Goal: Communication & Community: Answer question/provide support

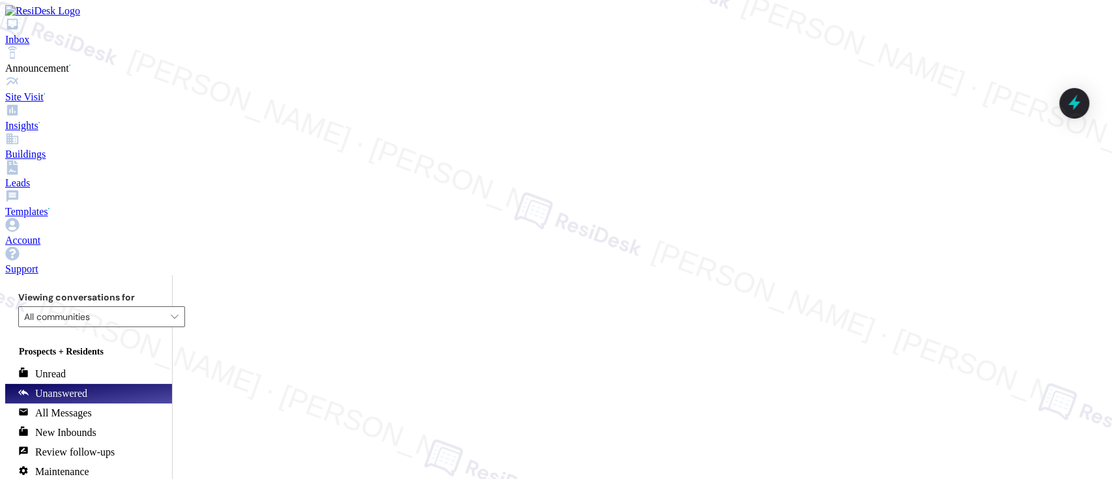
scroll to position [1590, 0]
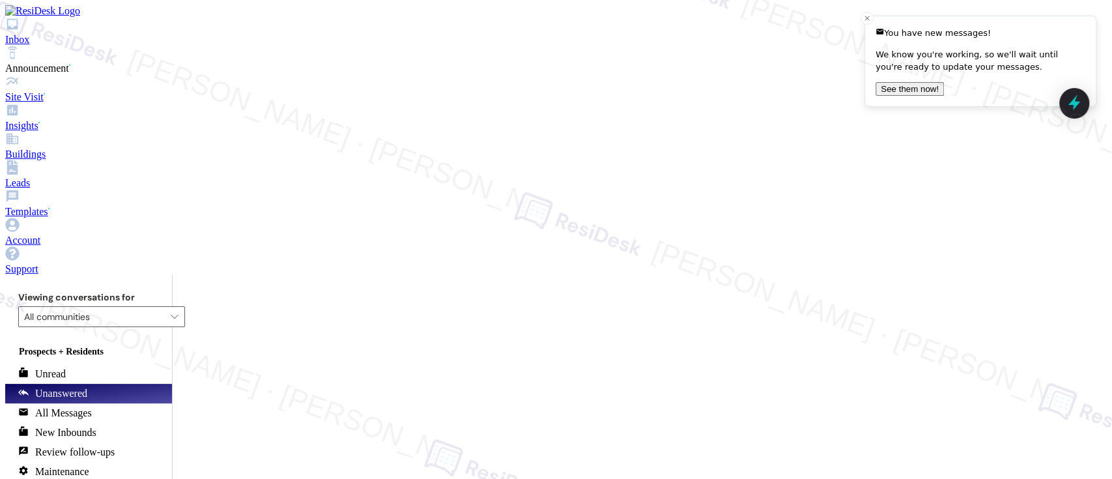
scroll to position [1788, 0]
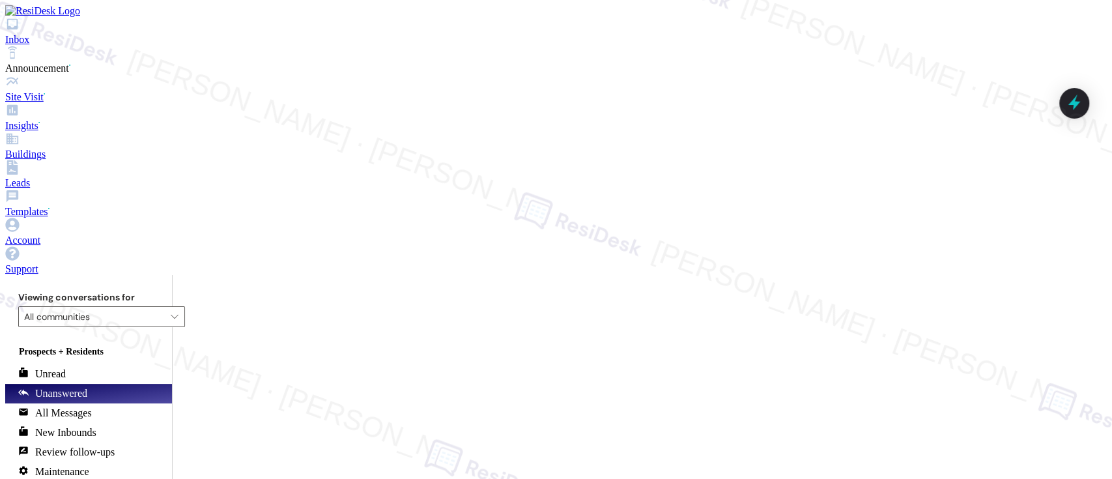
drag, startPoint x: 515, startPoint y: 450, endPoint x: 448, endPoint y: 437, distance: 68.2
drag, startPoint x: 431, startPoint y: 430, endPoint x: 516, endPoint y: 448, distance: 86.5
paste textarea "The Verizon install applies to every apartment here as we are fitted to provide…"
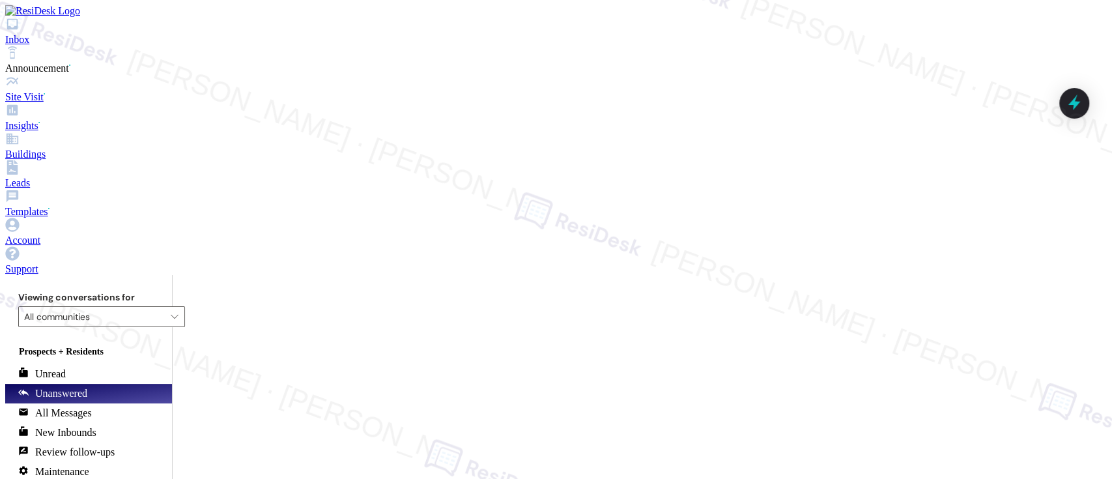
paste textarea "According to our office, the Verizon install applies to every apartment, as the…"
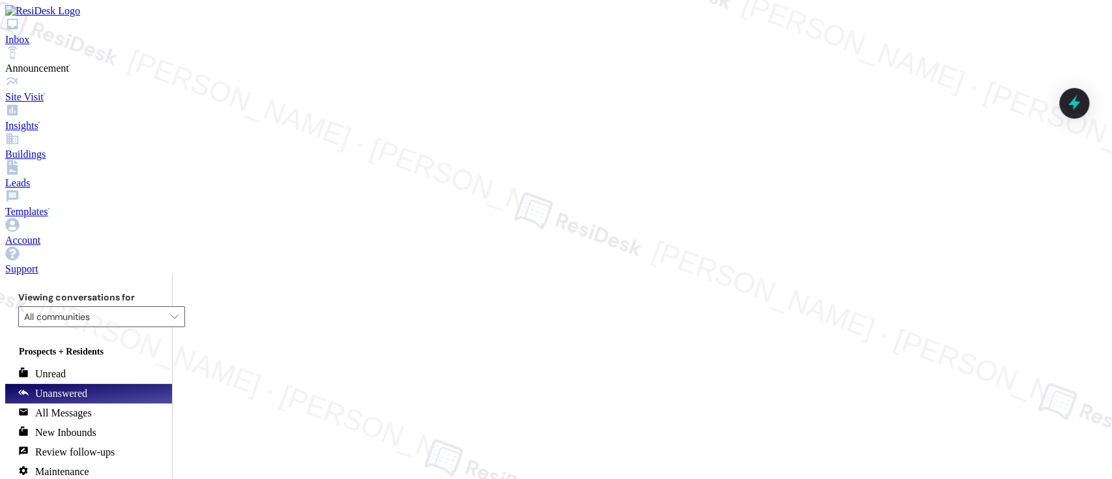
scroll to position [11, 0]
type textarea "Hi {{first_name}}, according to our office, the Verizon install applies to ever…"
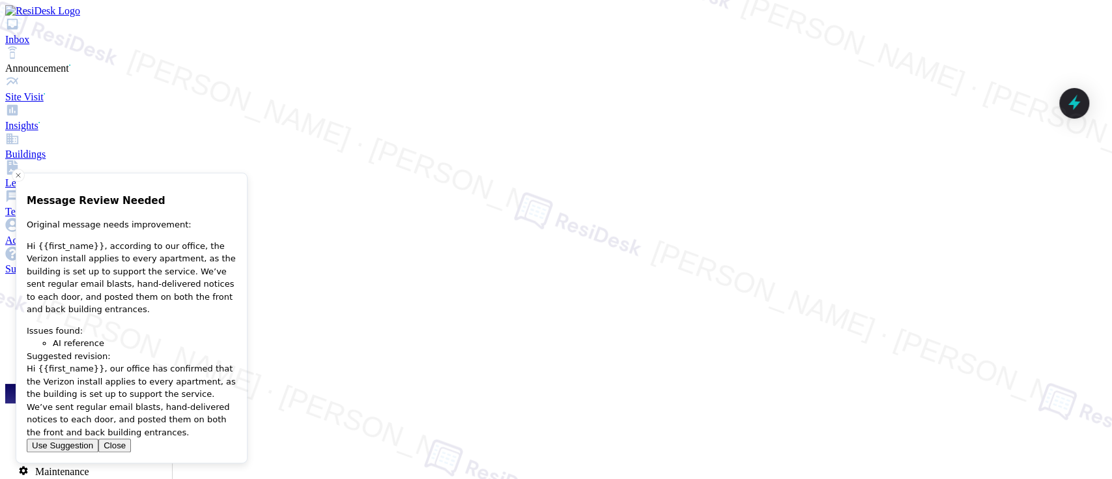
click at [98, 448] on button "Use Suggestion" at bounding box center [63, 446] width 72 height 14
type textarea "Hi {{first_name}}, our office has confirmed that the Verizon install applies to…"
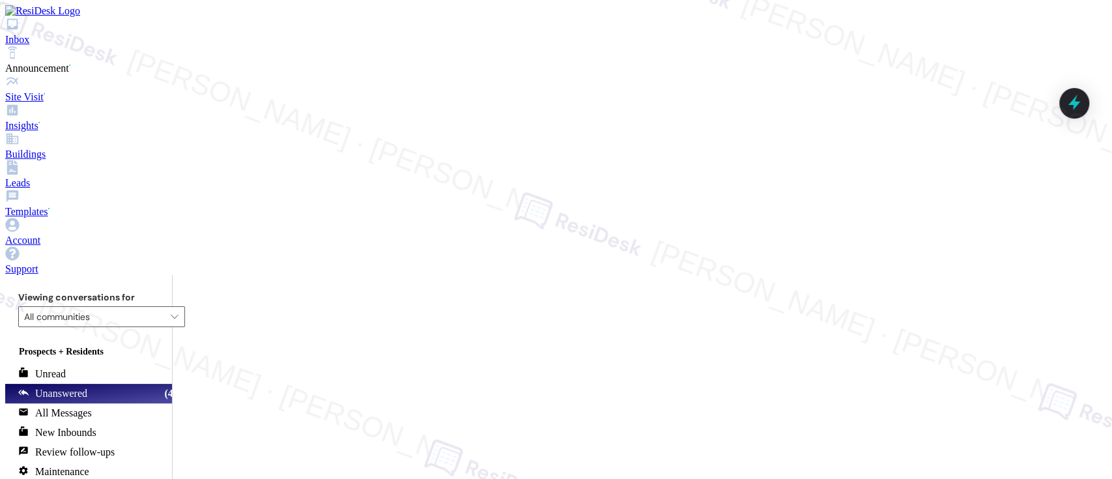
scroll to position [1398, 0]
paste textarea "Unfortunately, due to the nature of the project, we weren’t able to skip any ap…"
type textarea "Unfortunately, due to the nature of the project, we weren’t able to skip any ap…"
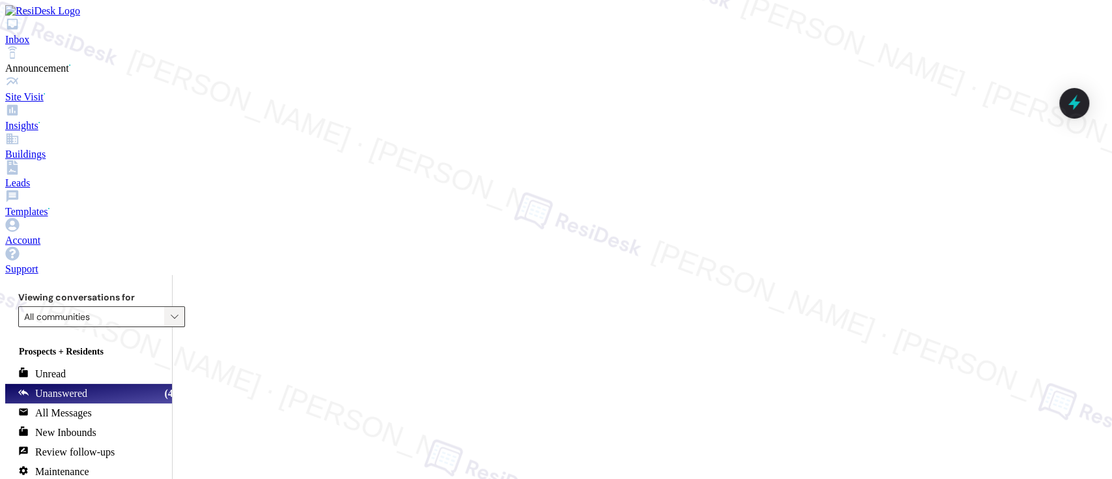
click at [171, 311] on icon "" at bounding box center [175, 316] width 8 height 10
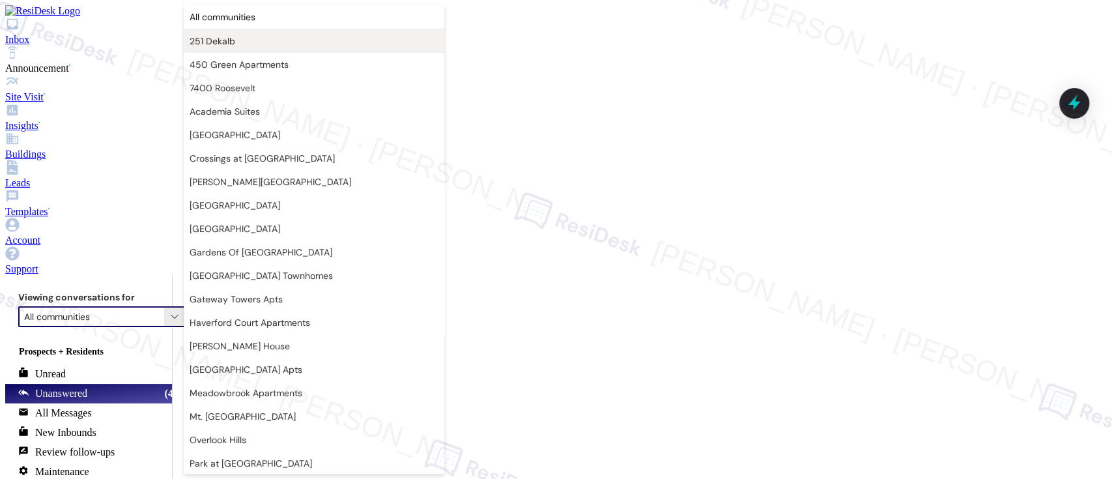
click at [205, 43] on span "251 Dekalb" at bounding box center [213, 41] width 46 height 13
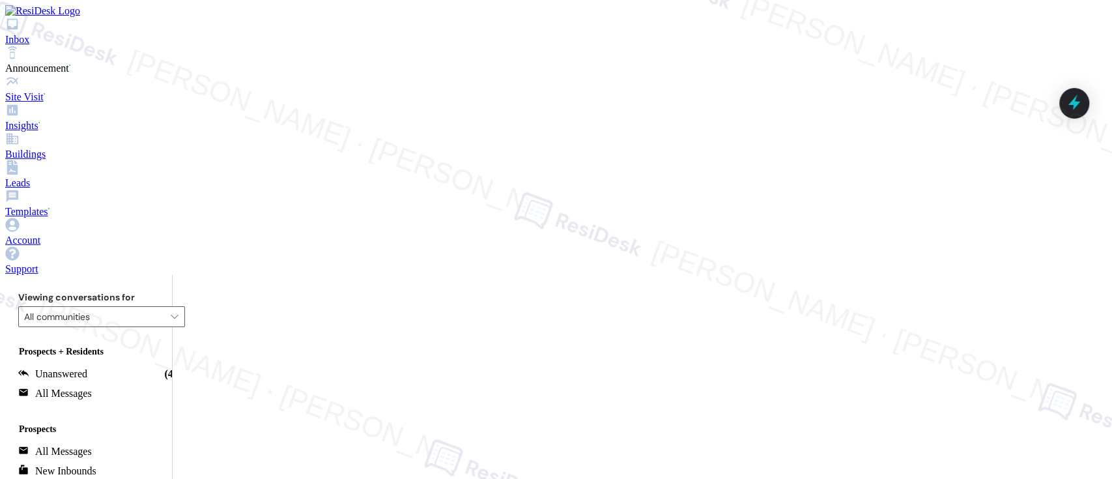
type input "251 Dekalb"
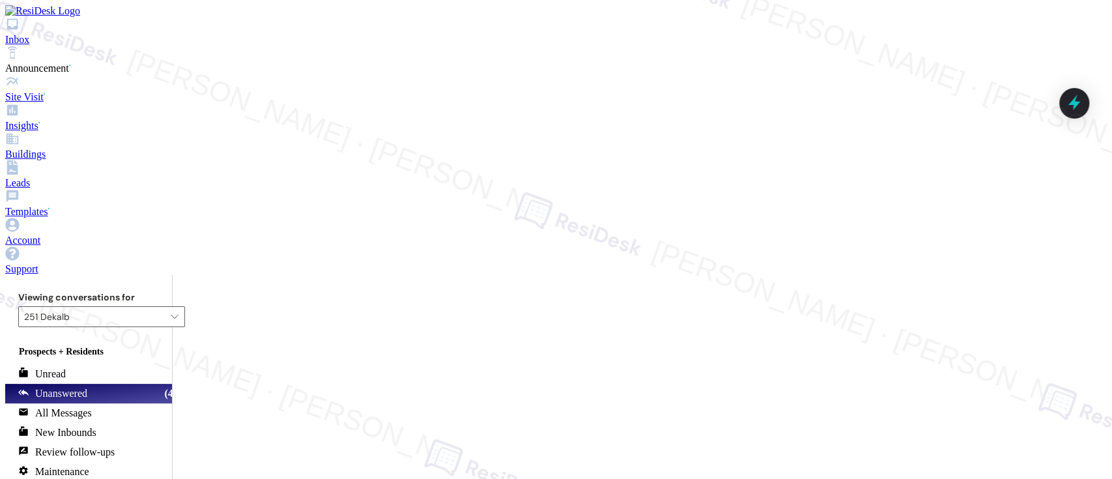
type textarea "You're welcome! I'm happy we could help. Please reach out if you have any furth…"
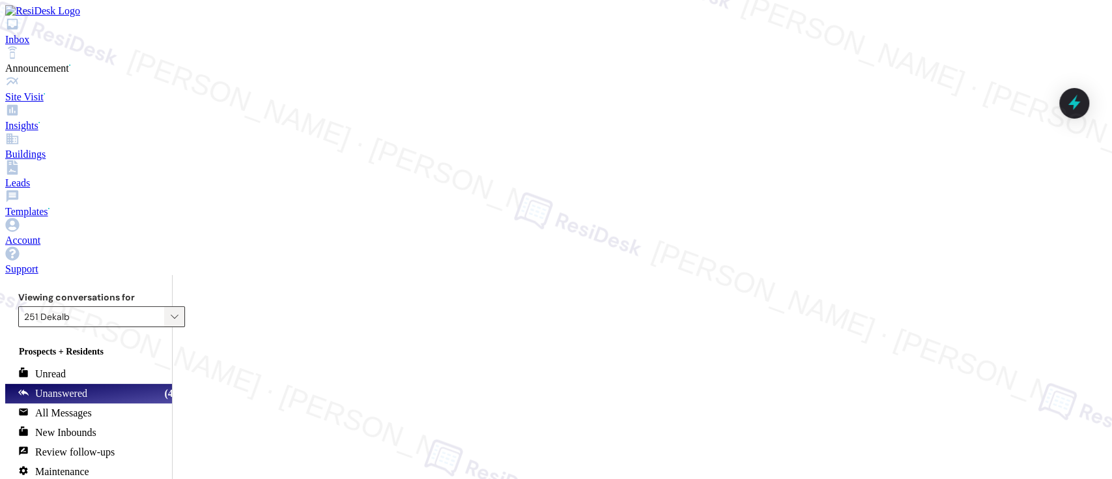
scroll to position [2907, 0]
click at [171, 311] on icon "" at bounding box center [175, 316] width 8 height 10
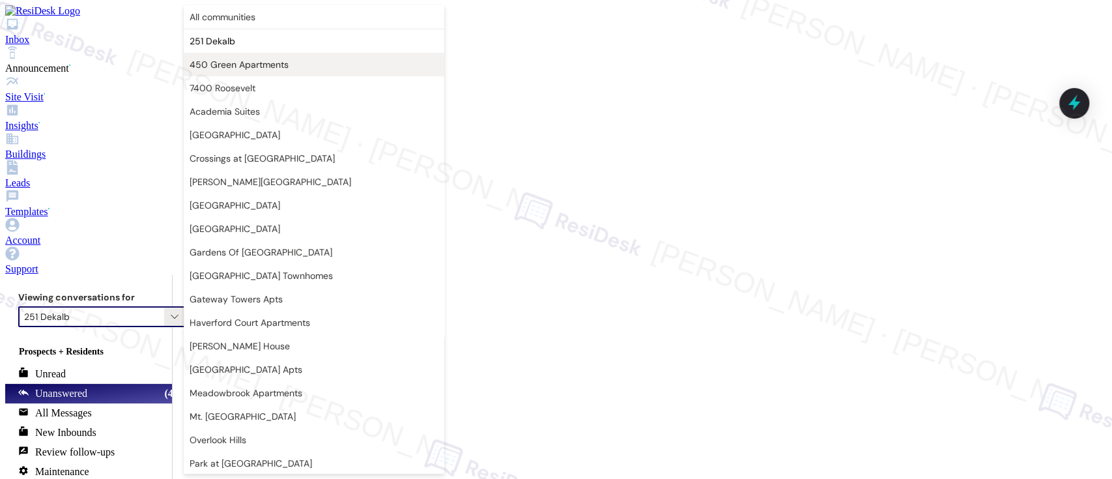
click at [197, 59] on span "450 Green Apartments" at bounding box center [239, 64] width 99 height 13
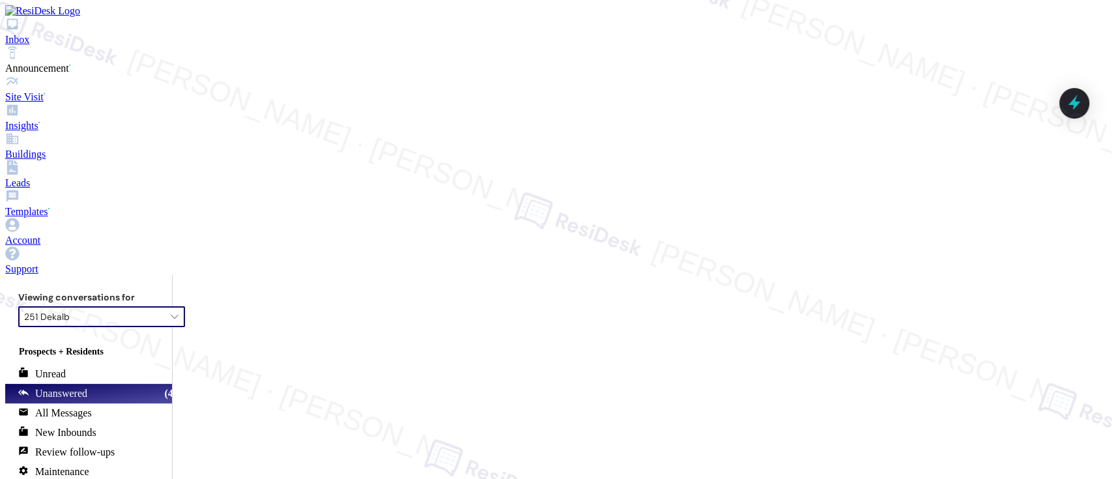
type input "450 Green Apartments"
drag, startPoint x: 781, startPoint y: 428, endPoint x: 900, endPoint y: 435, distance: 119.4
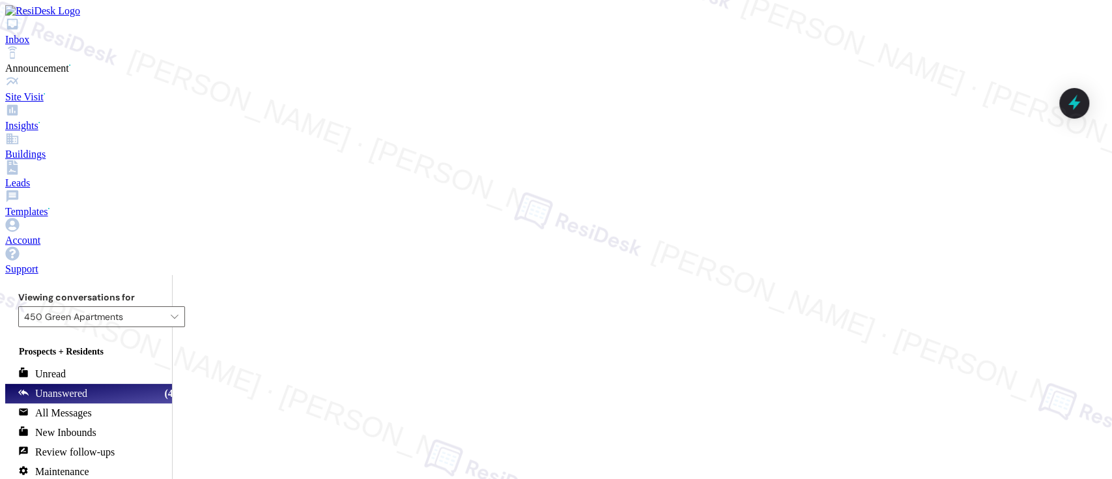
type textarea "Hey Daniel! I'm glad to hear everything looks good. If you need anything else, …"
click at [164, 306] on button "" at bounding box center [174, 316] width 21 height 21
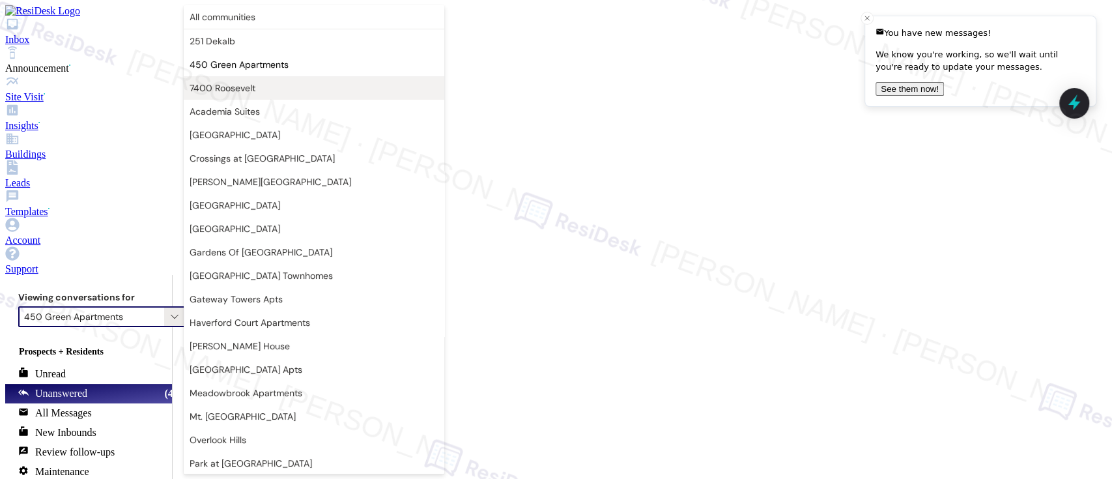
click at [224, 85] on span "7400 Roosevelt" at bounding box center [223, 87] width 66 height 13
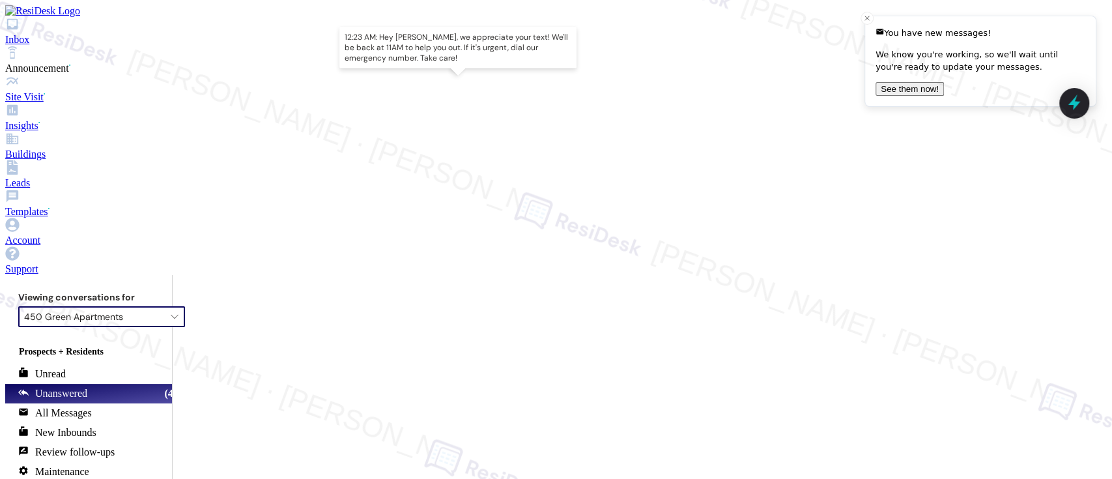
type input "7400 Roosevelt"
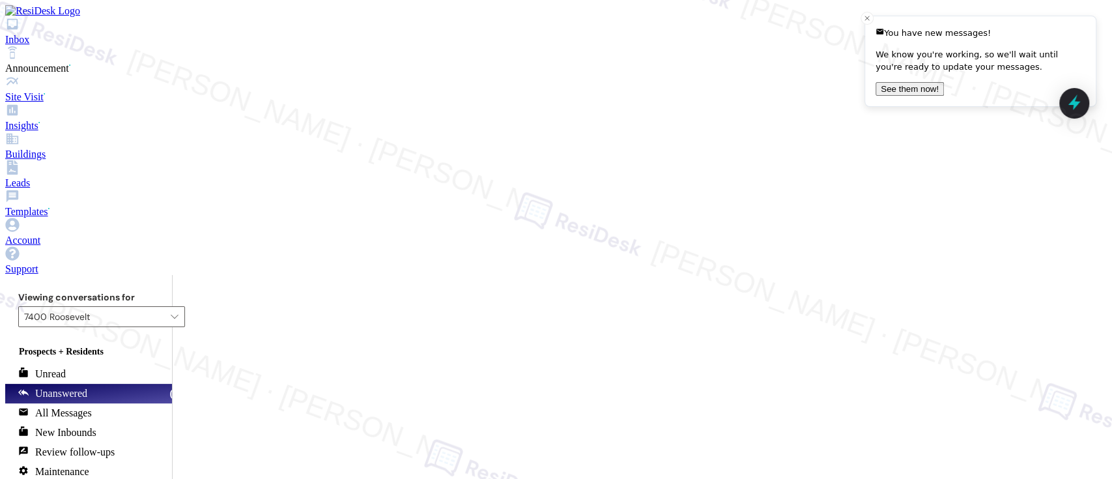
paste textarea "Great to hear it, {{first_name}}! We want to make sure you are satisfied and co…"
paste textarea "That's wonderful! We strive to provide an excellent living experience. I would …"
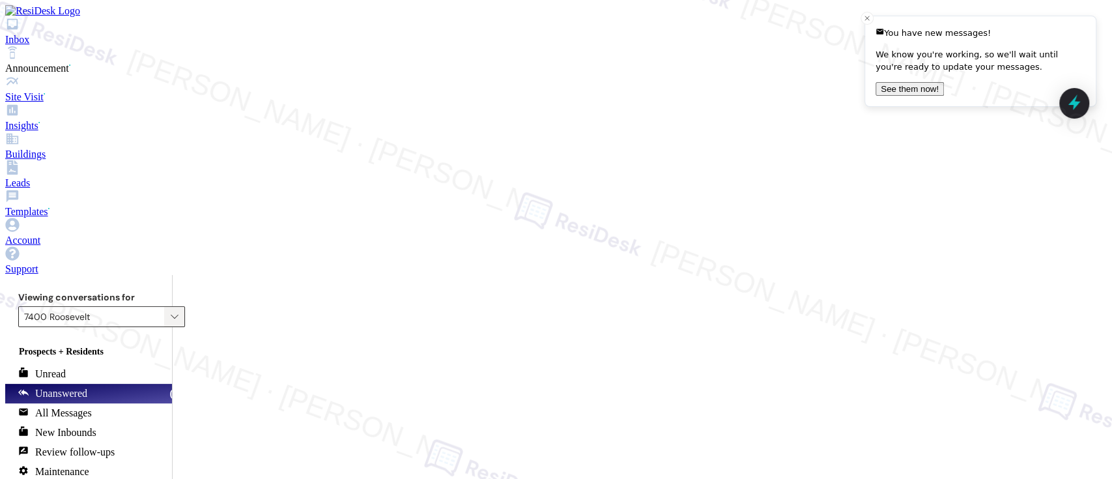
type textarea "That's wonderful! We strive to provide an excellent living experience. I would …"
click at [168, 306] on span "" at bounding box center [174, 316] width 13 height 21
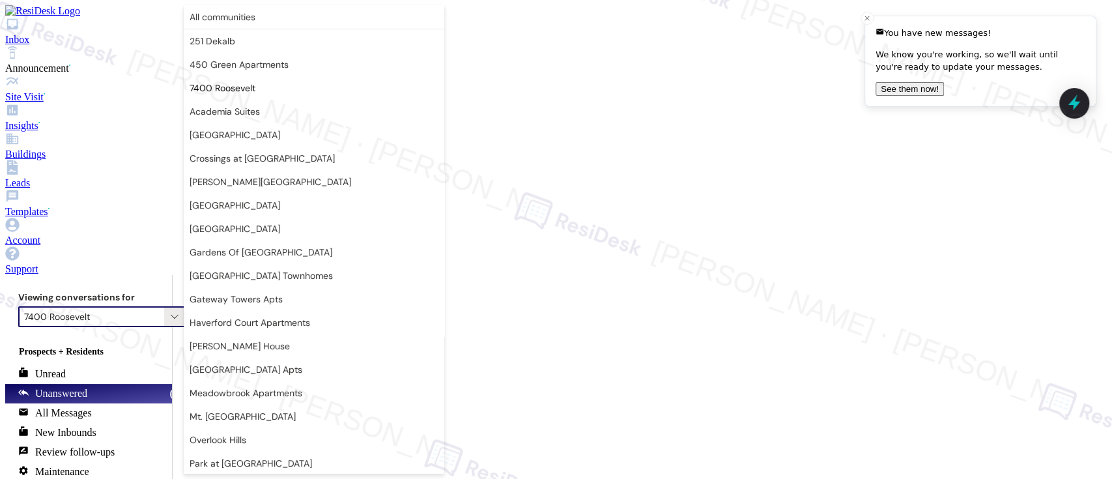
scroll to position [1383, 0]
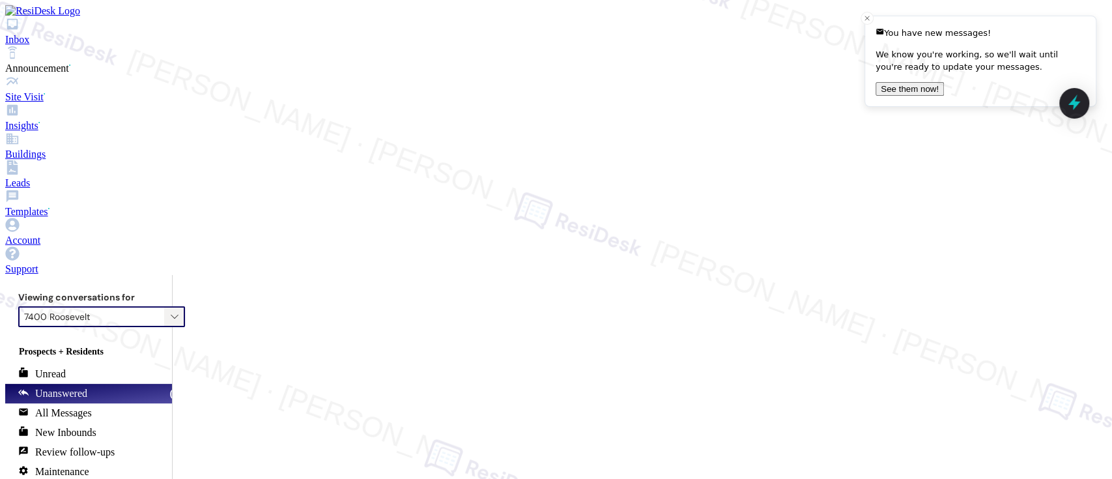
click at [173, 311] on icon "" at bounding box center [175, 316] width 8 height 10
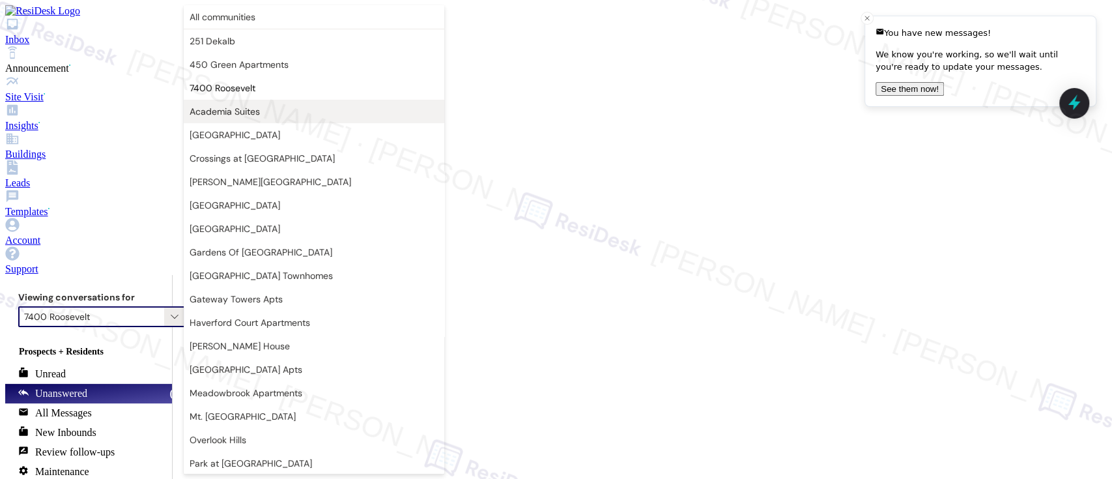
click at [240, 109] on span "Academia Suites" at bounding box center [225, 111] width 70 height 13
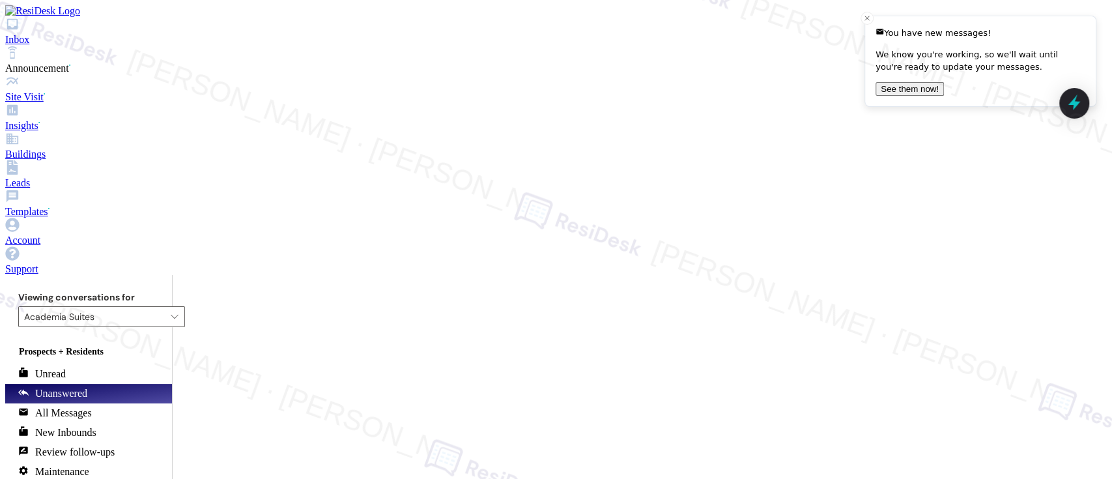
drag, startPoint x: 728, startPoint y: 263, endPoint x: 716, endPoint y: 274, distance: 16.6
click at [172, 311] on icon "" at bounding box center [175, 316] width 8 height 10
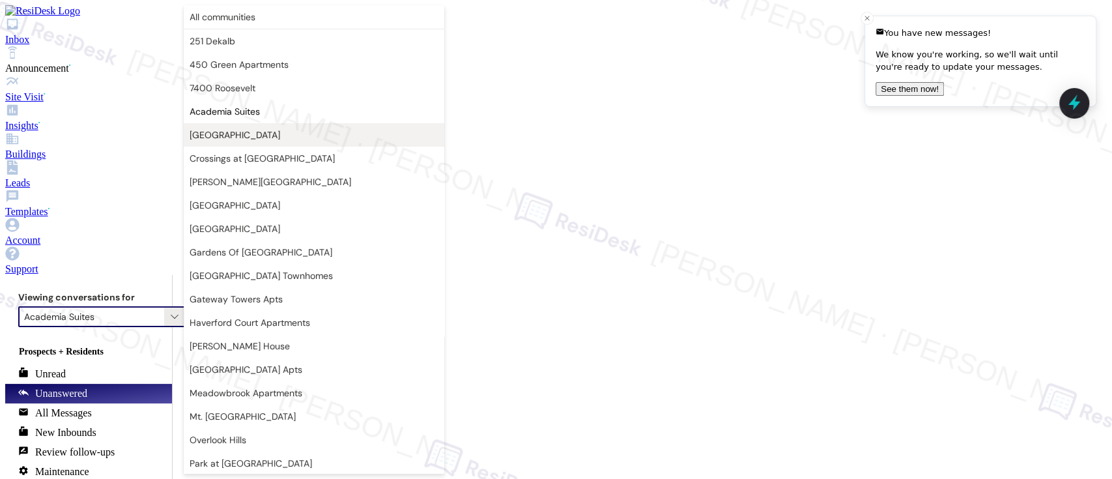
click at [199, 131] on span "Bromley House" at bounding box center [235, 134] width 91 height 13
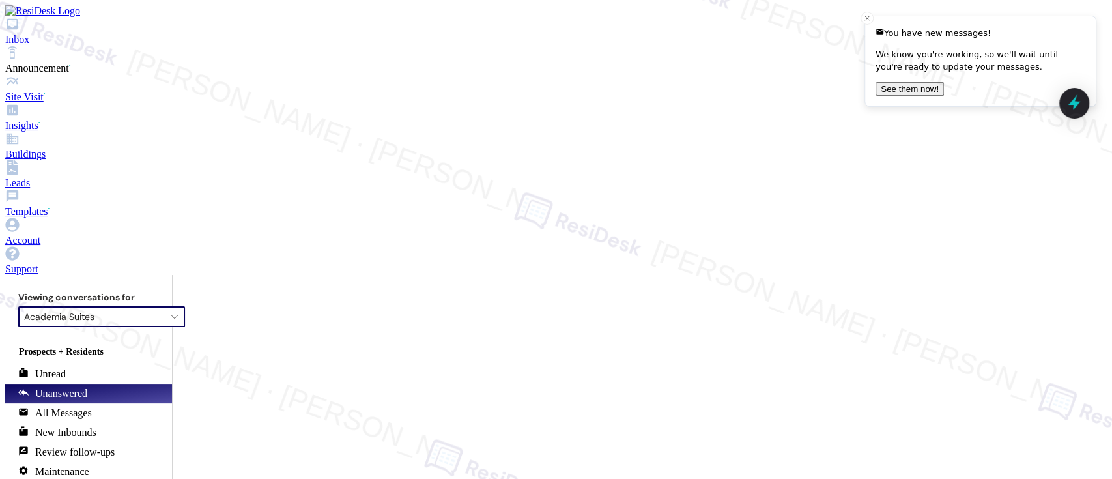
type input "Bromley House"
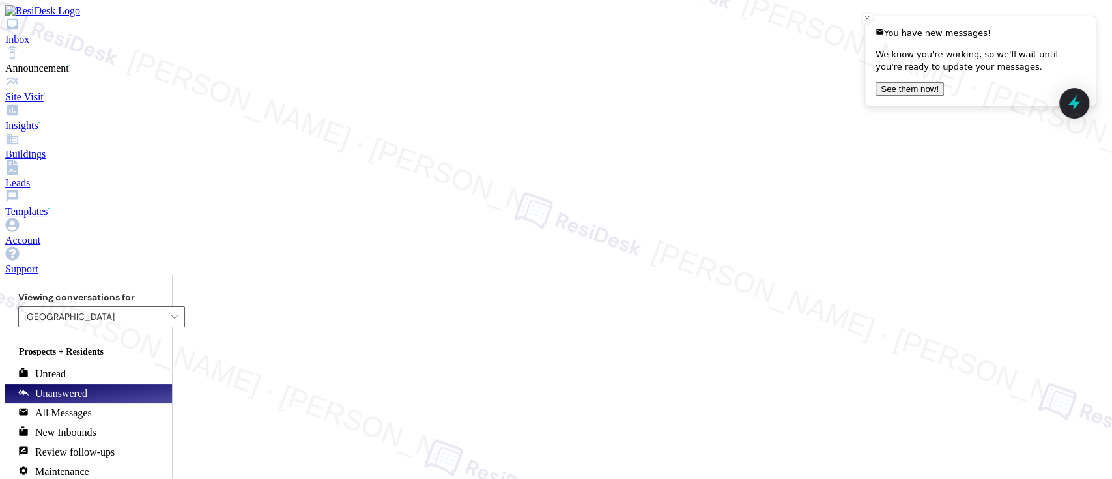
drag, startPoint x: 648, startPoint y: 434, endPoint x: 648, endPoint y: 460, distance: 26.1
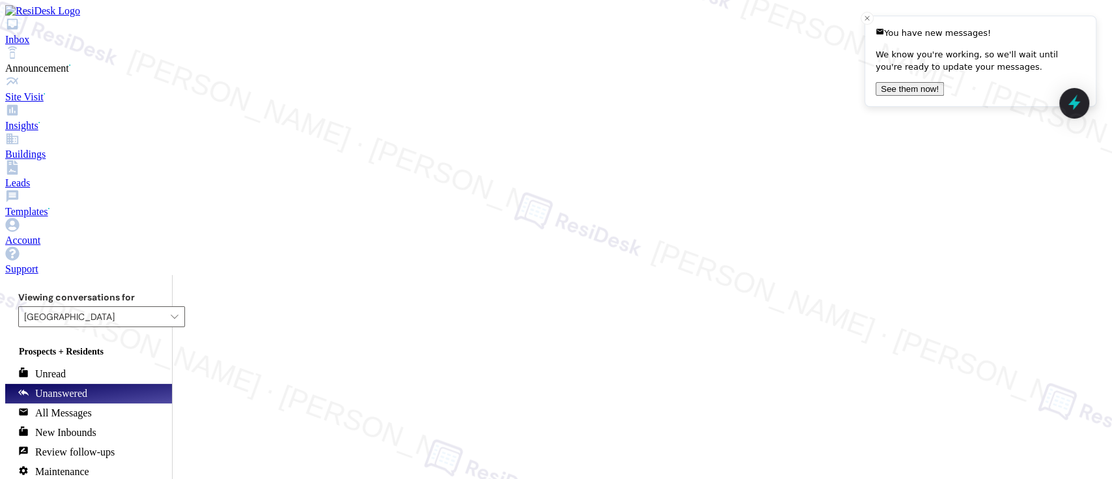
copy div "589758"
drag, startPoint x: 857, startPoint y: 429, endPoint x: 772, endPoint y: 428, distance: 85.4
type textarea "Hi {{first_name}}, I understand that work order 589758 is not yet complete. I a…"
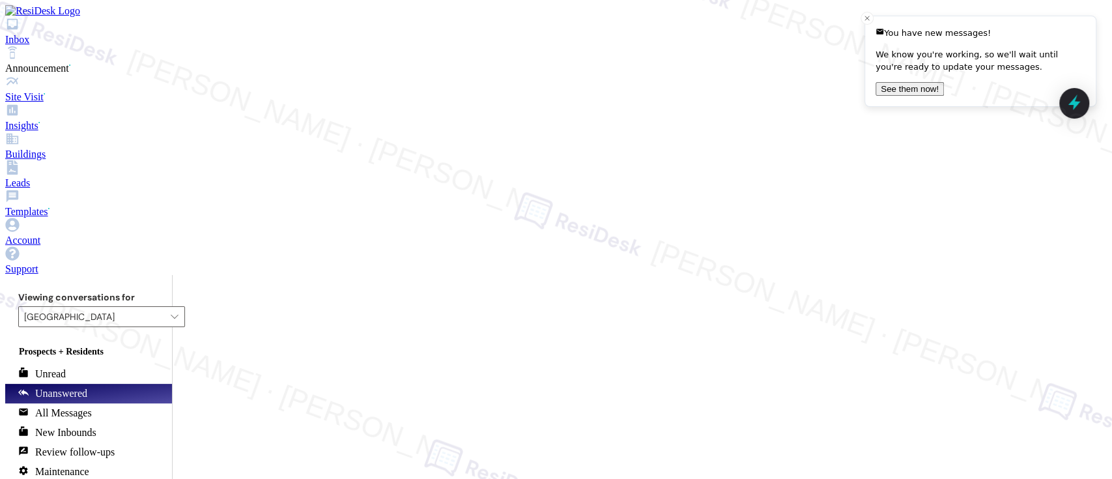
paste textarea "Awesome! Here's the link: {{google_review_link}}. Please let me know when you'r…"
type textarea "Awesome! Here's the link: {{google_review_link}}. Please let me know when you'r…"
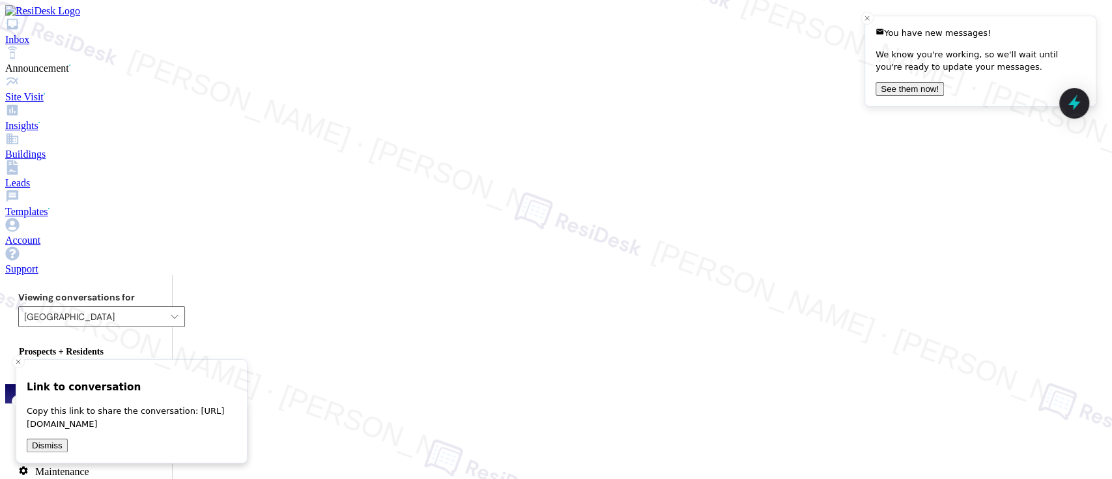
scroll to position [5682, 0]
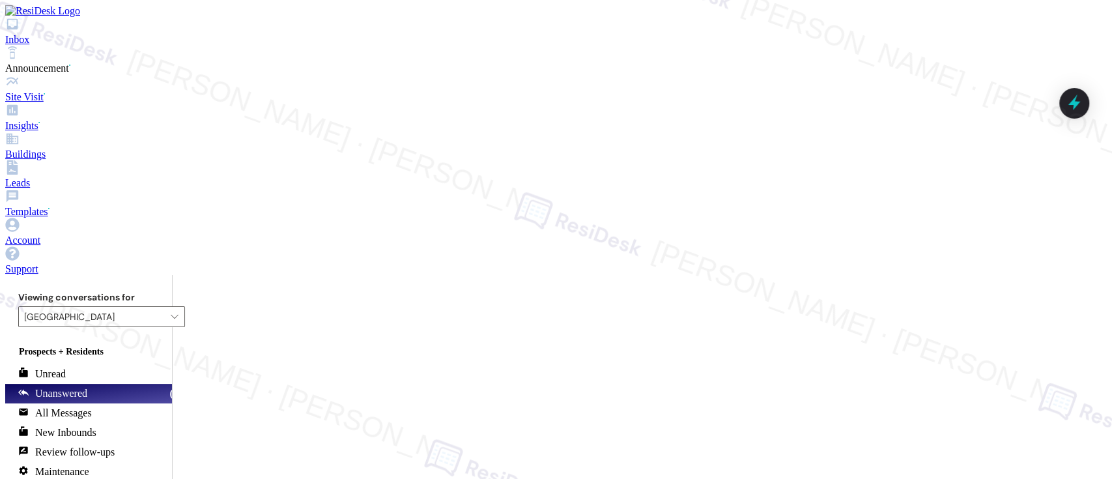
click at [155, 306] on input "Bromley House" at bounding box center [94, 316] width 140 height 21
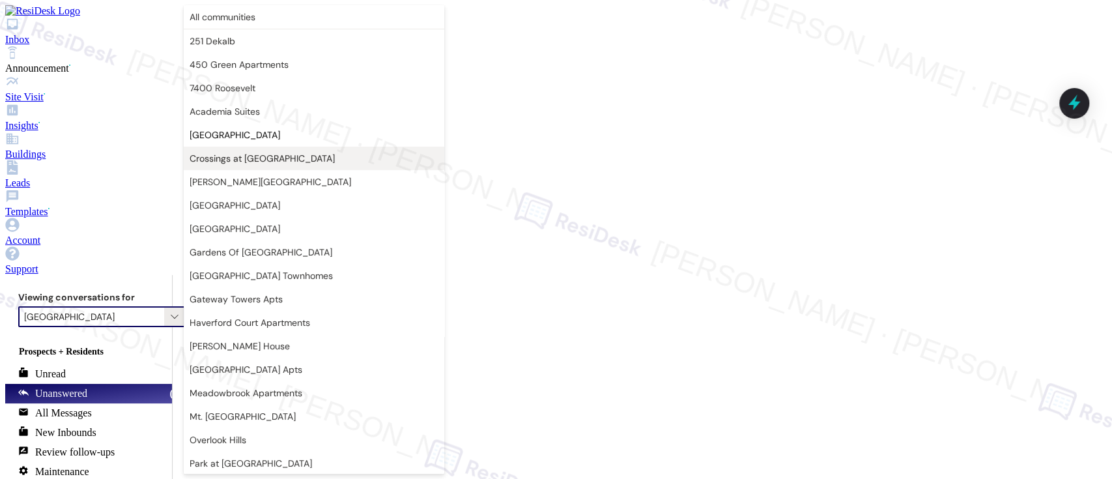
click at [246, 164] on span "Crossings at Stanbridge" at bounding box center [262, 158] width 145 height 13
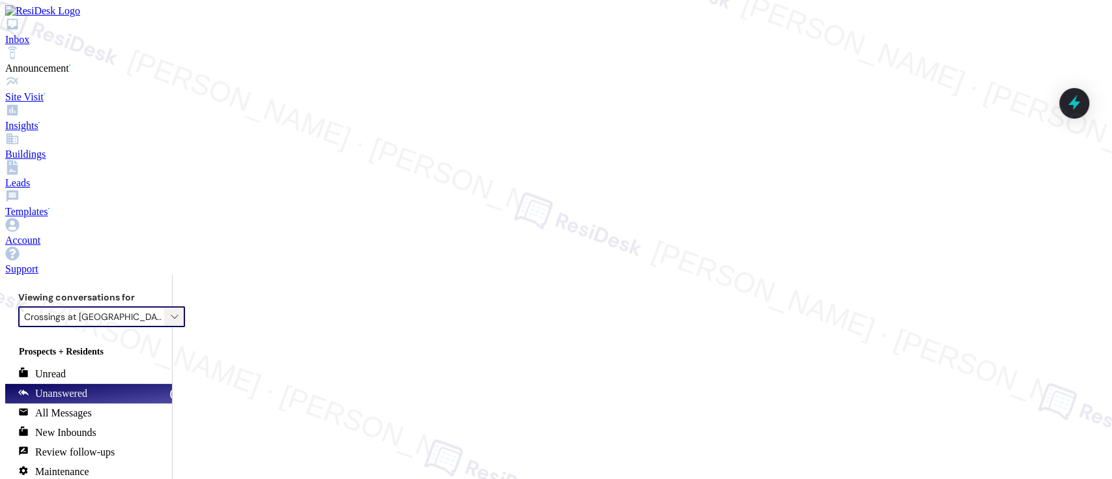
click at [179, 306] on span "" at bounding box center [174, 316] width 13 height 21
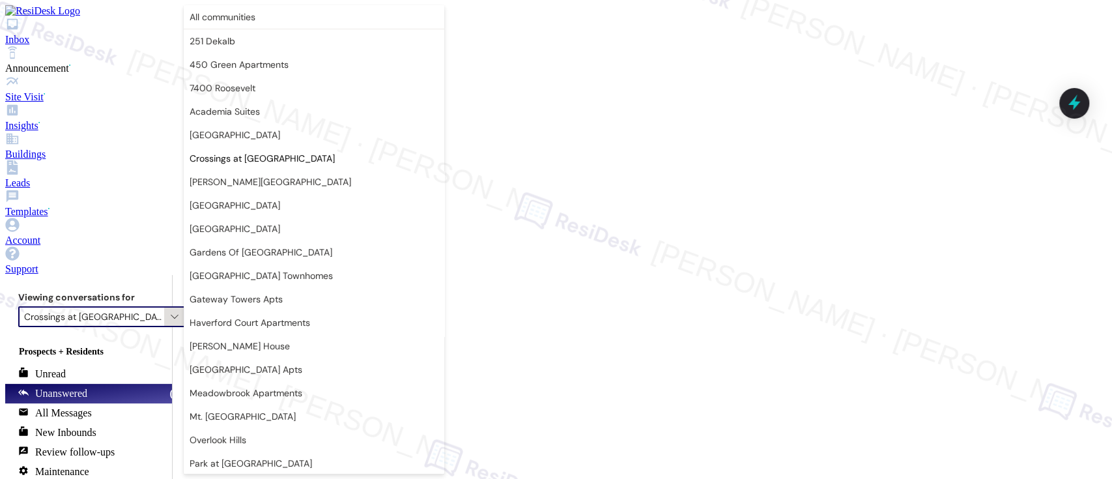
scroll to position [0, 11]
click at [242, 178] on span "Elkins Park Terrace" at bounding box center [271, 181] width 162 height 13
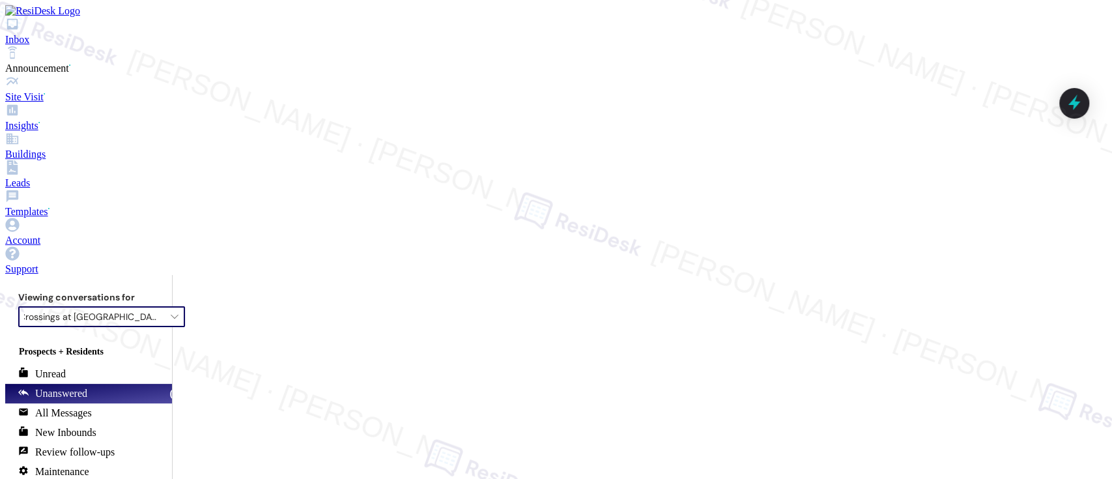
type input "Elkins Park Terrace"
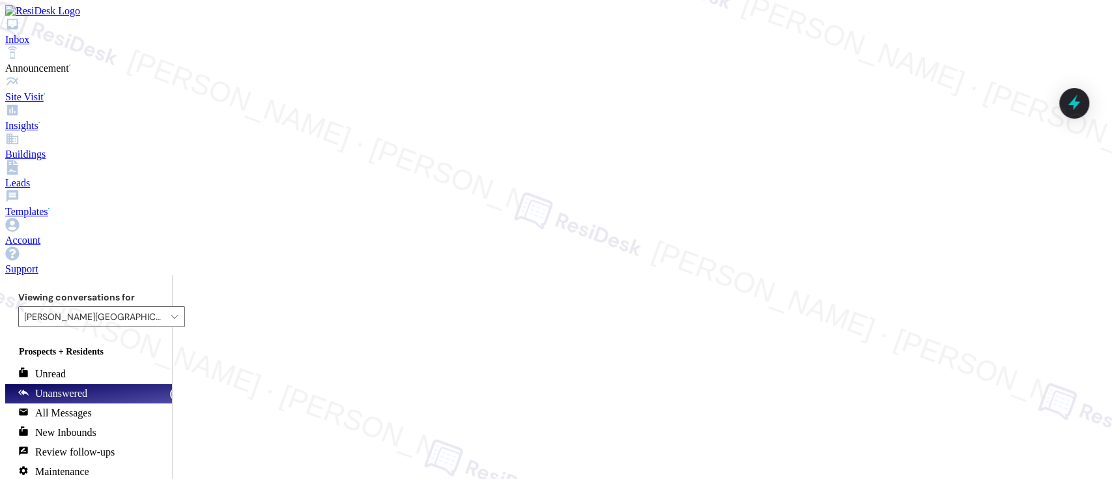
paste textarea "I'm glad to hear the issues have been resolved! Has {{property}} lived up to yo…"
type textarea "I'm glad to hear the issues have been resolved! Has {{property}} lived up to yo…"
click at [171, 306] on span "" at bounding box center [174, 316] width 13 height 21
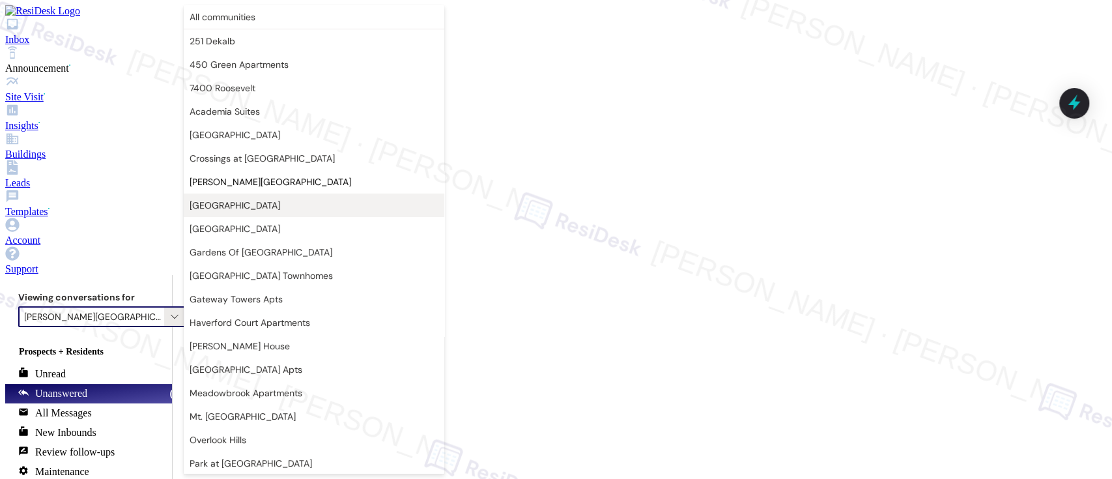
click at [250, 203] on span "Eola Park" at bounding box center [314, 205] width 249 height 13
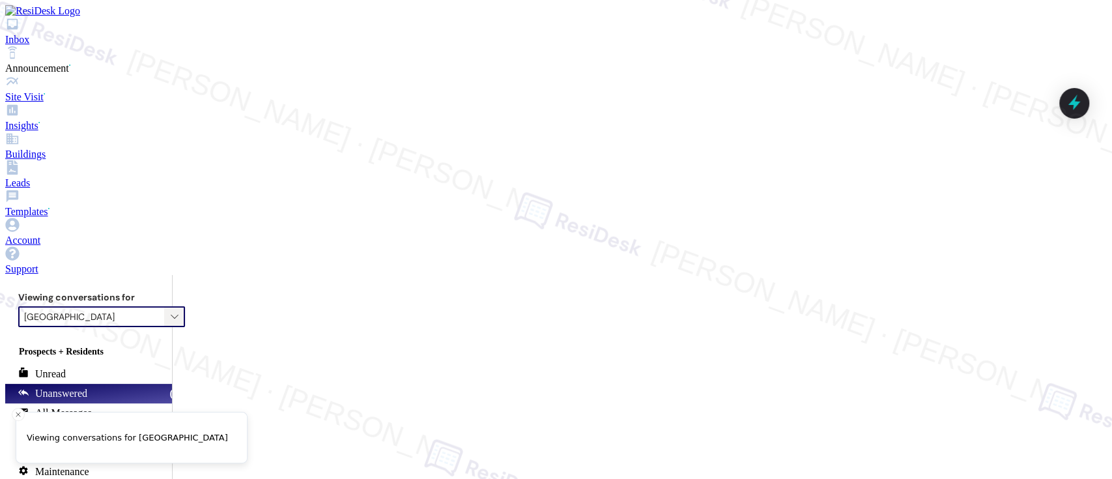
click at [182, 306] on button "" at bounding box center [174, 316] width 21 height 21
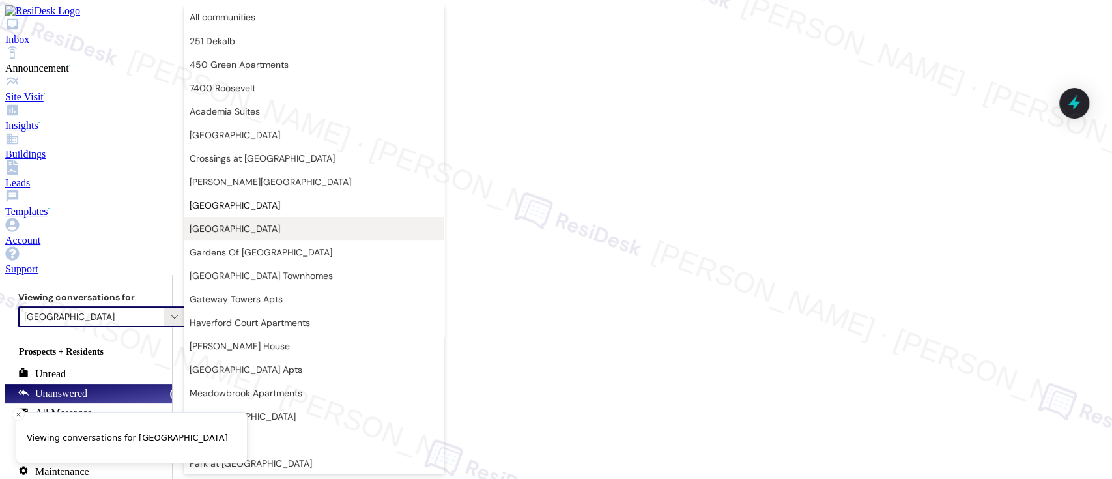
click at [205, 234] on span "Fountain Gardens" at bounding box center [235, 228] width 91 height 13
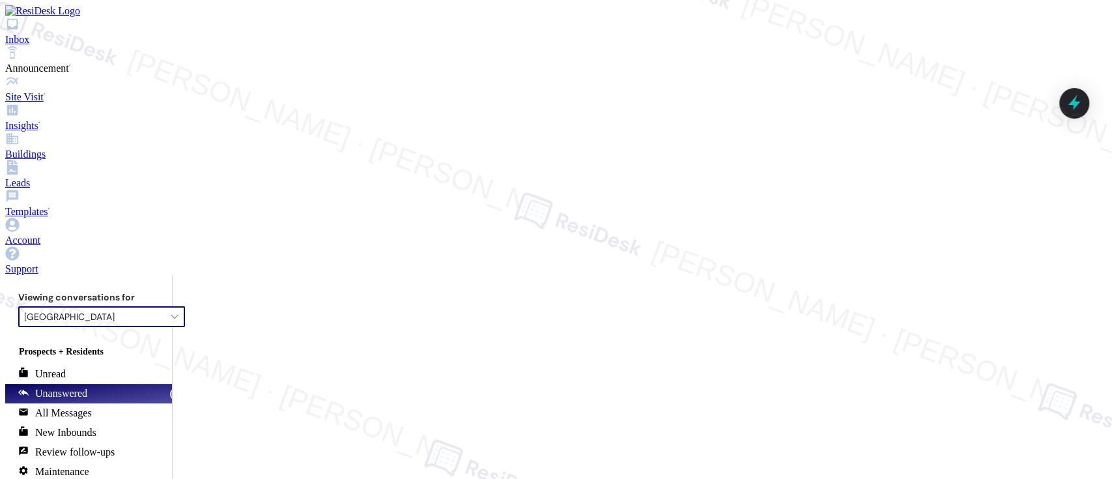
type input "Fountain Gardens"
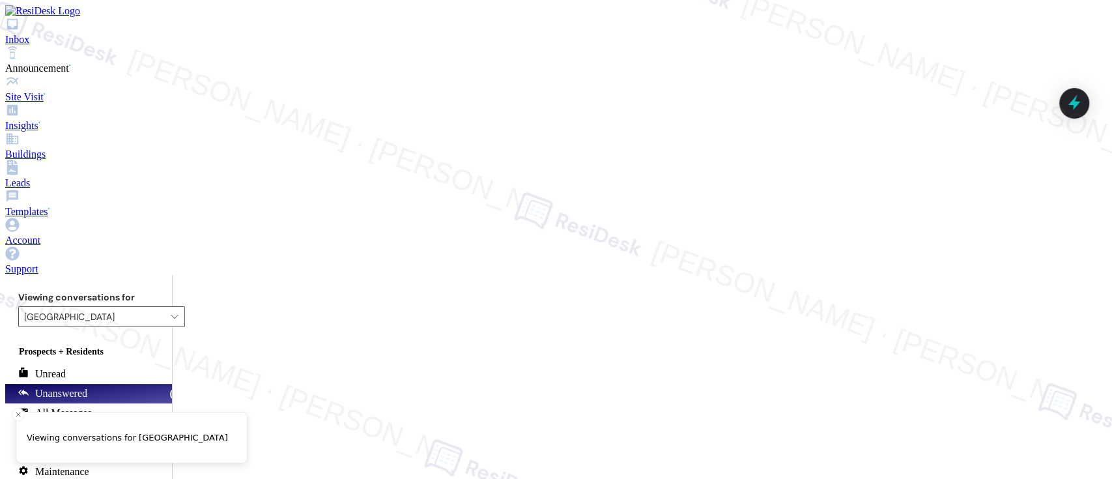
drag, startPoint x: 762, startPoint y: 272, endPoint x: 756, endPoint y: 266, distance: 8.3
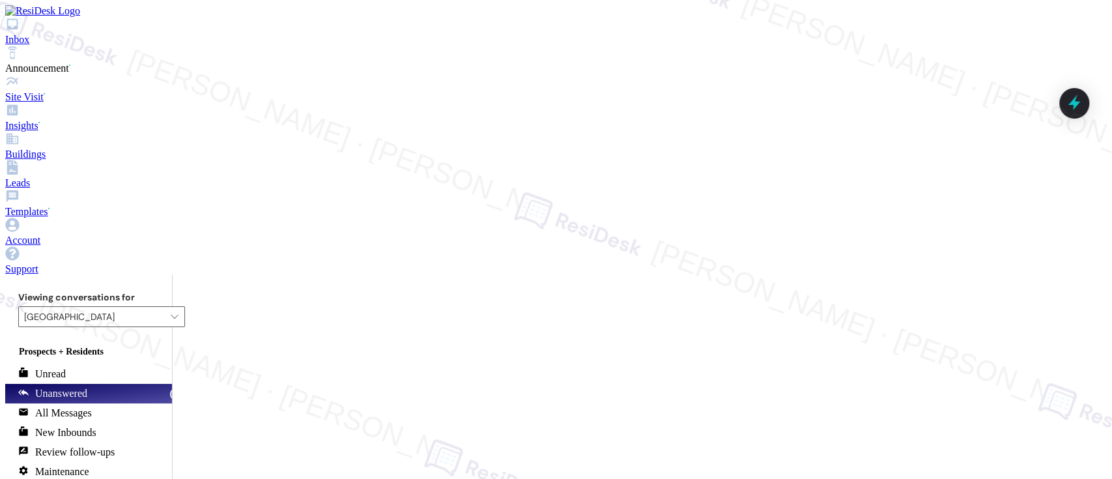
type textarea "Hi {{first_name}}! Glad to hear the balcony screen work order was completed to …"
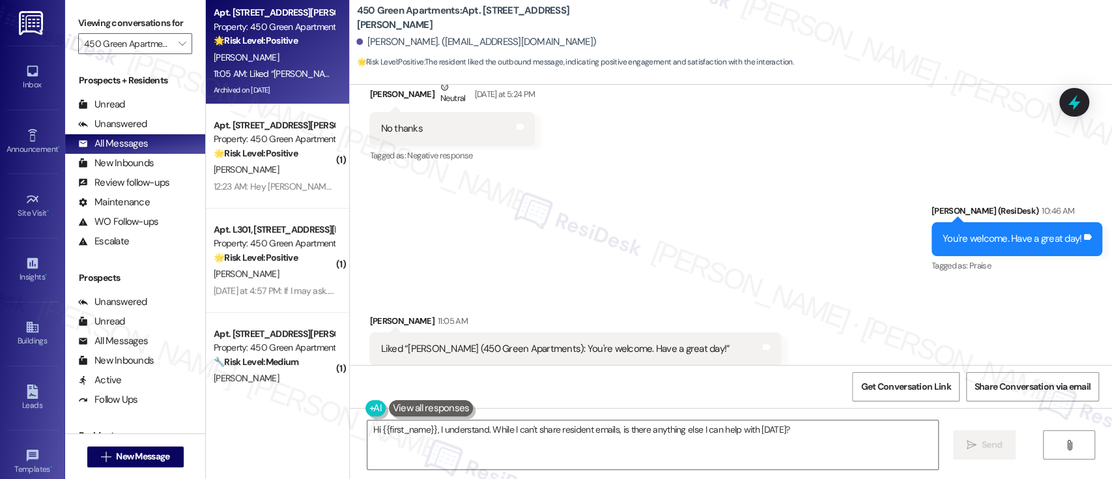
scroll to position [27352, 0]
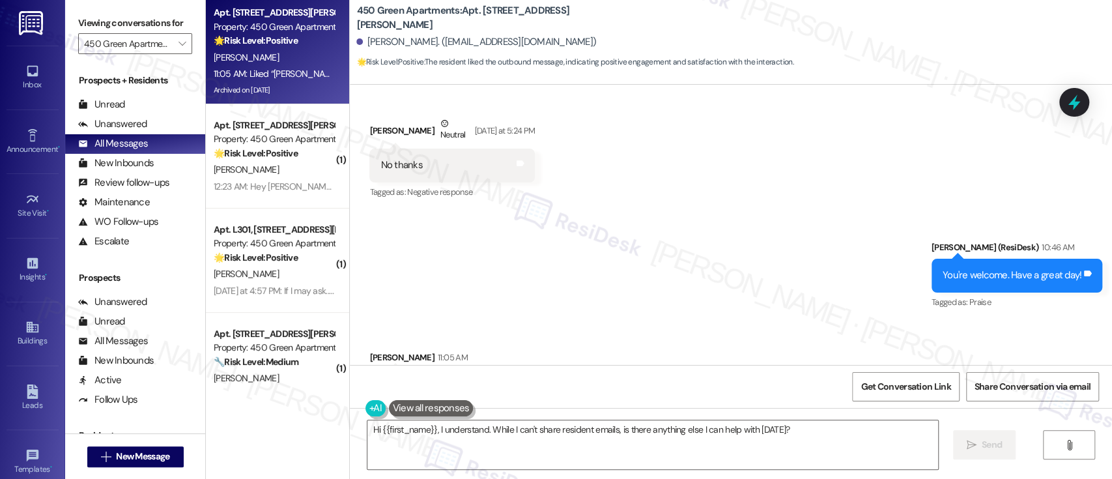
click at [684, 432] on button "Hide Suggestions" at bounding box center [689, 438] width 26 height 13
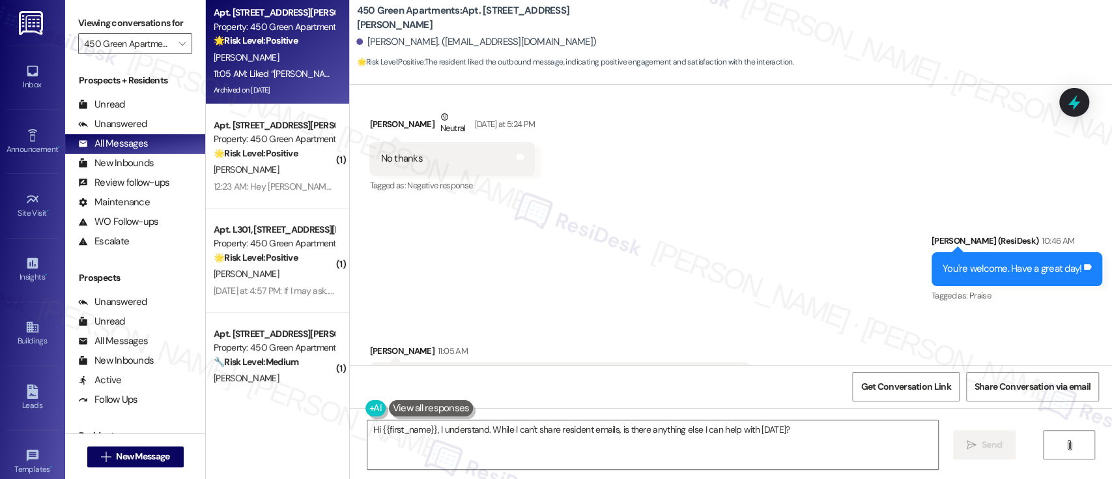
scroll to position [27421, 0]
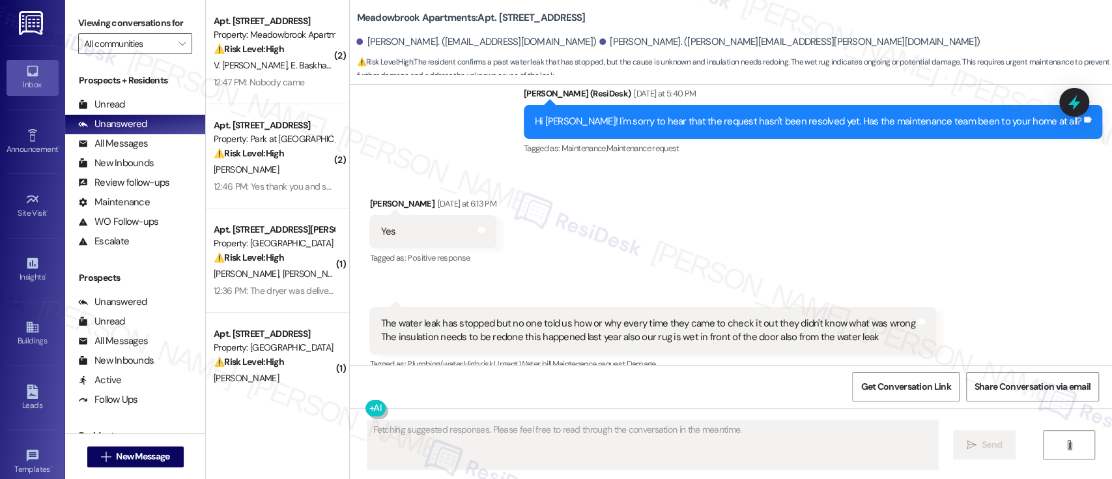
scroll to position [4689, 0]
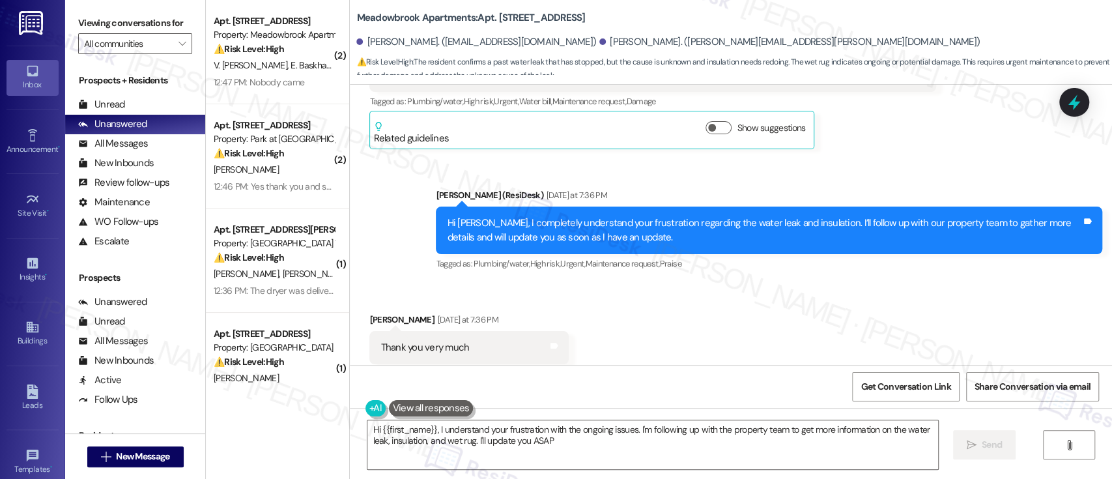
type textarea "Hi {{first_name}}, I understand your frustration with the ongoing issues. I'm f…"
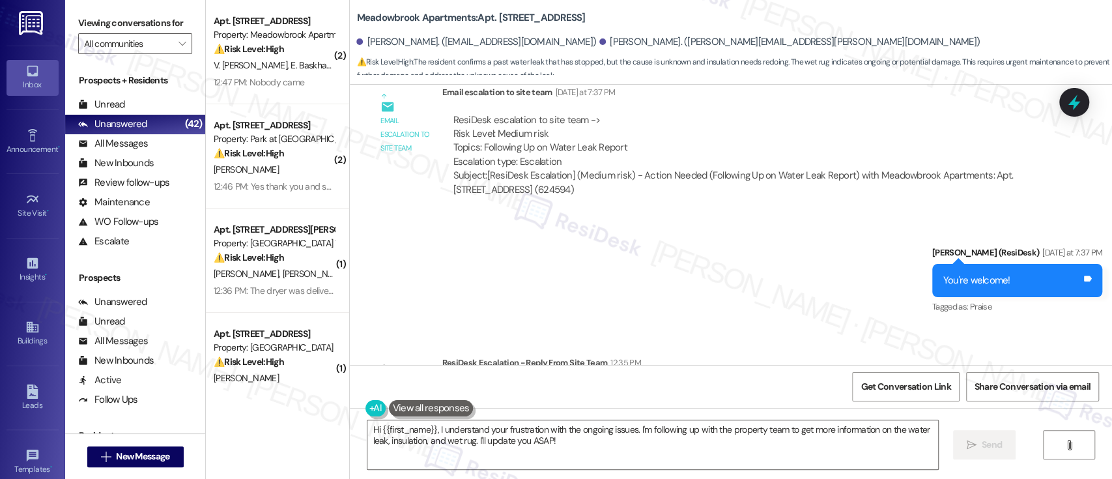
scroll to position [5188, 0]
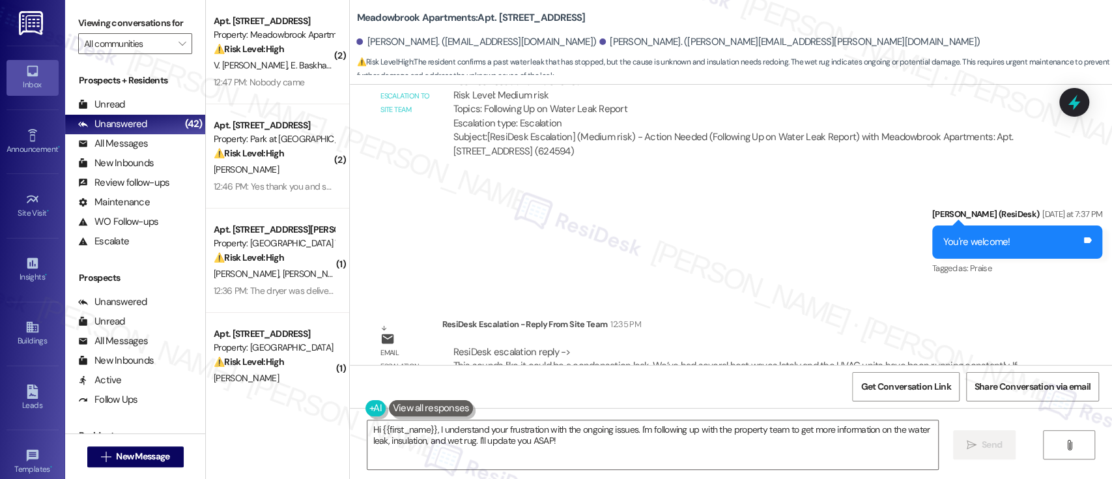
click at [512, 197] on div "Sent via SMS Emily (ResiDesk) Yesterday at 7:37 PM You're welcome! Tags and not…" at bounding box center [731, 233] width 762 height 110
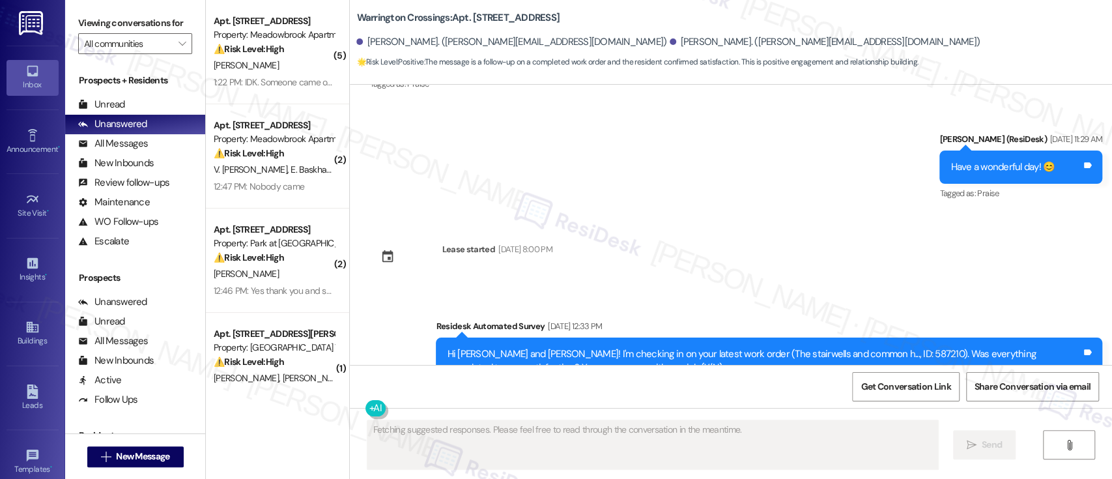
scroll to position [4523, 0]
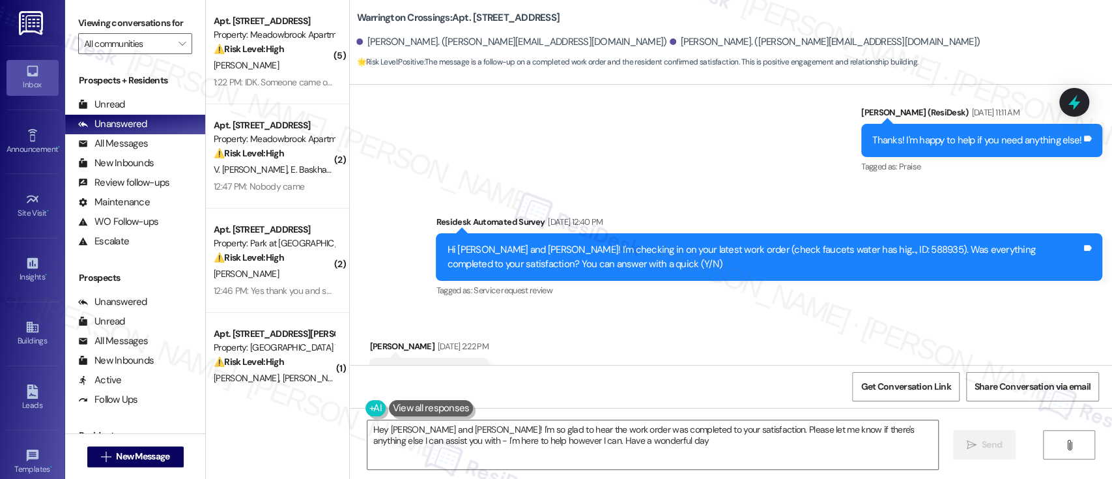
type textarea "Hey David and Alan! I'm so glad to hear the work order was completed to your sa…"
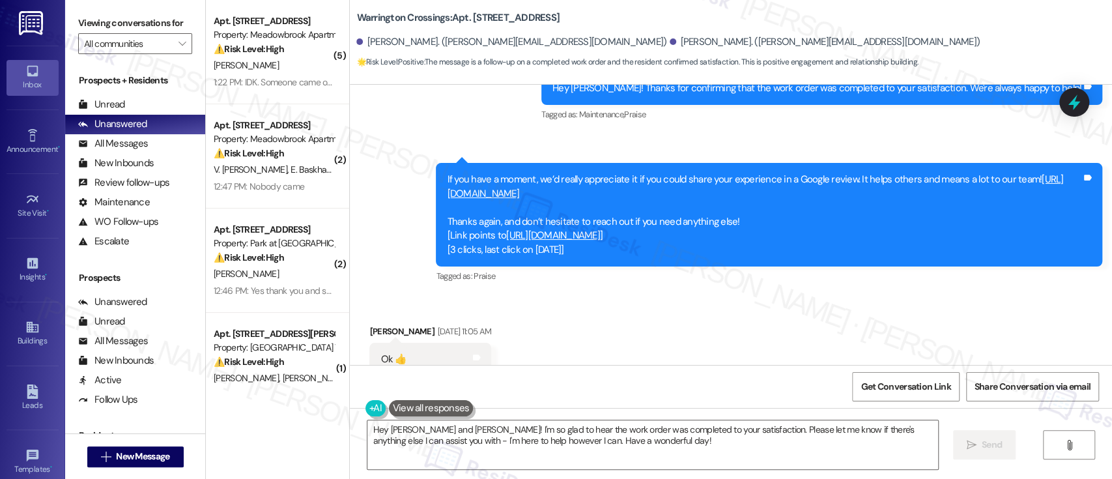
scroll to position [3943, 0]
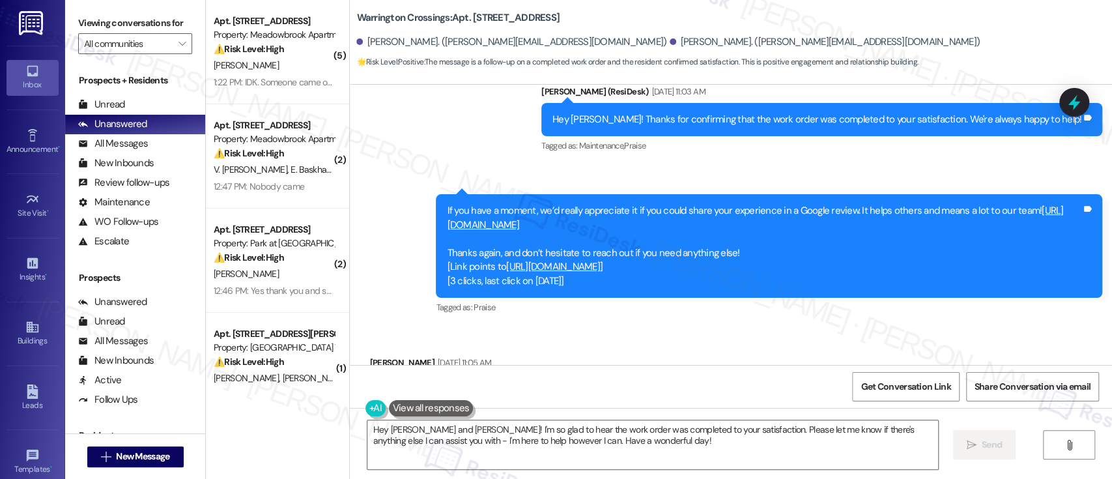
click at [579, 204] on link "https://www.theresidesk.com/links/review-eC1lKEt14" at bounding box center [755, 217] width 616 height 27
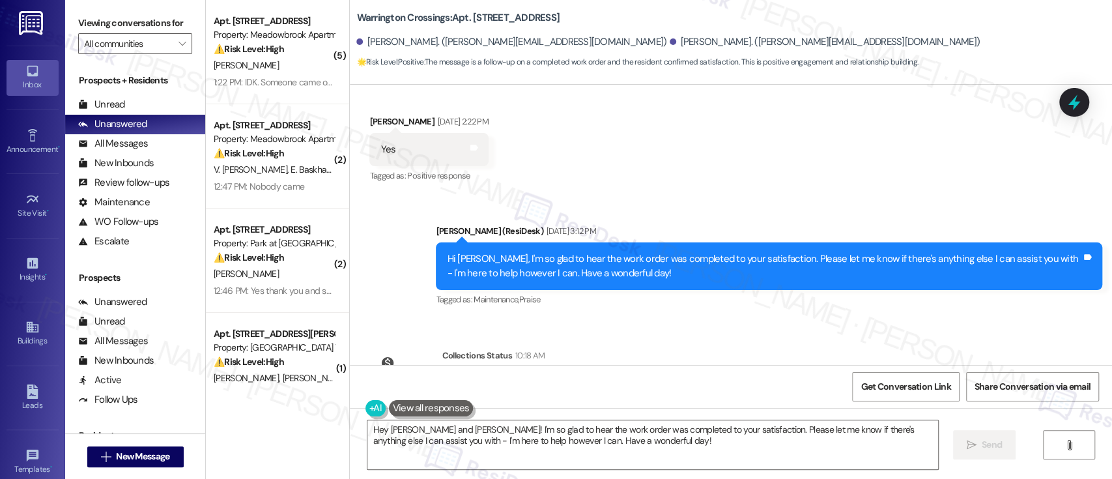
scroll to position [4767, 0]
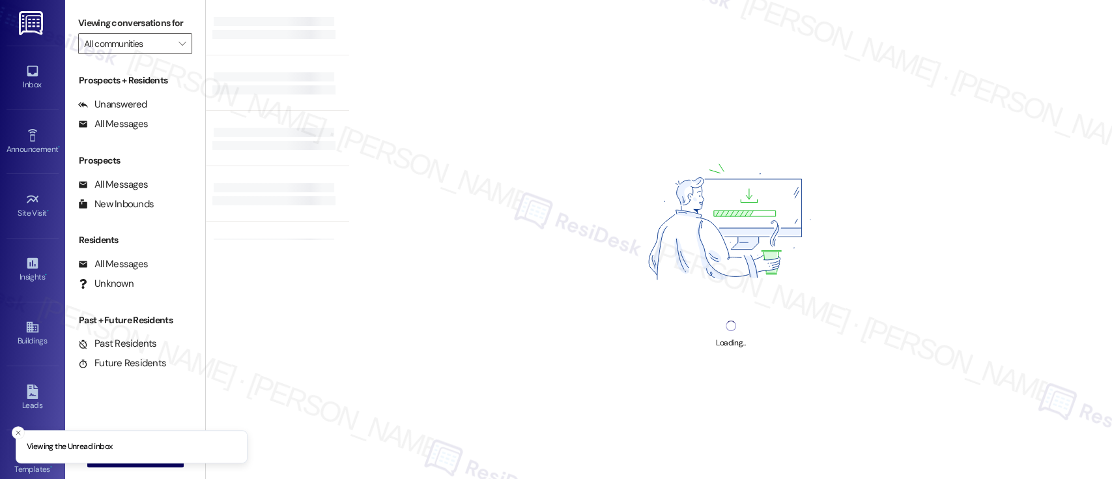
type input "[GEOGRAPHIC_DATA]"
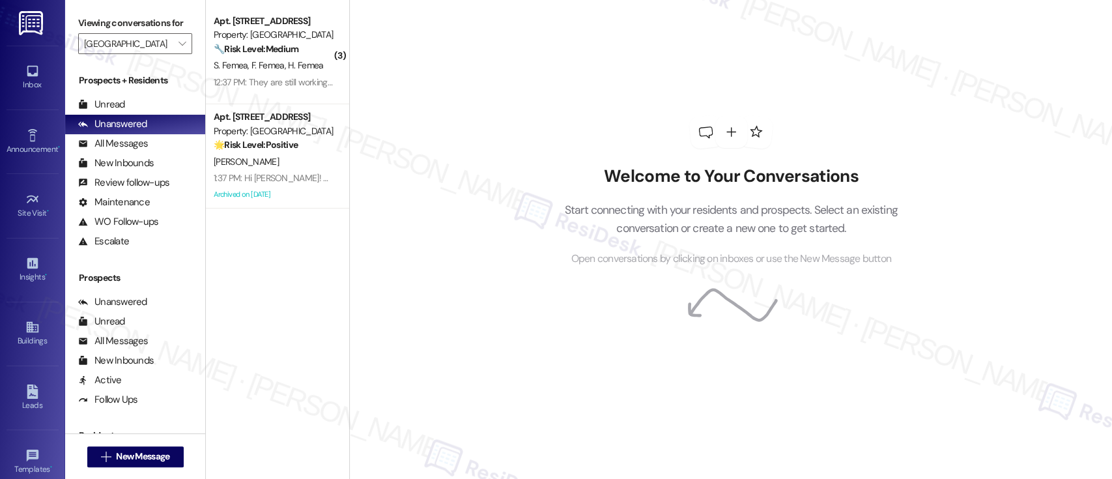
click at [807, 315] on div "Welcome to Your Conversations Start connecting with your residents and prospect…" at bounding box center [731, 191] width 391 height 383
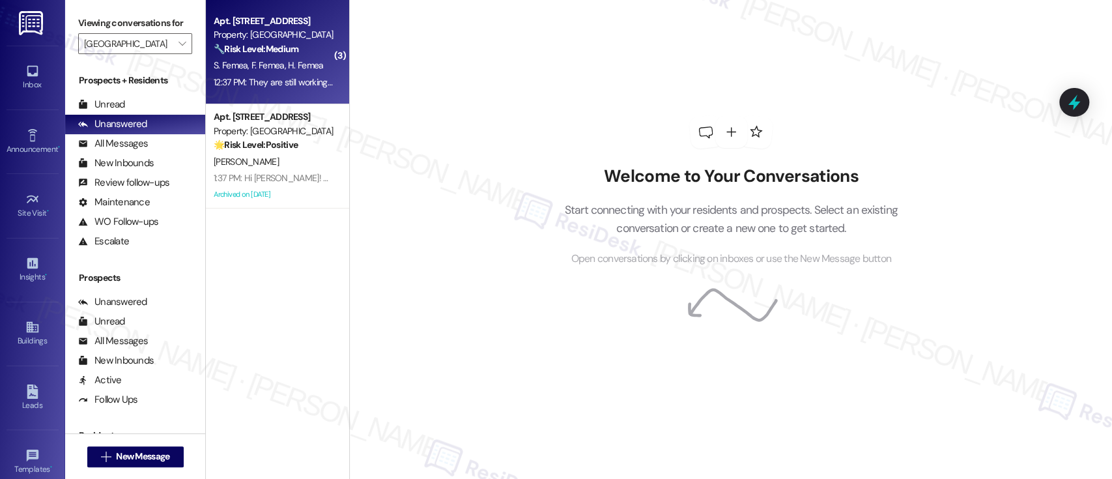
click at [286, 57] on div "S. Femea F. Femea H. Femea" at bounding box center [273, 65] width 123 height 16
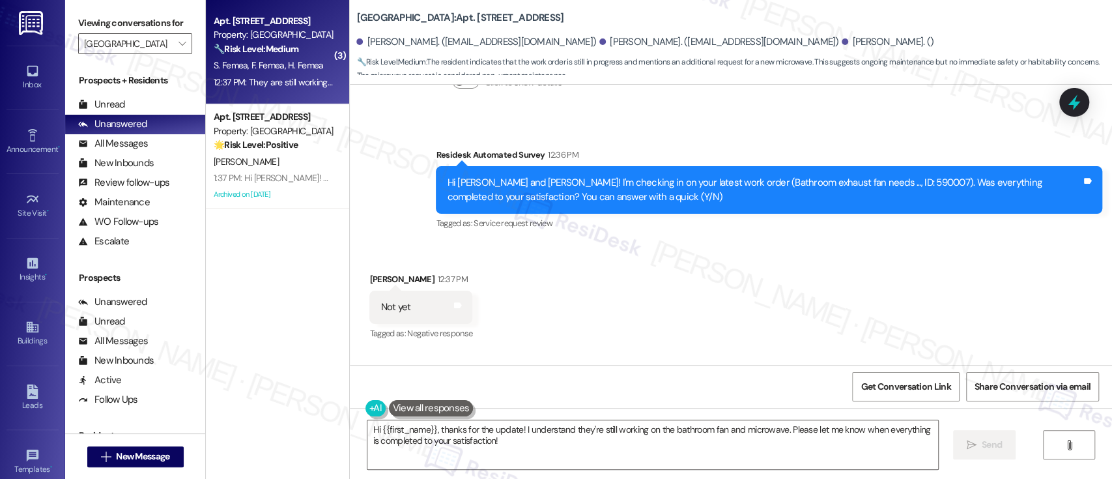
scroll to position [3468, 0]
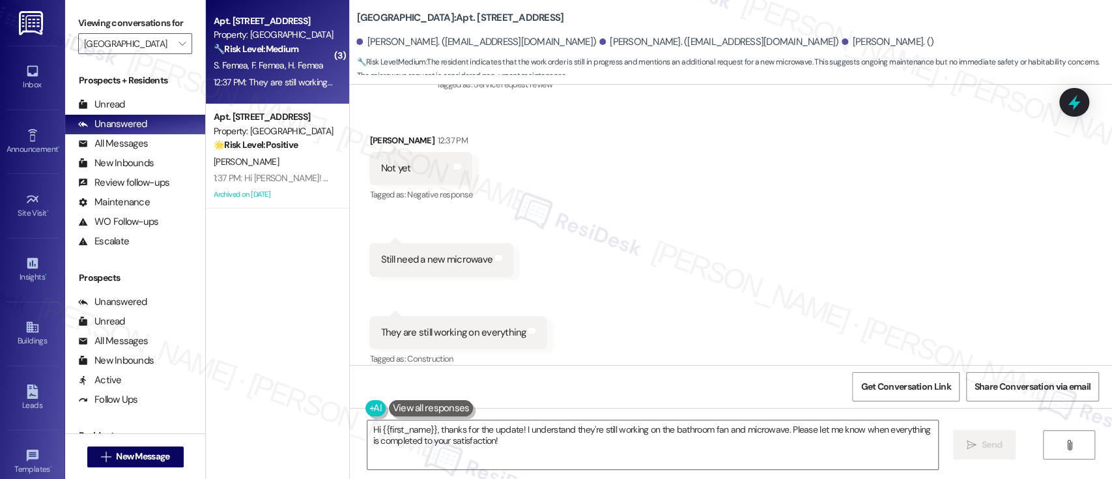
click at [455, 19] on b "[GEOGRAPHIC_DATA]: Apt. [STREET_ADDRESS]" at bounding box center [459, 18] width 207 height 14
click at [455, 19] on b "Fountain Gardens: Apt. A324, 2901 Welsh Rd" at bounding box center [459, 18] width 207 height 14
copy b "A324"
click at [417, 430] on textarea "Hi {{first_name}}, thanks for the update! I understand they're still working on…" at bounding box center [652, 444] width 570 height 49
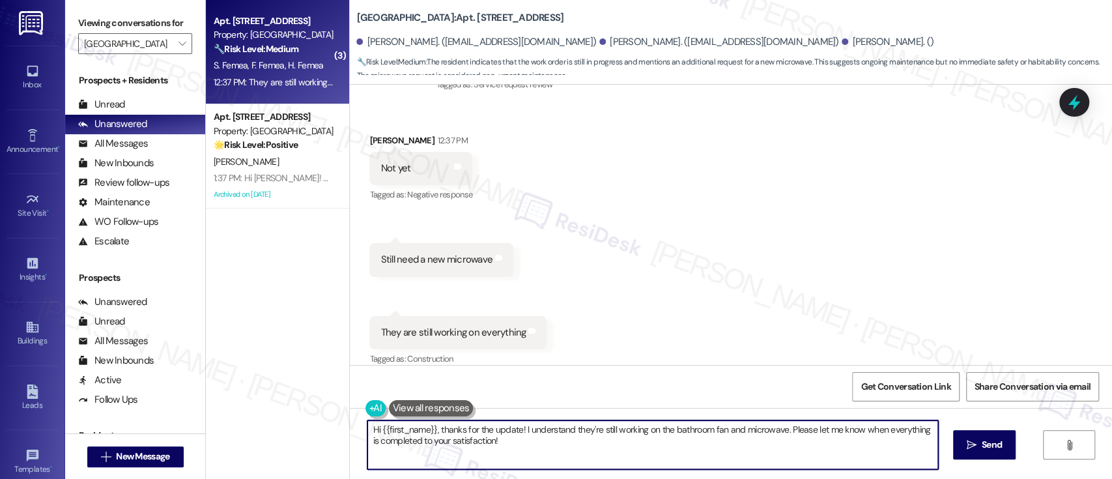
click at [417, 430] on textarea "Hi {{first_name}}, thanks for the update! I understand they're still working on…" at bounding box center [652, 444] width 570 height 49
click at [539, 431] on textarea "Hi Sharon, thanks for the update! I understand they're still working on the bat…" at bounding box center [652, 444] width 570 height 49
click at [704, 430] on textarea "Hi Sharon, thanks for the update! I understand they're still working on the bat…" at bounding box center [652, 444] width 570 height 49
click at [680, 426] on textarea "Hi Sharon, thanks for the update! I understand you're still waiting on a microw…" at bounding box center [652, 444] width 570 height 49
drag, startPoint x: 719, startPoint y: 427, endPoint x: 732, endPoint y: 461, distance: 35.5
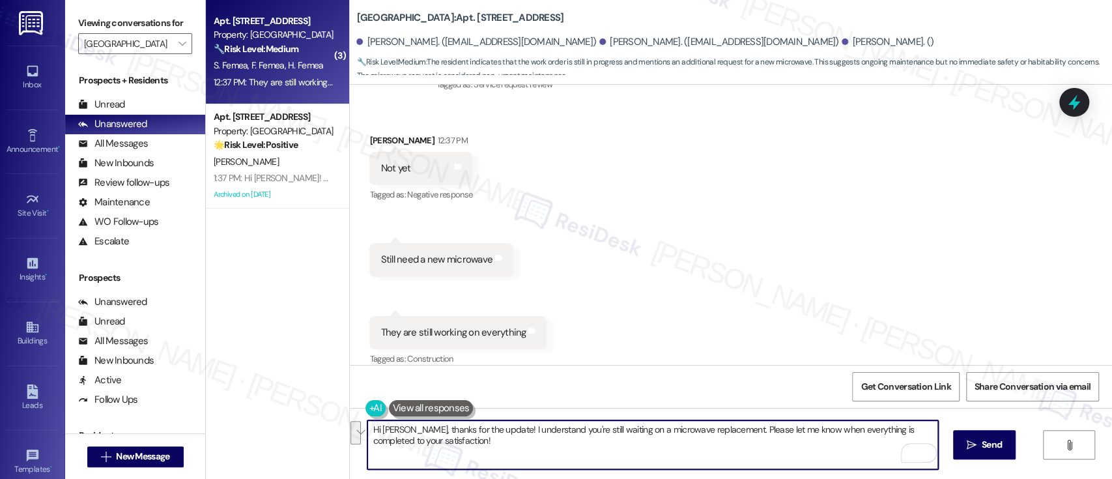
click at [732, 461] on textarea "Hi Sharon, thanks for the update! I understand you're still waiting on a microw…" at bounding box center [652, 444] width 570 height 49
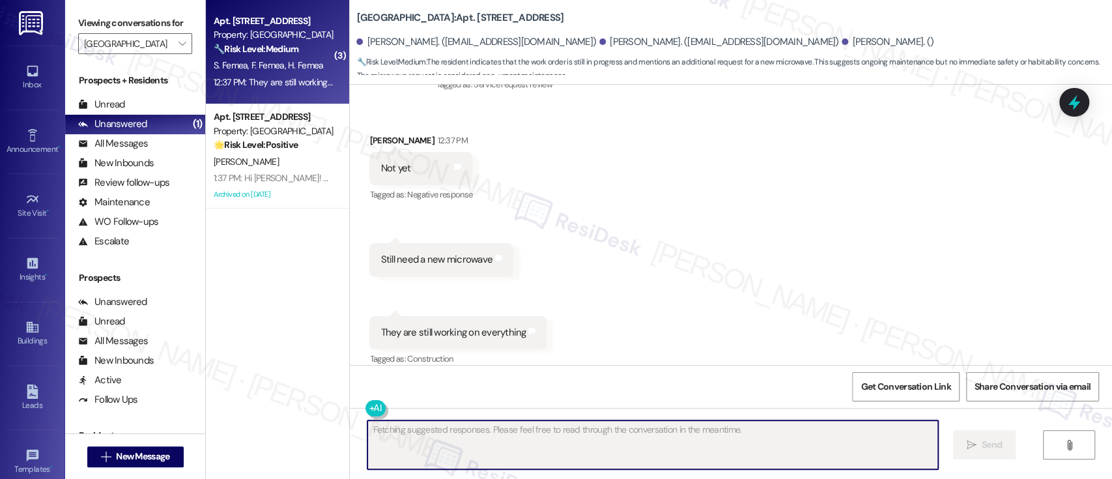
scroll to position [3467, 0]
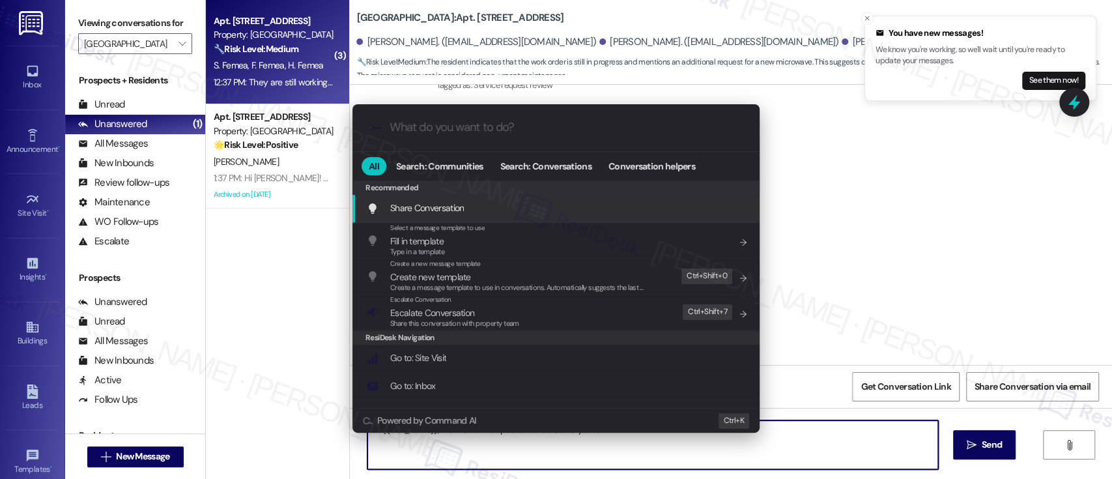
type textarea "Hi {{first_name}}, thanks for the update! I understand you're"
type input "e"
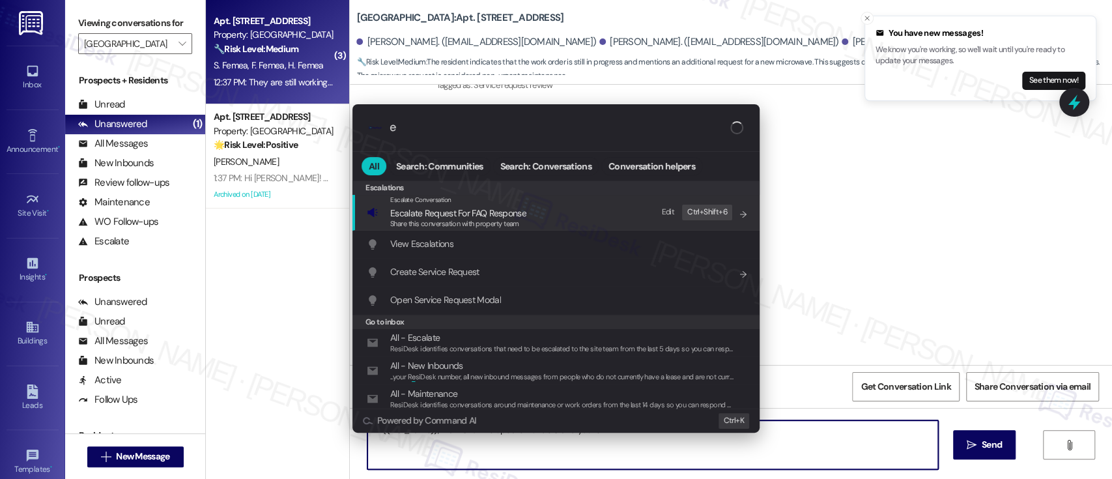
type textarea "Hi {{first_name}}, thanks for the update! I understand you're still"
type input "es"
type textarea "Hi {{first_name}}, thanks for the update! I understand you're still"
type input "esc"
type textarea "Hi {{first_name}}, thanks for the update! I understand you're still waiting"
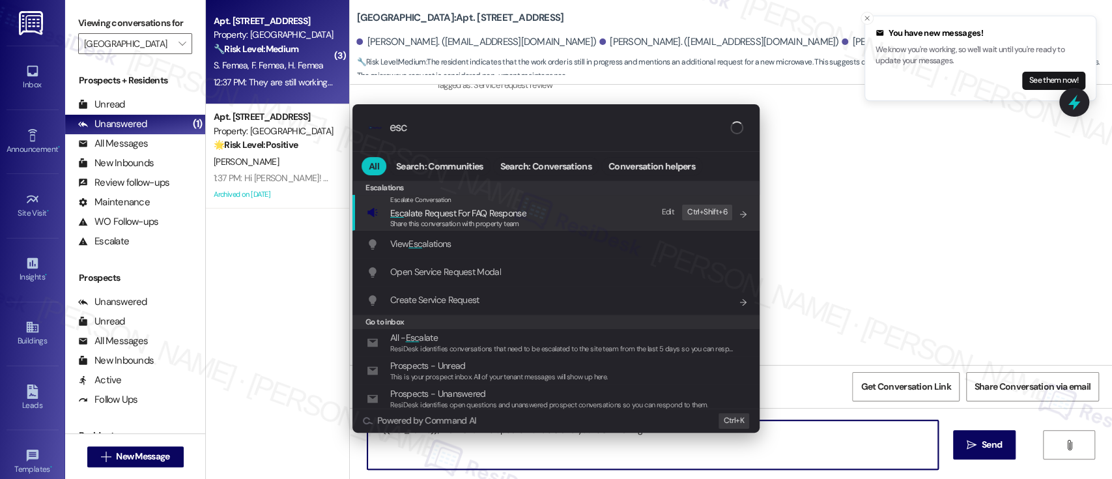
type input "esca"
type textarea "Hi {{first_name}}, thanks for the update! I understand you're still waiting on"
type input "escaa"
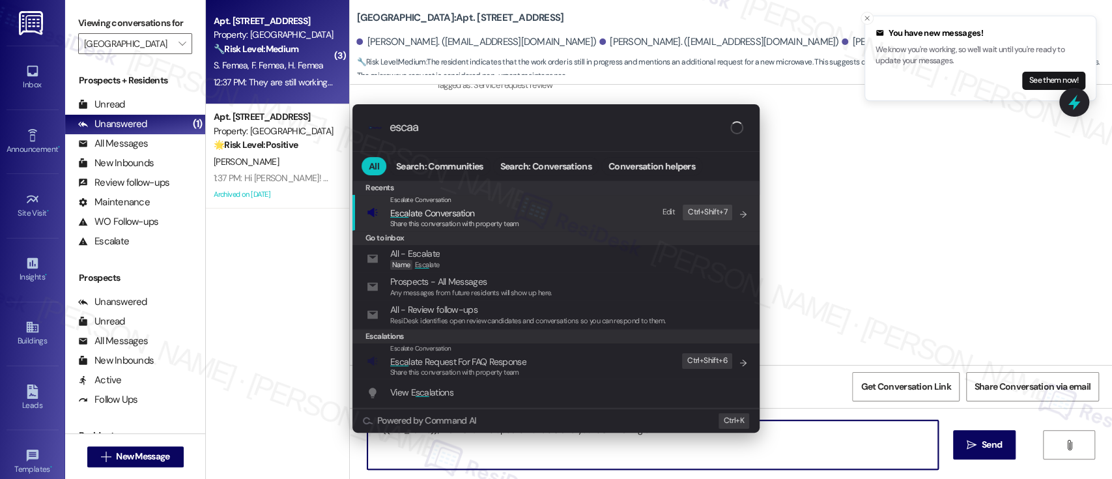
type textarea "Hi {{first_name}}, thanks for the update! I understand you're still waiting on a"
type input "escaat"
type textarea "Hi {{first_name}}, thanks for the update! I understand you're still waiting on a"
type input "escaate"
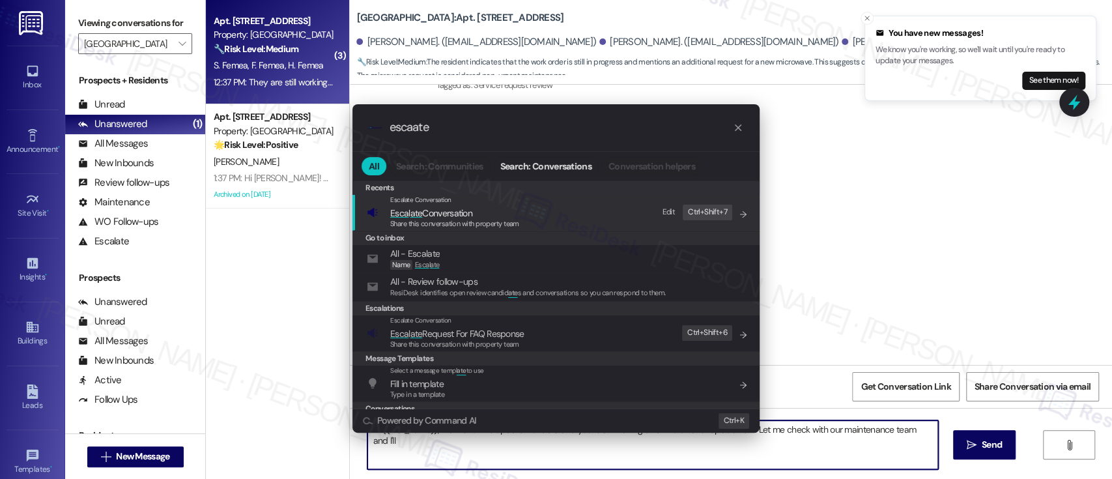
type textarea "Hi {{first_name}}, thanks for the update! I understand you're still waiting on …"
type input "escaate"
click at [453, 217] on span "Esca l ate Conversation" at bounding box center [431, 213] width 82 height 12
type textarea "Hi {{first_name}}, thanks for the update! I understand you're still waiting on …"
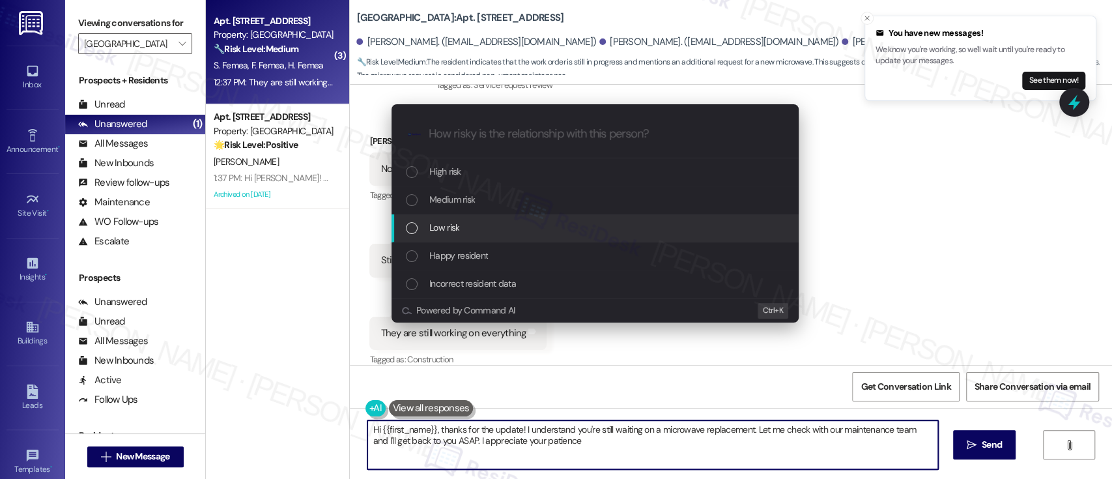
type textarea "Hi {{first_name}}, thanks for the update! I understand you're still waiting on …"
click at [480, 222] on div "Low risk" at bounding box center [596, 227] width 381 height 14
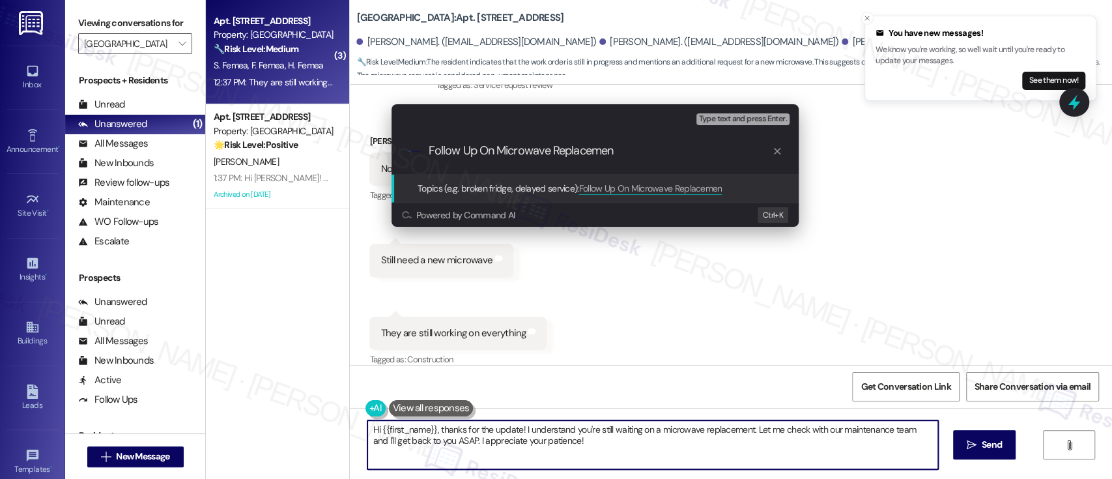
type input "Follow Up On Microwave Replacement"
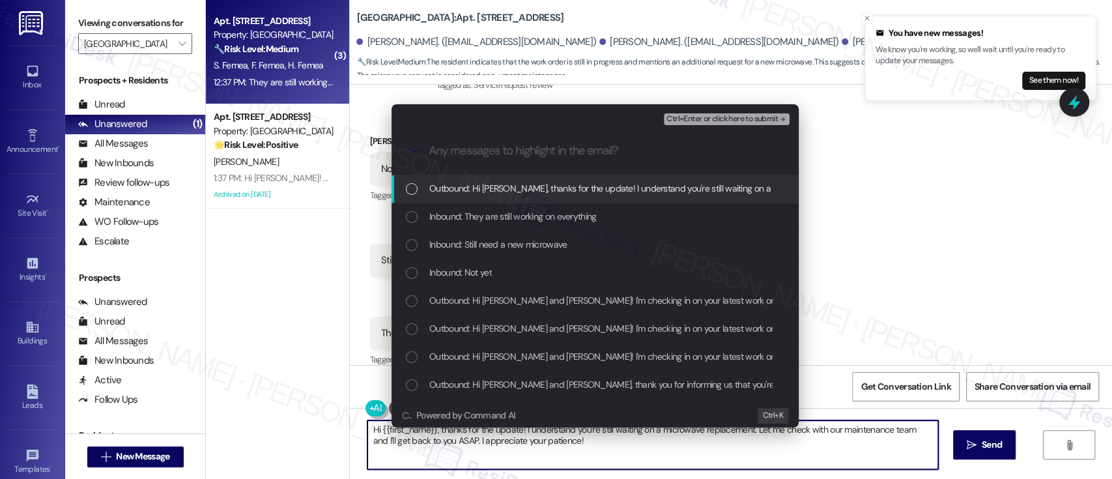
click at [480, 223] on span "Inbound: They are still working on everything" at bounding box center [512, 216] width 167 height 14
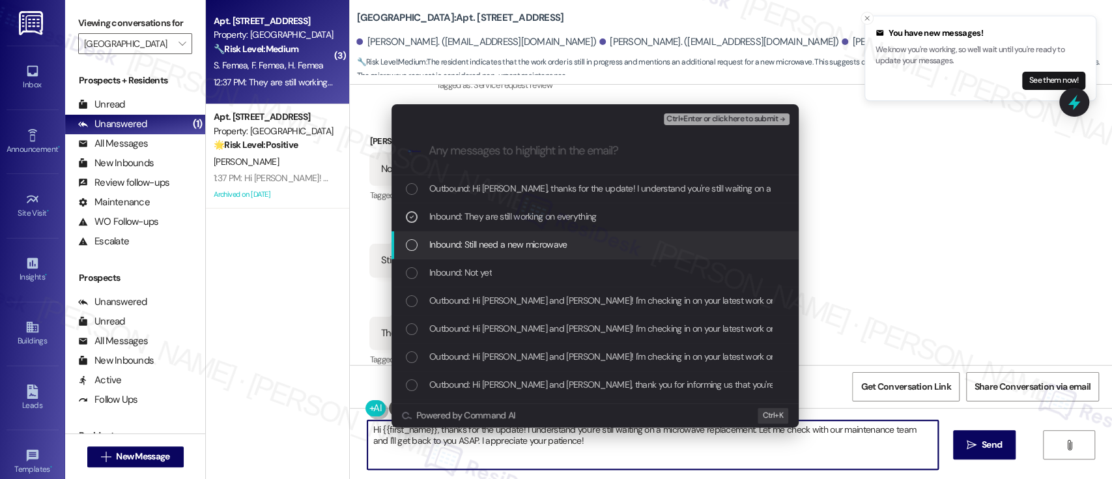
click at [496, 245] on span "Inbound: Still need a new microwave" at bounding box center [498, 244] width 138 height 14
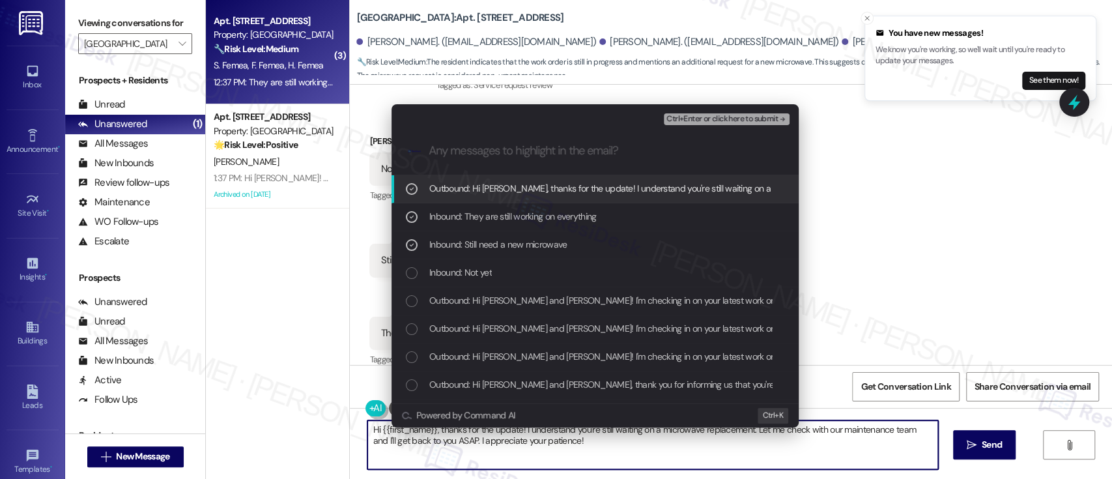
click at [540, 192] on span "Outbound: Hi Sharon, thanks for the update! I understand you're still waiting o…" at bounding box center [852, 188] width 846 height 14
click at [764, 115] on span "Ctrl+Enter or click here to submit" at bounding box center [722, 119] width 111 height 9
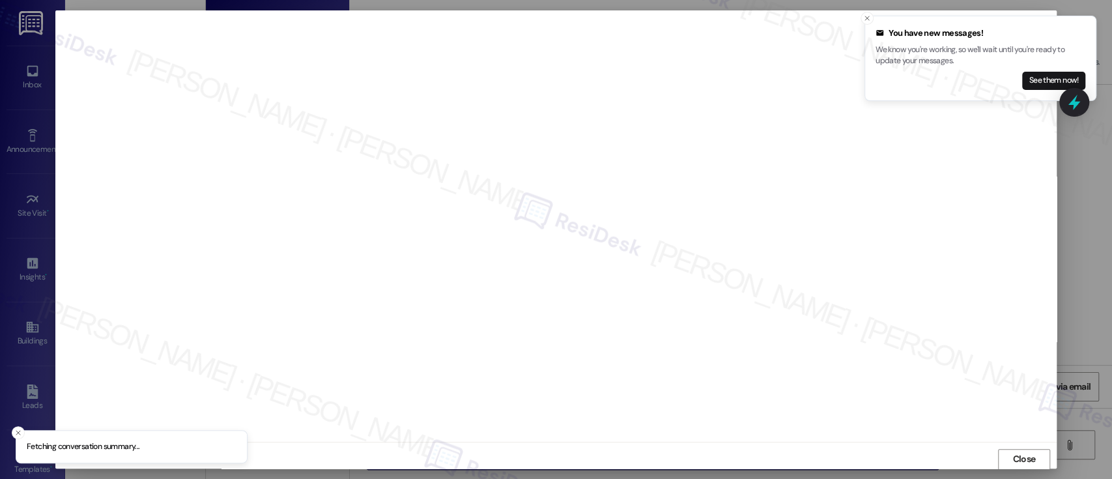
scroll to position [1, 0]
click at [865, 21] on icon "Close toast" at bounding box center [867, 18] width 8 height 8
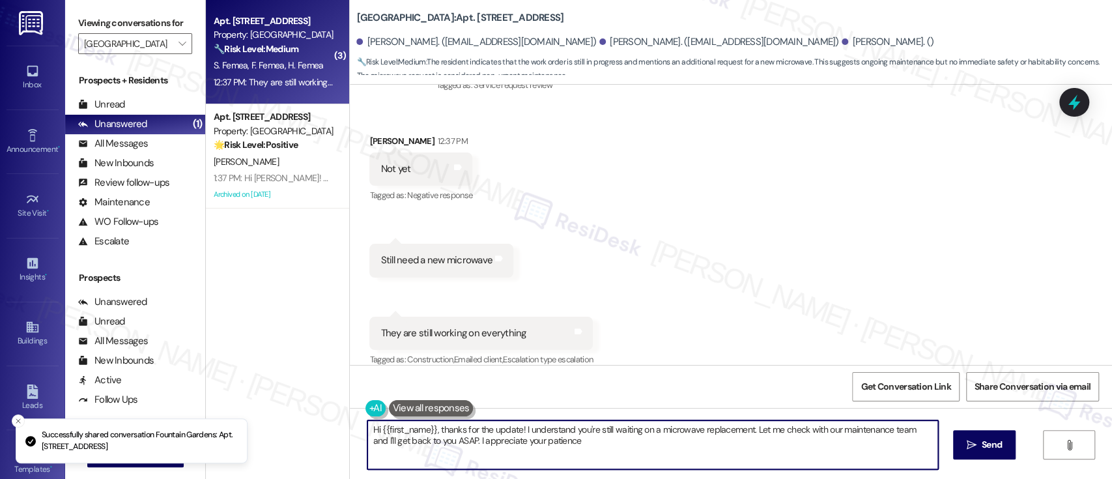
type textarea "Hi {{first_name}}, thanks for the update! I understand you're still waiting on …"
click at [171, 38] on button "" at bounding box center [181, 43] width 21 height 21
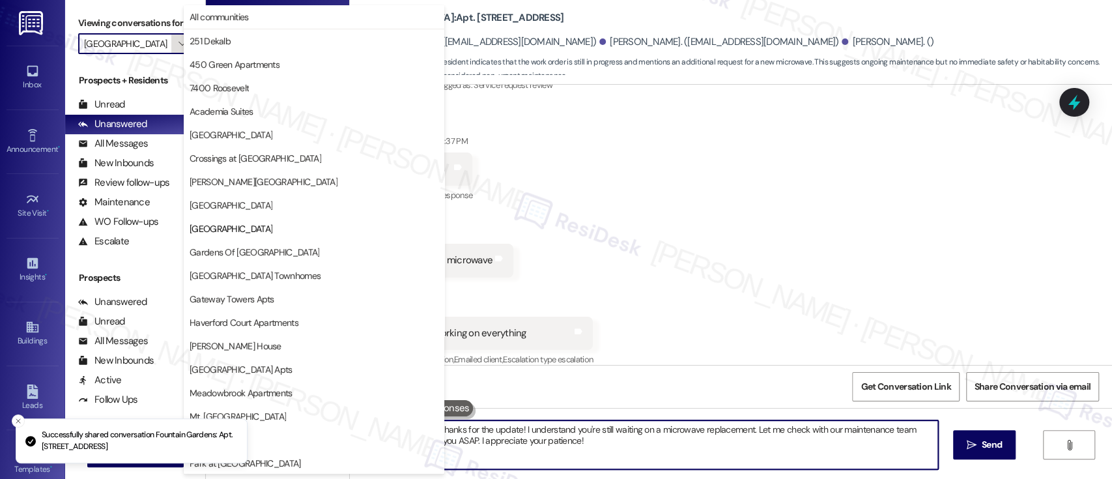
scroll to position [212, 0]
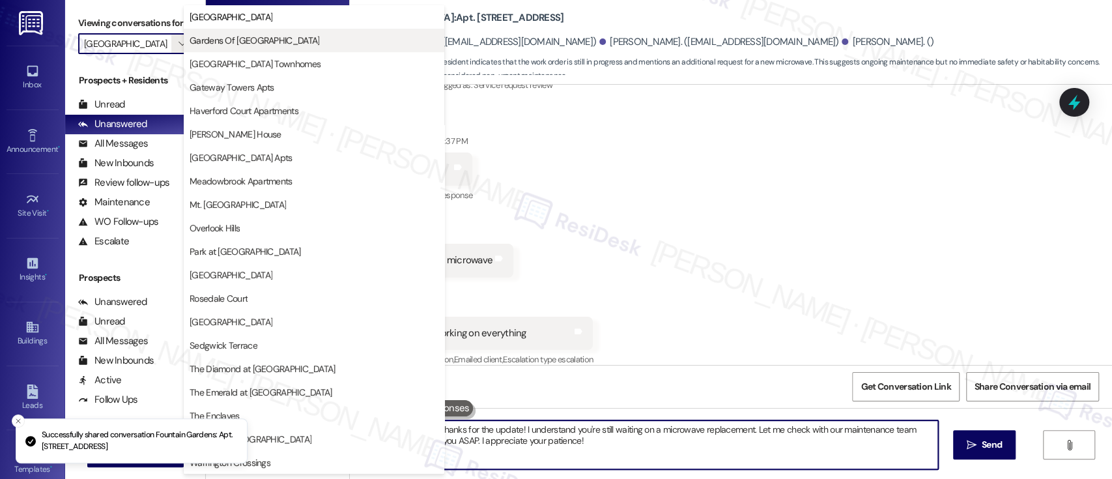
click at [208, 38] on span "Gardens Of Mt Airy" at bounding box center [255, 40] width 130 height 13
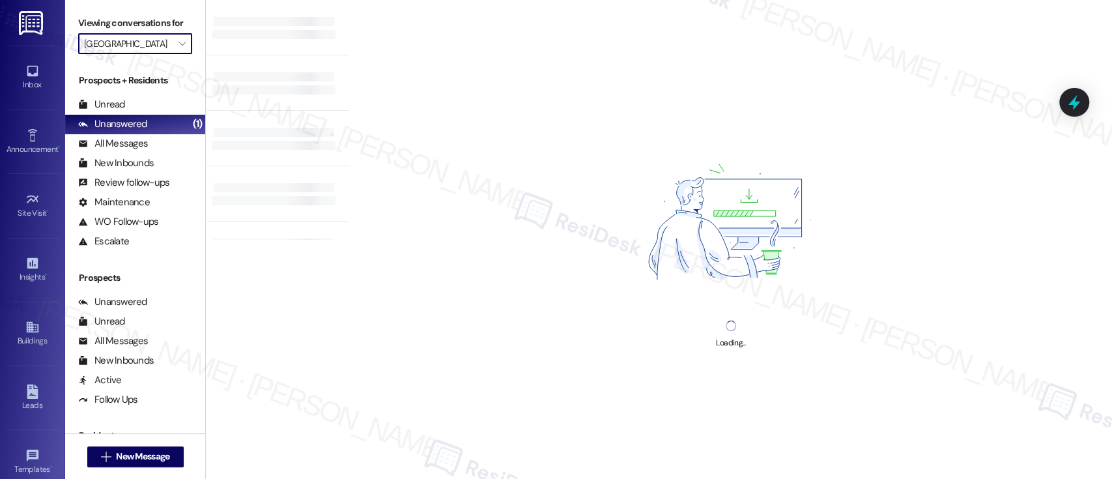
type input "Gardens Of Mt Airy"
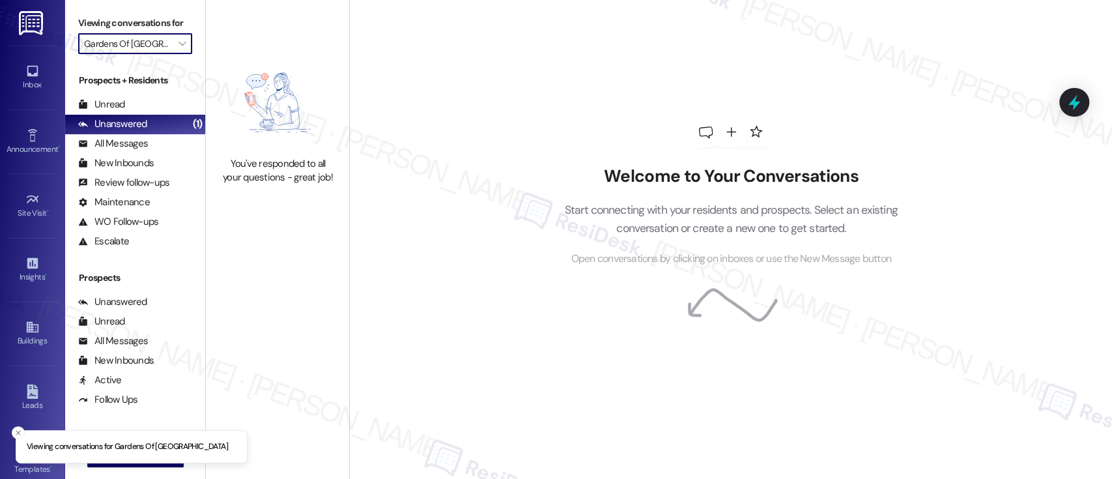
click at [132, 35] on input "Gardens Of Mt Airy" at bounding box center [127, 43] width 87 height 21
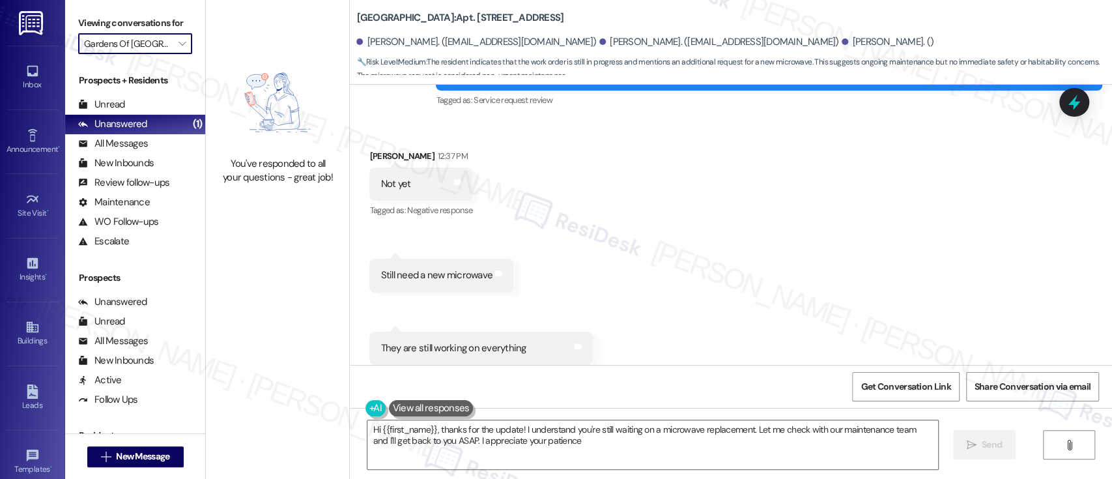
type textarea "Hi {{first_name}}, thanks for the update! I understand you're still waiting on …"
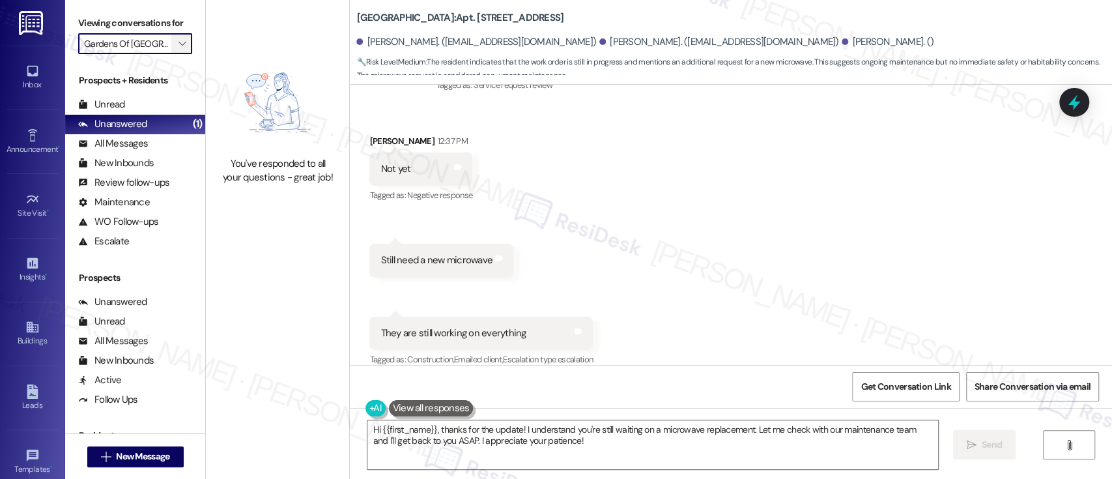
click at [177, 47] on span "" at bounding box center [182, 43] width 12 height 21
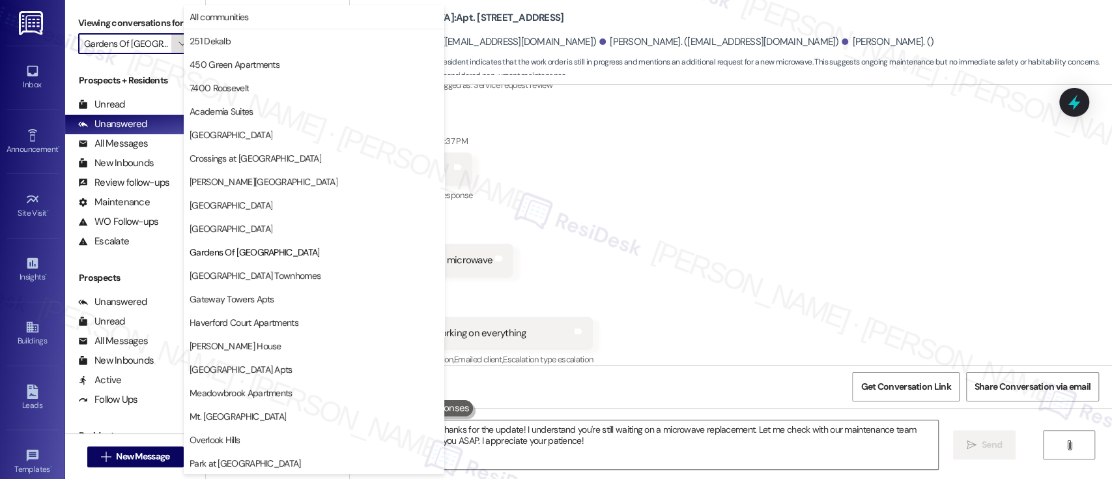
scroll to position [212, 0]
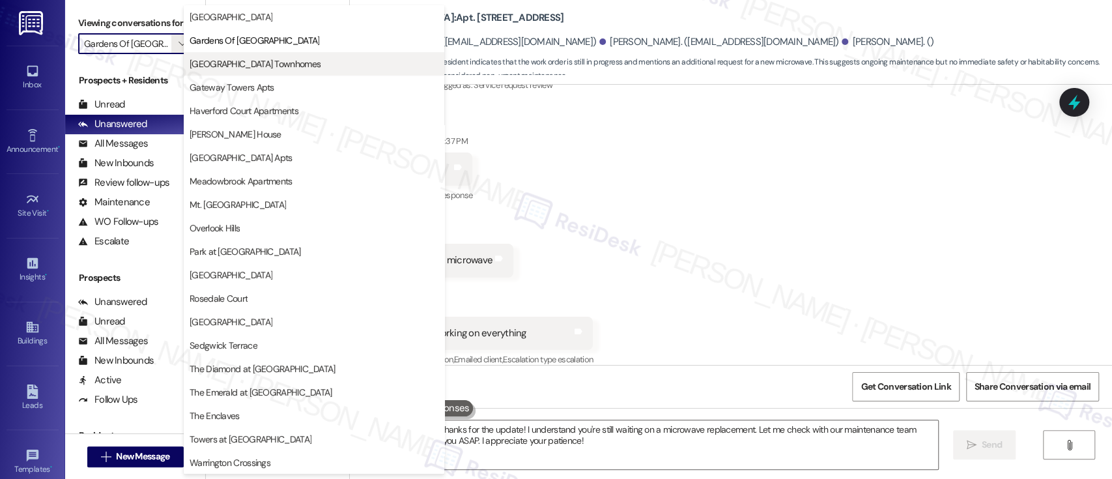
click at [258, 57] on span "Gateway Airport Townhomes" at bounding box center [255, 63] width 131 height 13
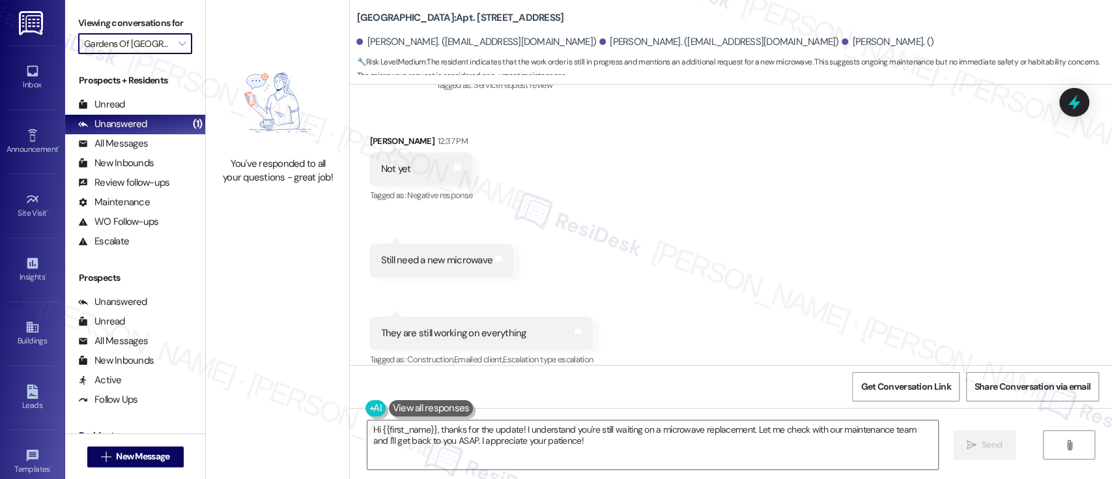
type input "Gateway Airport Townhomes"
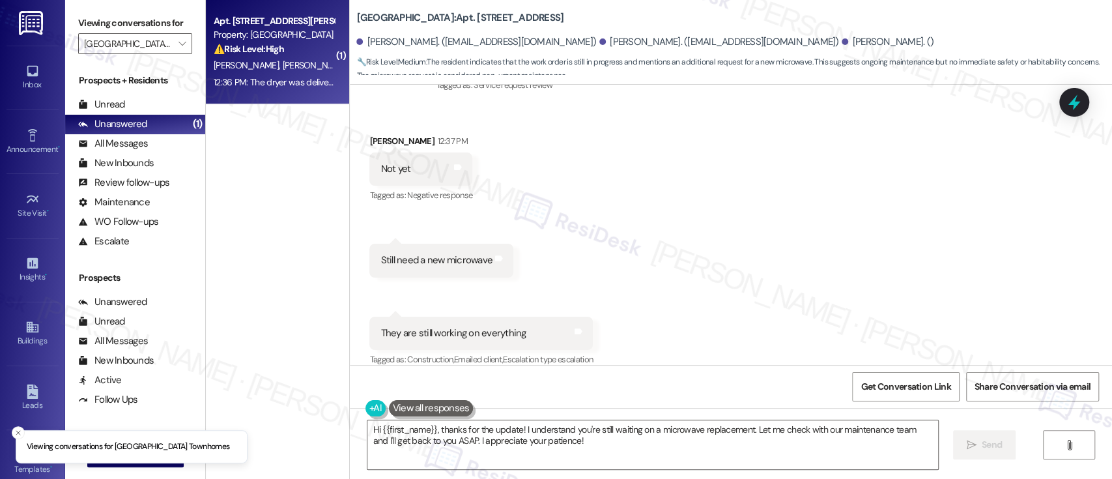
click at [281, 51] on div "⚠️ Risk Level: High The resident reports that their washing machine is leaking …" at bounding box center [274, 49] width 121 height 14
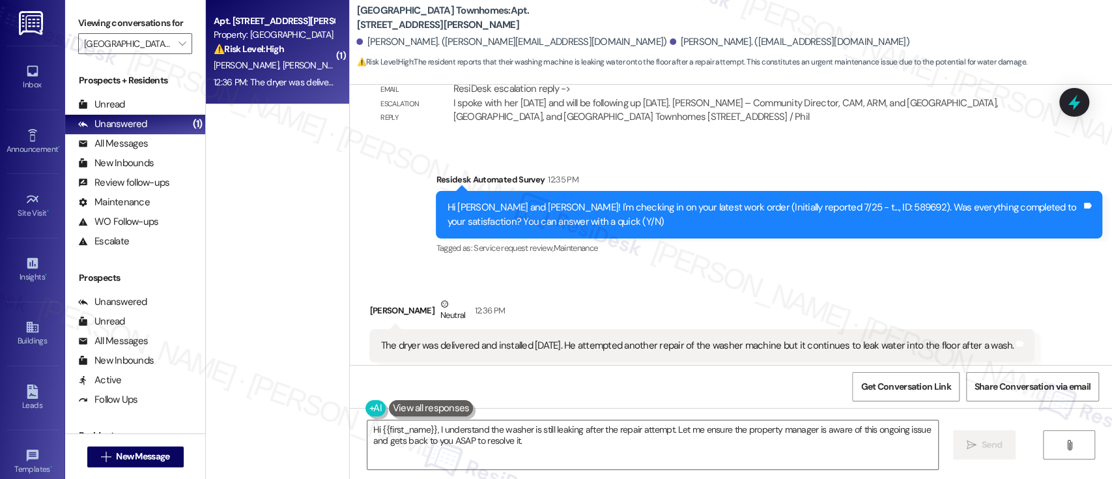
scroll to position [1450, 0]
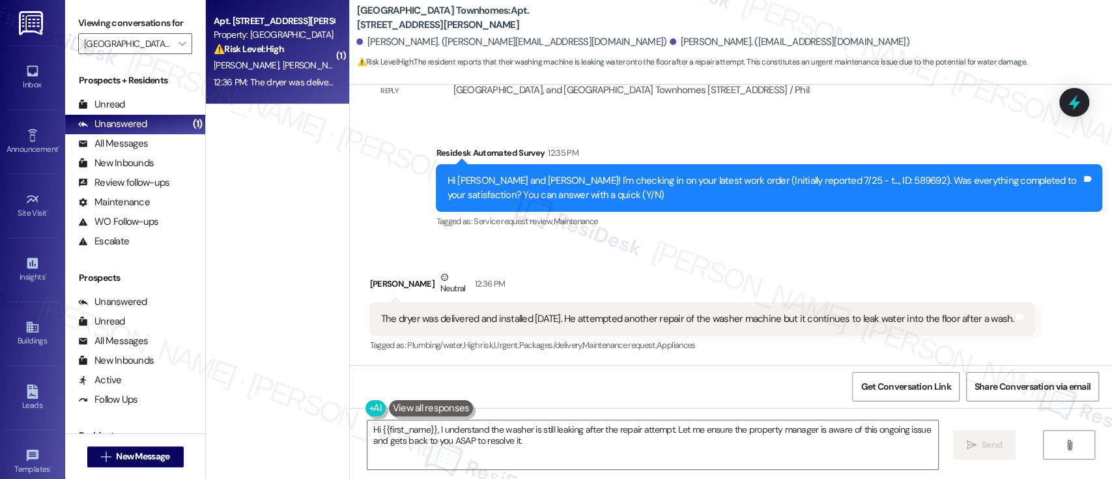
click at [369, 284] on div "Kayla Holloman Neutral 12:36 PM" at bounding box center [701, 286] width 665 height 32
copy div "Kayla"
click at [409, 433] on textarea "Hi {{first_name}}, I understand the washer is still leaking after the repair at…" at bounding box center [652, 444] width 570 height 49
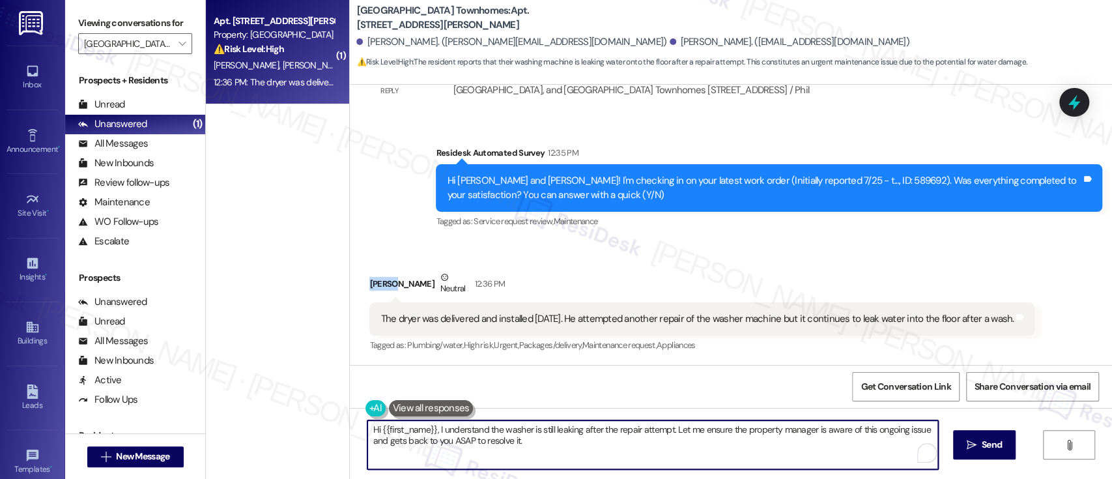
click at [409, 432] on textarea "Hi {{first_name}}, I understand the washer is still leaking after the repair at…" at bounding box center [652, 444] width 570 height 49
paste textarea "Kayla"
type textarea "Hi Kayla, thanks for the update. I understand the washer is still leaking after…"
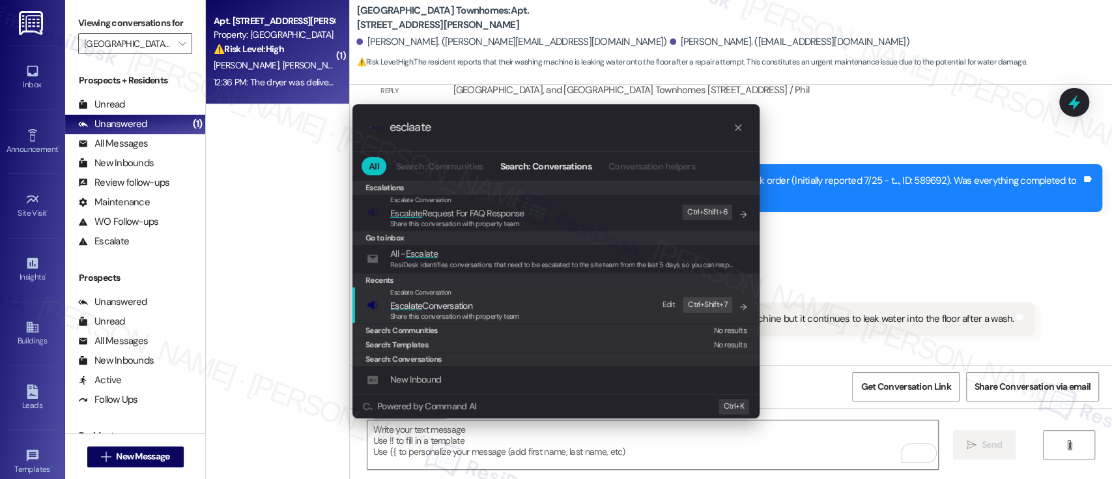
type input "esclaate"
click at [422, 295] on span "Escalate Conversation" at bounding box center [420, 292] width 61 height 8
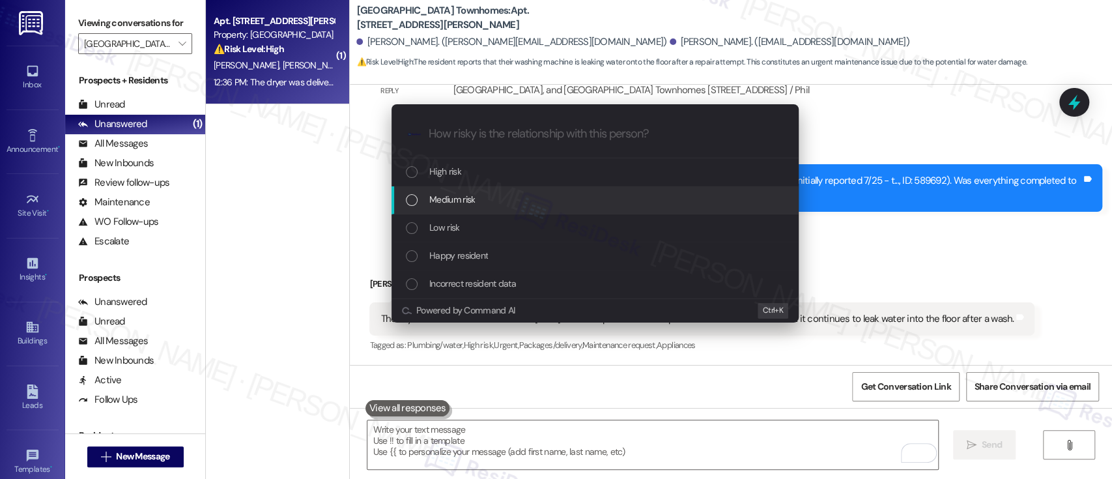
click at [448, 193] on span "Medium risk" at bounding box center [452, 199] width 46 height 14
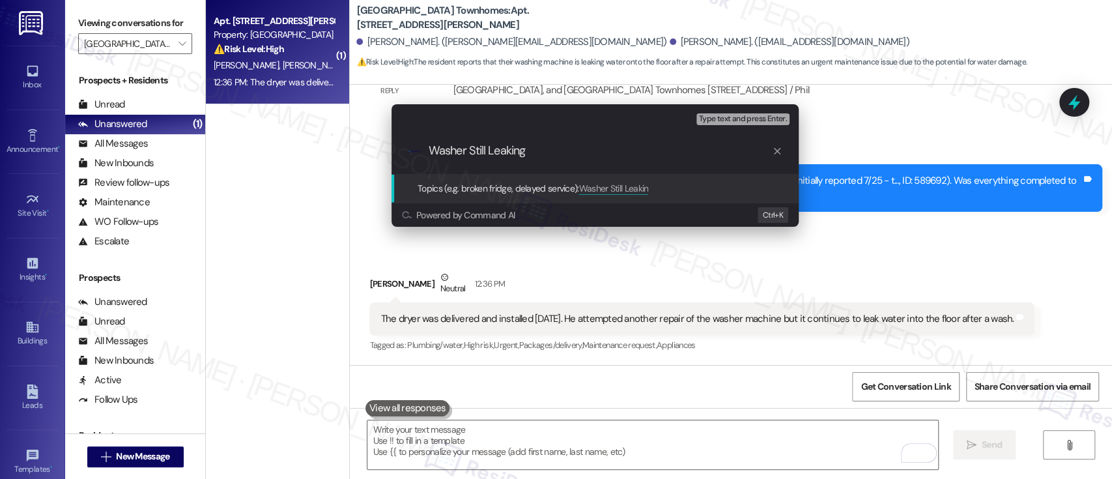
type input "Washer Still Leaking"
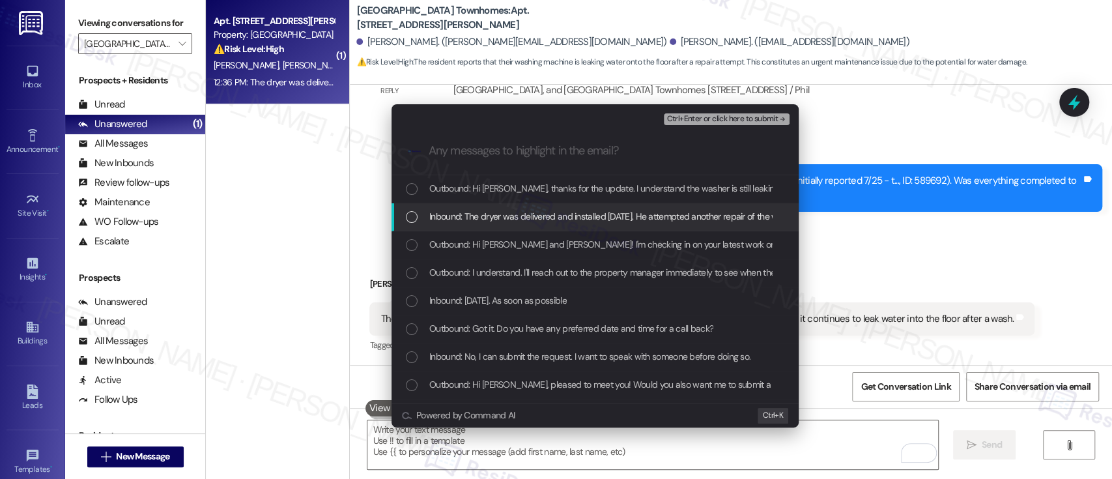
click at [496, 210] on span "Inbound: The dryer was delivered and installed yesterday. He attempted another …" at bounding box center [737, 216] width 616 height 14
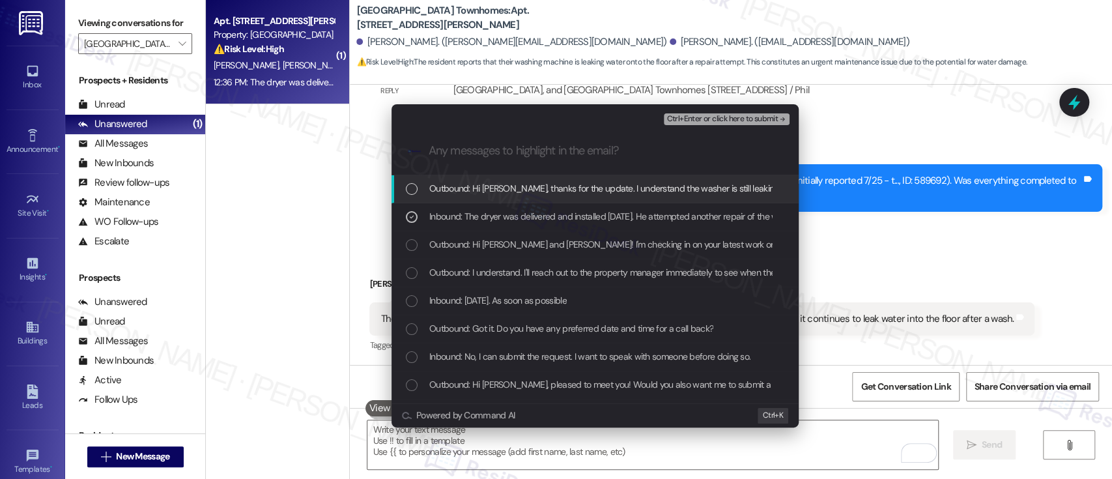
click at [714, 115] on span "Ctrl+Enter or click here to submit" at bounding box center [722, 119] width 111 height 9
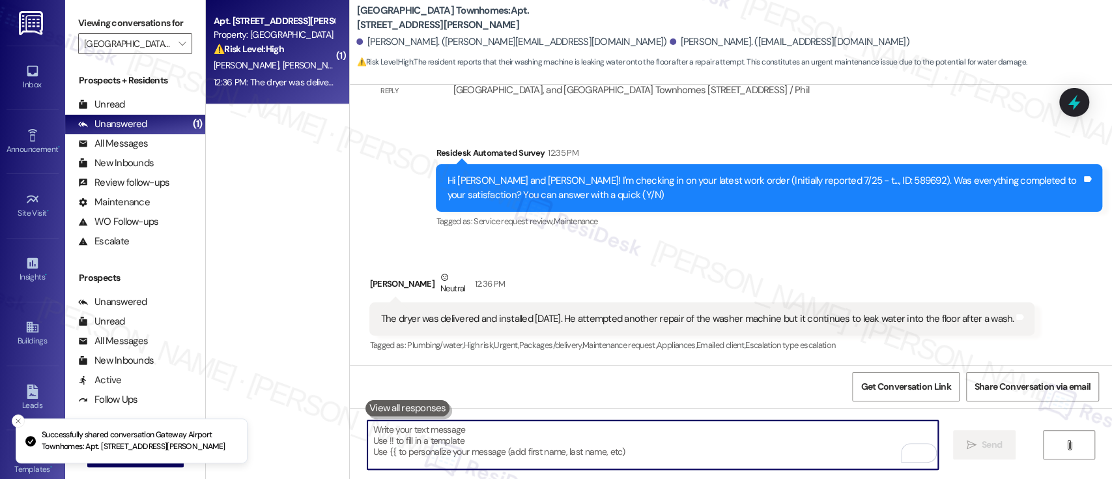
scroll to position [1449, 0]
click at [176, 34] on span "" at bounding box center [182, 43] width 12 height 21
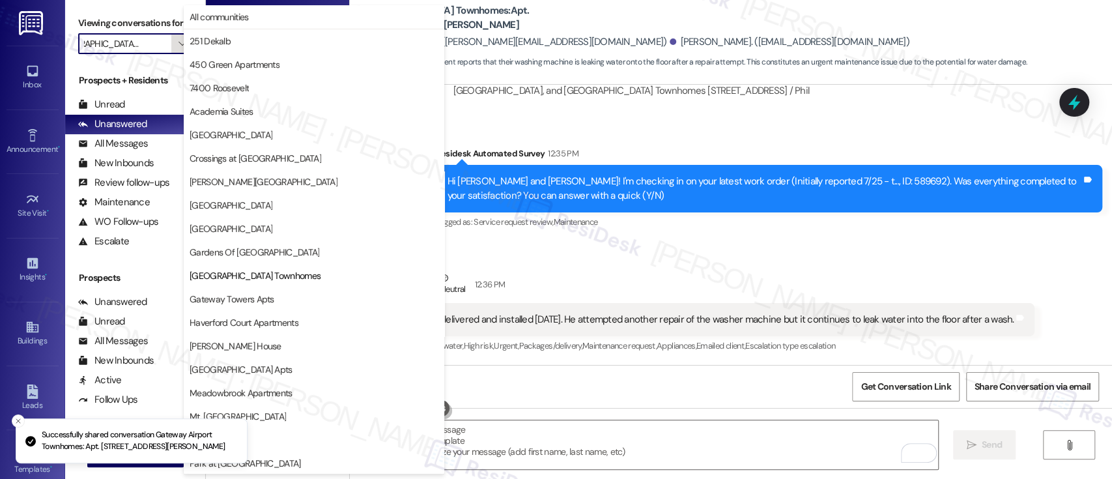
scroll to position [212, 0]
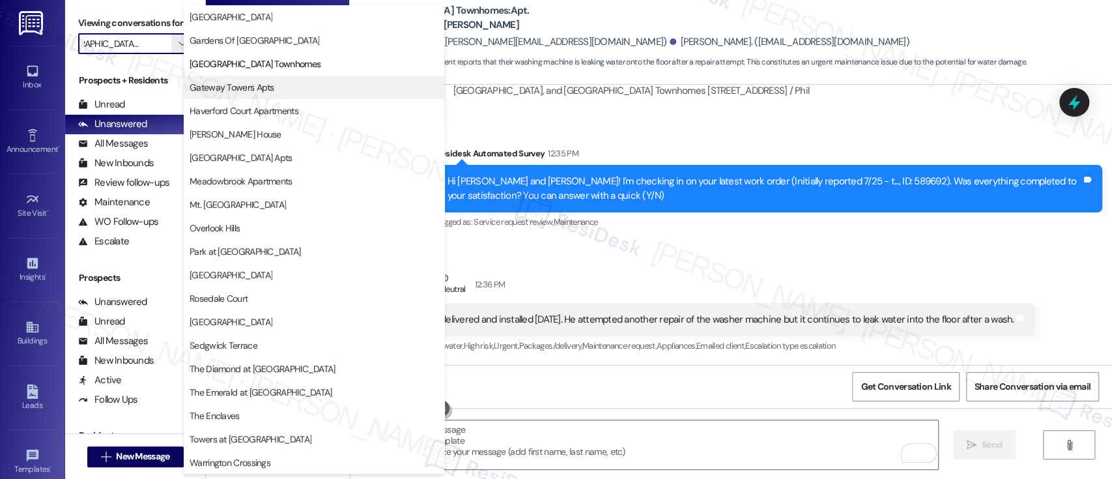
click at [250, 87] on span "Gateway Towers Apts" at bounding box center [232, 87] width 85 height 13
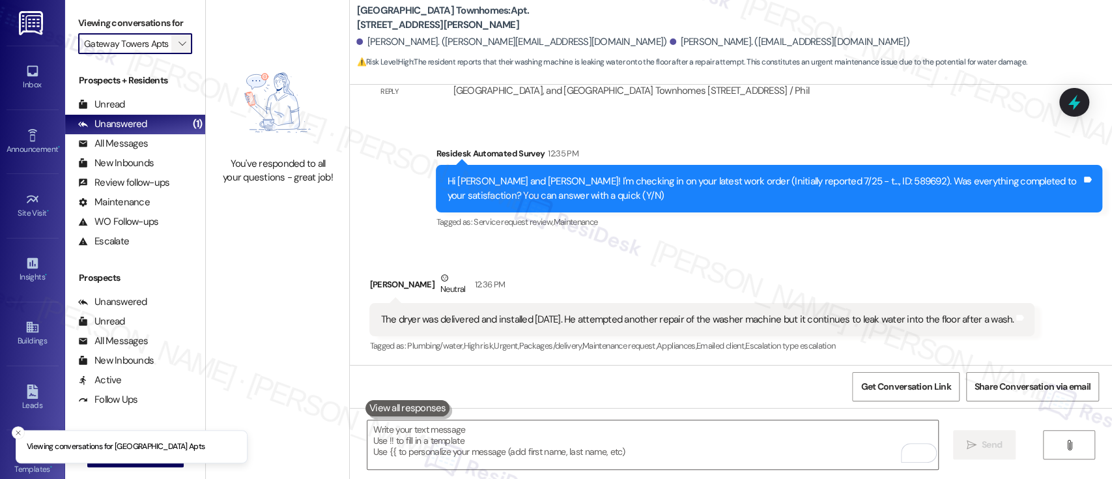
click at [180, 46] on button "" at bounding box center [181, 43] width 21 height 21
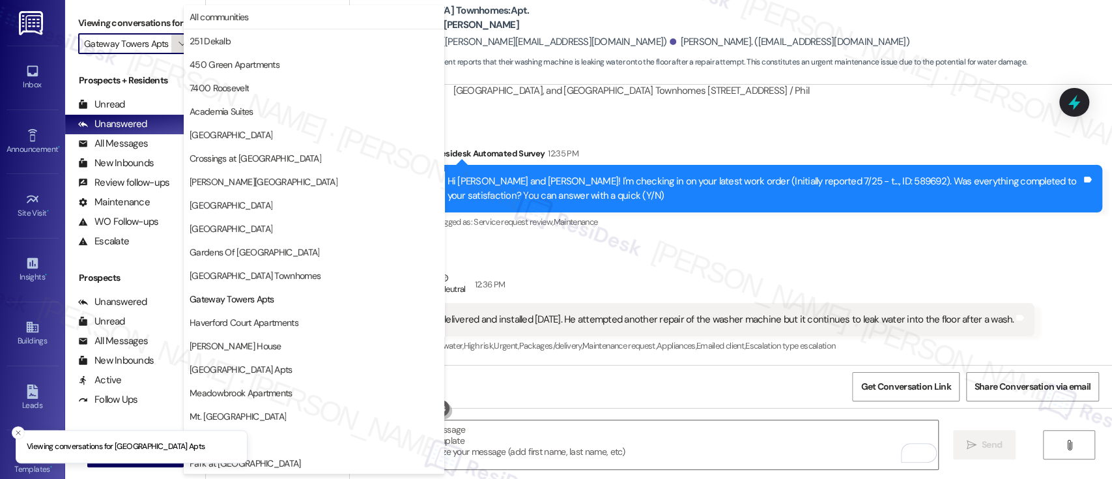
scroll to position [212, 0]
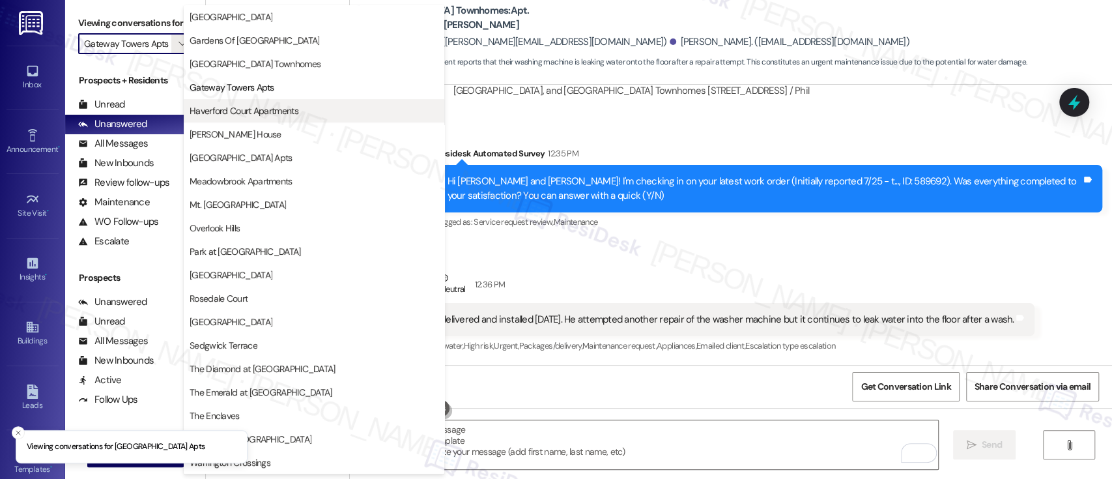
click at [260, 109] on span "Haverford Court Apartments" at bounding box center [244, 110] width 109 height 13
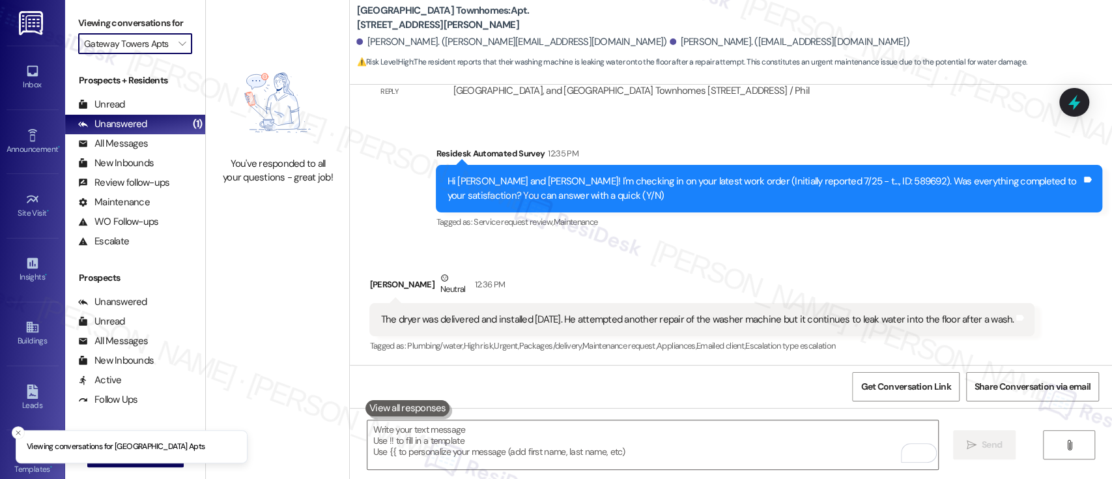
type input "Haverford Court Apartments"
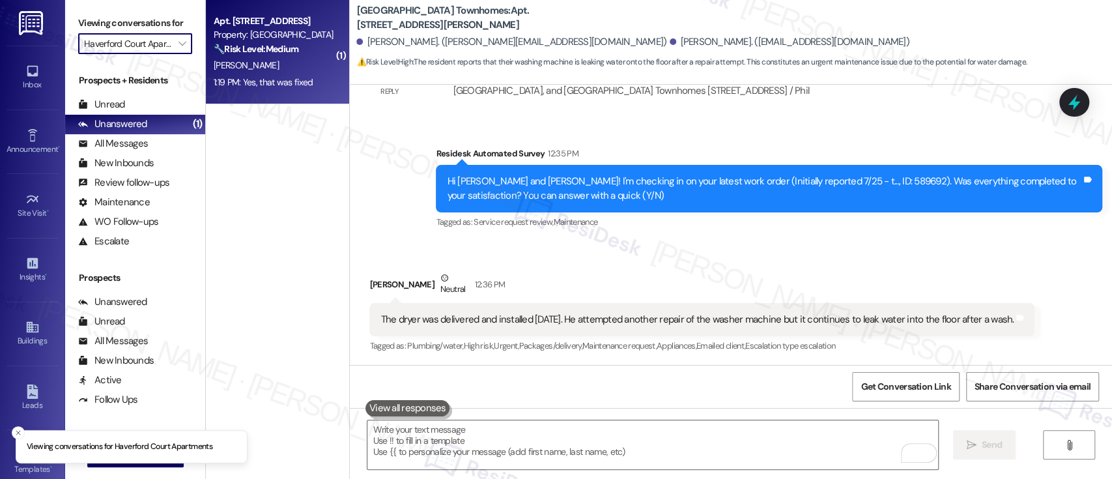
click at [233, 77] on div "1:19 PM: Yes, that was fixed 1:19 PM: Yes, that was fixed" at bounding box center [263, 82] width 99 height 12
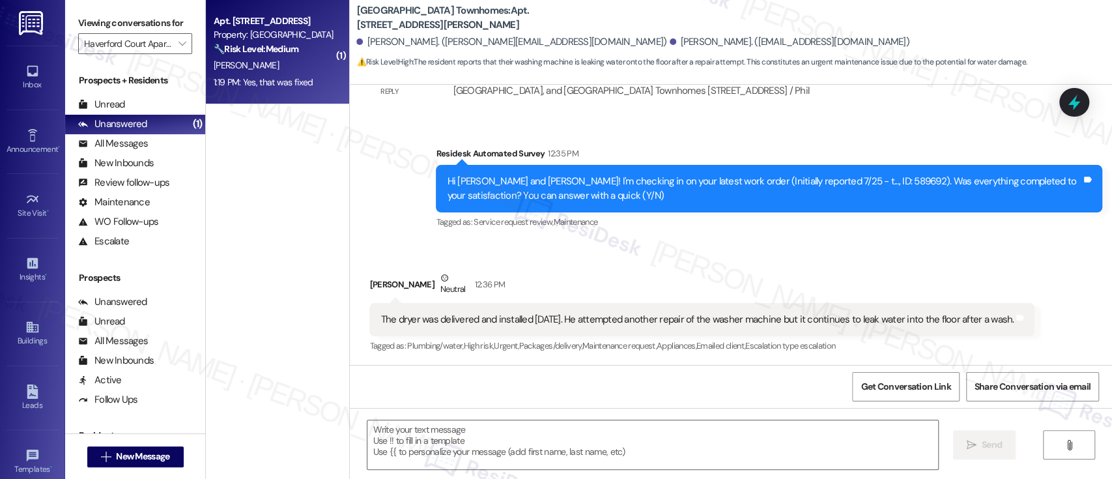
type textarea "Fetching suggested responses. Please feel free to read through the conversation…"
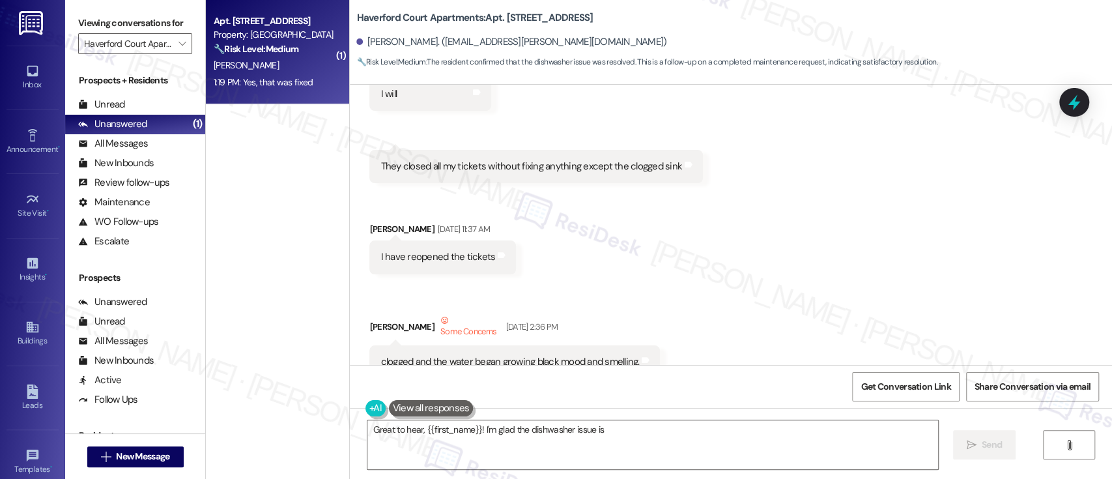
scroll to position [7659, 0]
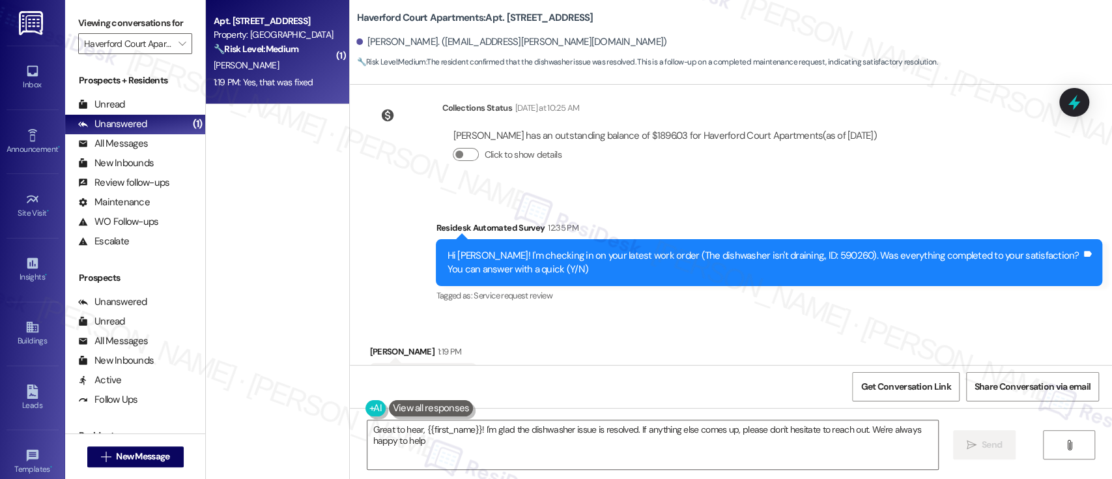
type textarea "Great to hear, {{first_name}}! I'm glad the dishwasher issue is resolved. If an…"
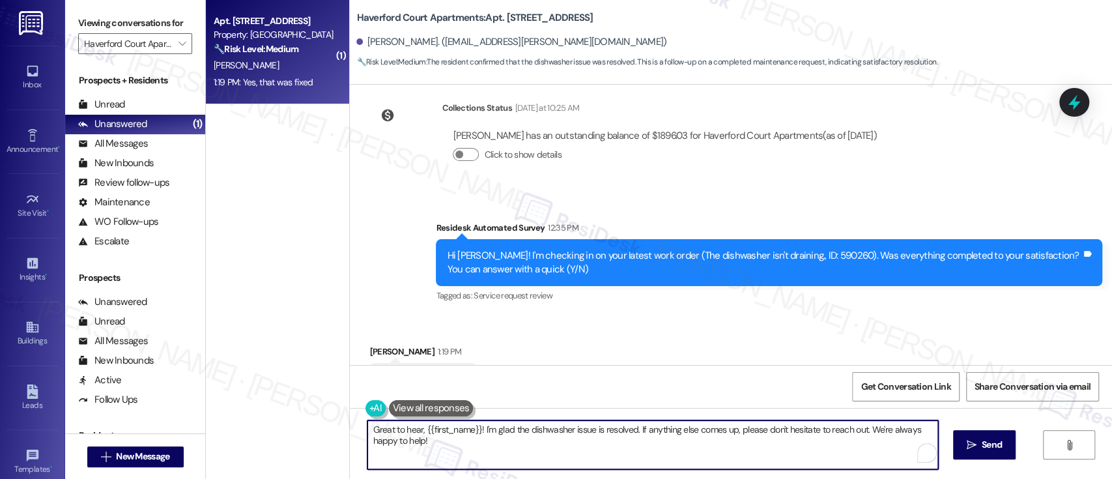
click at [714, 430] on textarea "Great to hear, {{first_name}}! I'm glad the dishwasher issue is resolved. If an…" at bounding box center [652, 444] width 570 height 49
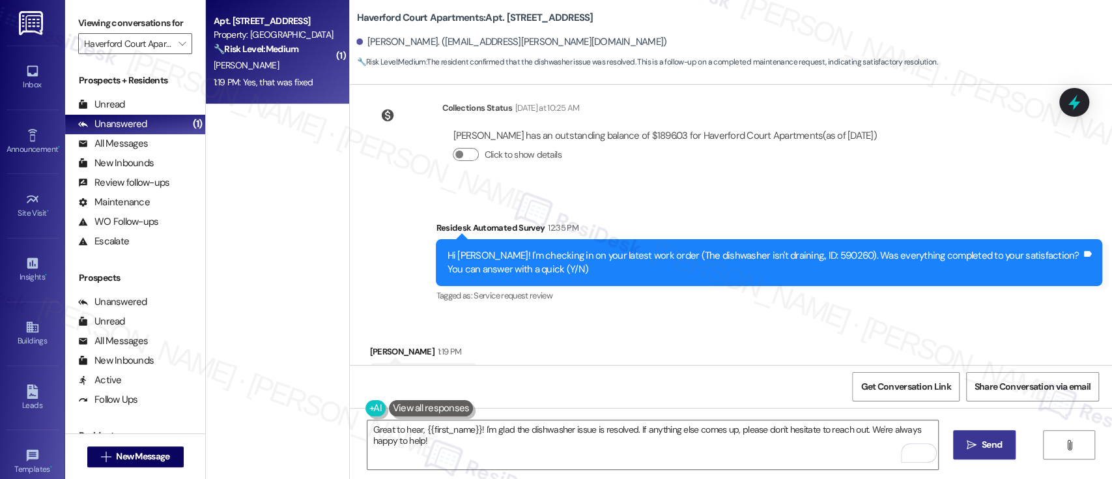
click at [982, 446] on span "Send" at bounding box center [992, 445] width 20 height 14
click at [179, 44] on icon "" at bounding box center [182, 43] width 7 height 10
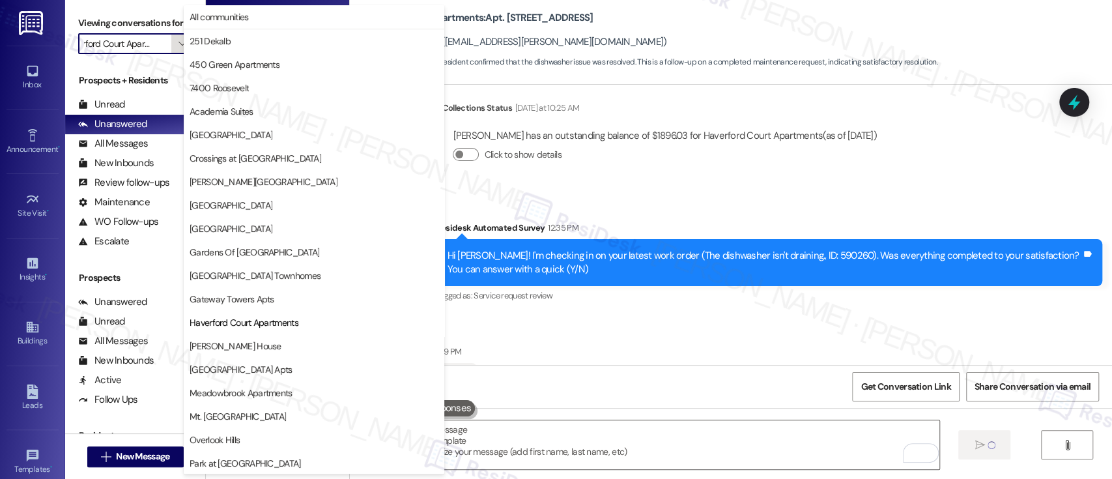
type textarea "Fetching suggested responses. Please feel free to read through the conversation…"
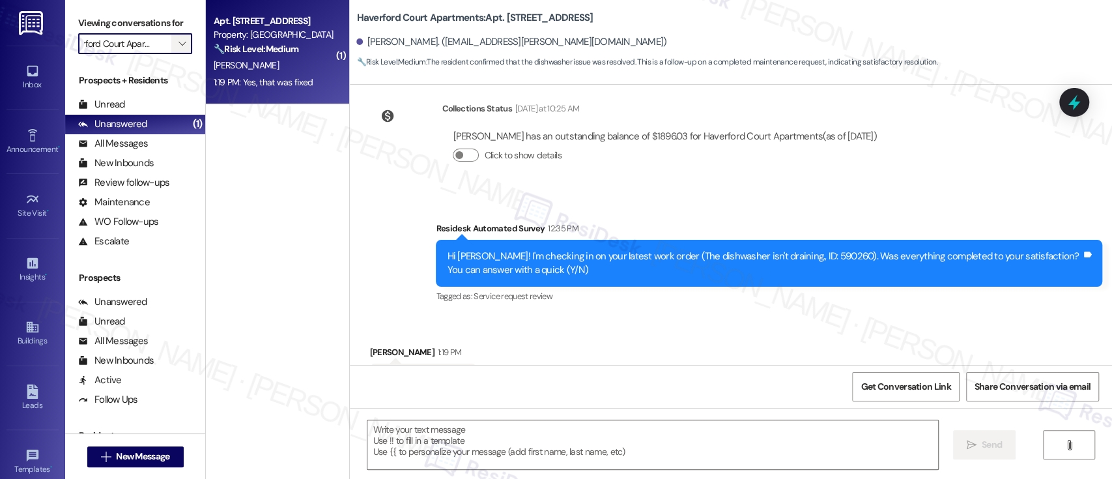
scroll to position [0, 0]
click at [179, 44] on icon "" at bounding box center [182, 43] width 7 height 10
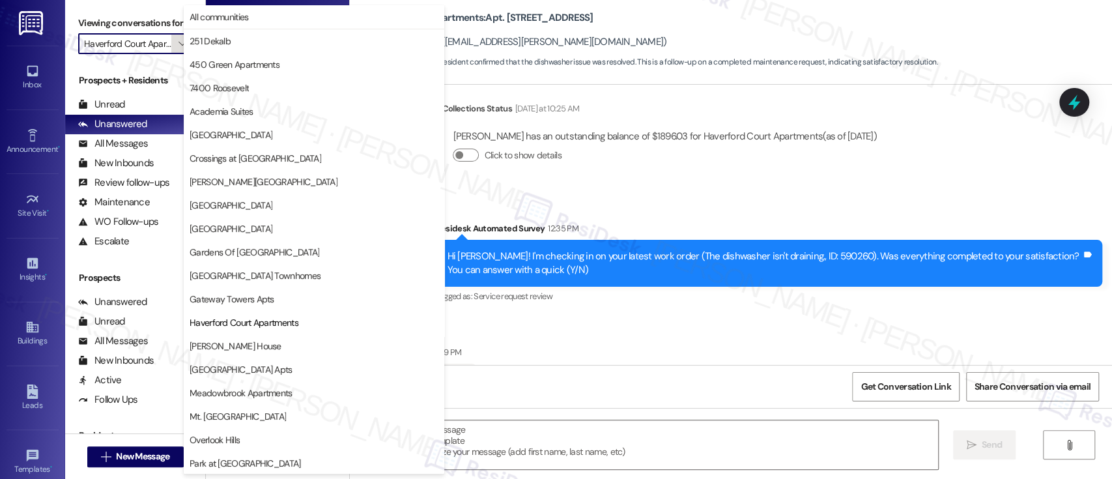
scroll to position [212, 0]
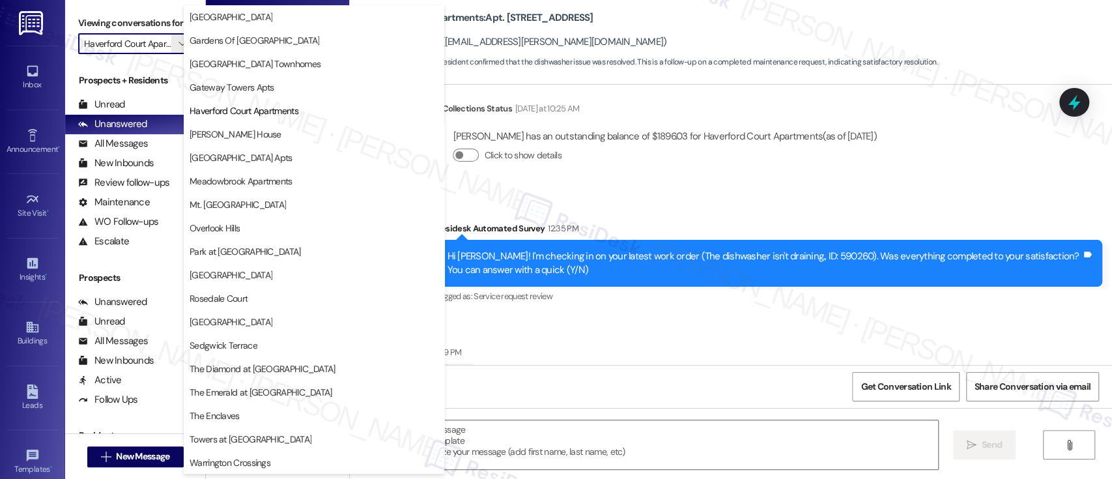
click at [220, 135] on span "Joshua House" at bounding box center [236, 134] width 92 height 13
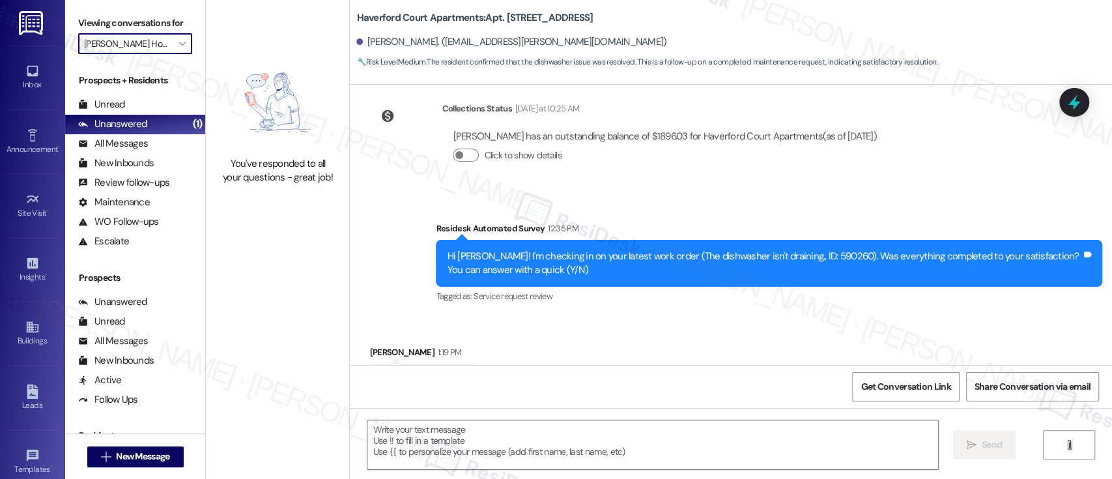
click at [158, 36] on input "Joshua House" at bounding box center [127, 43] width 87 height 21
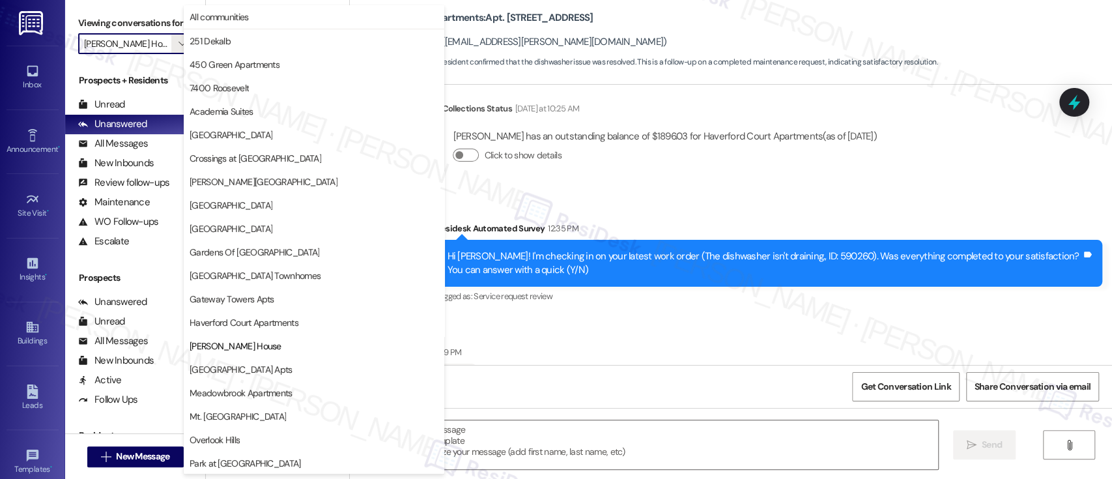
scroll to position [212, 0]
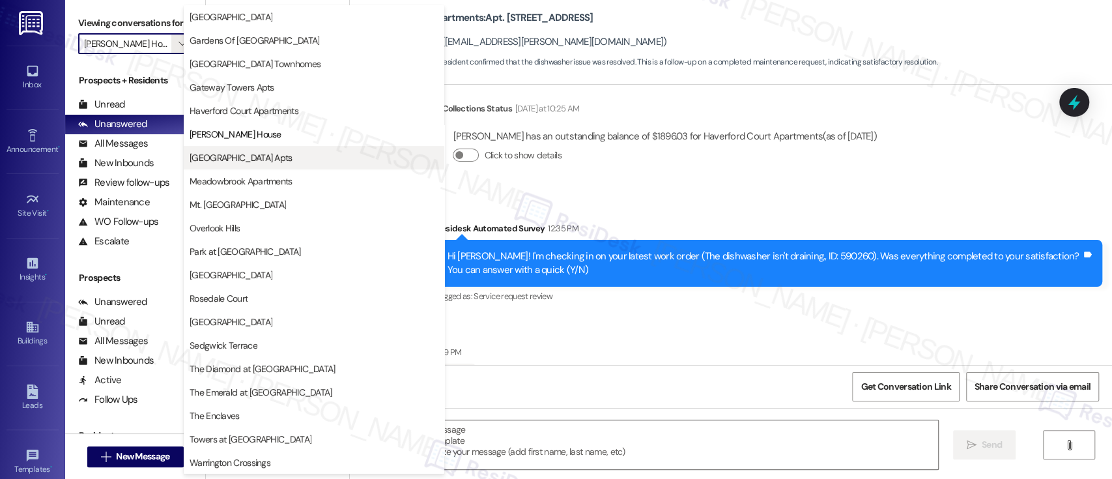
click at [208, 154] on span "Longwood Manor Apts" at bounding box center [241, 157] width 103 height 13
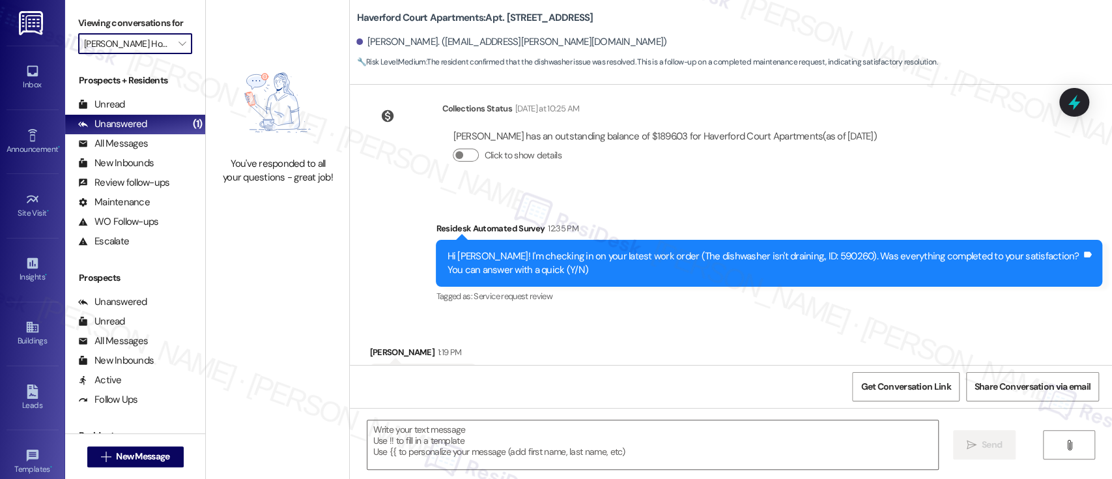
type input "Longwood Manor Apts"
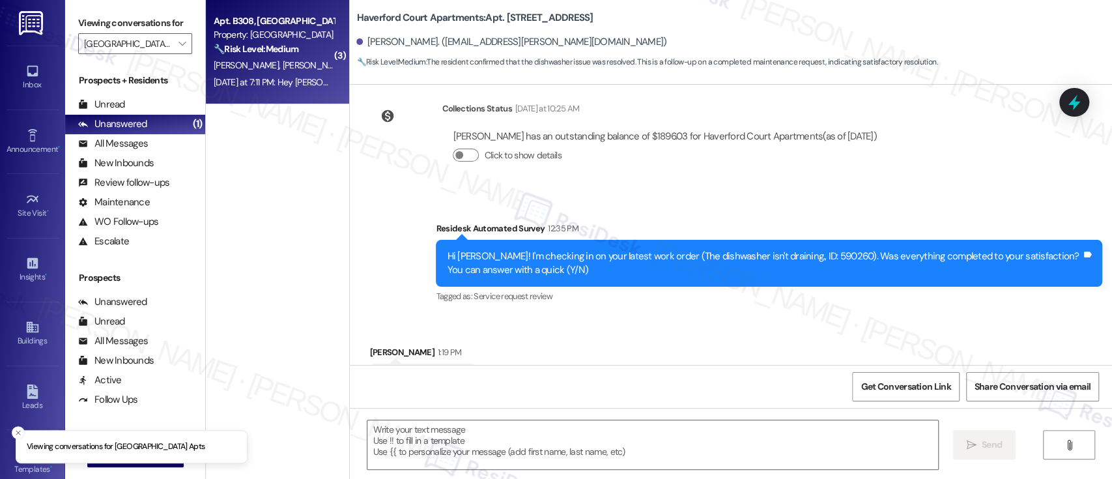
click at [214, 50] on strong "🔧 Risk Level: Medium" at bounding box center [256, 49] width 85 height 12
type textarea "Fetching suggested responses. Please feel free to read through the conversation…"
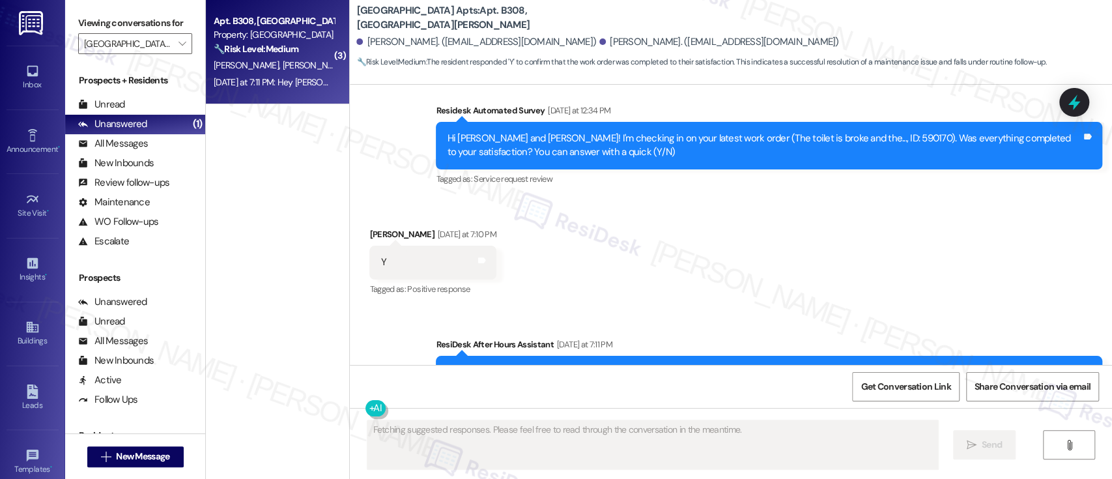
scroll to position [4947, 0]
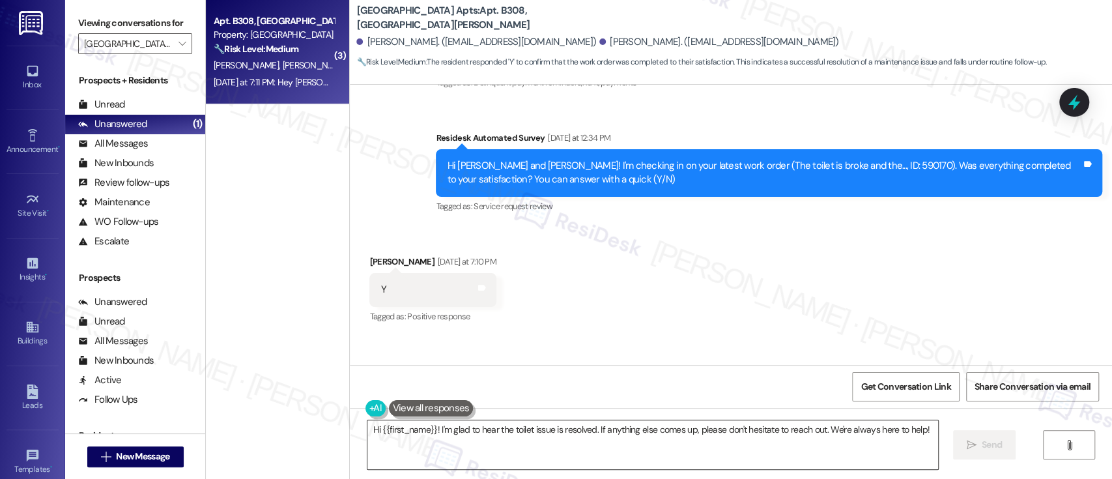
click at [391, 422] on textarea "Hi {{first_name}}! I'm glad to hear the toilet issue is resolved. If anything e…" at bounding box center [652, 444] width 570 height 49
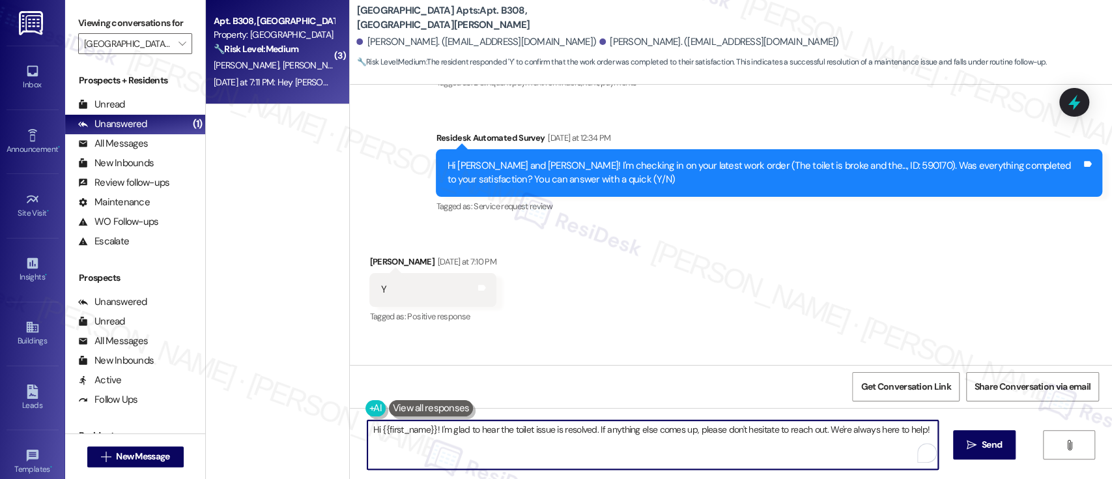
click at [391, 422] on textarea "Hi {{first_name}}! I'm glad to hear the toilet issue is resolved. If anything e…" at bounding box center [652, 444] width 570 height 49
click at [610, 448] on textarea "Hi Nora! I'm glad to hear the toilet issue is resolved. If anything else comes …" at bounding box center [652, 444] width 570 height 49
type textarea "Hi Nora! I'm glad to hear the toilet issue is resolved. If anything else comes …"
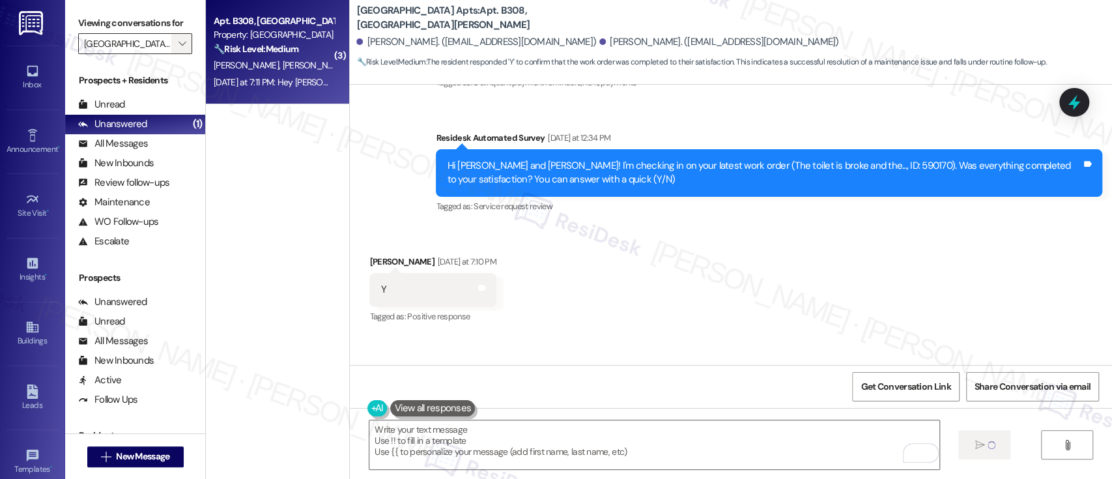
click at [179, 39] on icon "" at bounding box center [182, 43] width 7 height 10
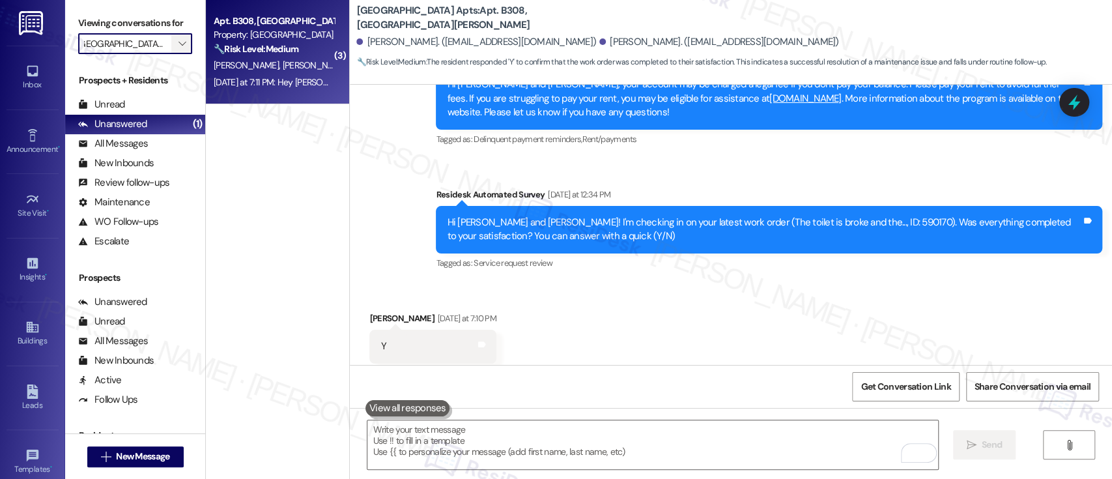
scroll to position [0, 0]
click at [179, 39] on icon "" at bounding box center [182, 43] width 7 height 10
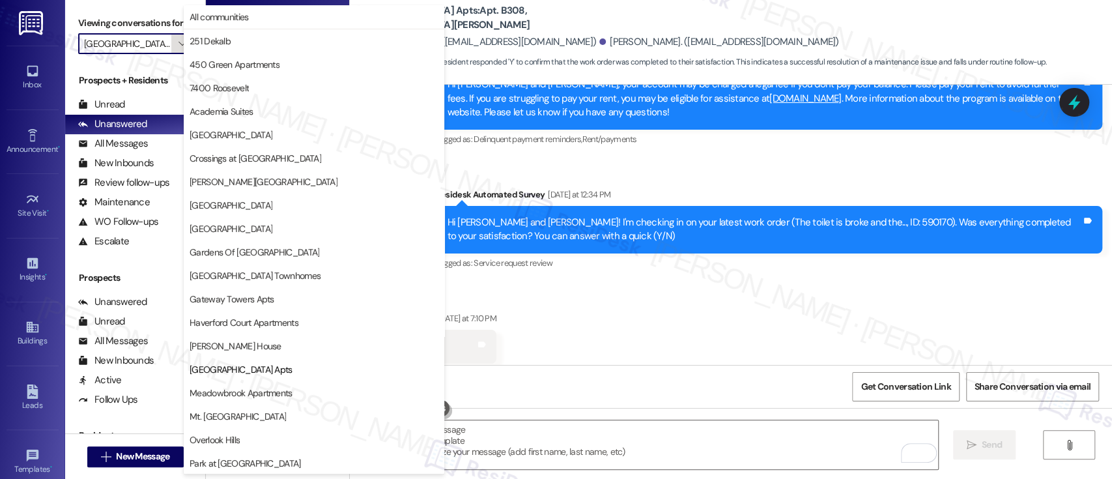
scroll to position [212, 0]
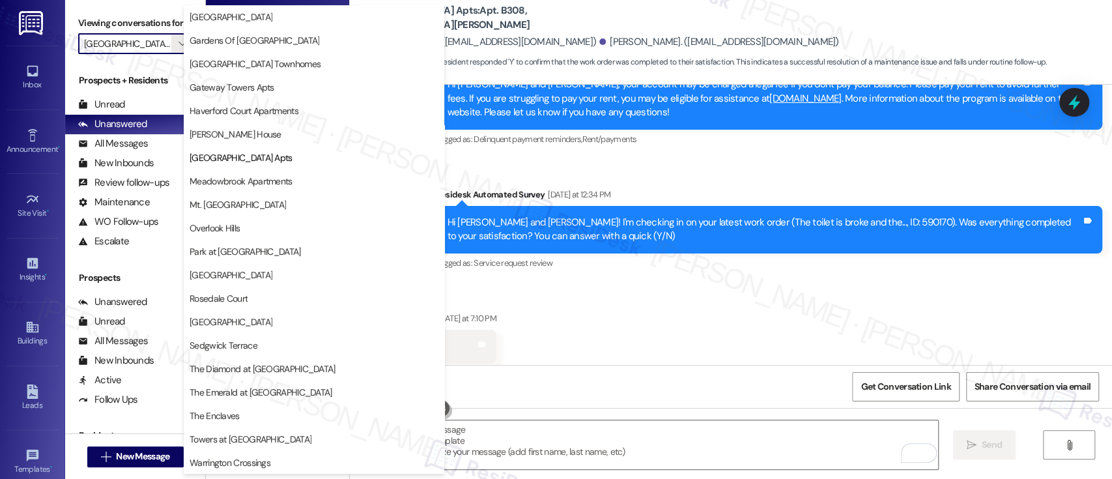
click at [242, 205] on span "Mt. Airy Place" at bounding box center [314, 204] width 249 height 13
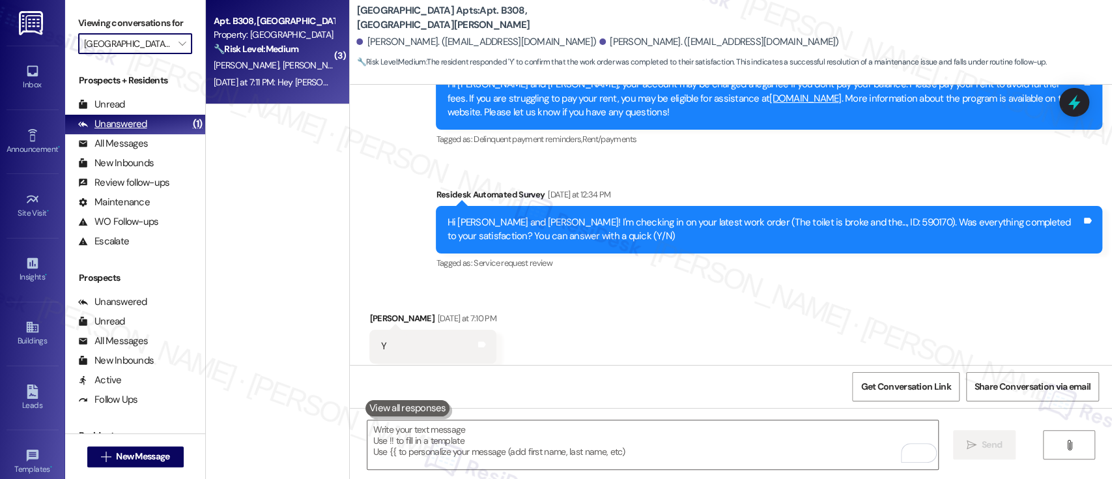
type input "Mt. Airy Place"
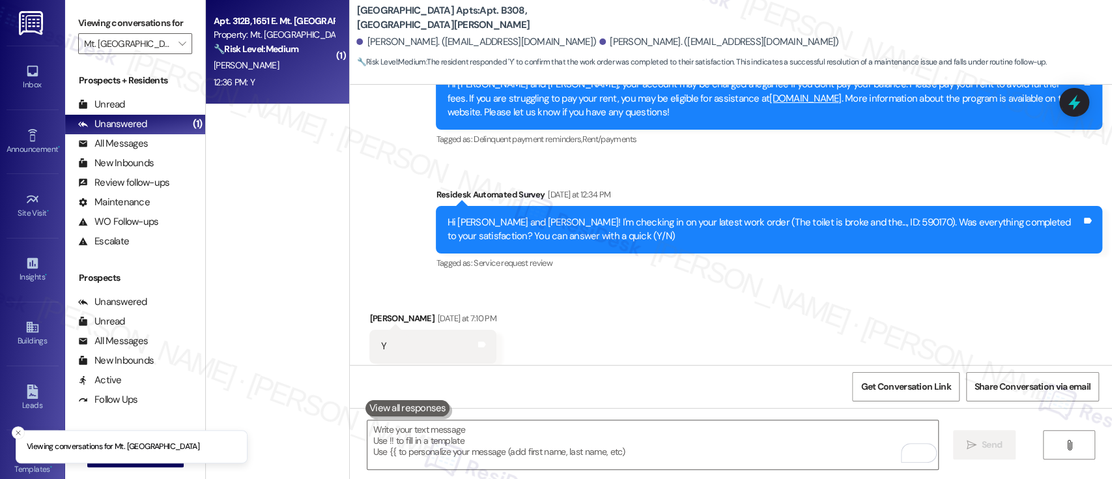
click at [275, 48] on strong "🔧 Risk Level: Medium" at bounding box center [256, 49] width 85 height 12
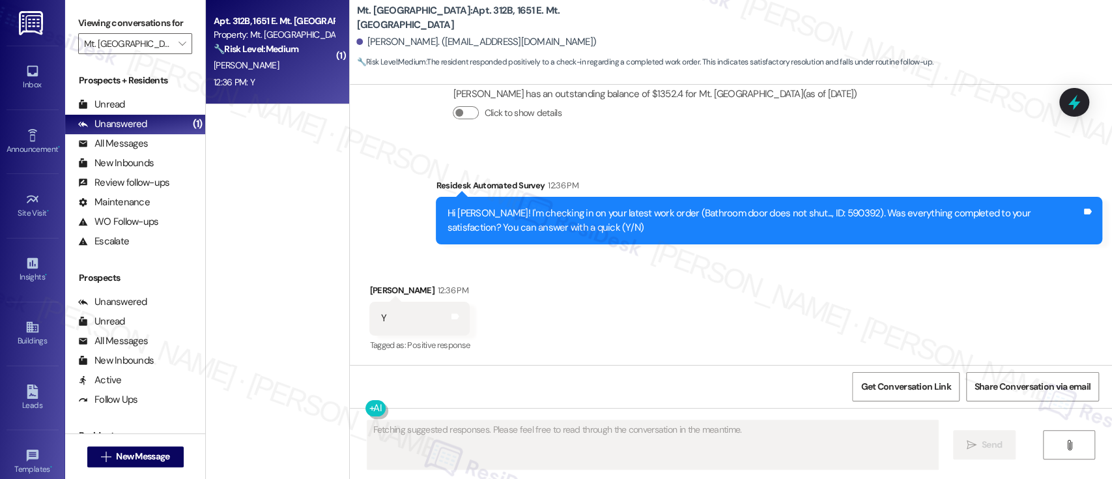
scroll to position [1147, 0]
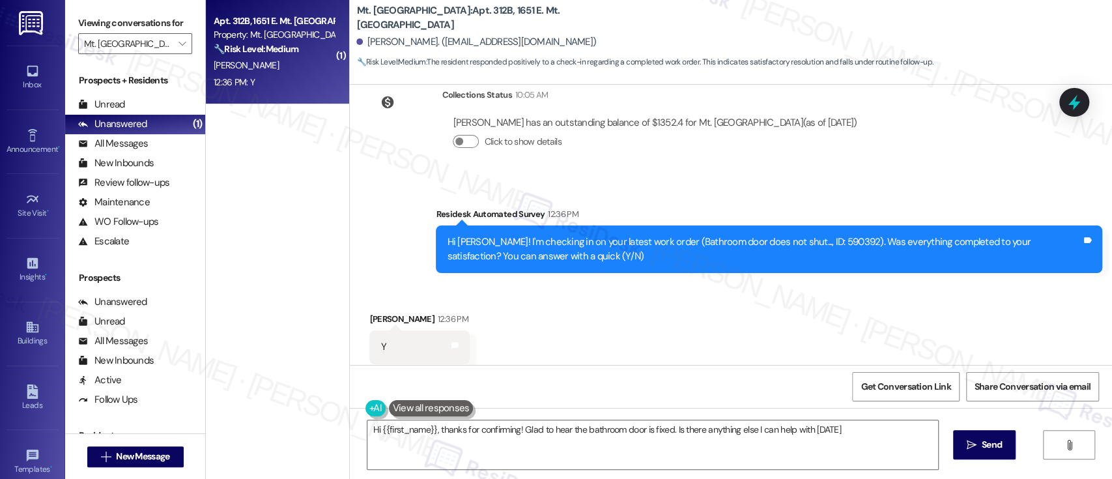
type textarea "Hi {{first_name}}, thanks for confirming! Glad to hear the bathroom door is fix…"
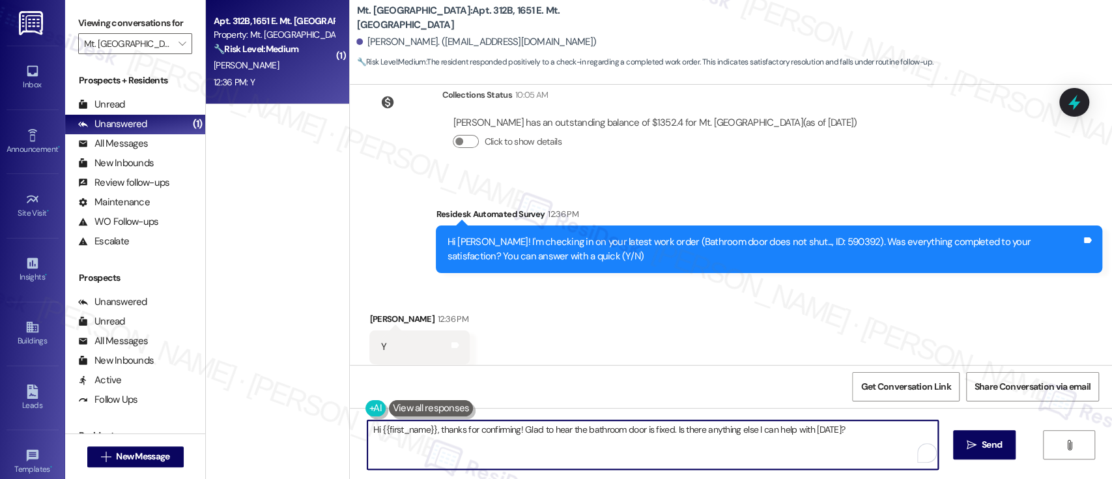
click at [652, 442] on textarea "Hi {{first_name}}, thanks for confirming! Glad to hear the bathroom door is fix…" at bounding box center [652, 444] width 570 height 49
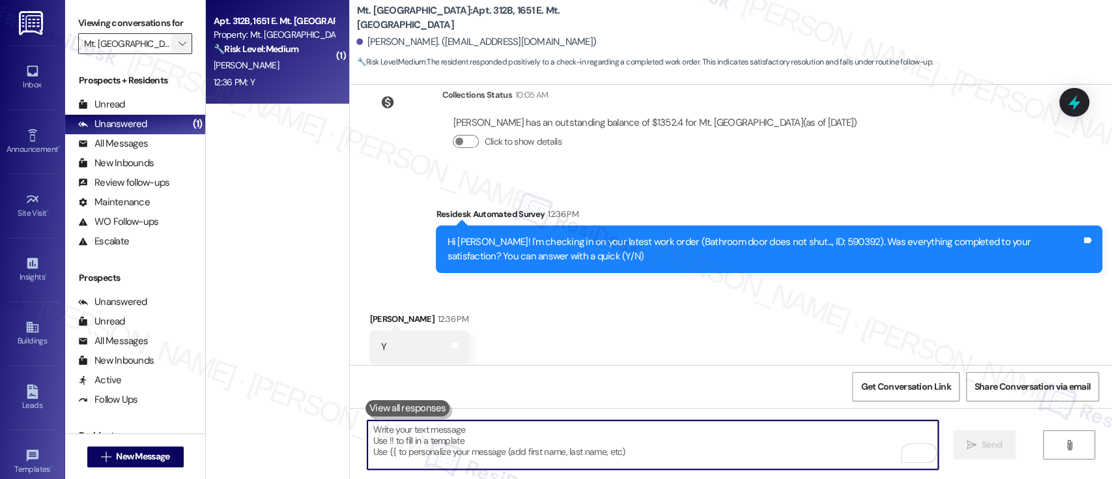
click at [180, 44] on button "" at bounding box center [181, 43] width 21 height 21
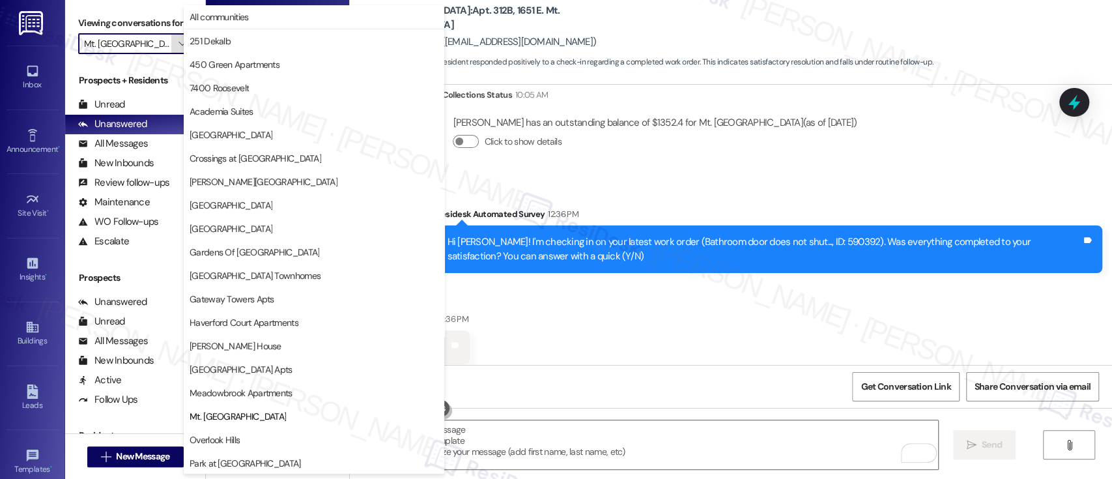
scroll to position [212, 0]
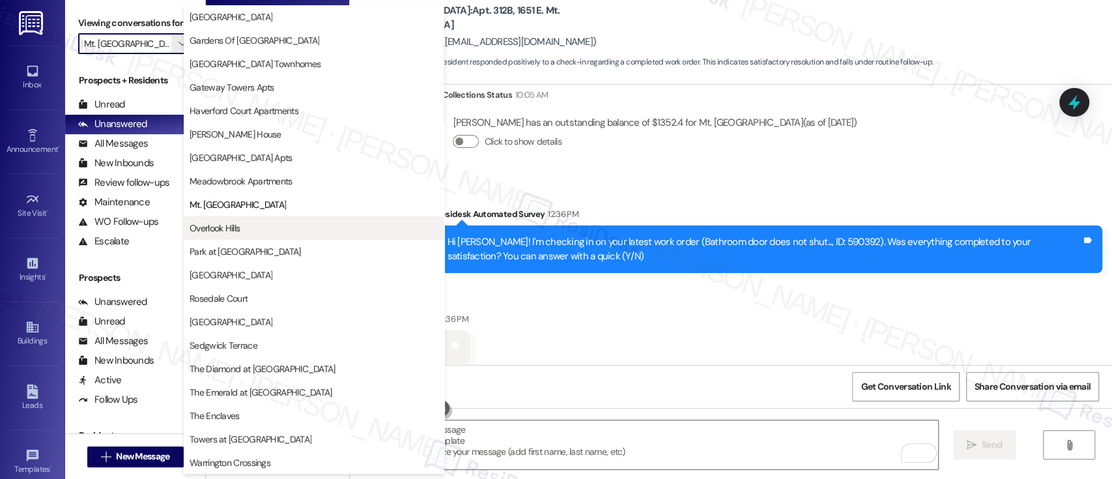
click at [227, 225] on span "Overlook Hills" at bounding box center [215, 228] width 50 height 13
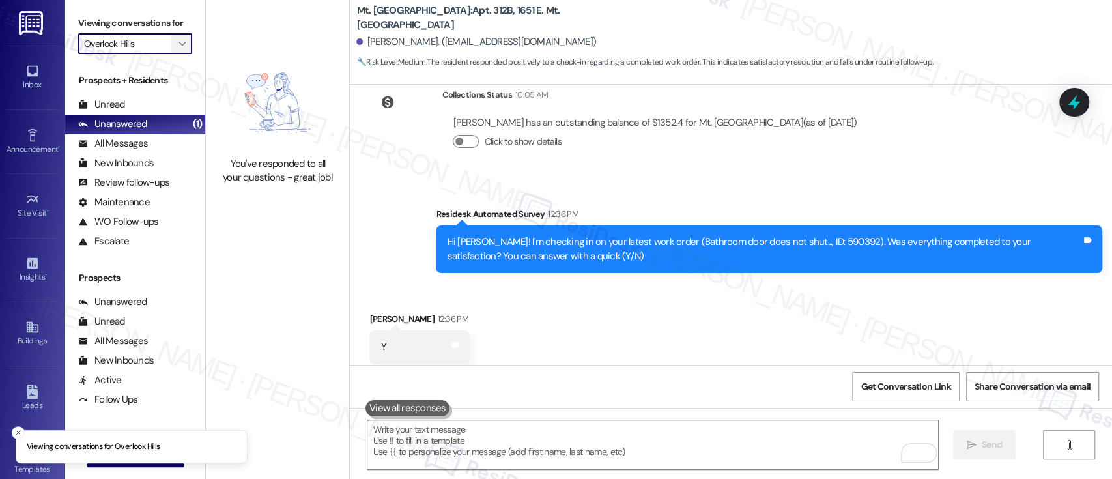
click at [171, 39] on button "" at bounding box center [181, 43] width 21 height 21
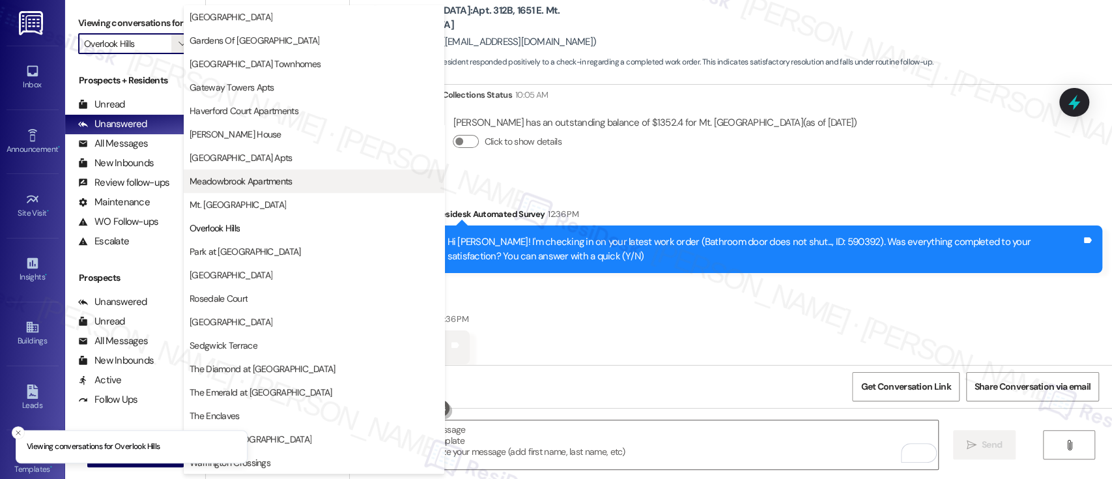
click at [256, 175] on span "Meadowbrook Apartments" at bounding box center [241, 181] width 103 height 13
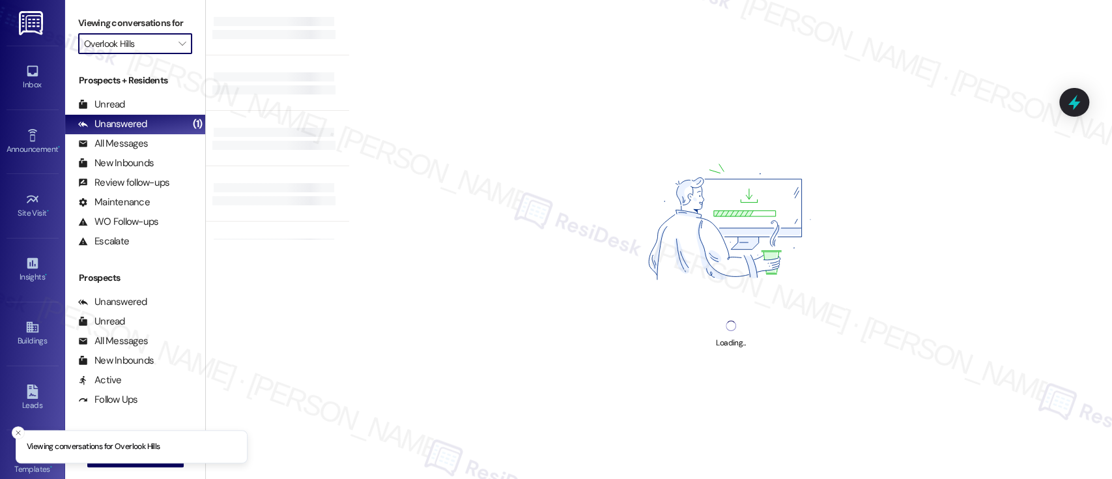
type input "Meadowbrook Apartments"
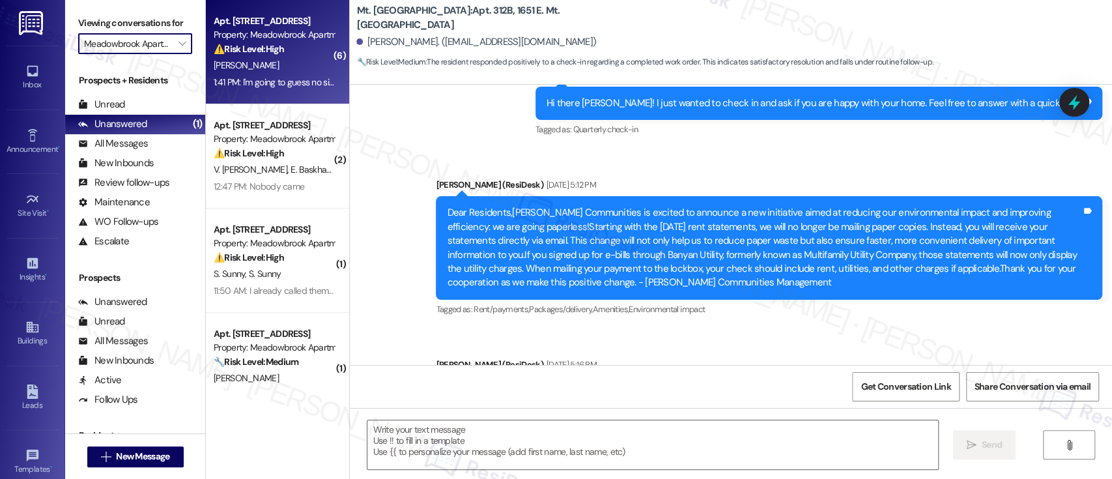
type textarea "Fetching suggested responses. Please feel free to read through the conversation…"
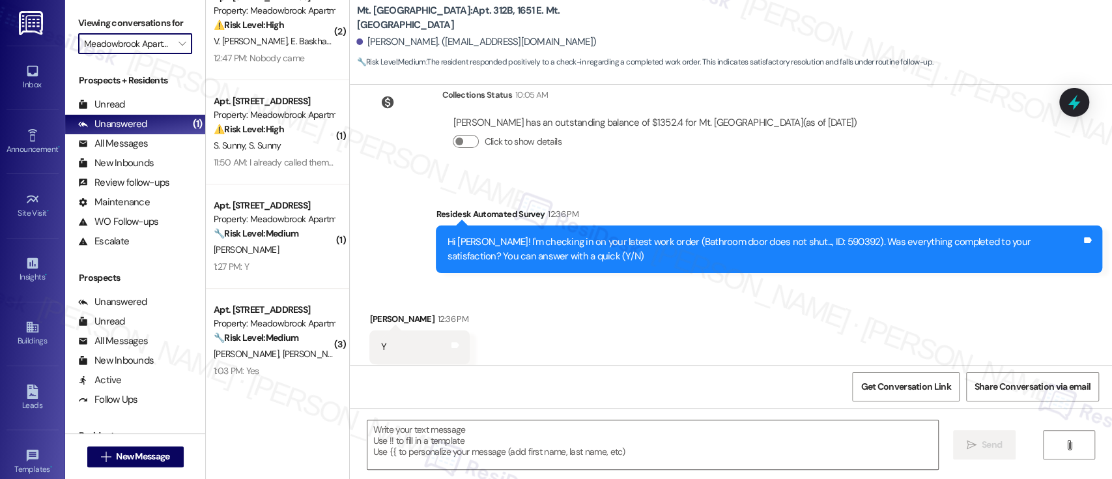
scroll to position [135, 0]
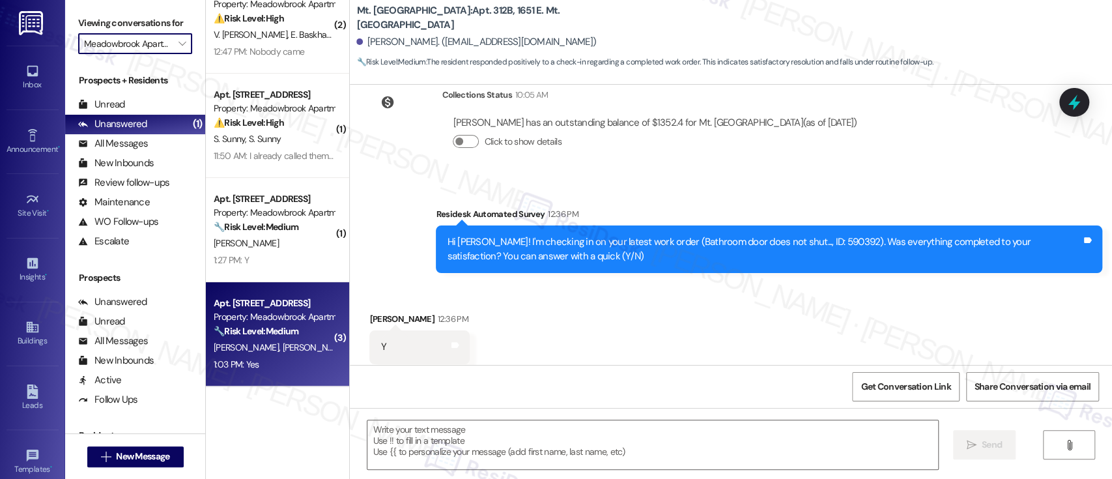
click at [229, 339] on div "S. Bhagwat C. Brown" at bounding box center [273, 347] width 123 height 16
type textarea "Fetching suggested responses. Please feel free to read through the conversation…"
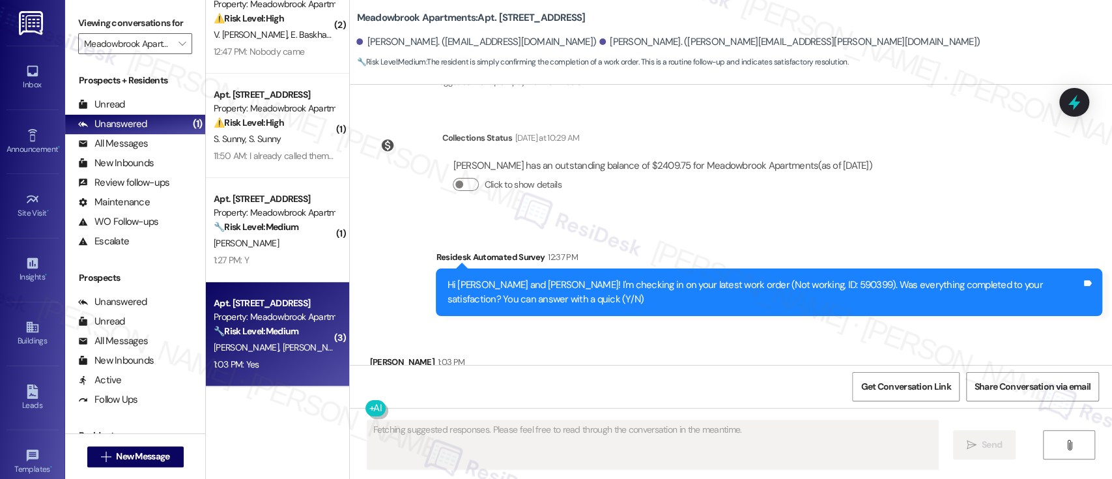
scroll to position [4142, 0]
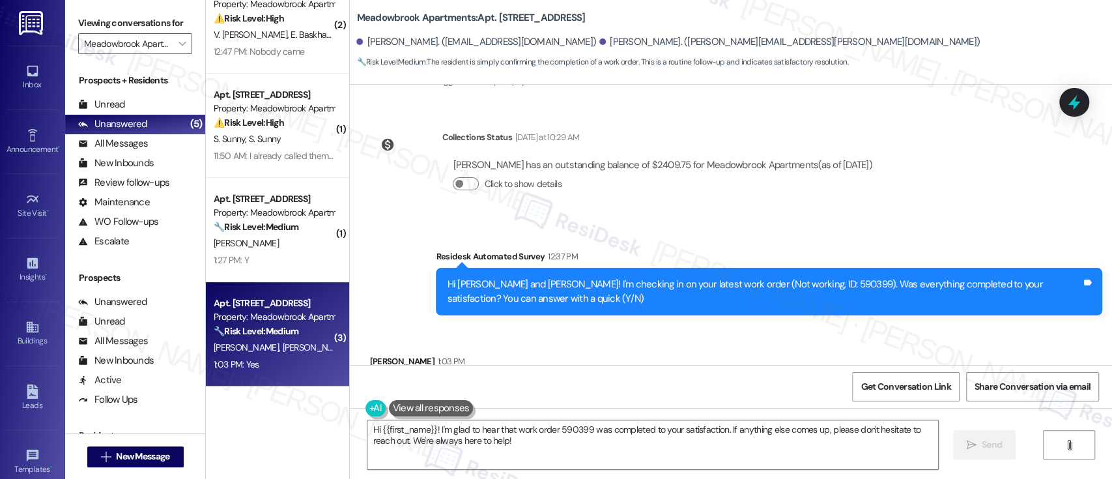
click at [812, 325] on div "Received via SMS Sarah Bhagwat 1:03 PM Yes Tags and notes Tagged as: Positive r…" at bounding box center [731, 380] width 762 height 110
click at [686, 450] on textarea "Hi {{first_name}}! I'm glad to hear that work order 590399 was completed to you…" at bounding box center [652, 444] width 570 height 49
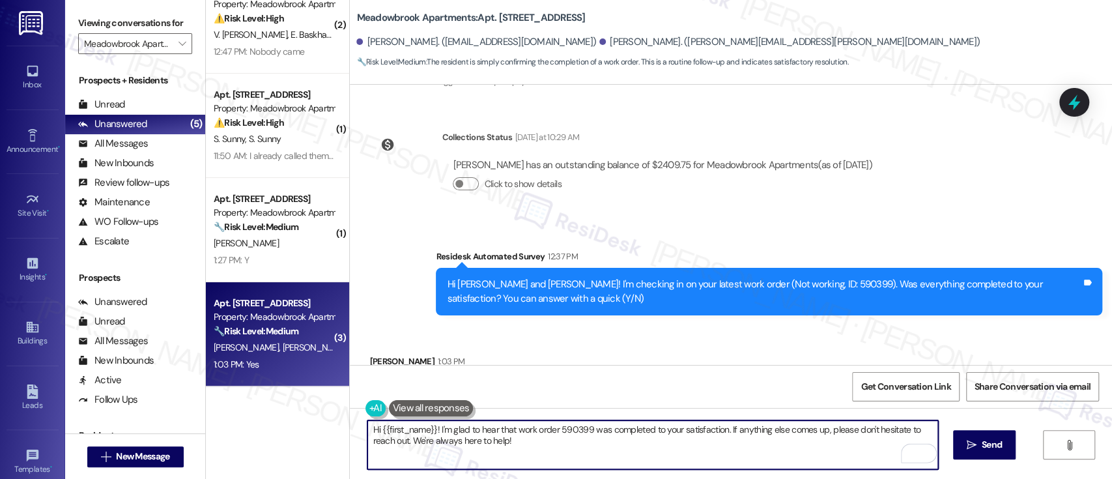
click at [420, 429] on textarea "Hi {{first_name}}! I'm glad to hear that work order 590399 was completed to you…" at bounding box center [652, 444] width 570 height 49
click at [420, 430] on textarea "Hi {{first_name}}! I'm glad to hear that work order 590399 was completed to you…" at bounding box center [652, 444] width 570 height 49
click at [400, 430] on textarea "Hi {{first_name}}! I'm glad to hear that work order 590399 was completed to you…" at bounding box center [652, 444] width 570 height 49
type textarea "Hi Sarah! I'm glad to hear that work order 590399 was completed to your satisfa…"
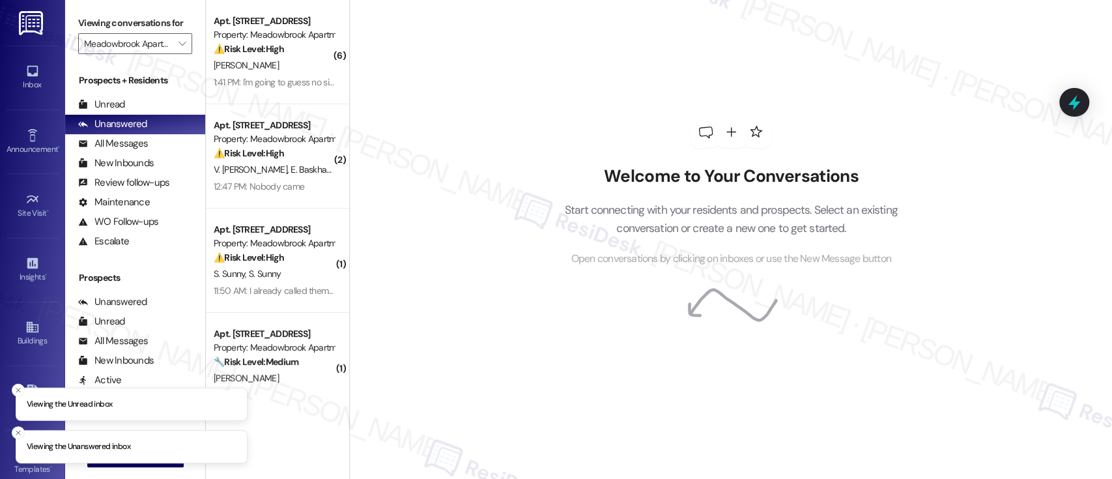
scroll to position [135, 0]
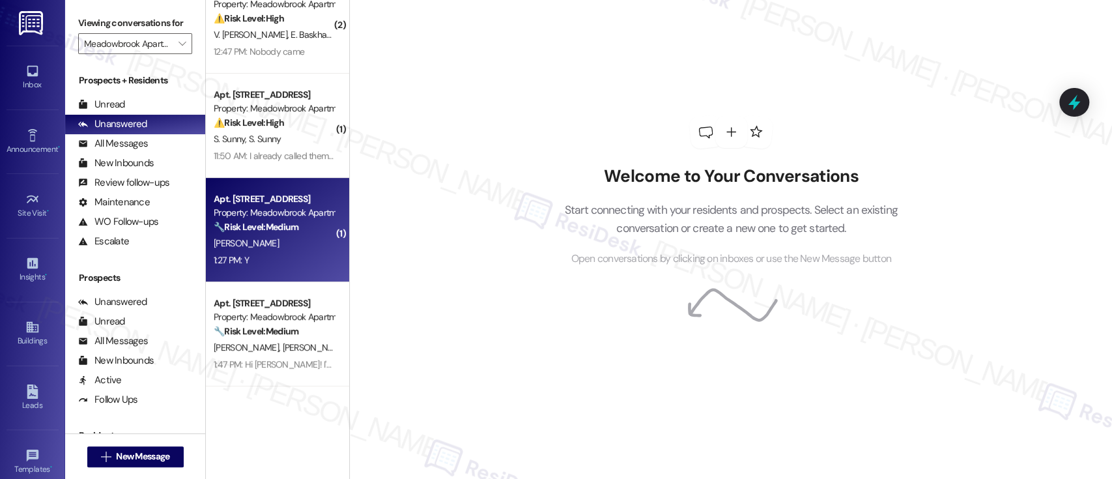
click at [272, 248] on div "[PERSON_NAME]" at bounding box center [273, 243] width 123 height 16
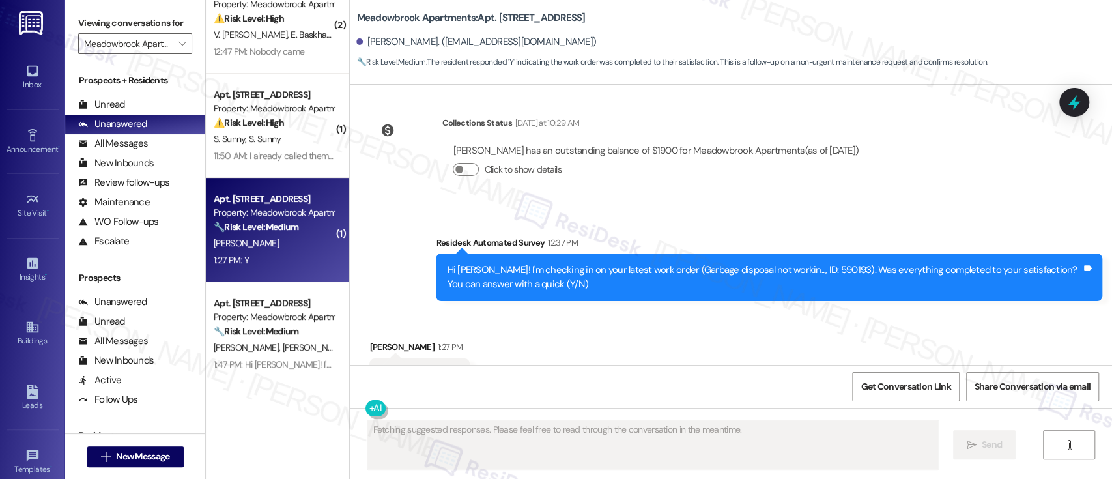
scroll to position [7026, 0]
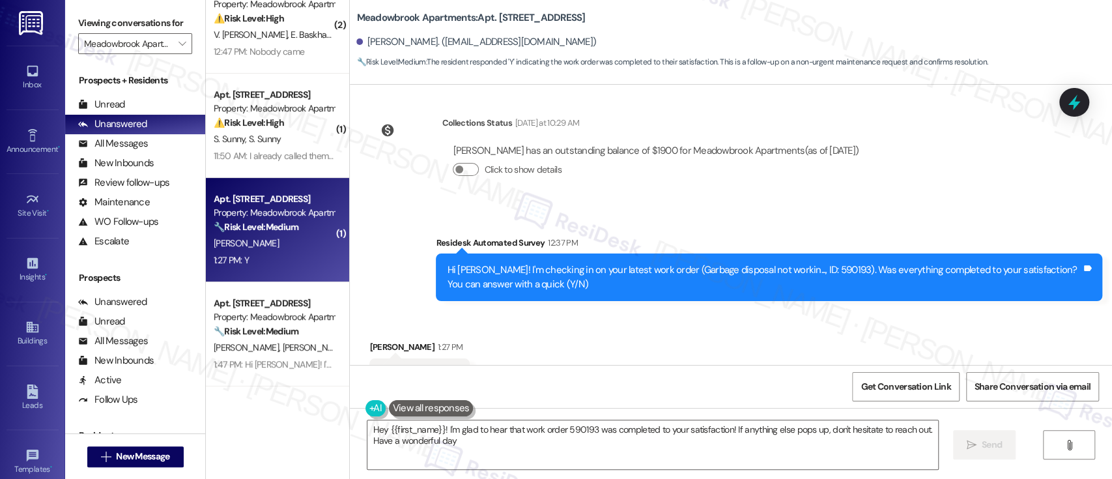
type textarea "Hey {{first_name}}! I'm glad to hear that work order 590193 was completed to yo…"
click at [637, 421] on textarea "Hey {{first_name}}! I'm glad to hear that work order 590193 was completed to yo…" at bounding box center [652, 444] width 570 height 49
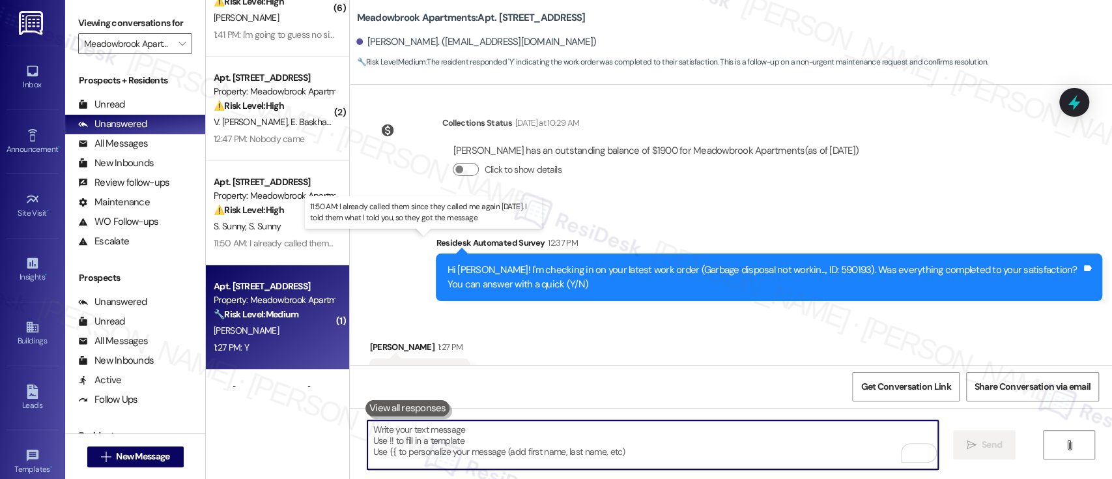
scroll to position [7025, 0]
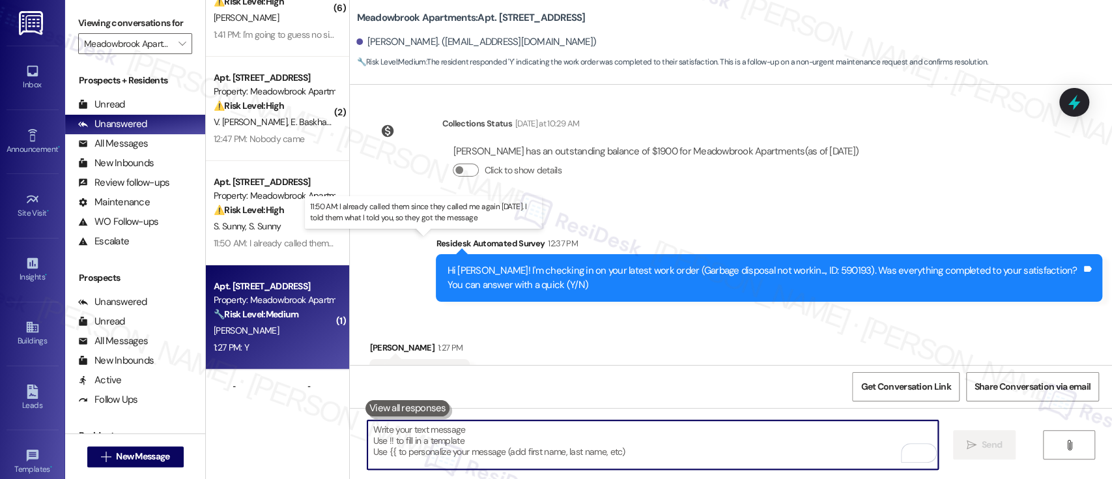
click at [239, 242] on div "11:50 AM: I already called them since they called me again today. I told them w…" at bounding box center [435, 243] width 442 height 12
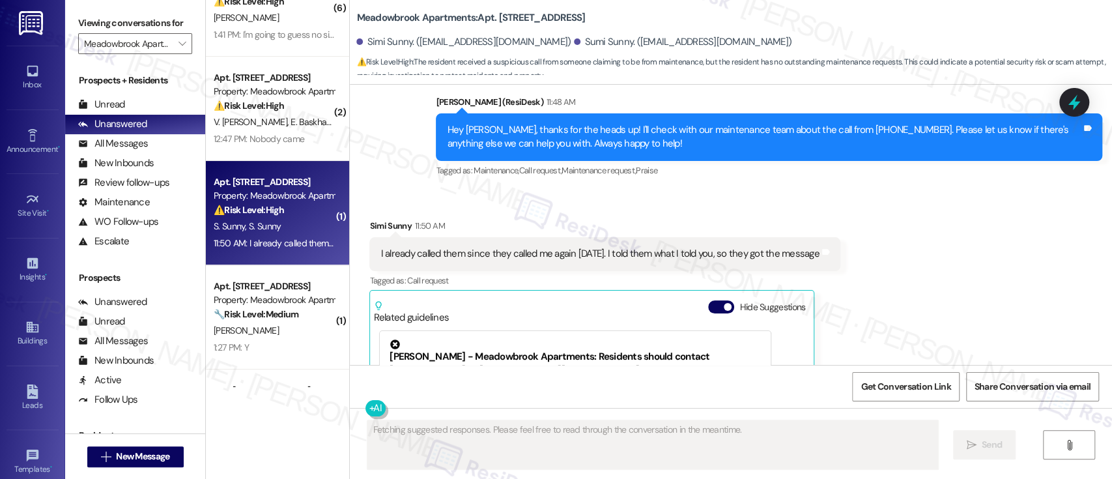
scroll to position [3995, 0]
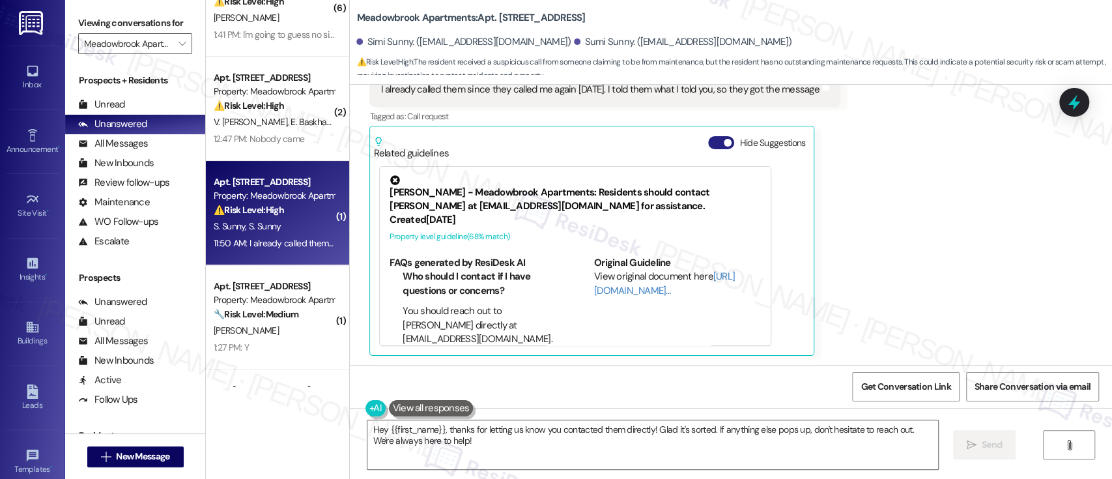
click at [724, 143] on span "button" at bounding box center [728, 143] width 8 height 8
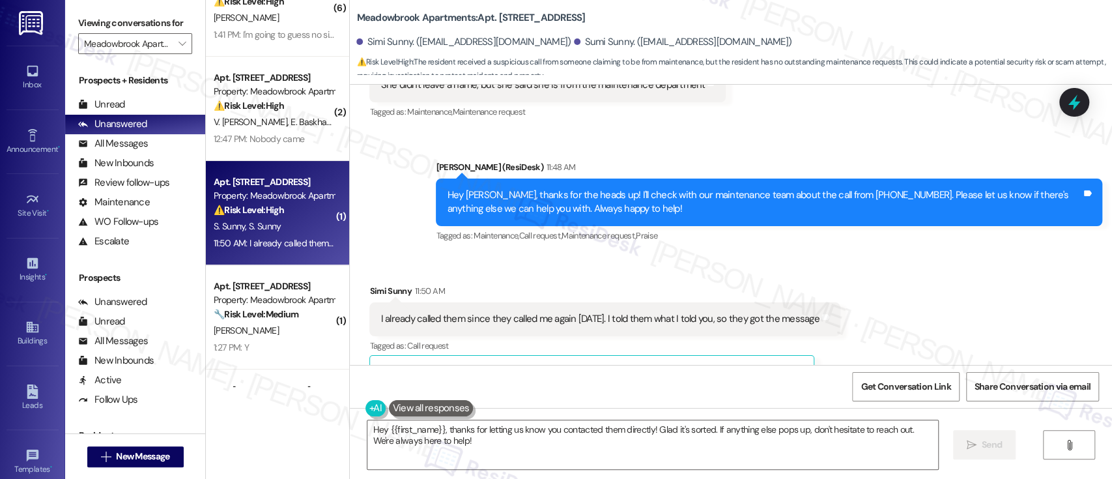
scroll to position [3805, 0]
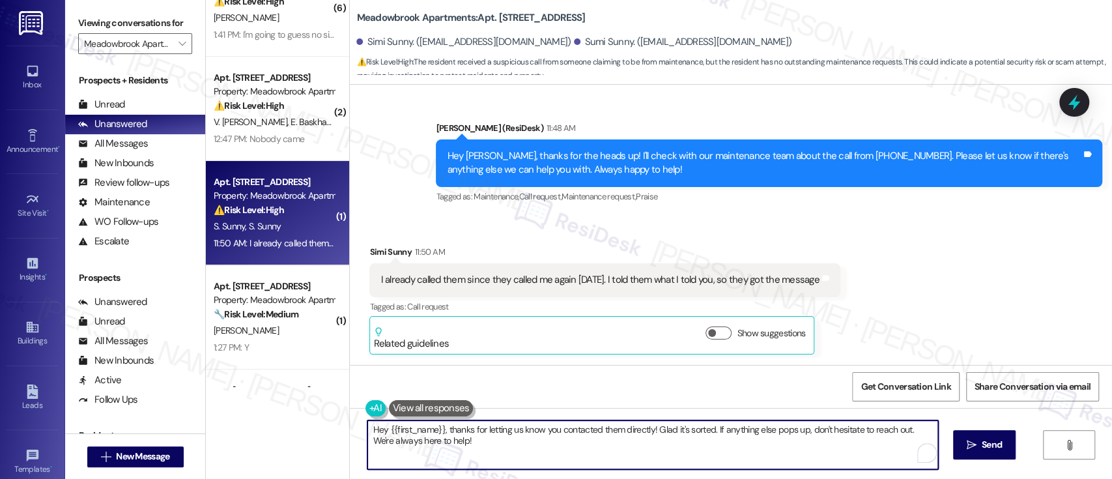
click at [416, 425] on textarea "Hey {{first_name}}, thanks for letting us know you contacted them directly! Gla…" at bounding box center [652, 444] width 570 height 49
type textarea "Thanks for letting us know you contacted them directly! Glad it's sorted. If an…"
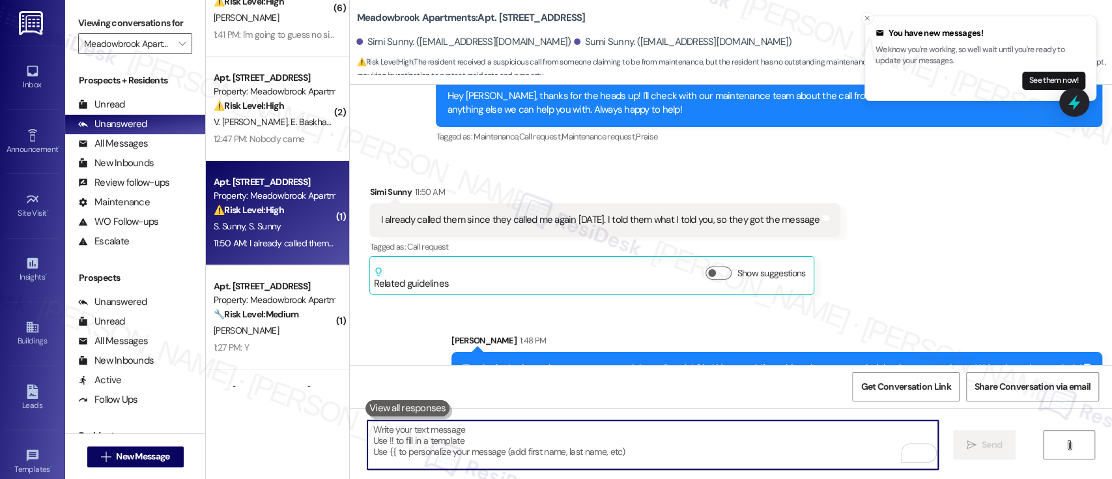
scroll to position [3895, 0]
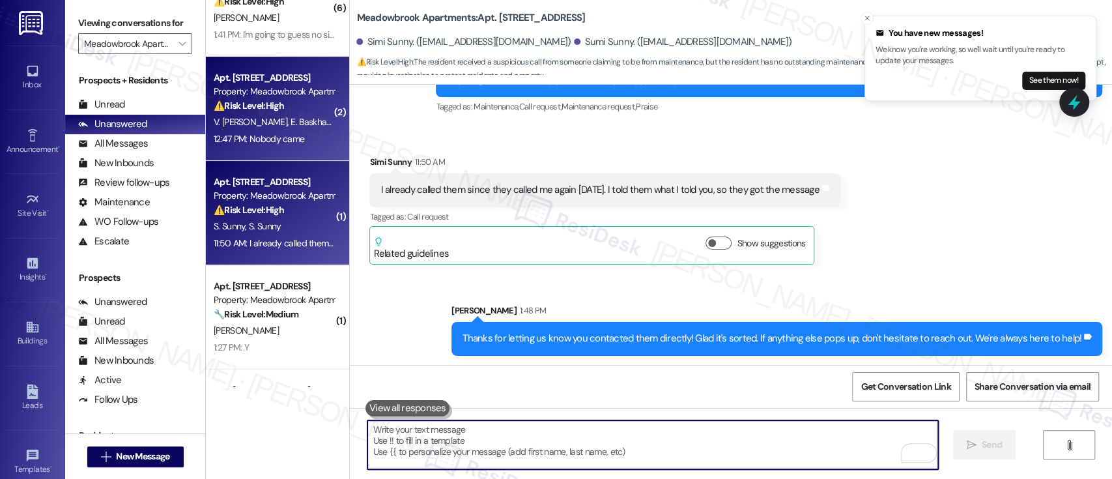
click at [276, 92] on div "Property: Meadowbrook Apartments" at bounding box center [274, 92] width 121 height 14
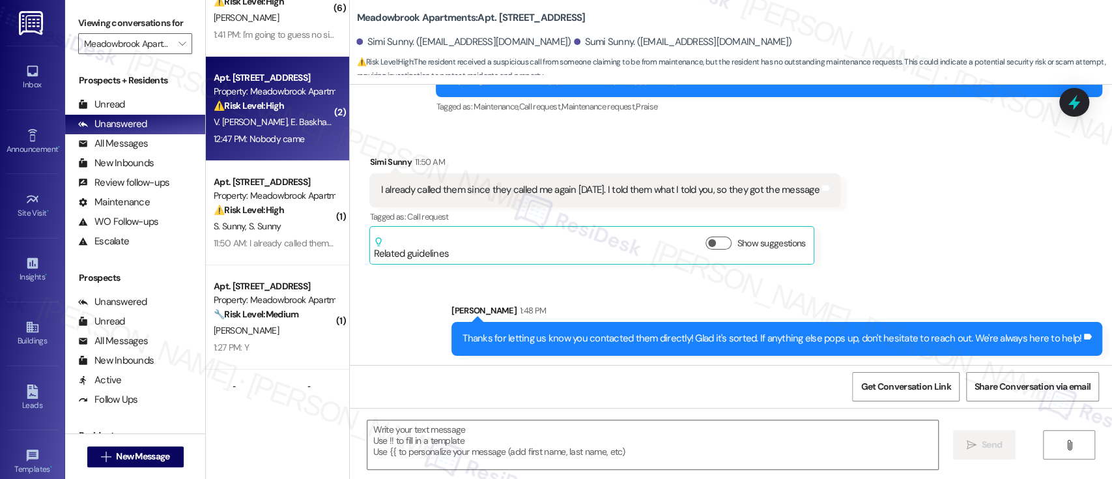
type textarea "Fetching suggested responses. Please feel free to read through the conversation…"
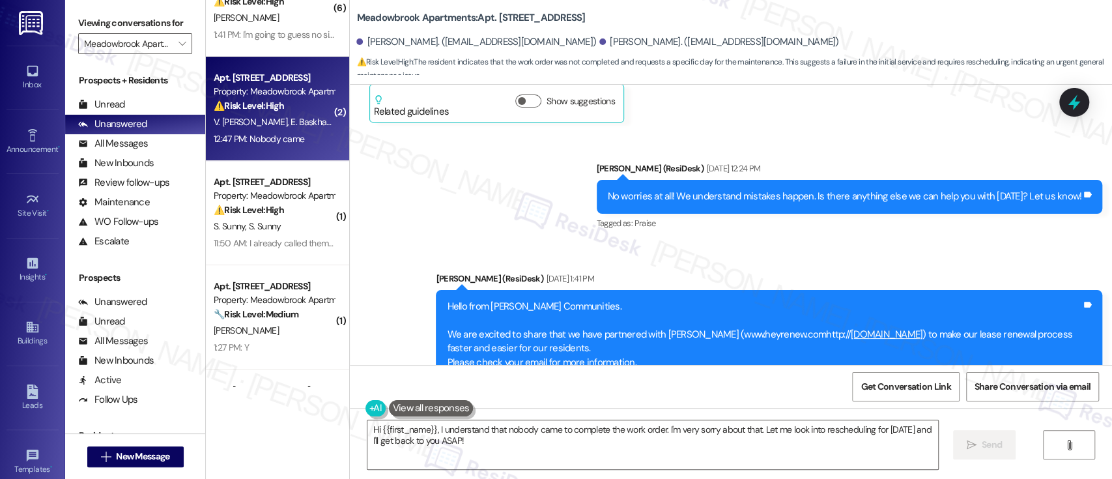
scroll to position [2948, 0]
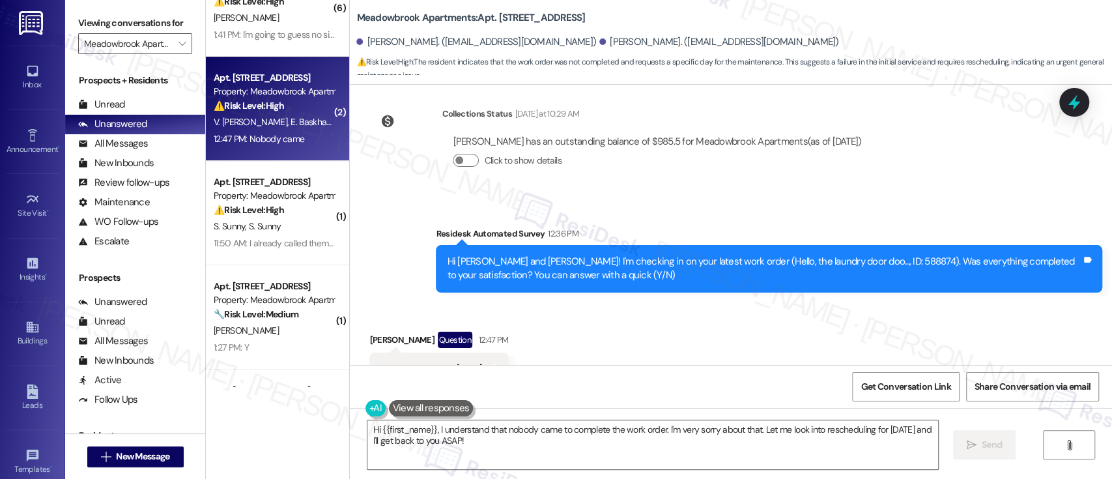
click at [751, 302] on div "Received via SMS Evgeniia Baskhanzhieva Question 12:47 PM No, can you come on S…" at bounding box center [731, 404] width 762 height 205
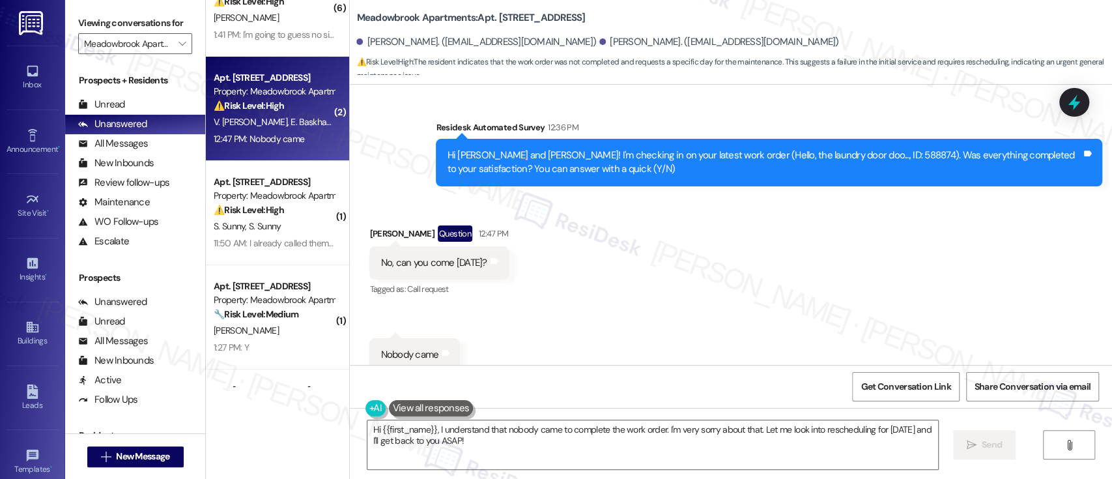
scroll to position [3061, 0]
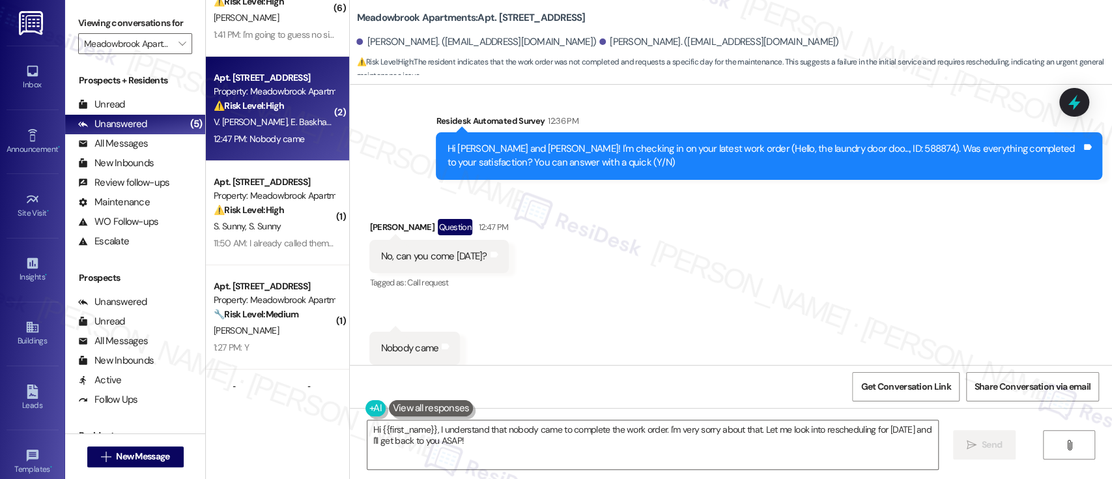
click at [838, 142] on div "Hi Vitaly and Evgeniia! I'm checking in on your latest work order (Hello, the l…" at bounding box center [764, 156] width 635 height 28
copy div "588874"
click at [664, 225] on div "Received via SMS Evgeniia Baskhanzhieva Question 12:47 PM No, can you come on S…" at bounding box center [731, 292] width 762 height 205
click at [659, 222] on div "Received via SMS Evgeniia Baskhanzhieva Question 12:47 PM No, can you come on S…" at bounding box center [731, 292] width 762 height 205
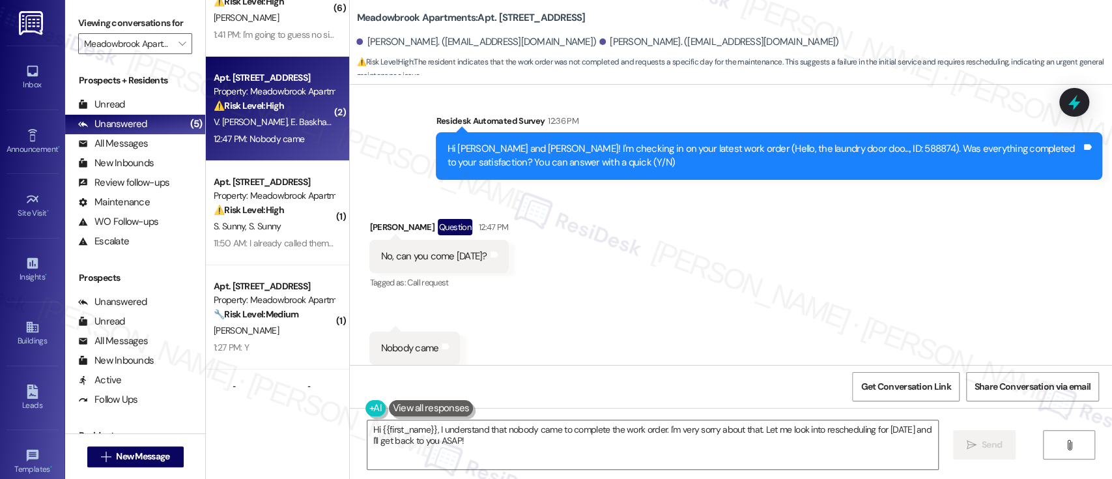
click at [369, 219] on div "Evgeniia Baskhanzhieva Question 12:47 PM" at bounding box center [438, 229] width 139 height 21
copy div "Evgeniia"
click at [392, 431] on textarea "Hi {{first_name}}, I understand that nobody came to complete the work order. I'…" at bounding box center [652, 444] width 570 height 49
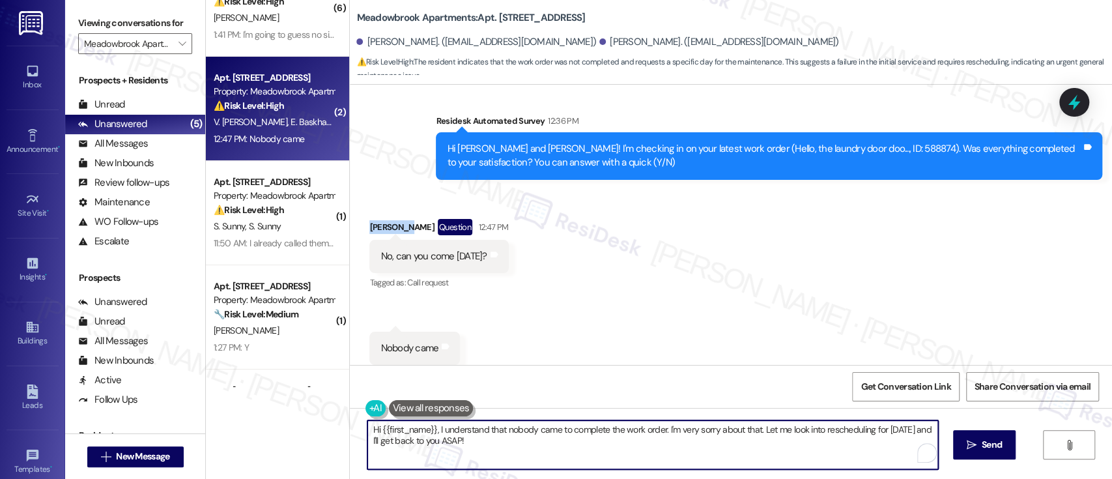
click at [392, 430] on textarea "Hi {{first_name}}, I understand that nobody came to complete the work order. I'…" at bounding box center [652, 444] width 570 height 49
paste textarea "Evgeniia"
click at [622, 446] on textarea "Hi Evgeniia, I understand that nobody came to complete the work order. I'm very…" at bounding box center [652, 444] width 570 height 49
drag, startPoint x: 732, startPoint y: 425, endPoint x: 738, endPoint y: 454, distance: 29.3
click at [738, 452] on textarea "Hi Evgeniia, I understand that nobody came to complete the work order. I'm very…" at bounding box center [652, 444] width 570 height 49
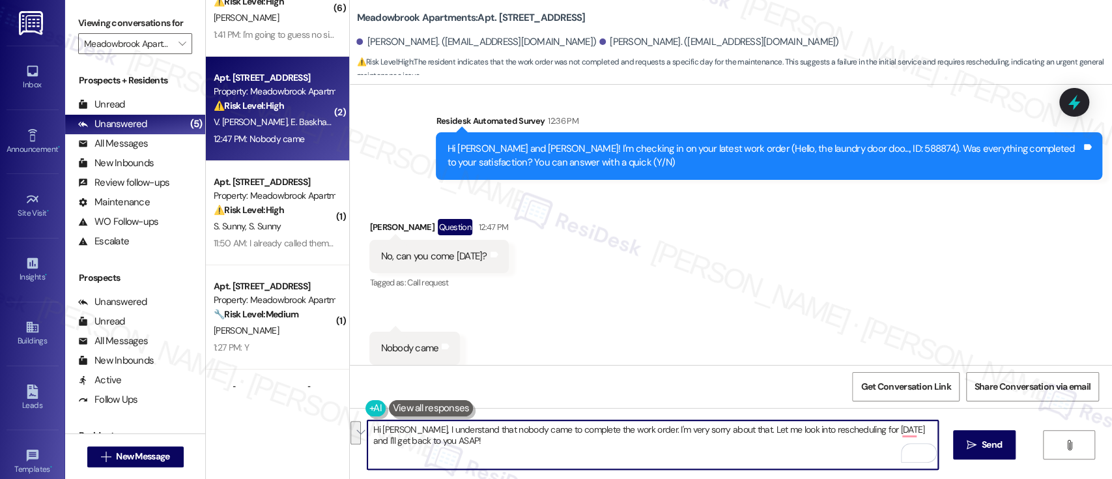
click at [739, 442] on textarea "Hi Evgeniia, I understand that nobody came to complete the work order. I'm very…" at bounding box center [652, 444] width 570 height 49
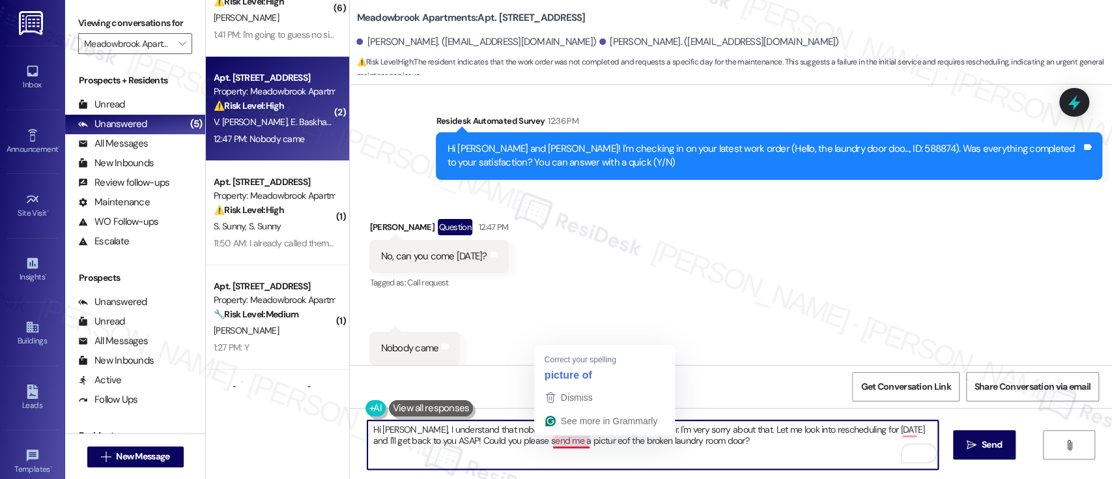
drag, startPoint x: 570, startPoint y: 444, endPoint x: 588, endPoint y: 448, distance: 17.9
click at [570, 444] on textarea "Hi Evgeniia, I understand that nobody came to complete the work order. I'm very…" at bounding box center [652, 444] width 570 height 49
click at [569, 442] on textarea "Hi Evgeniia, I understand that nobody came to complete the work order. I'm very…" at bounding box center [652, 444] width 570 height 49
type textarea "Hi Evgeniia, I understand that nobody came to complete the work order. I'm very…"
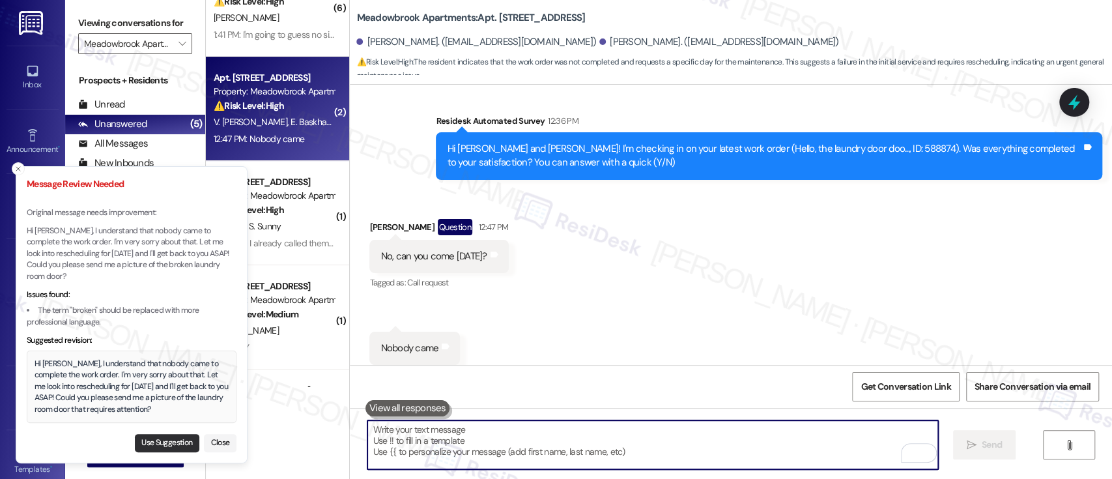
click at [145, 438] on button "Use Suggestion" at bounding box center [167, 443] width 65 height 18
type textarea "Hi [PERSON_NAME], I understand that nobody came to complete the work order. I'm…"
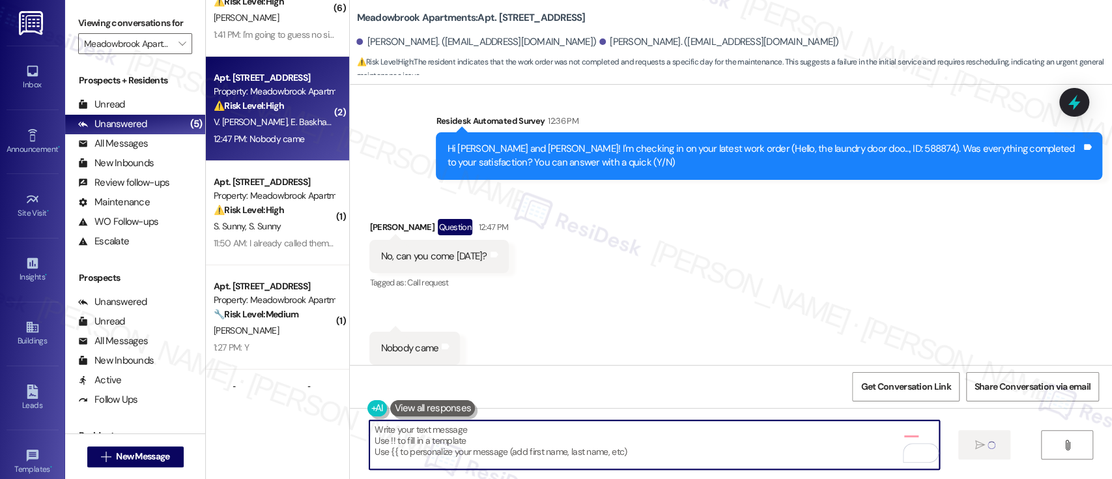
type textarea "Fetching suggested responses. Please feel free to read through the conversation…"
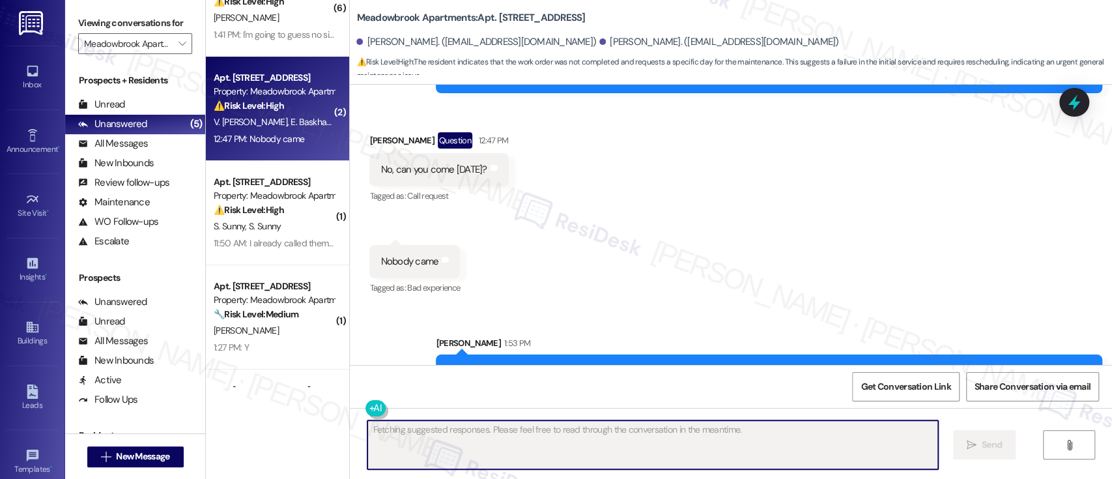
scroll to position [3166, 0]
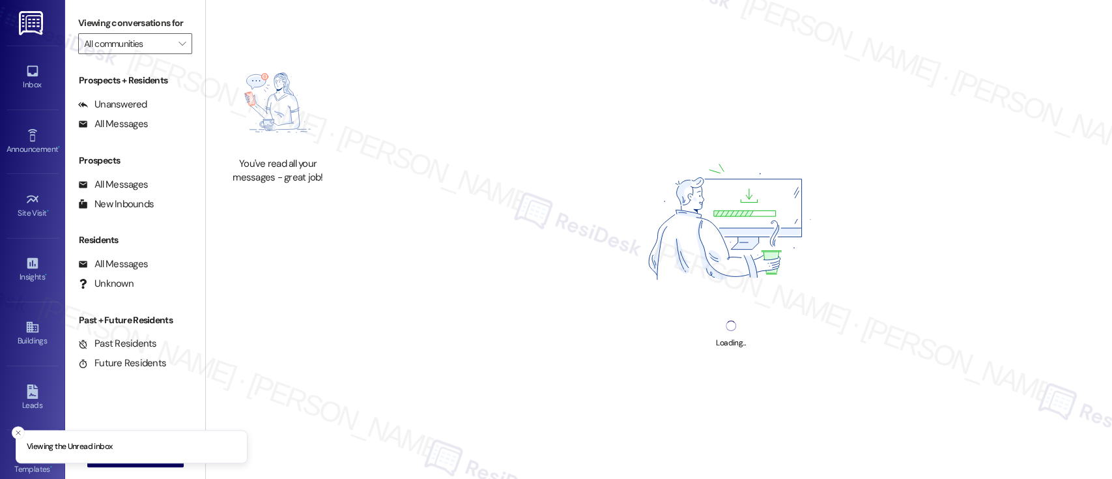
type input "Meadowbrook Apartments"
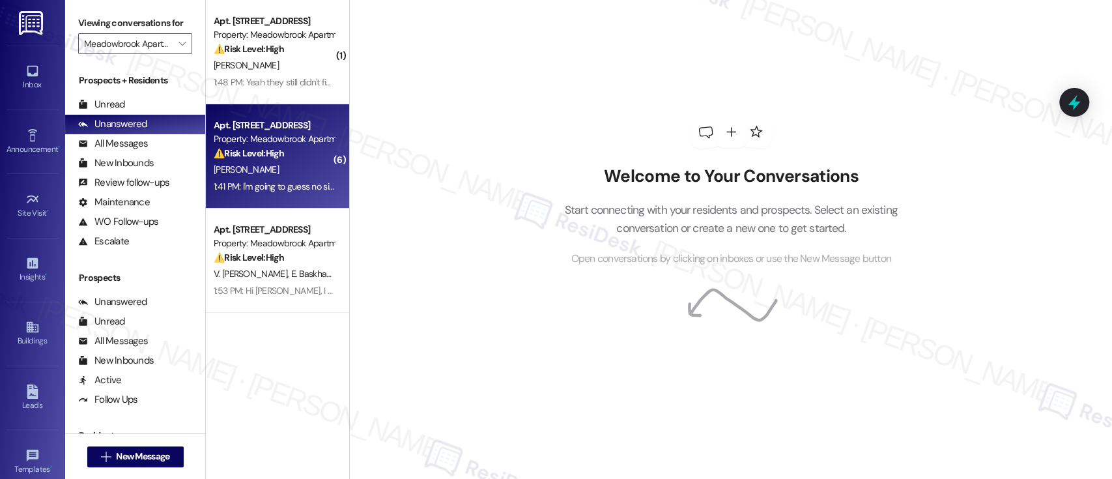
click at [316, 180] on div "1:41 PM: I'm going to guess no since I just found another one in my apartment 1…" at bounding box center [357, 186] width 286 height 12
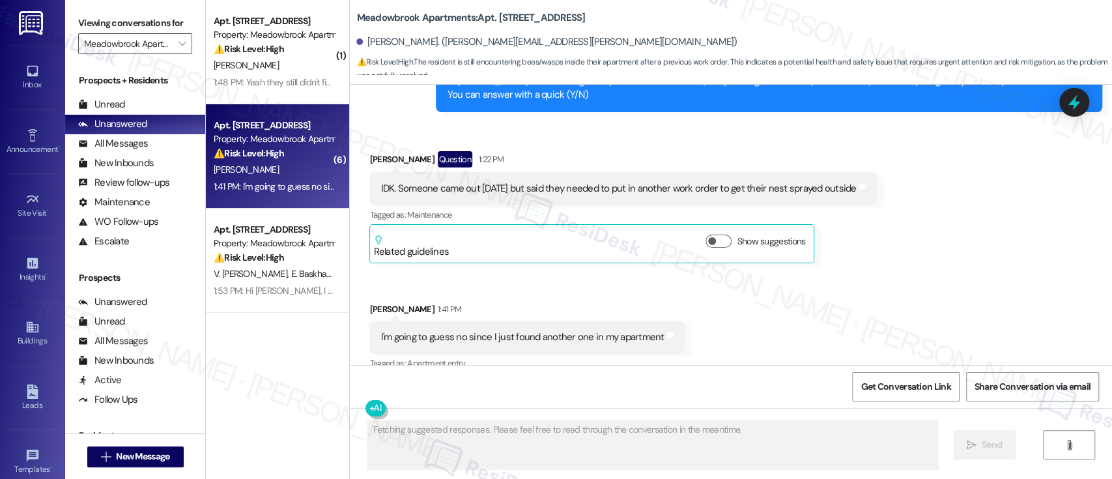
scroll to position [3606, 0]
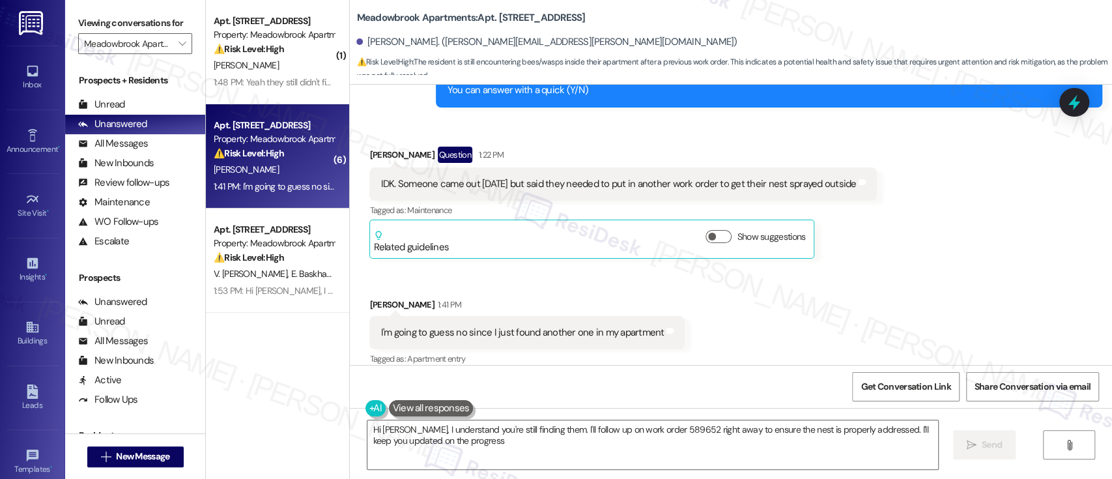
type textarea "Hi [PERSON_NAME], I understand you're still finding them. I'll follow up on wor…"
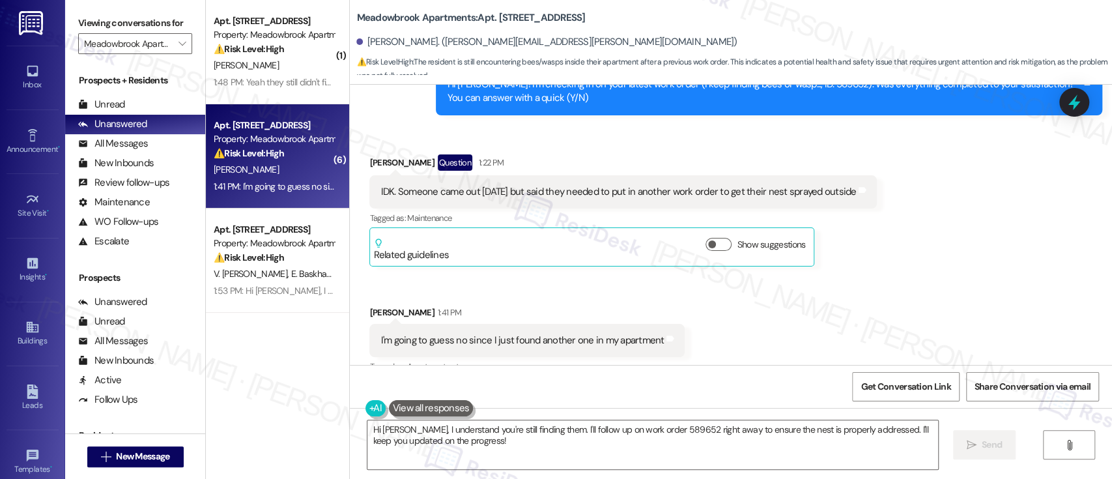
scroll to position [3607, 0]
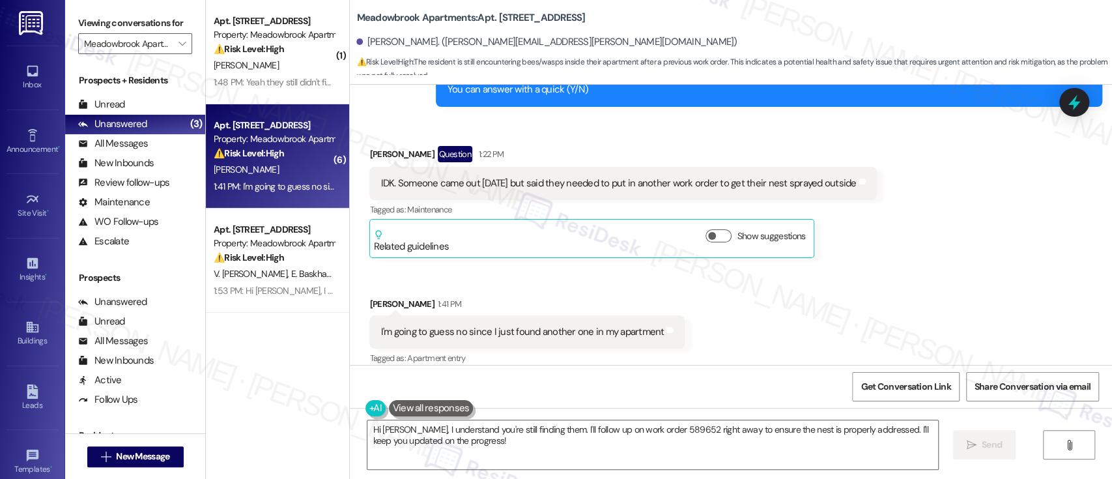
click at [765, 310] on div "Received via SMS [PERSON_NAME] Question 1:22 PM IDK. Someone came out [DATE] bu…" at bounding box center [731, 247] width 762 height 261
click at [859, 446] on textarea "Hi [PERSON_NAME], I understand you're still finding them. I'll follow up on wor…" at bounding box center [652, 444] width 570 height 49
click at [967, 445] on icon "" at bounding box center [972, 445] width 10 height 10
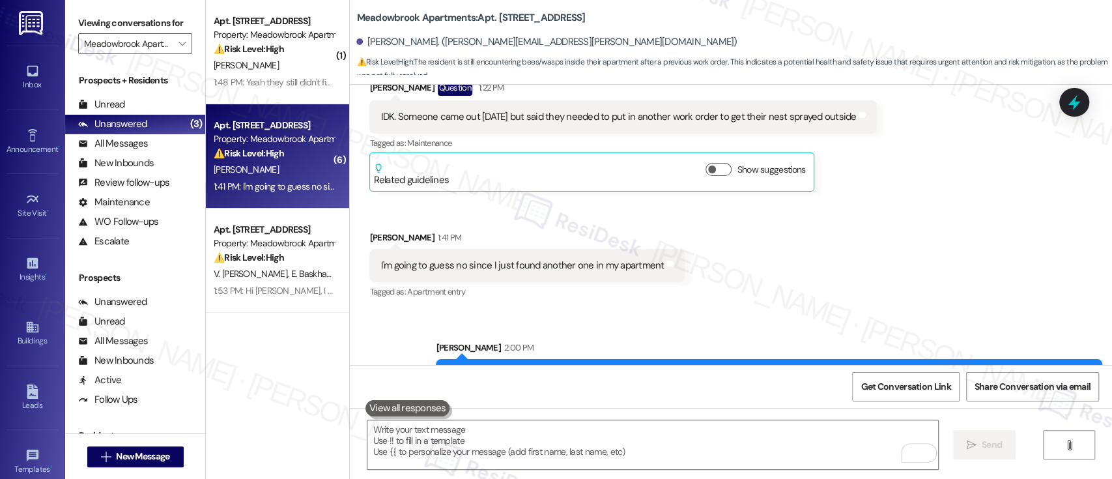
scroll to position [3711, 0]
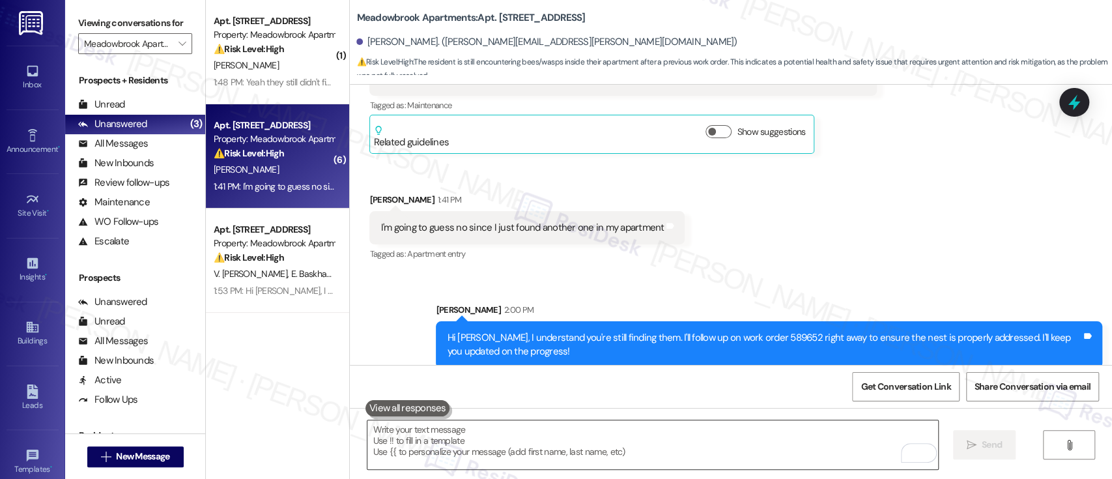
click at [810, 440] on textarea "To enrich screen reader interactions, please activate Accessibility in Grammarl…" at bounding box center [652, 444] width 570 height 49
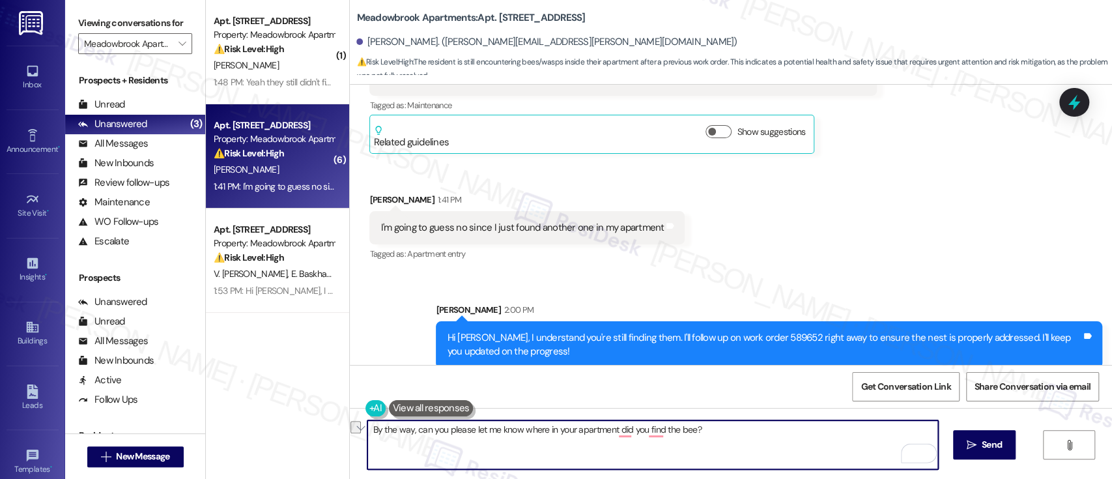
click at [771, 446] on textarea "By the way, can you please let me know where in your apartment did you find the…" at bounding box center [652, 444] width 570 height 49
drag, startPoint x: 761, startPoint y: 437, endPoint x: 132, endPoint y: 433, distance: 628.8
click at [132, 433] on div "Viewing conversations for Meadowbrook Apartments  Prospects + Residents Unread…" at bounding box center [588, 239] width 1047 height 479
type textarea "By the way, can you please let me know where in your apartment did you find the…"
click at [904, 453] on div "Rewrite with Grammarly" at bounding box center [911, 453] width 14 height 15
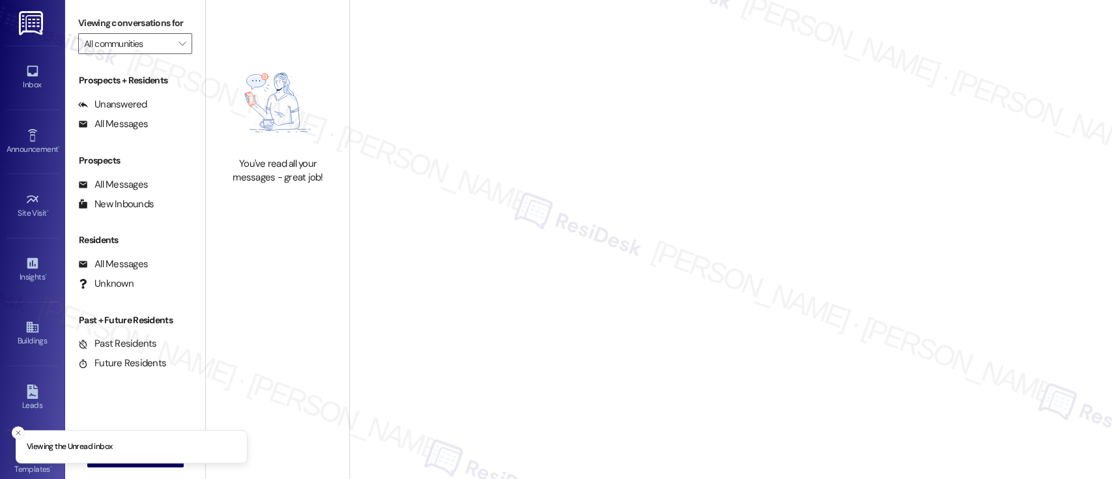
type input "Meadowbrook Apartments"
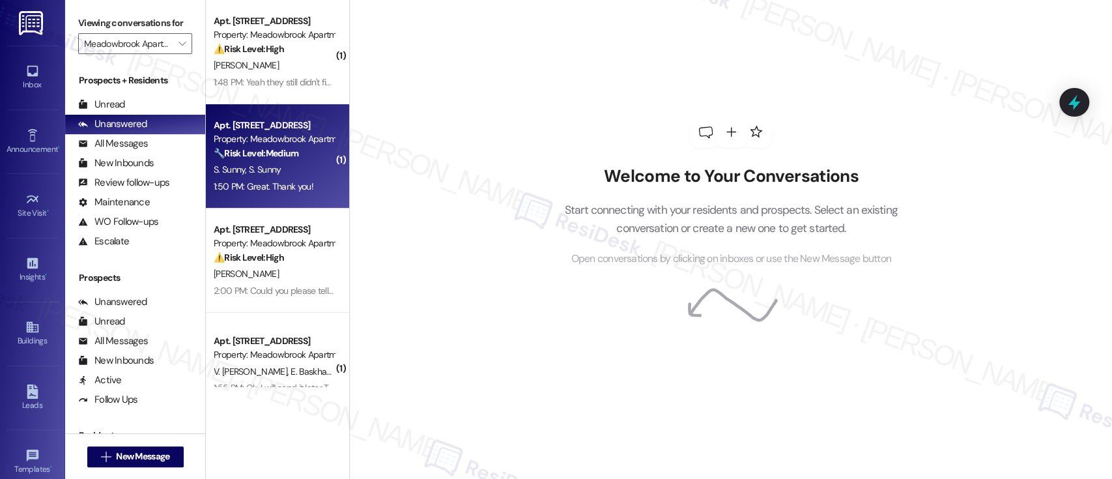
click at [227, 175] on span "S. Sunny" at bounding box center [231, 170] width 35 height 12
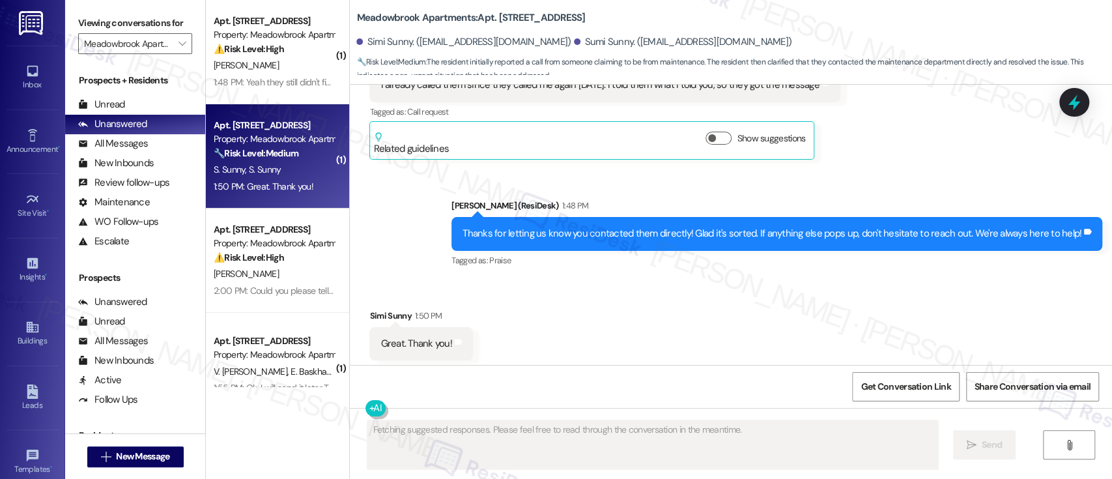
scroll to position [4005, 0]
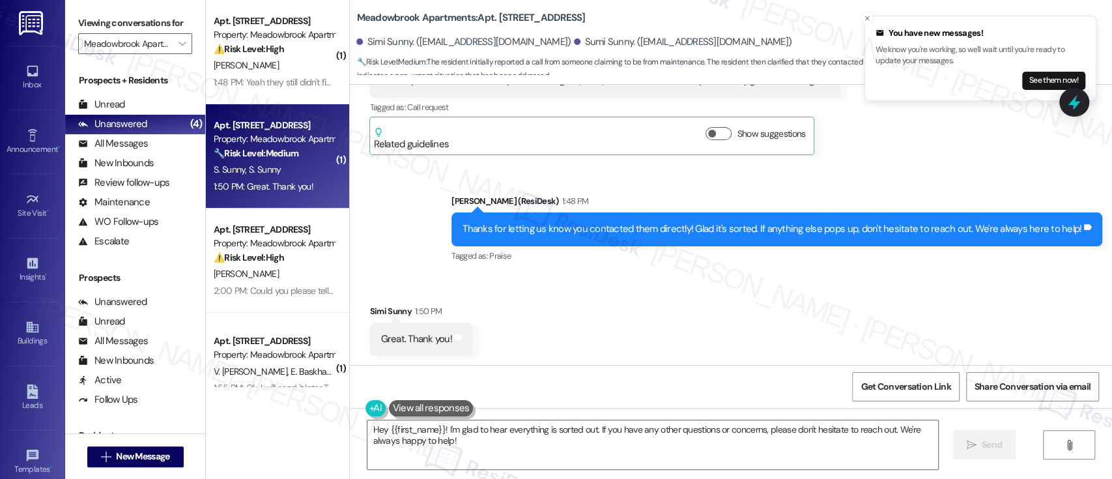
click at [808, 244] on div "Thanks for letting us know you contacted them directly! Glad it's sorted. If an…" at bounding box center [777, 228] width 651 height 33
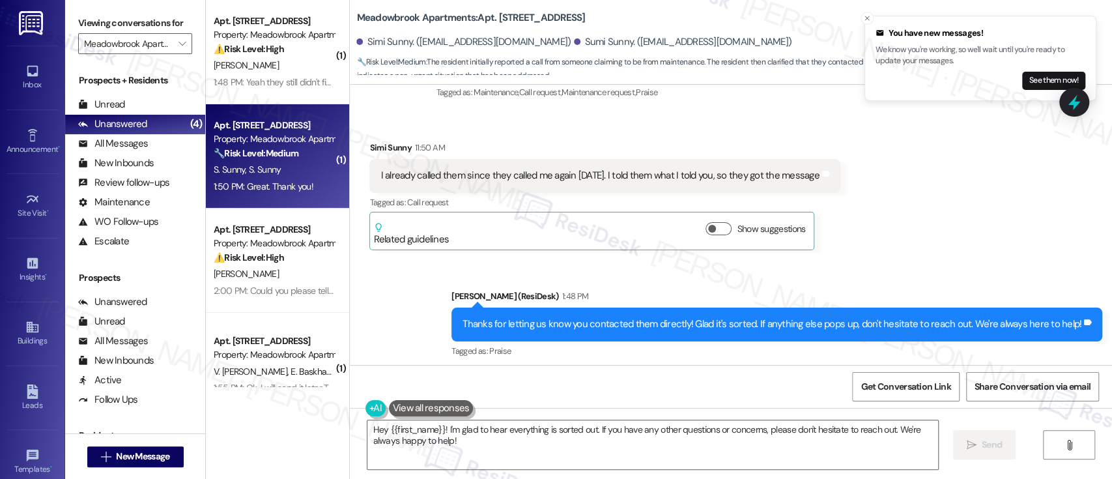
scroll to position [4005, 0]
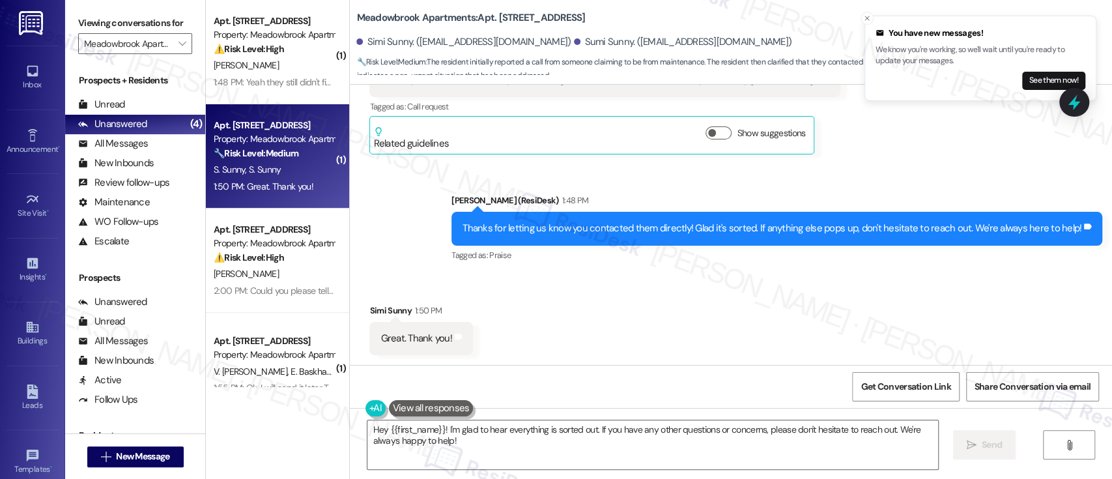
click at [850, 309] on div "Received via SMS Simi Sunny 1:50 PM Great. Thank you! Tags and notes" at bounding box center [731, 319] width 762 height 91
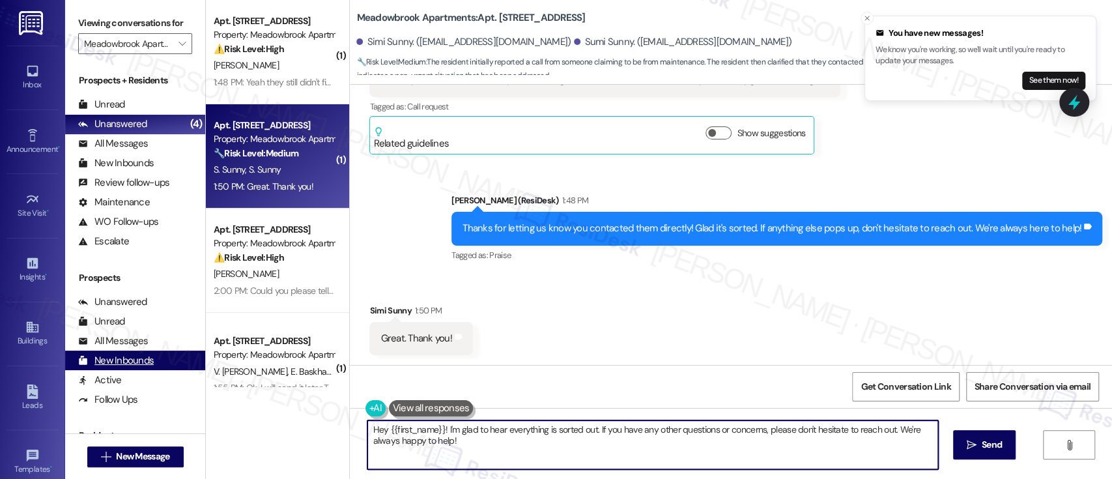
click at [123, 362] on div "Viewing conversations for Meadowbrook Apartments  Prospects + Residents Unread…" at bounding box center [588, 239] width 1047 height 479
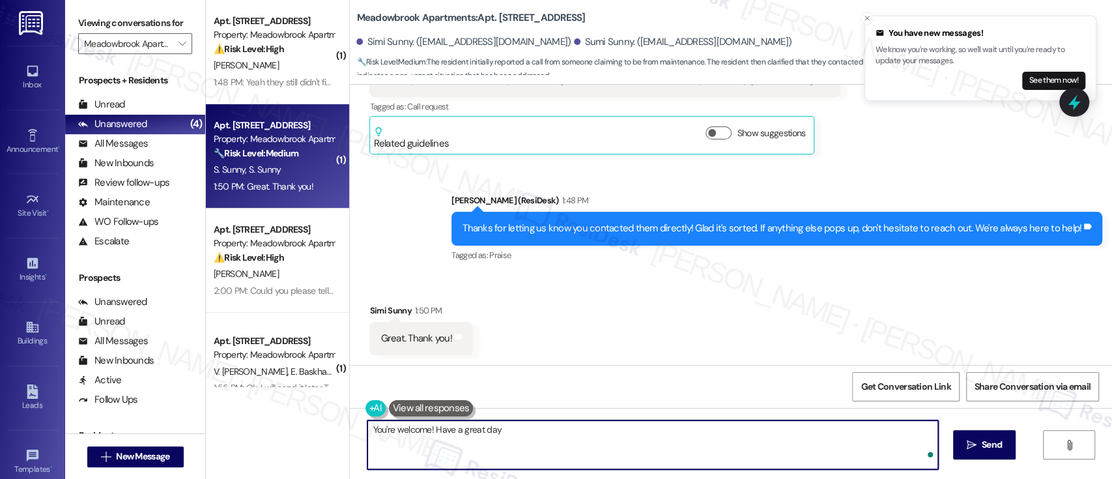
type textarea "You're welcome! Have a great day!"
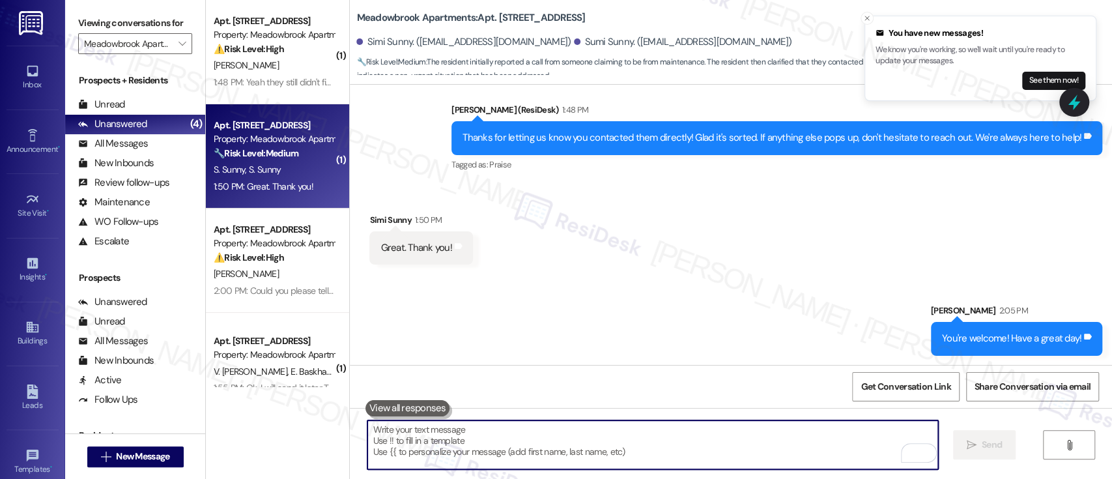
scroll to position [4096, 0]
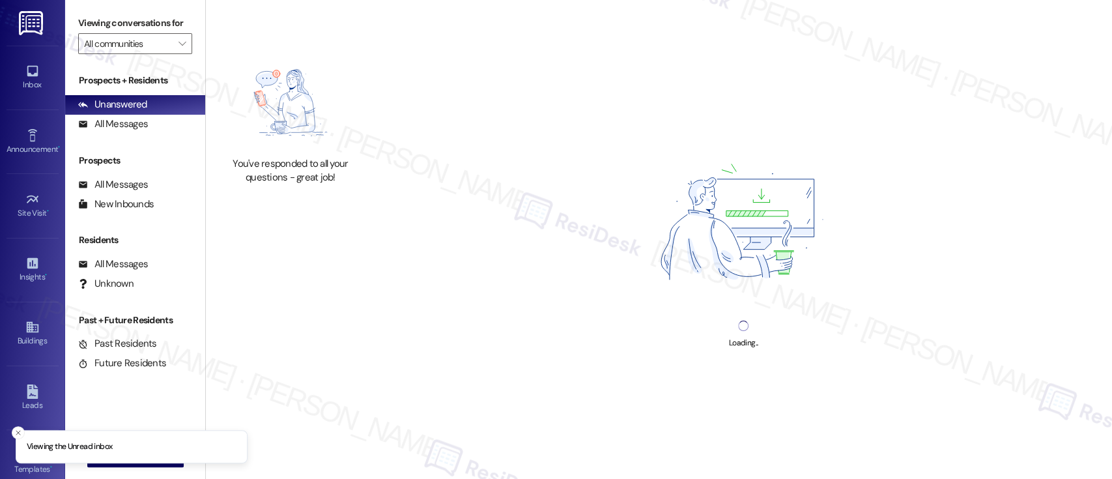
type input "Meadowbrook Apartments"
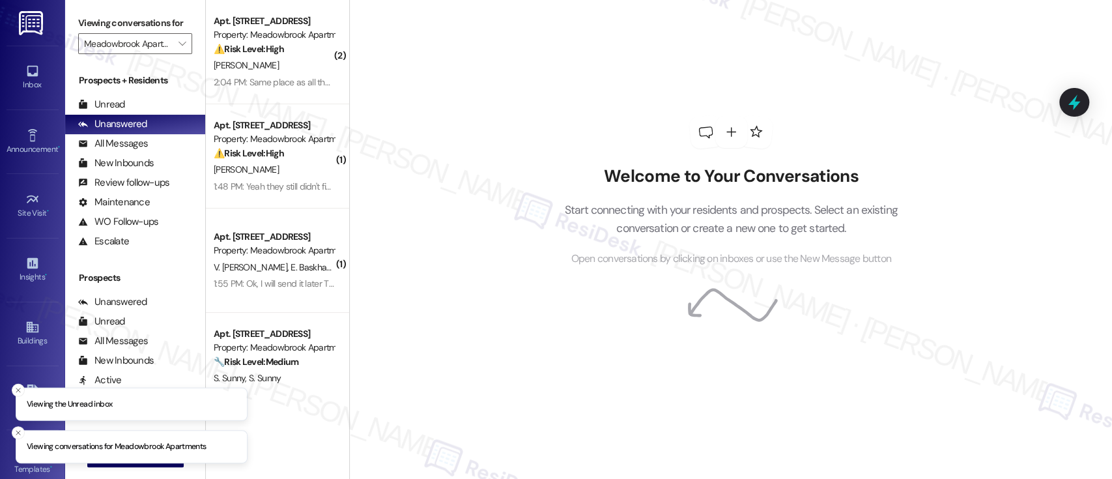
click at [600, 93] on div "Welcome to Your Conversations Start connecting with your residents and prospect…" at bounding box center [731, 191] width 391 height 383
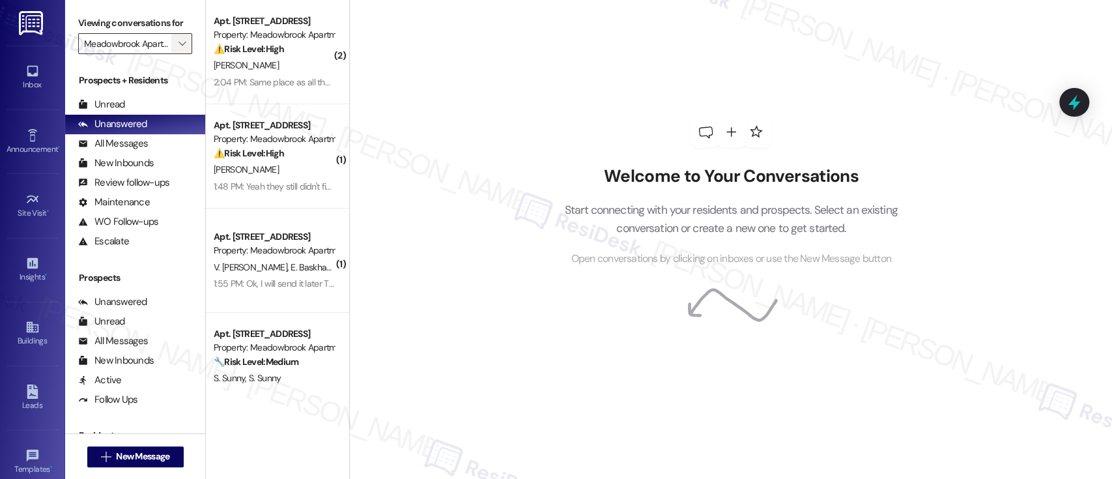
click at [179, 39] on icon "" at bounding box center [182, 43] width 7 height 10
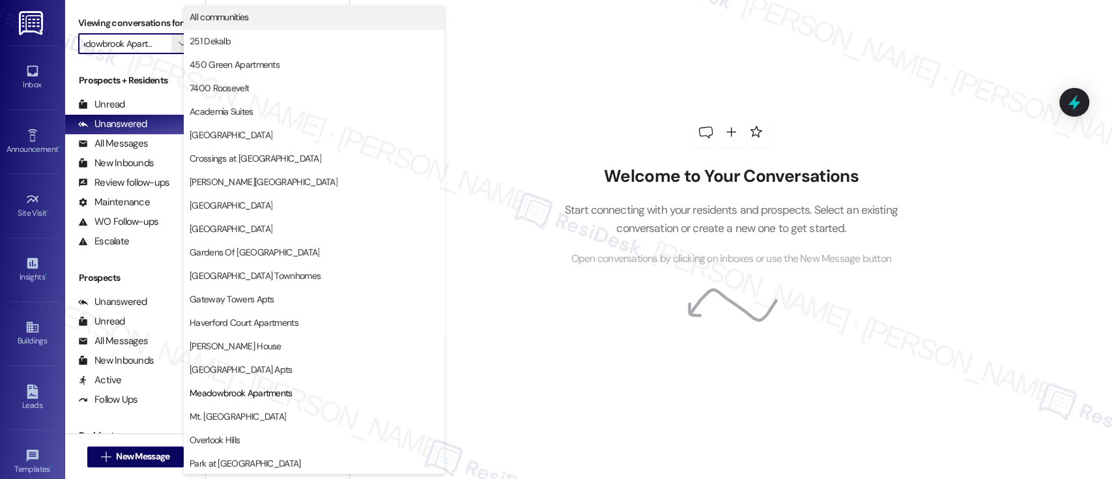
click at [242, 14] on span "All communities" at bounding box center [219, 16] width 59 height 13
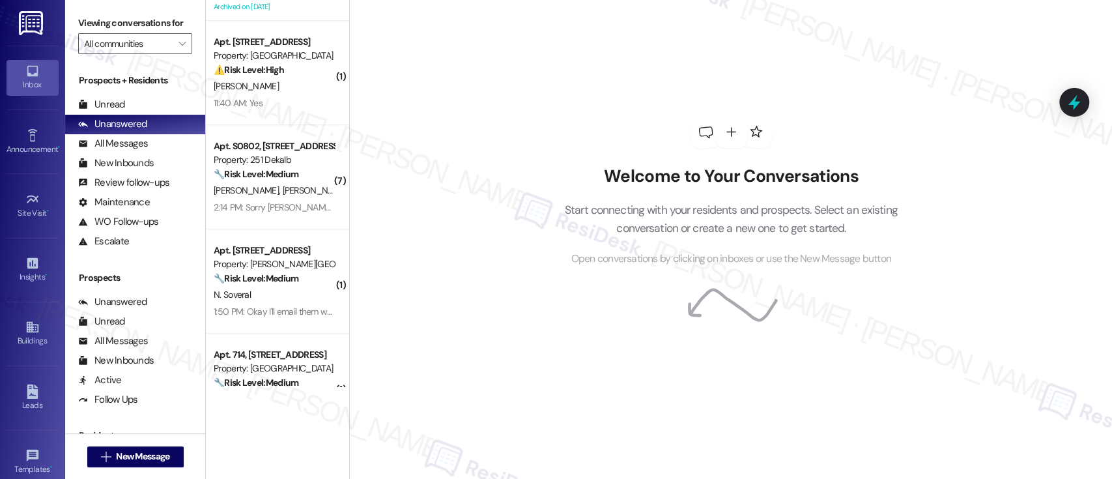
scroll to position [819, 0]
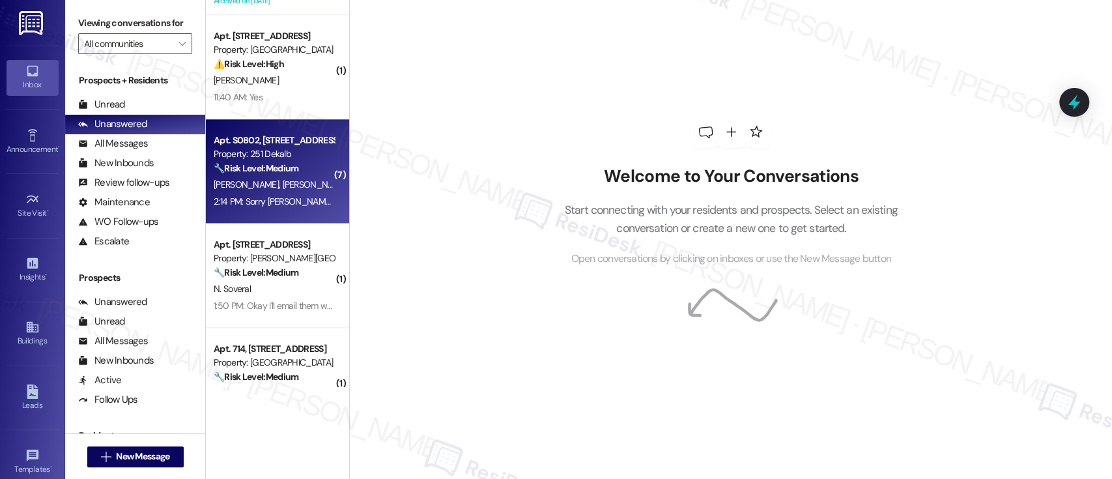
click at [225, 197] on div "2:14 PM: Sorry Emily. Chris said they have been here a day or two ago. However …" at bounding box center [454, 201] width 480 height 12
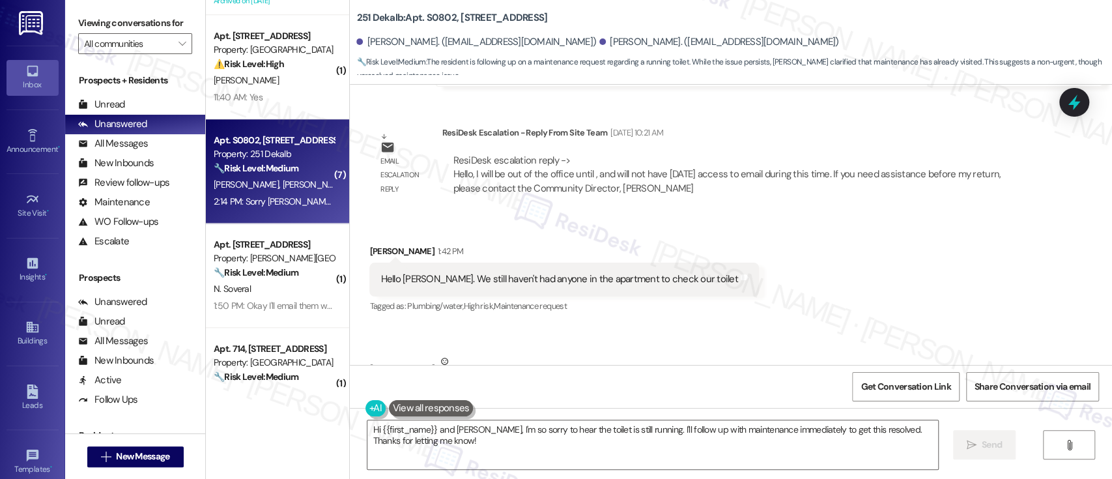
scroll to position [2471, 0]
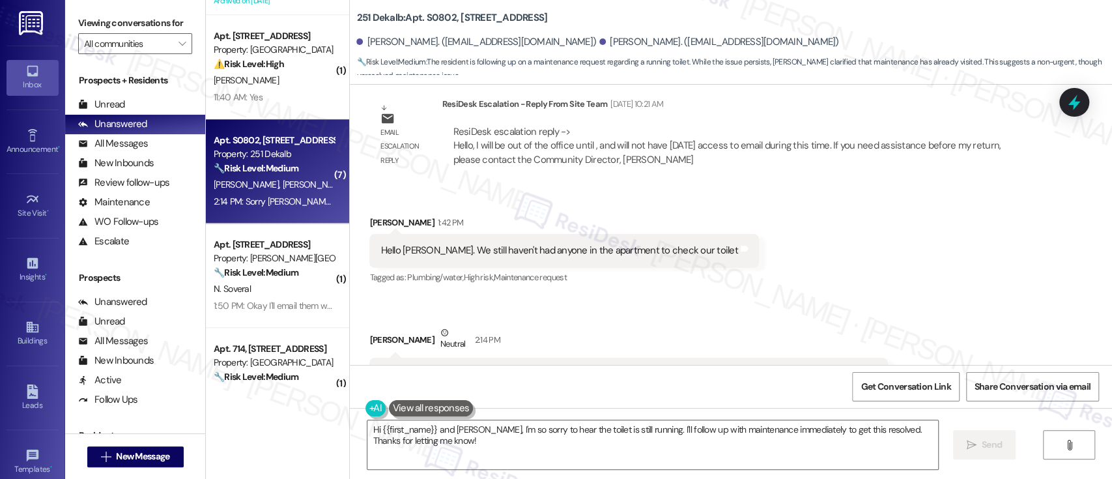
click at [871, 336] on div "Received via SMS Veronica Lima 1:42 PM Hello Emily. We still haven't had anyone…" at bounding box center [731, 303] width 762 height 234
click at [431, 18] on b "251 Dekalb: Apt. S0802, 251 W Dekalb Pike" at bounding box center [451, 18] width 191 height 14
copy b "S0802"
click at [901, 186] on div "Received via SMS Veronica Lima 1:42 PM Hello Emily. We still haven't had anyone…" at bounding box center [731, 303] width 762 height 234
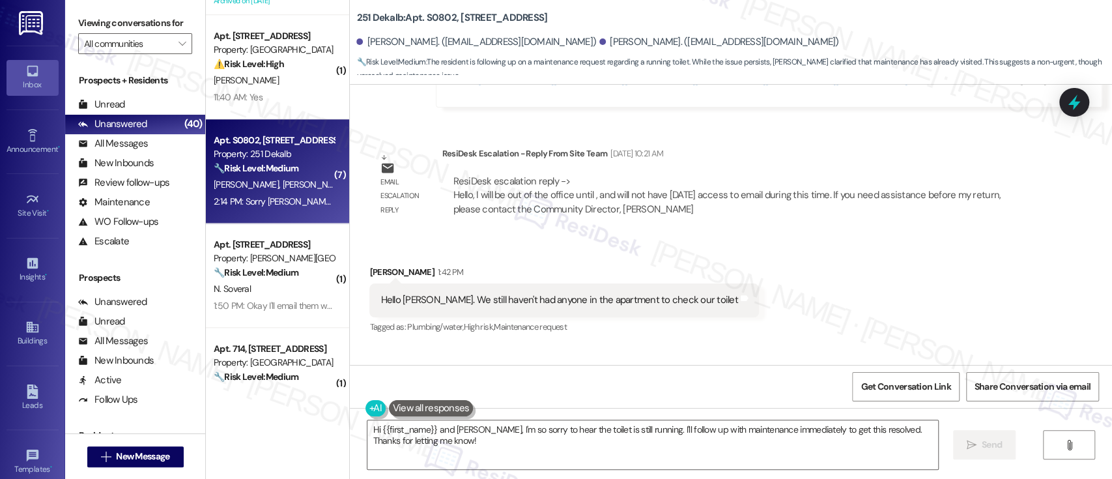
scroll to position [2383, 0]
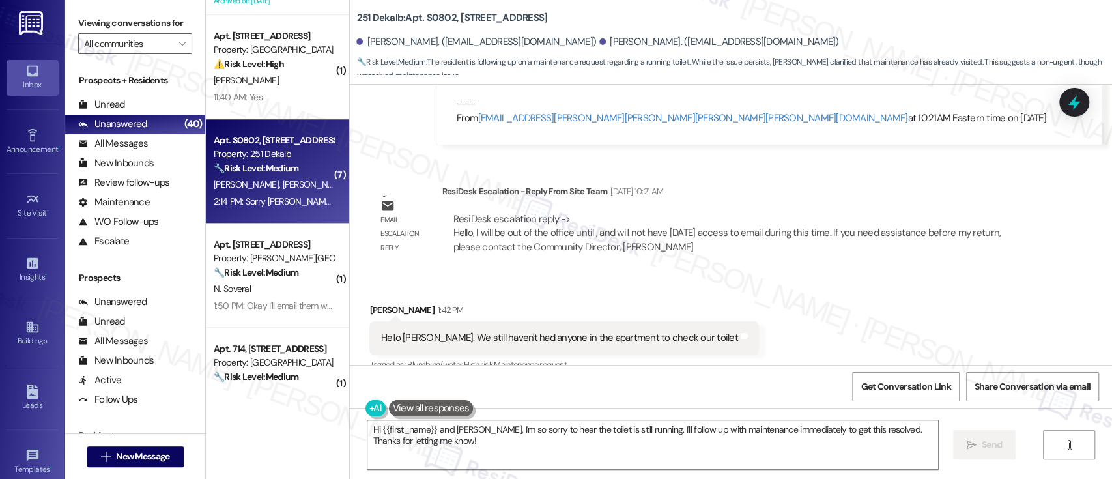
click at [894, 274] on div "Received via SMS Veronica Lima 1:42 PM Hello Emily. We still haven't had anyone…" at bounding box center [731, 391] width 762 height 234
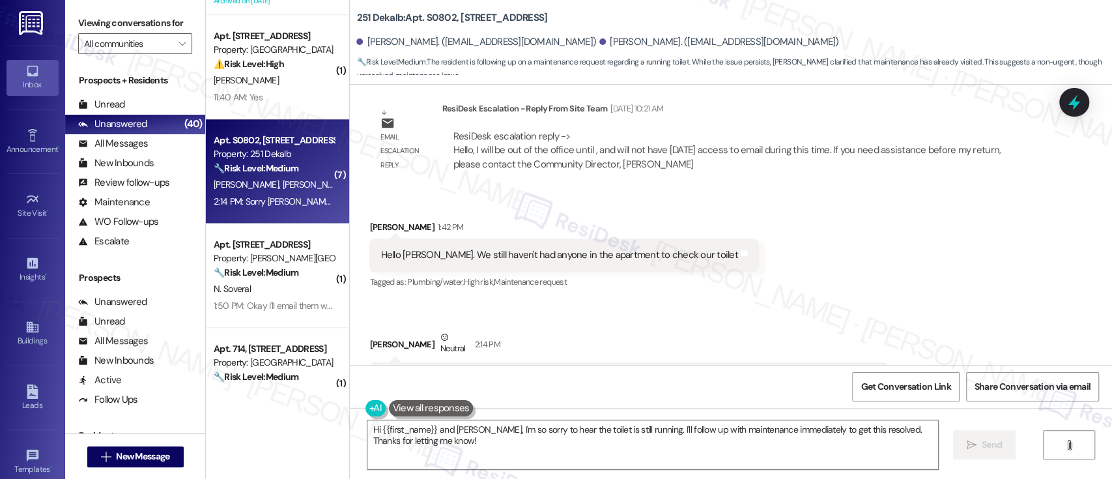
scroll to position [2471, 0]
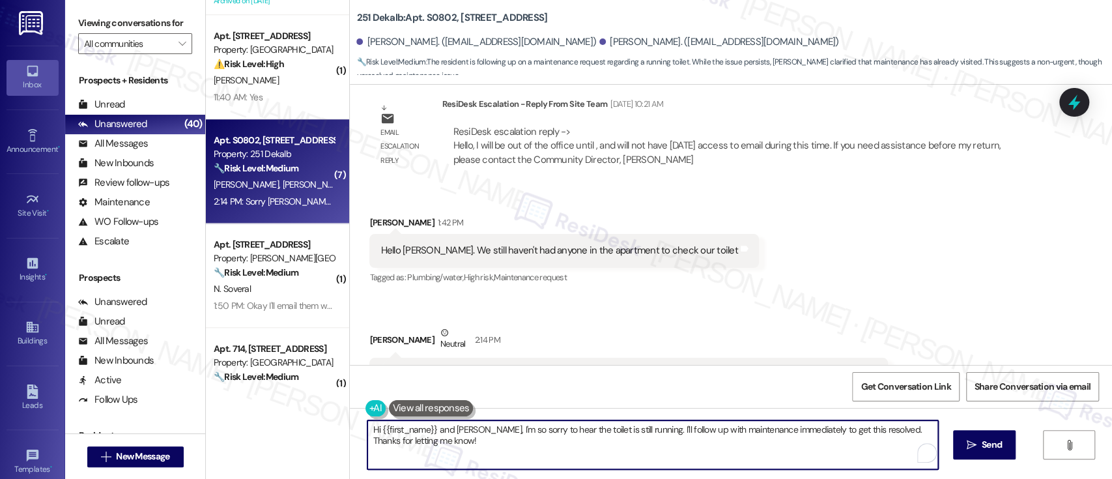
drag, startPoint x: 443, startPoint y: 428, endPoint x: 375, endPoint y: 429, distance: 67.8
click at [375, 429] on textarea "Hi {{first_name}} and Veronica, I'm so sorry to hear the toilet is still runnin…" at bounding box center [652, 444] width 570 height 49
click at [734, 437] on textarea "Hi Veronica, I'm so sorry to hear the toilet is still running. I'll follow up w…" at bounding box center [652, 444] width 570 height 49
click at [771, 428] on textarea "Hi Veronica, I'm so sorry to hear the toilet is still running. I'll follow up w…" at bounding box center [652, 444] width 570 height 49
type textarea "Hi Veronica, I'm so sorry to hear the toilet is still running. I'll follow up w…"
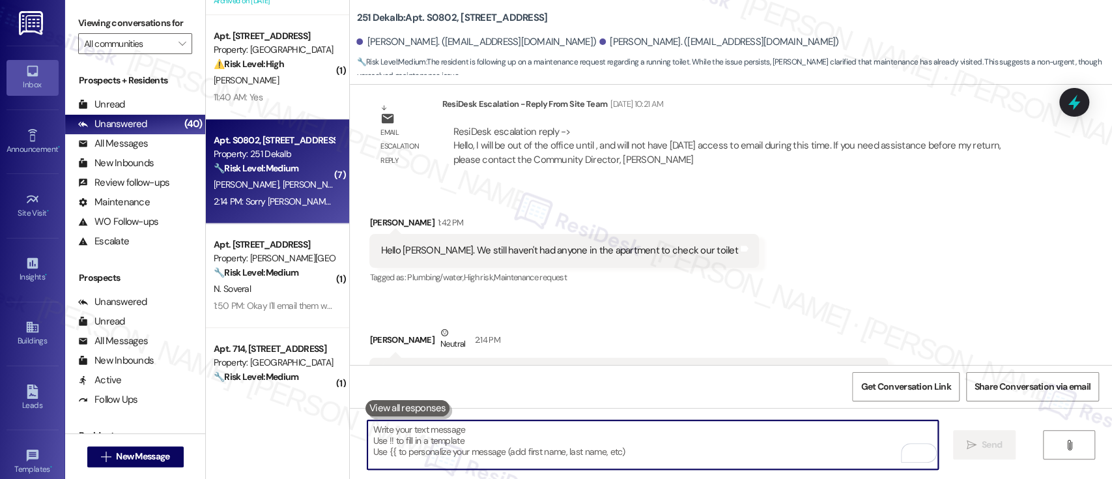
scroll to position [2470, 0]
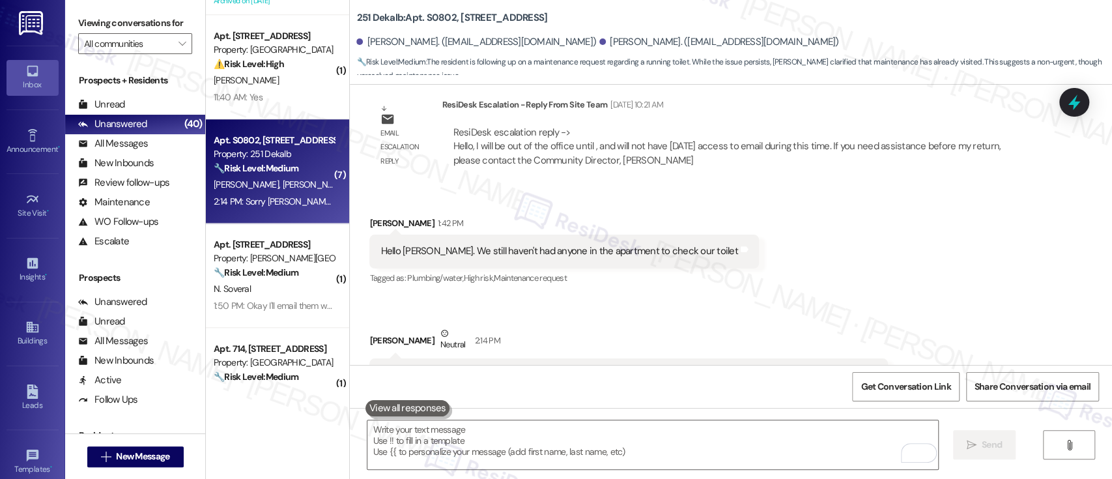
click at [431, 14] on b "251 Dekalb: Apt. S0802, 251 W Dekalb Pike" at bounding box center [451, 18] width 191 height 14
copy b "S0802"
click at [786, 190] on div "Received via SMS Veronica Lima 1:42 PM Hello Emily. We still haven't had anyone…" at bounding box center [731, 304] width 762 height 234
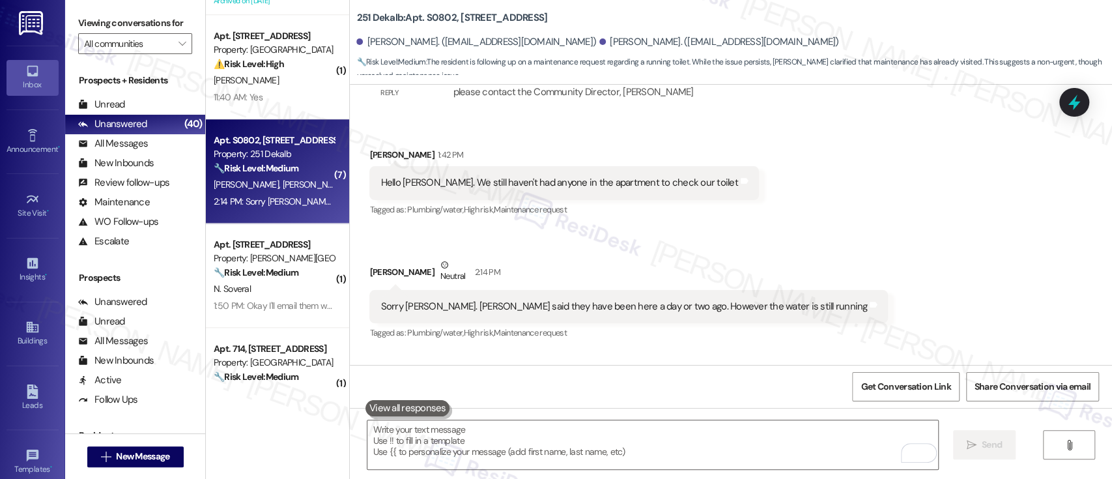
scroll to position [2561, 0]
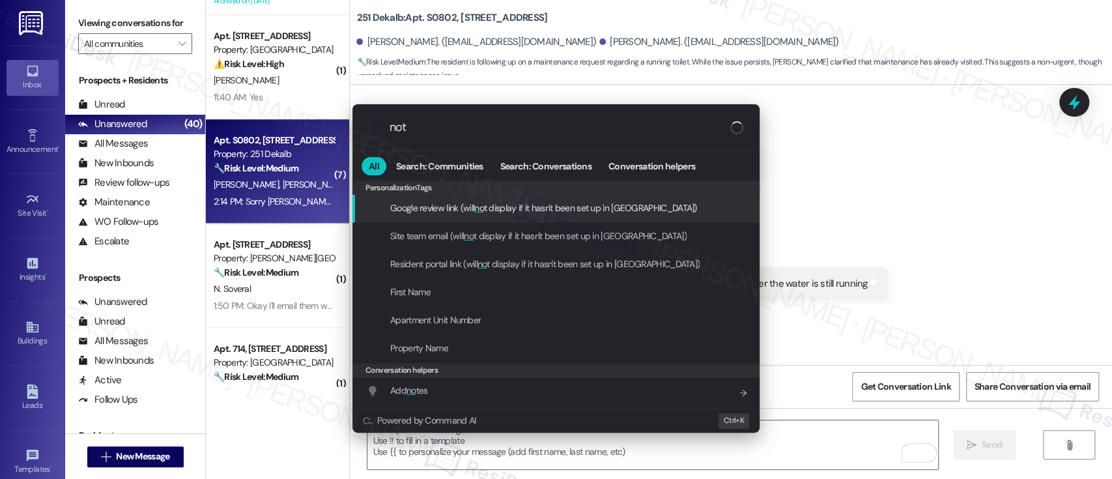
type input "note"
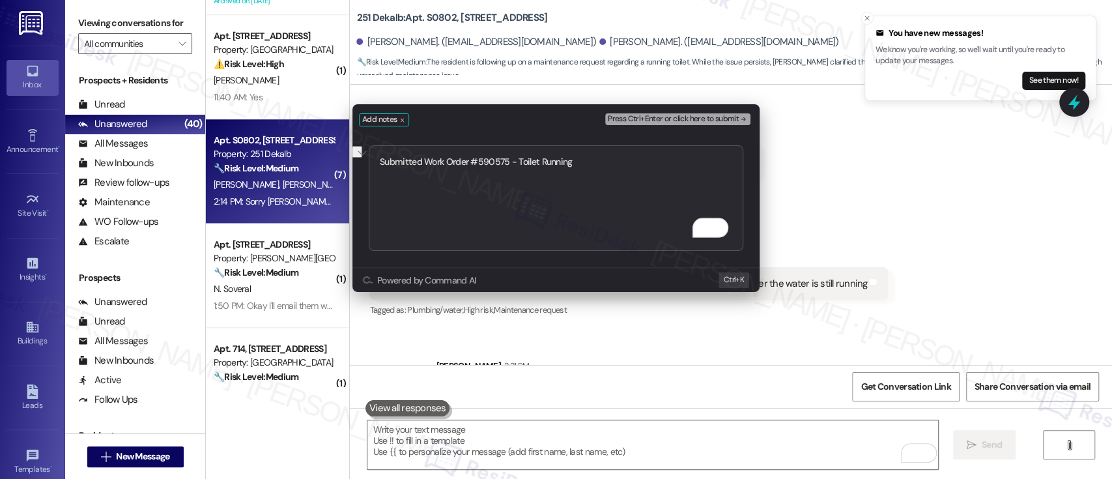
type textarea "Submitted Work Order #590575 - Toilet Running"
click at [738, 116] on span "Press Ctrl+Enter or click here to submit" at bounding box center [673, 119] width 131 height 9
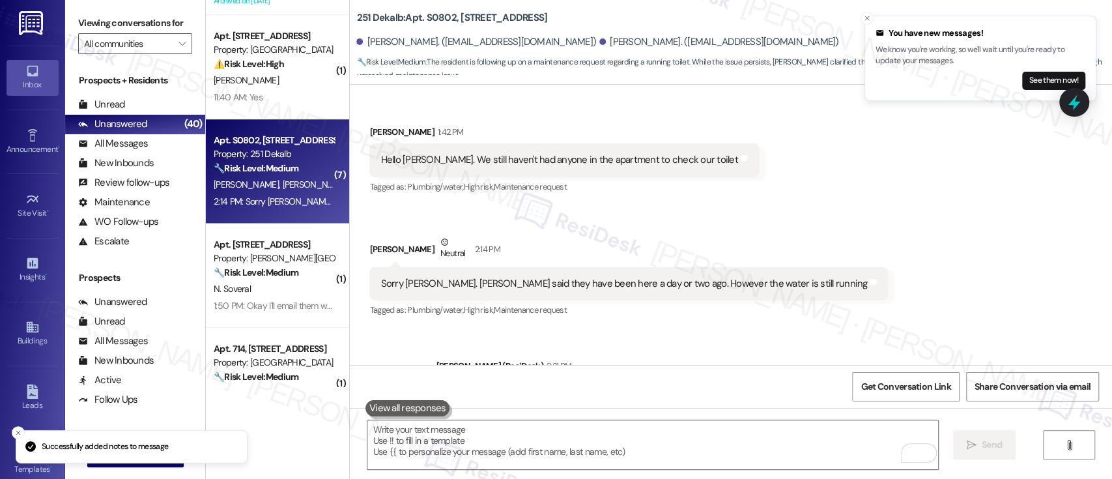
scroll to position [2470, 0]
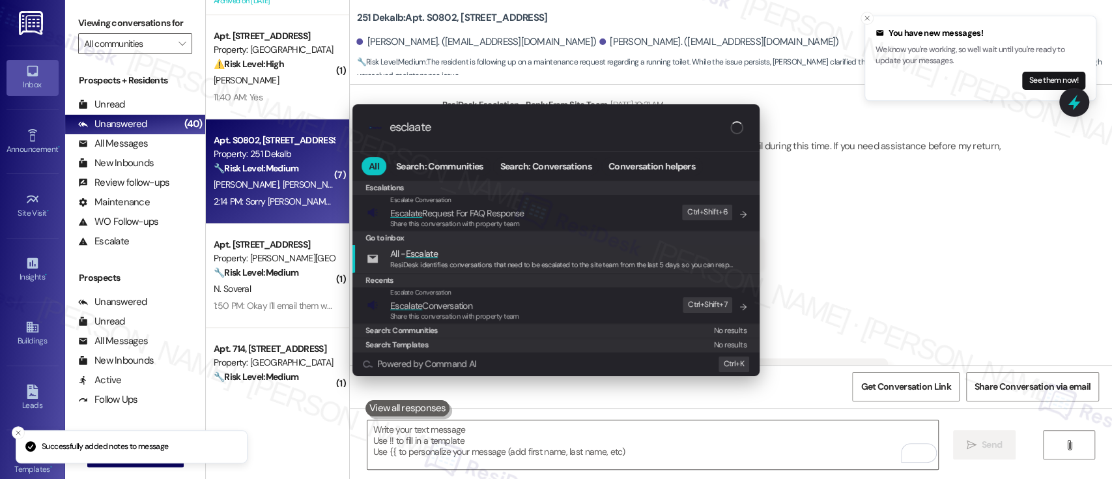
type input "esclaate"
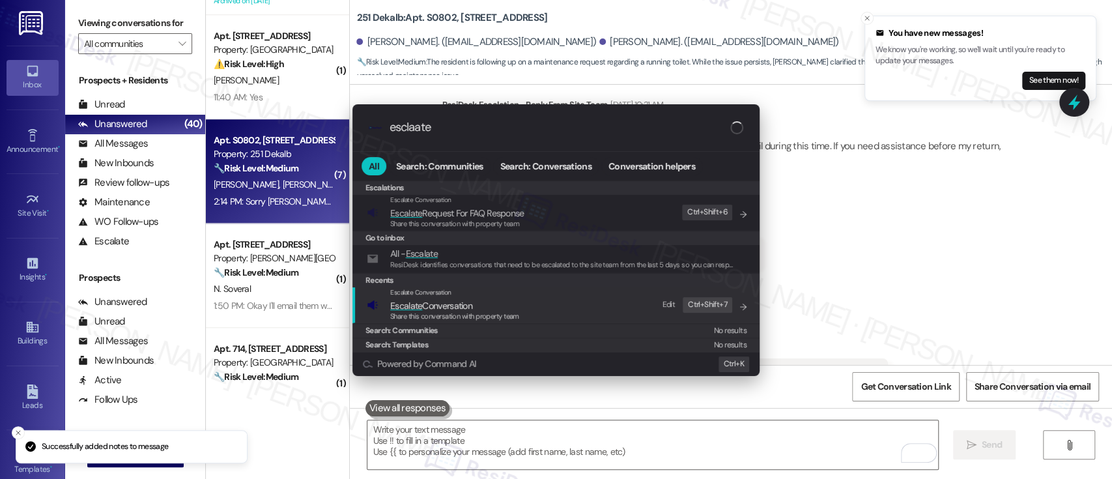
click at [470, 305] on span "Escalate Conversation" at bounding box center [431, 306] width 82 height 12
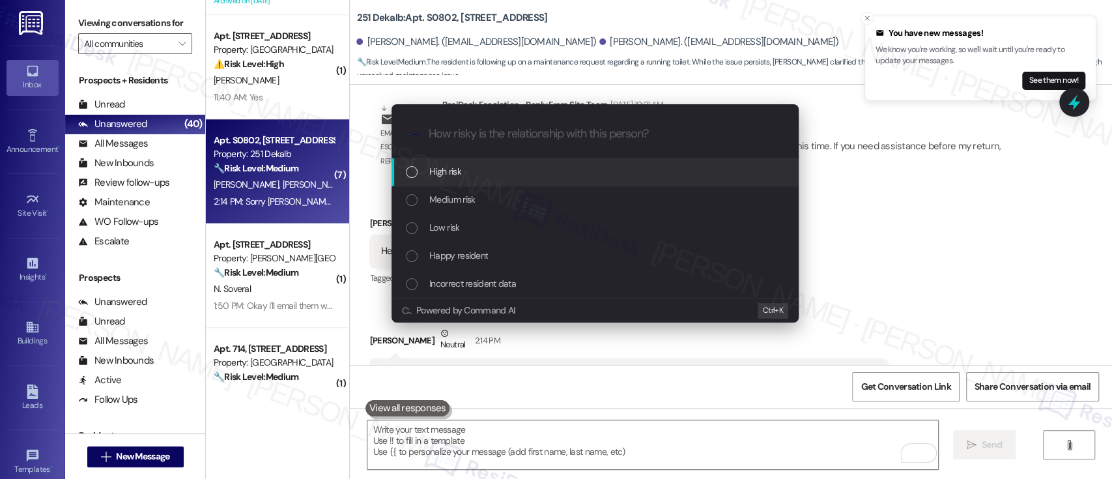
click at [476, 167] on div "High risk" at bounding box center [596, 171] width 381 height 14
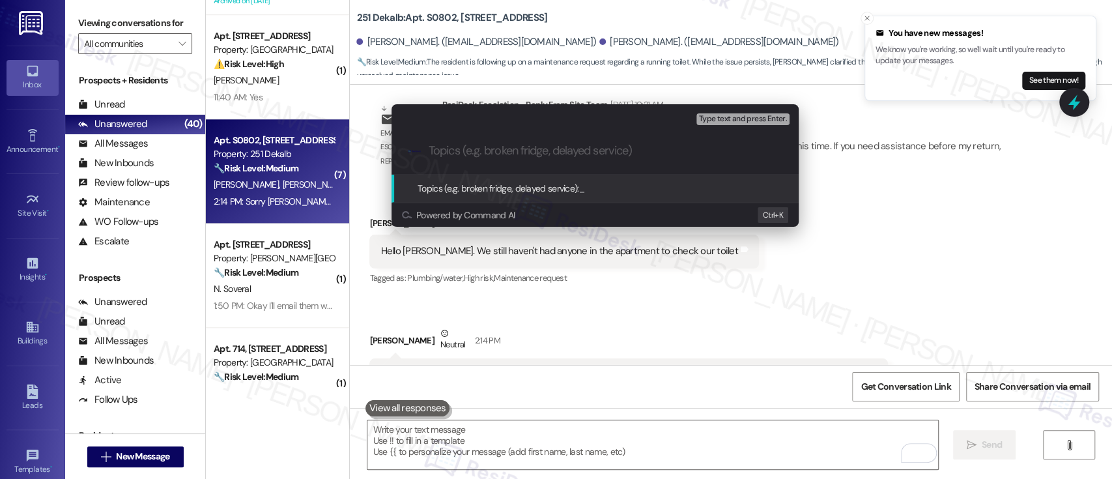
paste input "Submitted Work Order #590575 - Toilet Running"
type input "Submitted Work Order #590575 - Toilet Running"
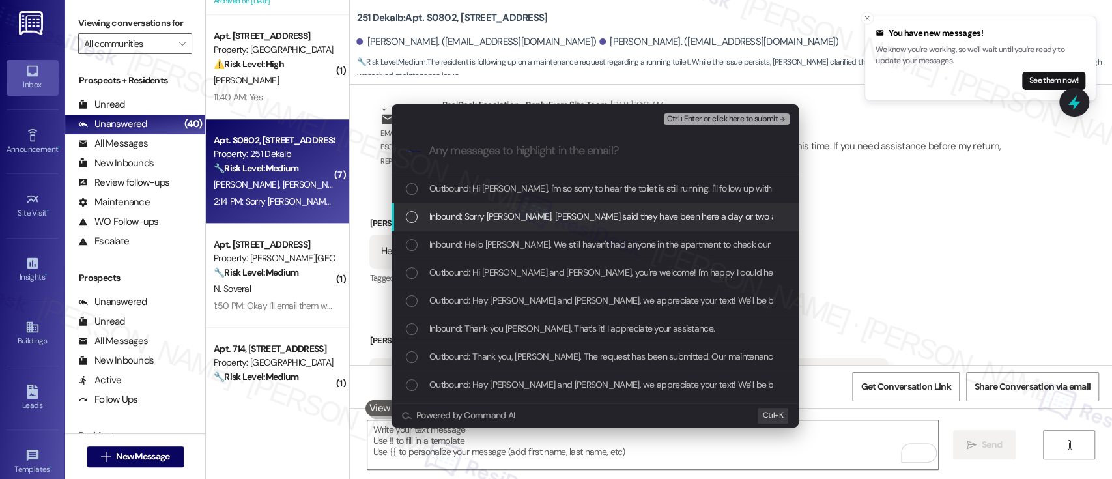
click at [490, 216] on span "Inbound: Sorry Emily. Chris said they have been here a day or two ago. However …" at bounding box center [670, 216] width 483 height 14
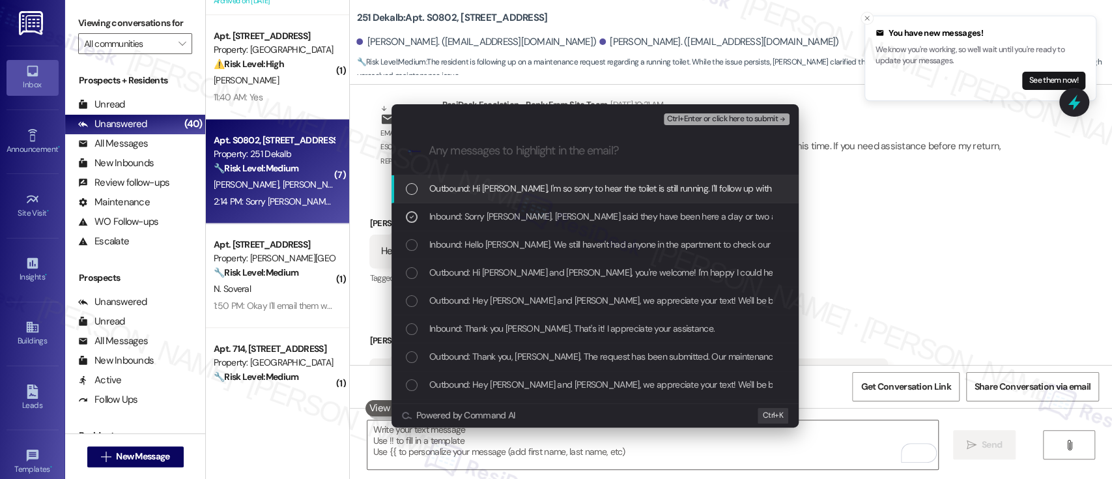
click at [732, 119] on span "Ctrl+Enter or click here to submit" at bounding box center [722, 119] width 111 height 9
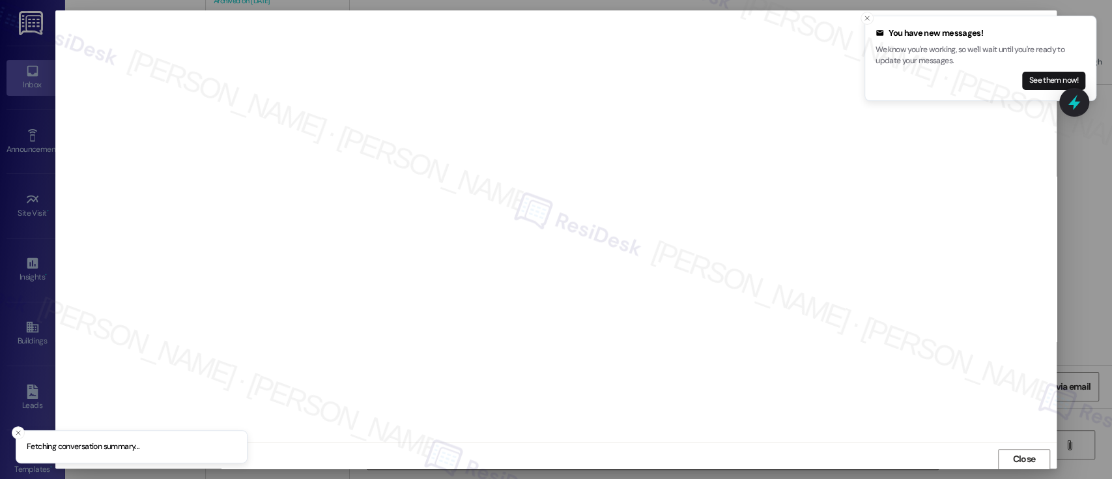
scroll to position [1, 0]
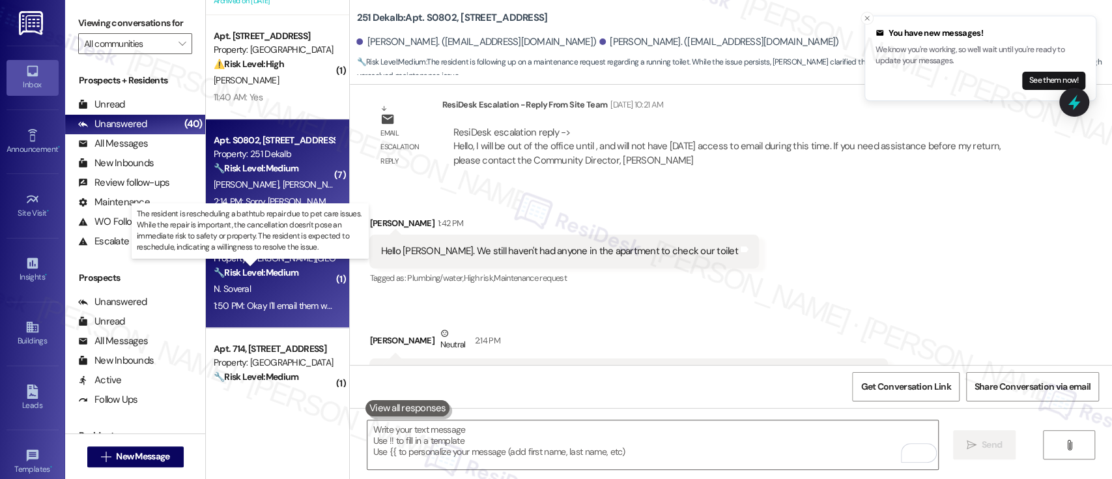
click at [257, 271] on strong "🔧 Risk Level: Medium" at bounding box center [256, 272] width 85 height 12
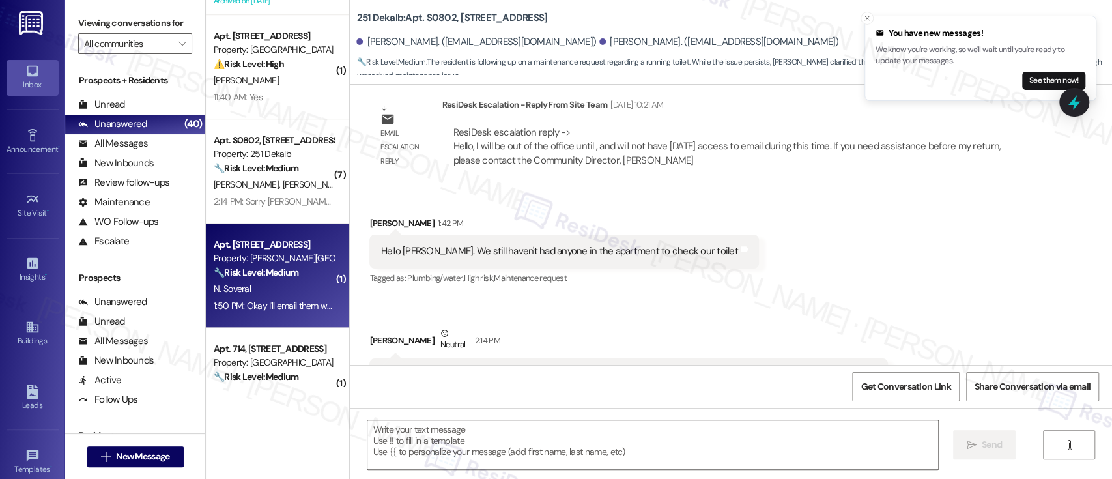
type textarea "Fetching suggested responses. Please feel free to read through the conversation…"
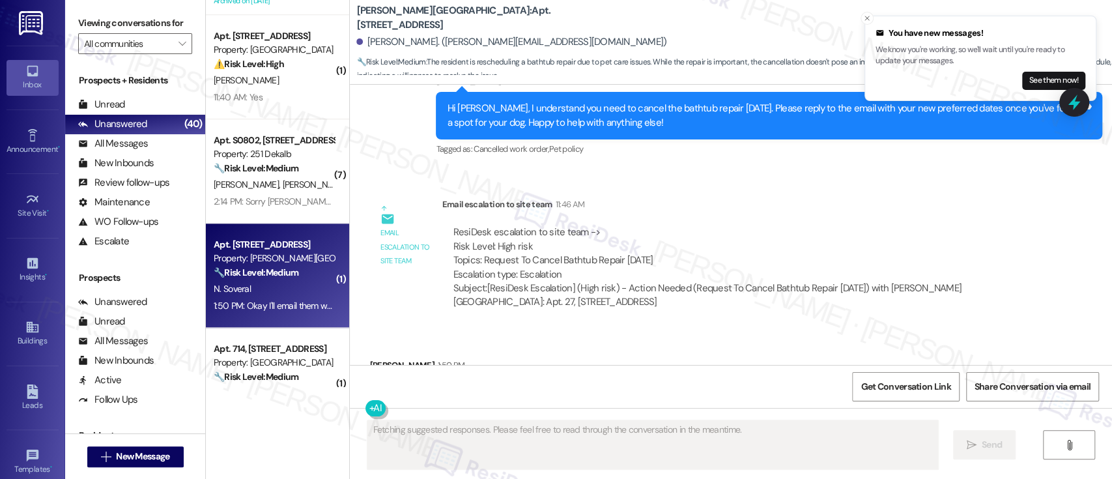
scroll to position [13468, 0]
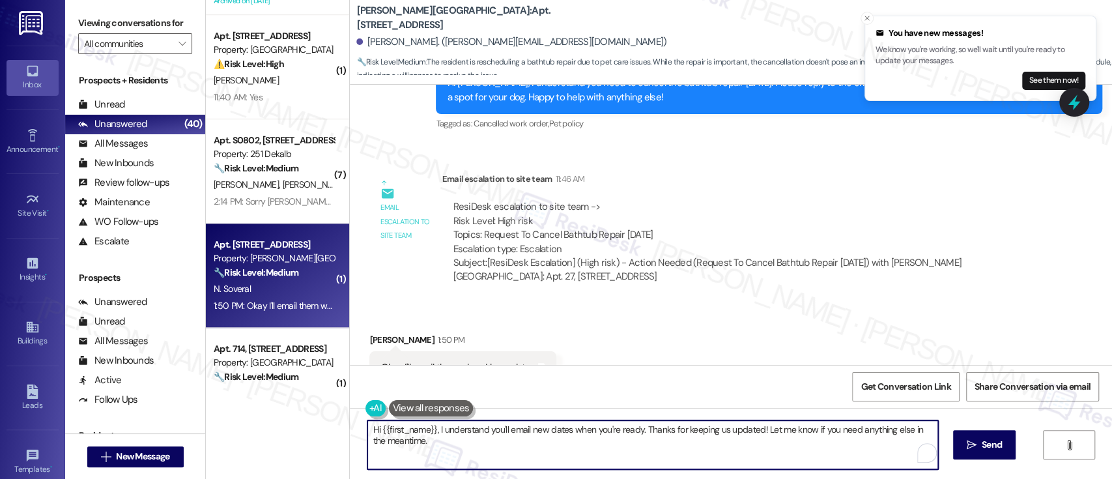
drag, startPoint x: 633, startPoint y: 431, endPoint x: 322, endPoint y: 431, distance: 310.8
click at [322, 431] on div "( 1 ) Apt. 1203-2, 8440 Limekiln Pike Property: Towers at Wyncote ⚠️ Risk Level…" at bounding box center [659, 239] width 906 height 479
type textarea "Great! Thanks for keeping us updated! Let me know if you need anything else in …"
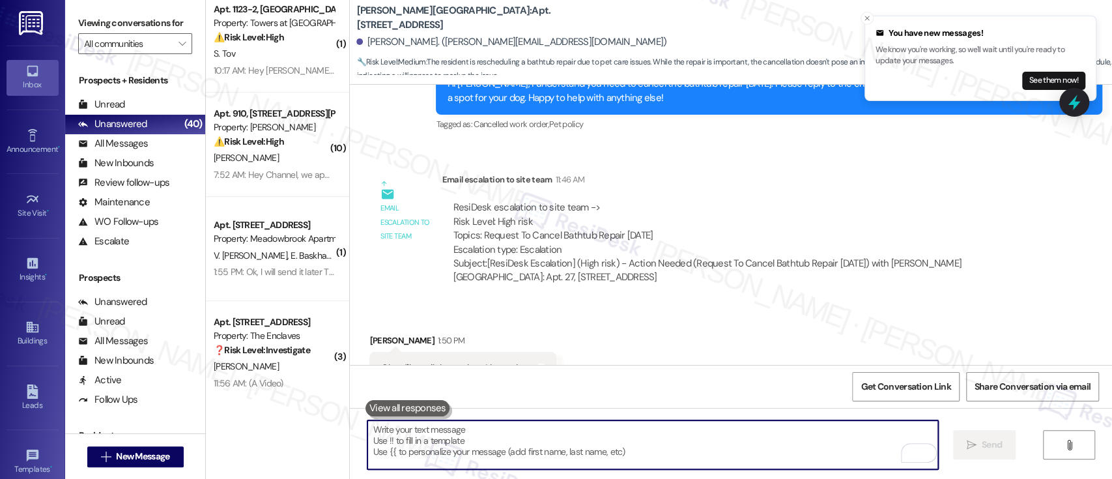
scroll to position [3784, 0]
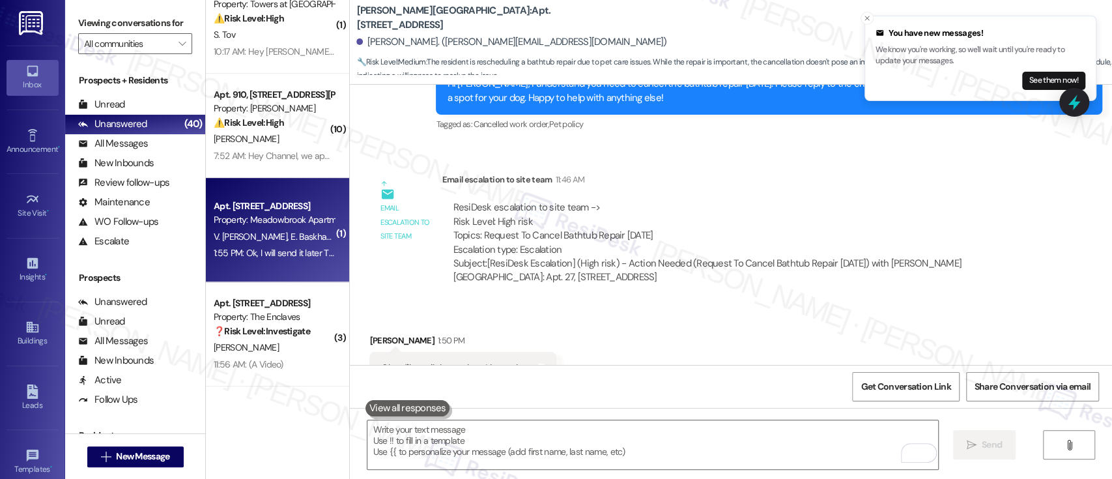
click at [259, 236] on span "V. Baskhanzhiev" at bounding box center [252, 237] width 77 height 12
type textarea "Fetching suggested responses. Please feel free to read through the conversation…"
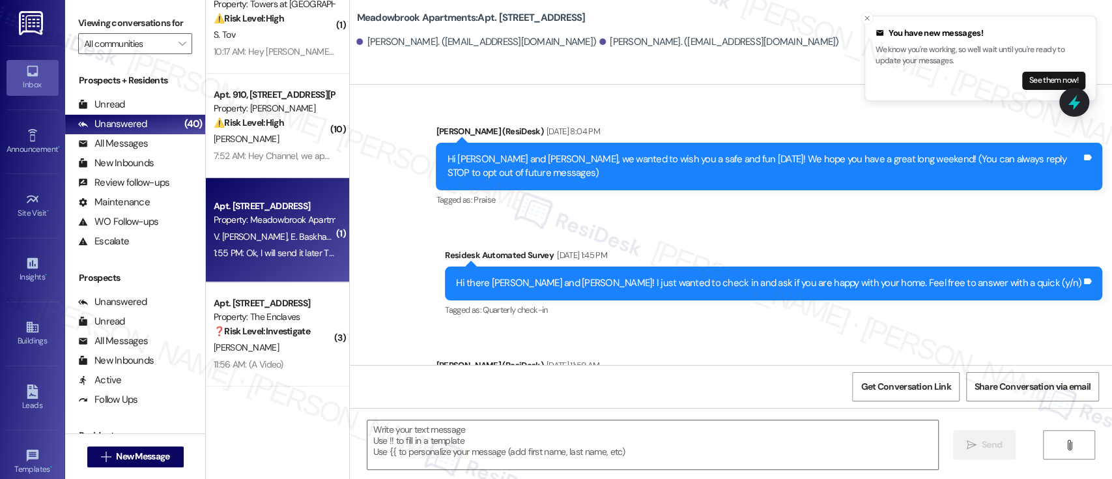
scroll to position [3323, 0]
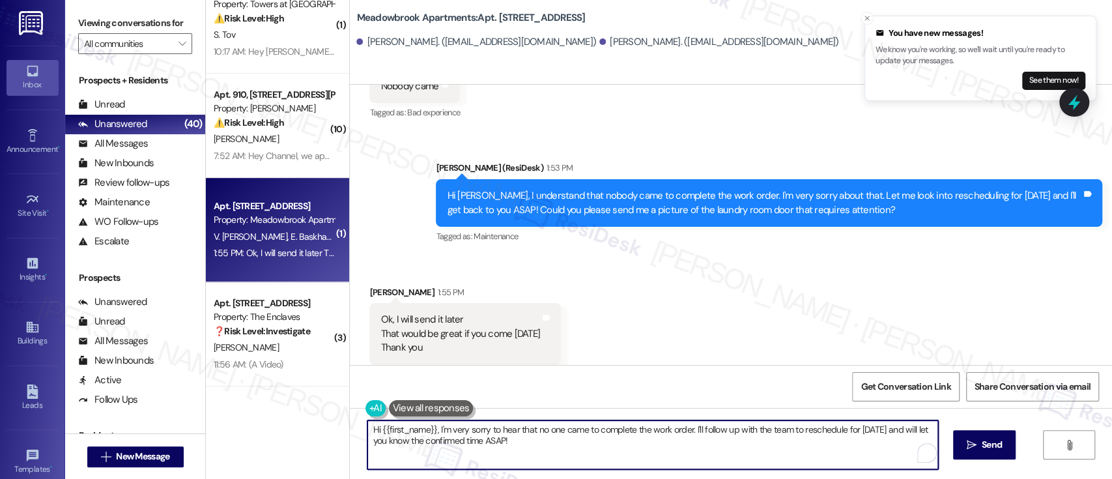
drag, startPoint x: 601, startPoint y: 450, endPoint x: 345, endPoint y: 404, distance: 260.1
click at [350, 405] on div "Announcement, sent via SMS Emily (ResiDesk) Sep 01, 2023 at 8:04 PM Hi Vitaly a…" at bounding box center [731, 324] width 762 height 479
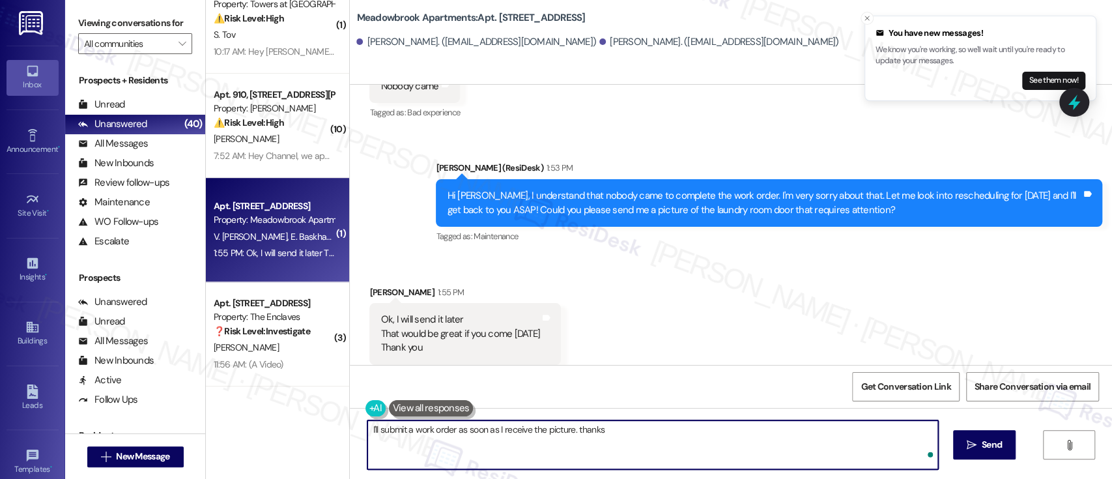
type textarea "I'll submit a work order as soon as I receive the picture. thanks!"
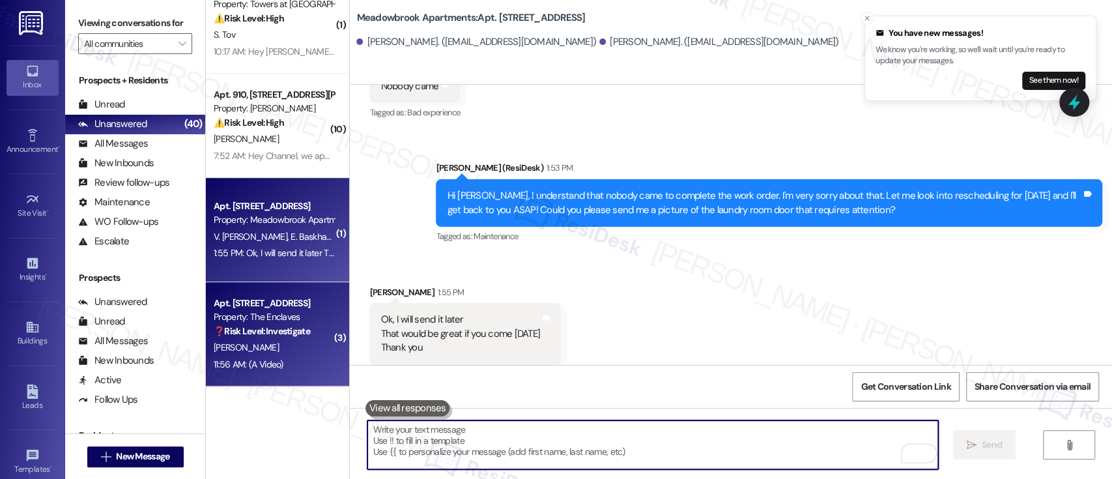
scroll to position [3322, 0]
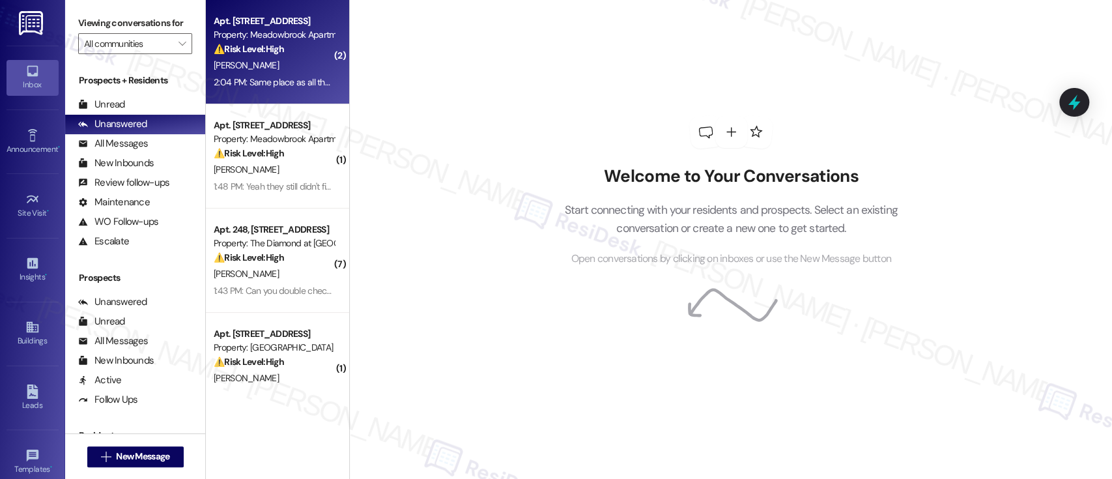
click at [306, 68] on div "[PERSON_NAME]" at bounding box center [273, 65] width 123 height 16
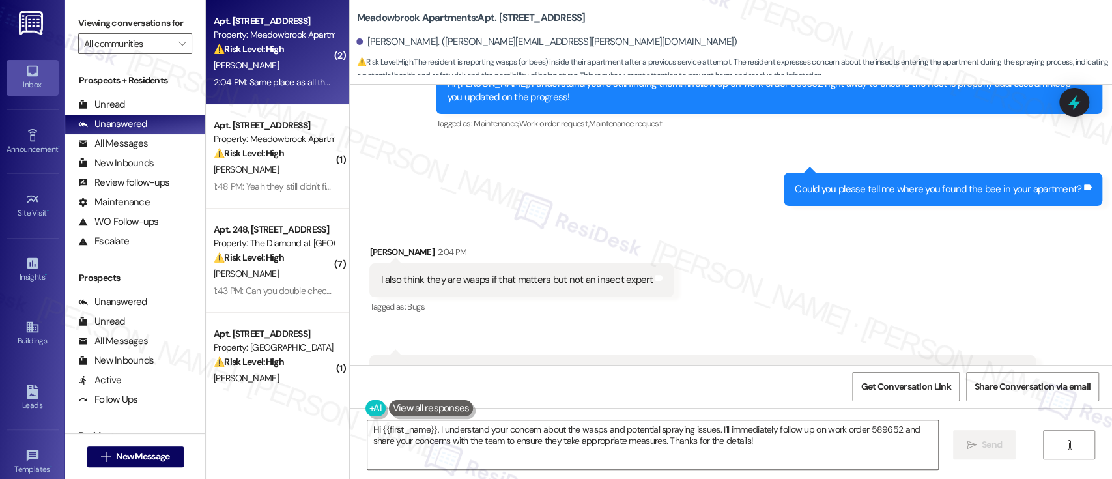
scroll to position [4052, 0]
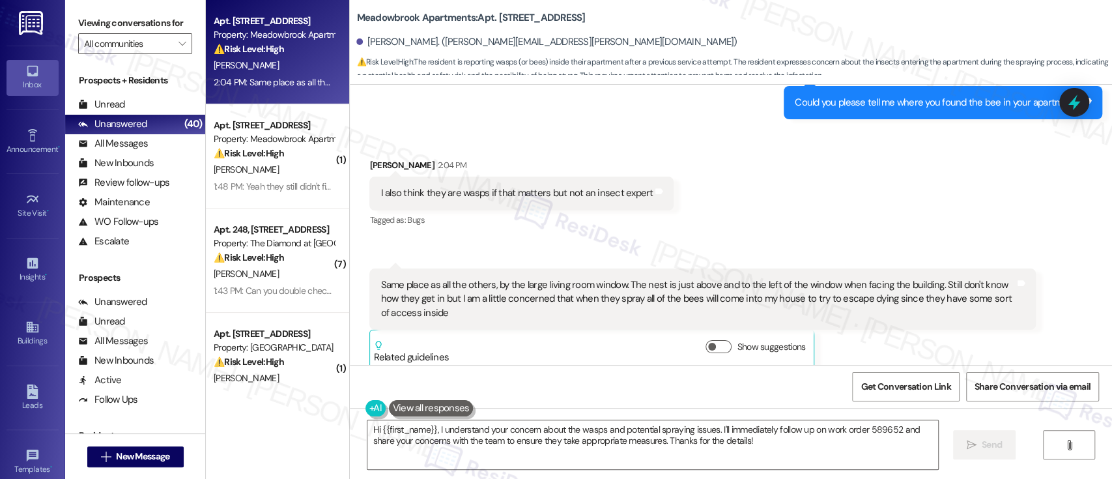
click at [764, 178] on div "Received via SMS [PERSON_NAME] 2:04 PM I also think they are wasps if that matt…" at bounding box center [731, 253] width 762 height 249
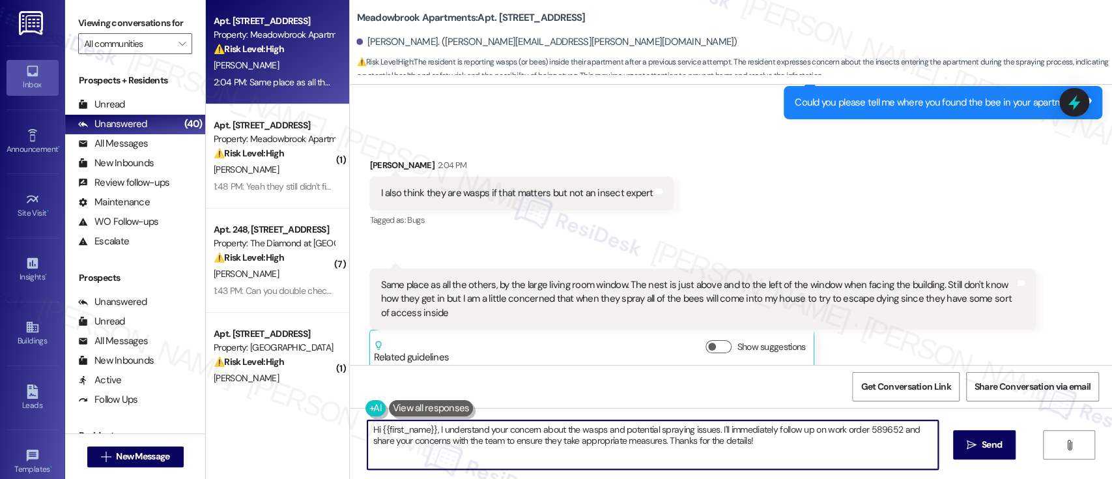
drag, startPoint x: 431, startPoint y: 426, endPoint x: 134, endPoint y: 409, distance: 296.9
click at [134, 409] on div "Viewing conversations for All communities  Prospects + Residents Unread (0) Un…" at bounding box center [588, 239] width 1047 height 479
click at [696, 450] on textarea "I understand your concern about the wasps and potential spraying issues. I'll i…" at bounding box center [652, 444] width 570 height 49
type textarea "I understand your concern about the wasps and potential spraying issues. I'll i…"
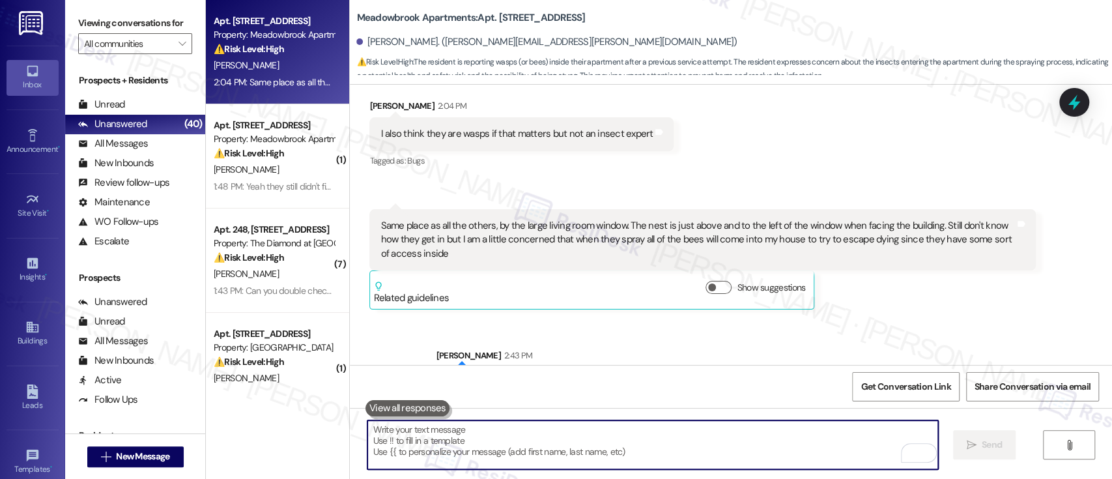
scroll to position [4139, 0]
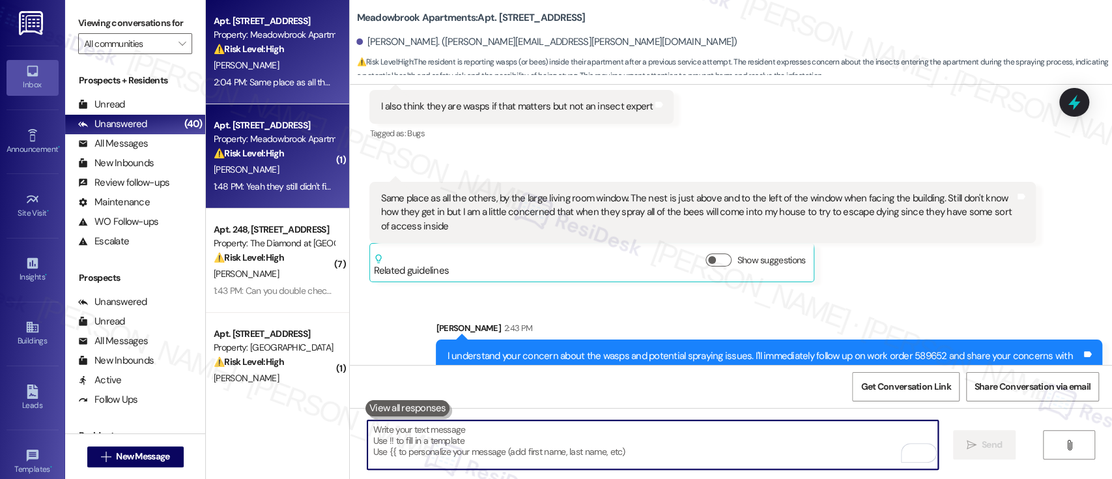
click at [298, 164] on div "[PERSON_NAME]" at bounding box center [273, 170] width 123 height 16
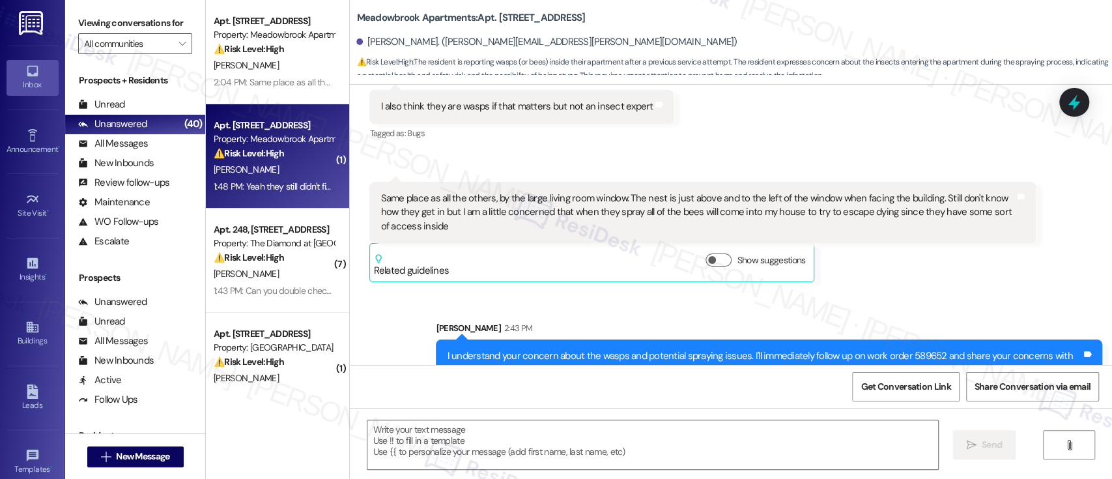
type textarea "Fetching suggested responses. Please feel free to read through the conversation…"
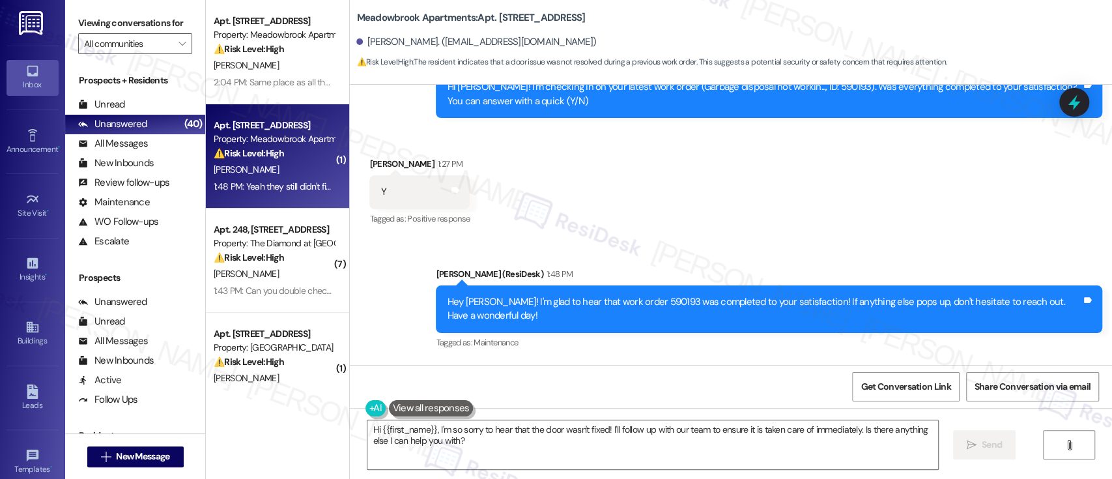
scroll to position [7260, 0]
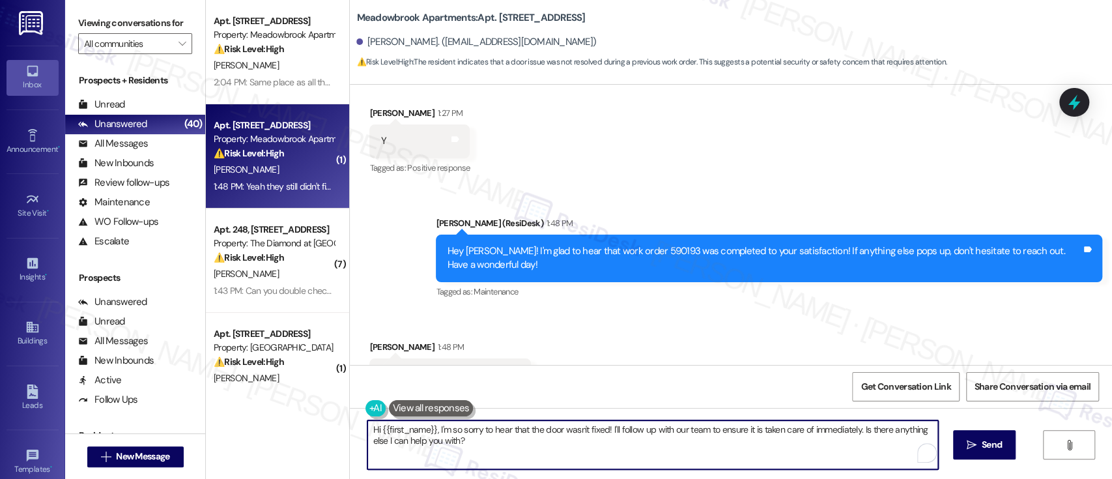
click at [616, 464] on textarea "Hi {{first_name}}, I'm so sorry to hear that the door wasn't fixed! I'll follow…" at bounding box center [652, 444] width 570 height 49
drag, startPoint x: 432, startPoint y: 431, endPoint x: 216, endPoint y: 410, distance: 216.7
click at [216, 410] on div "Apt. 616, 200 Meadowbrook Drive Property: Meadowbrook Apartments ⚠️ Risk Level:…" at bounding box center [659, 239] width 906 height 479
drag, startPoint x: 537, startPoint y: 427, endPoint x: 571, endPoint y: 472, distance: 56.7
click at [571, 472] on div "I'm so sorry to hear that the door wasn't fixed! I'll follow up with our team t…" at bounding box center [731, 457] width 762 height 98
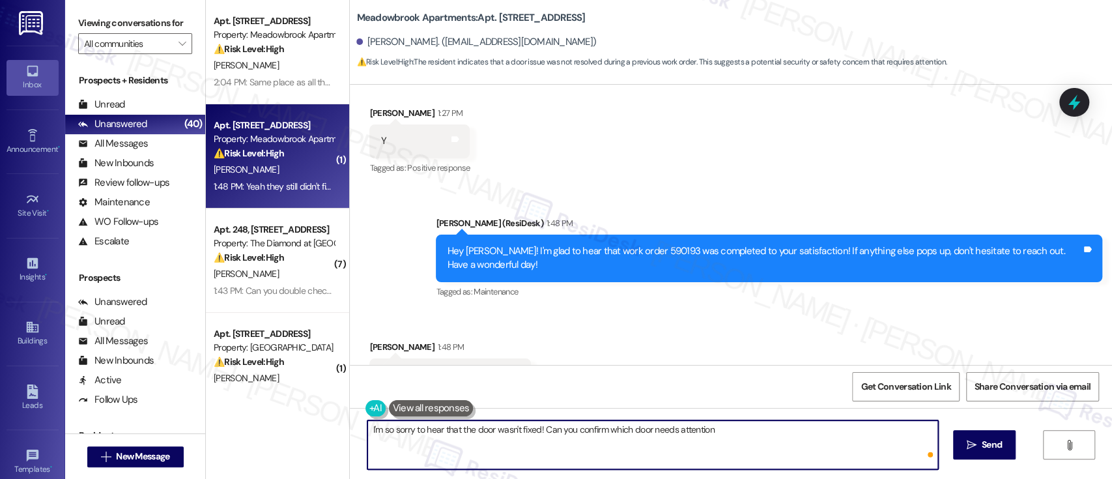
type textarea "I'm so sorry to hear that the door wasn't fixed! Can you confirm which door nee…"
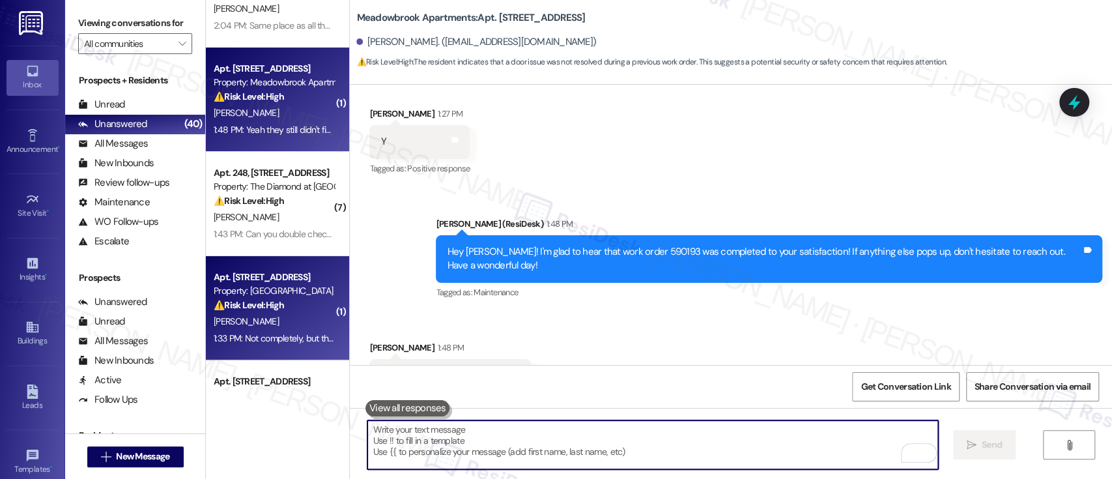
scroll to position [68, 0]
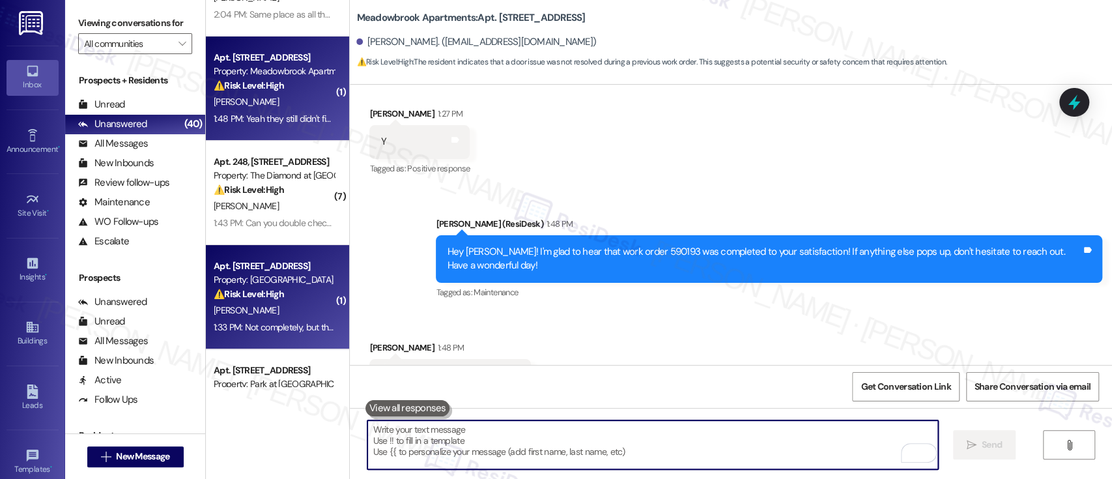
click at [259, 309] on div "W. Firby" at bounding box center [273, 310] width 123 height 16
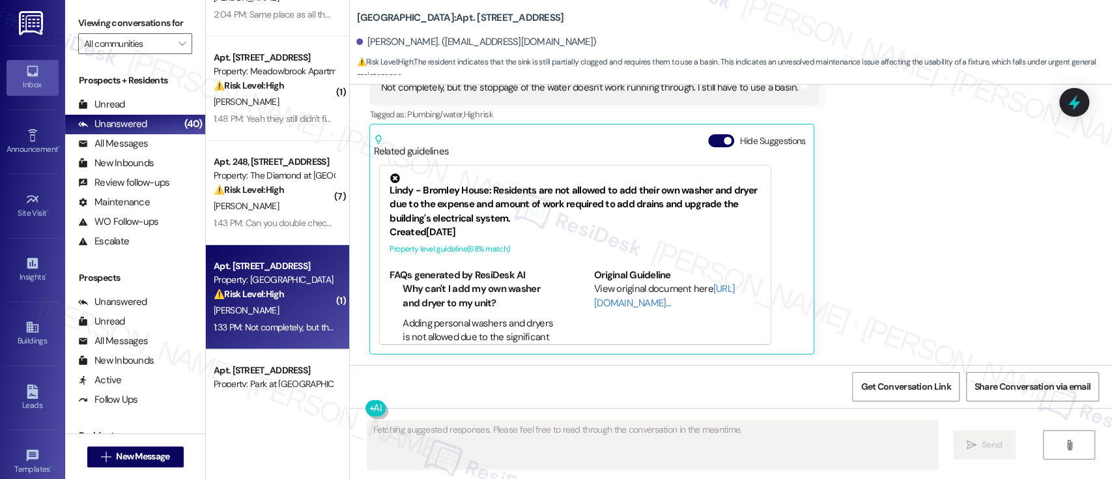
scroll to position [2910, 0]
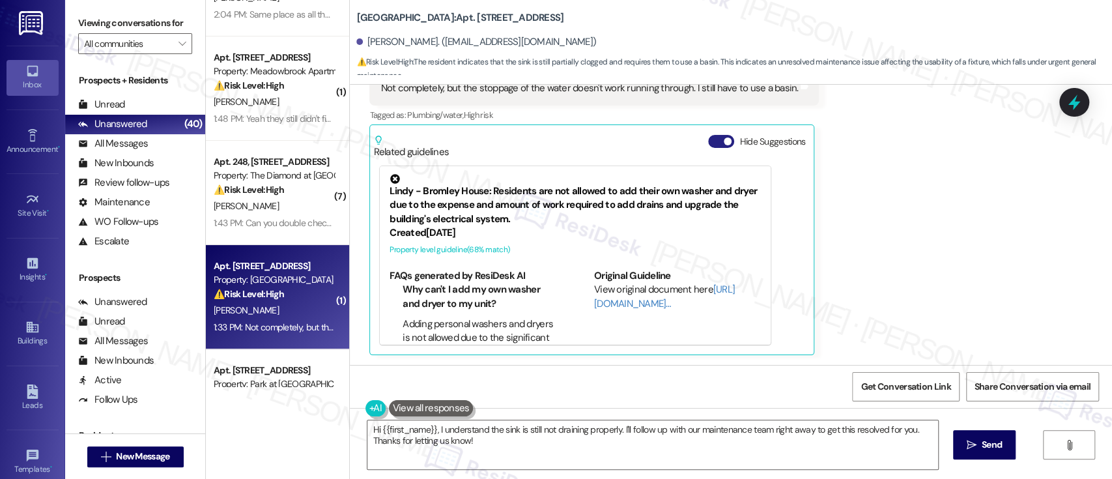
click at [708, 142] on button "Hide Suggestions" at bounding box center [721, 141] width 26 height 13
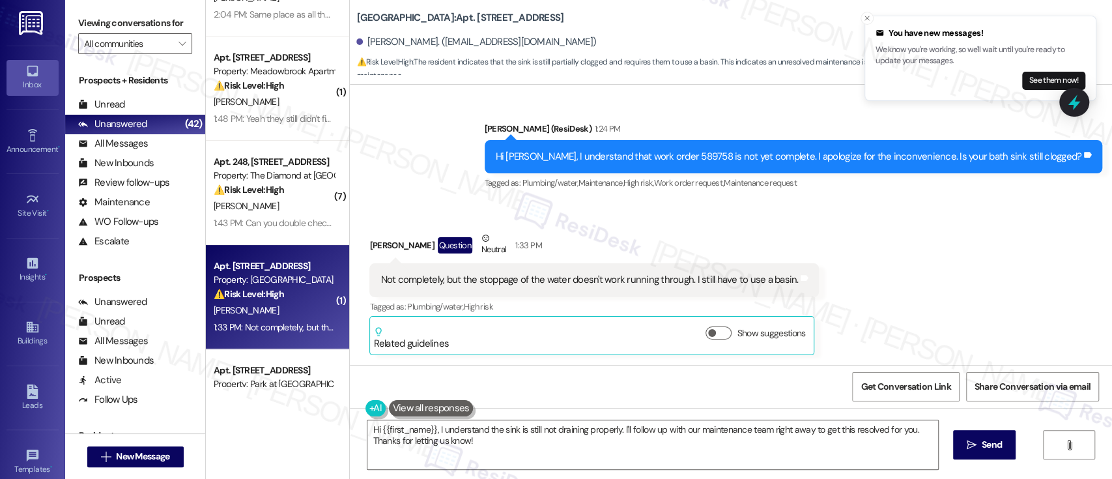
click at [855, 216] on div "Received via SMS Wilbert Firby Question Neutral 1:33 PM Not completely, but the…" at bounding box center [731, 283] width 762 height 162
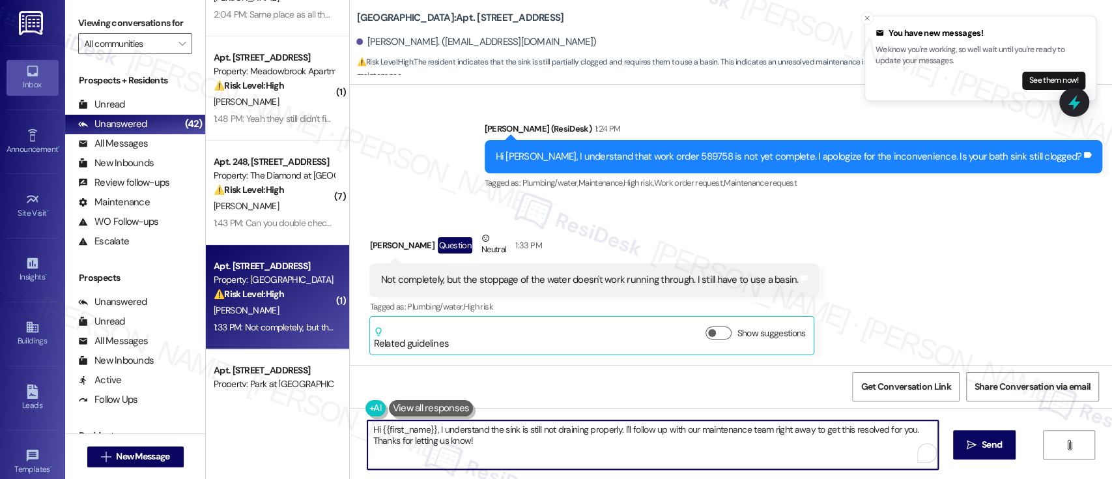
drag, startPoint x: 613, startPoint y: 433, endPoint x: 296, endPoint y: 429, distance: 317.3
click at [296, 429] on div "Apt. 616, 200 Meadowbrook Drive Property: Meadowbrook Apartments ⚠️ Risk Level:…" at bounding box center [659, 239] width 906 height 479
type textarea "You mean the sink is draining slowly?"
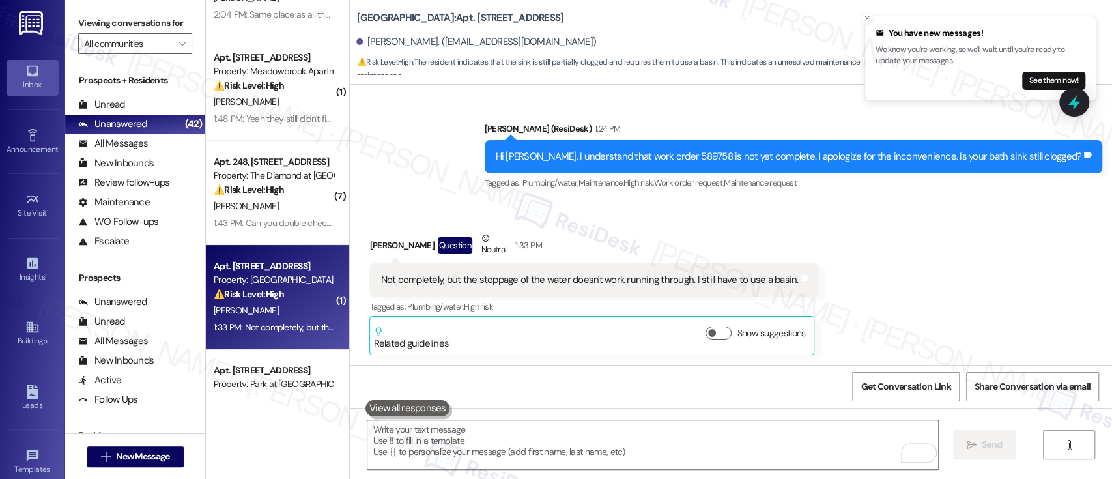
click at [451, 142] on div "Sent via SMS Emily (ResiDesk) 1:24 PM Hi Wilbert, I understand that work order …" at bounding box center [731, 148] width 762 height 110
click at [823, 248] on div "Received via SMS Wilbert Firby Question Neutral 1:33 PM Not completely, but the…" at bounding box center [731, 283] width 762 height 162
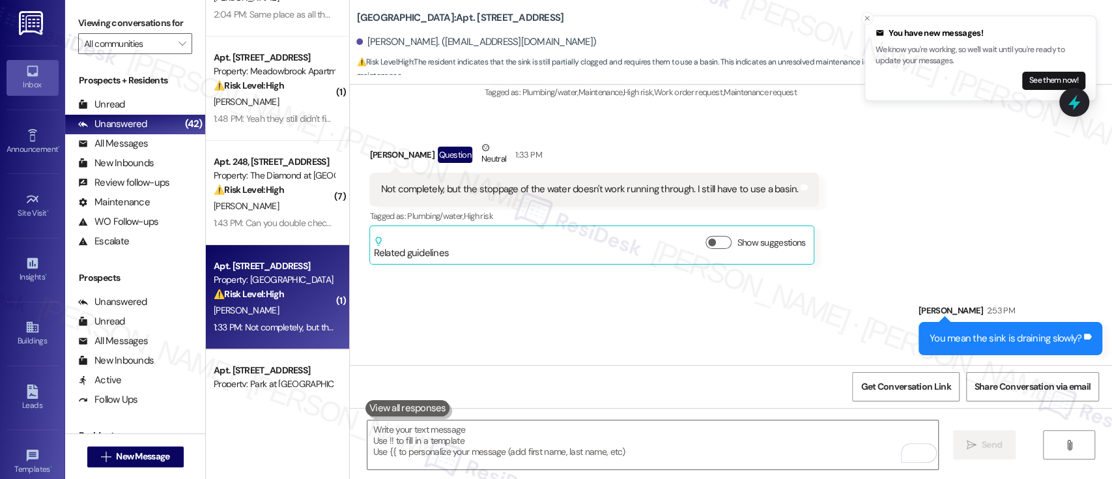
scroll to position [2810, 0]
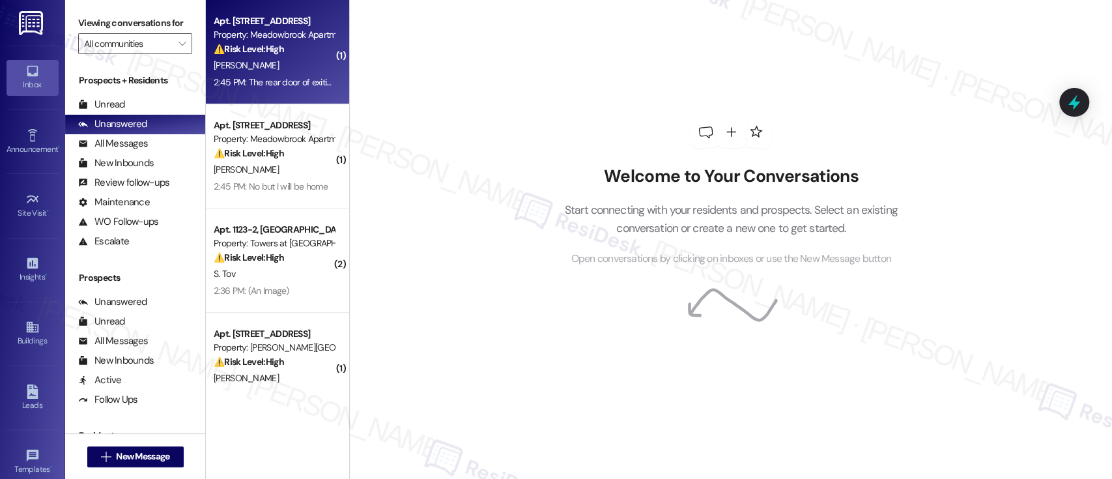
click at [261, 65] on div "[PERSON_NAME]" at bounding box center [273, 65] width 123 height 16
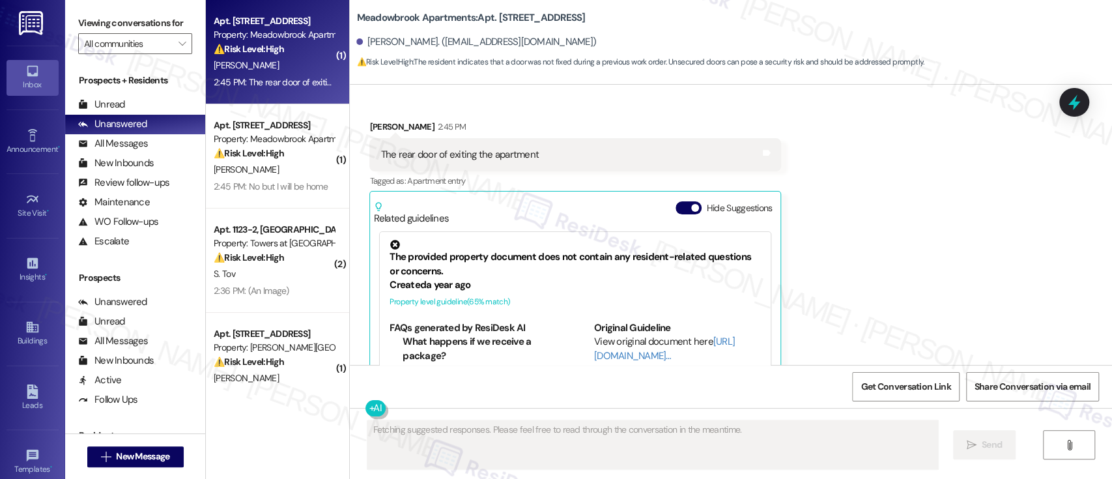
scroll to position [7709, 0]
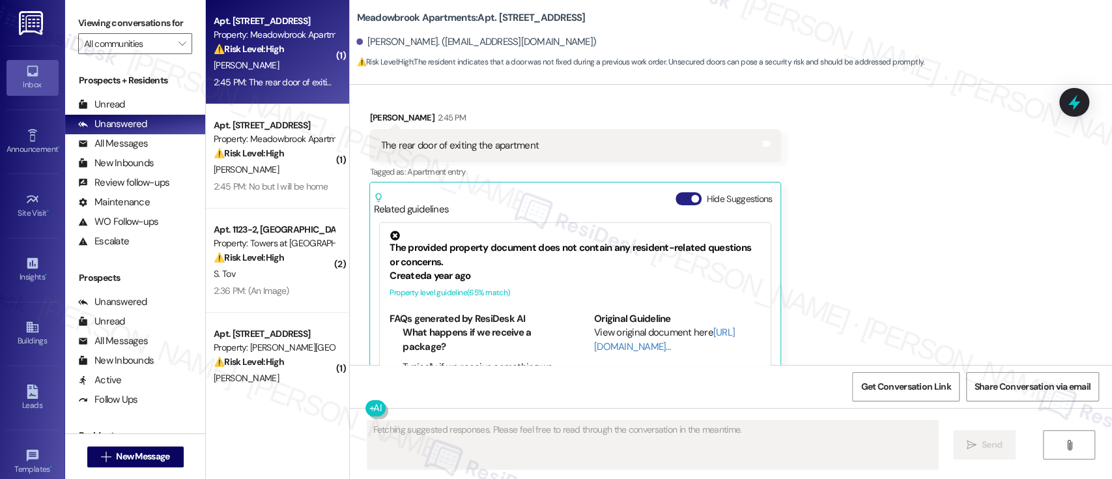
click at [676, 192] on button "Hide Suggestions" at bounding box center [689, 198] width 26 height 13
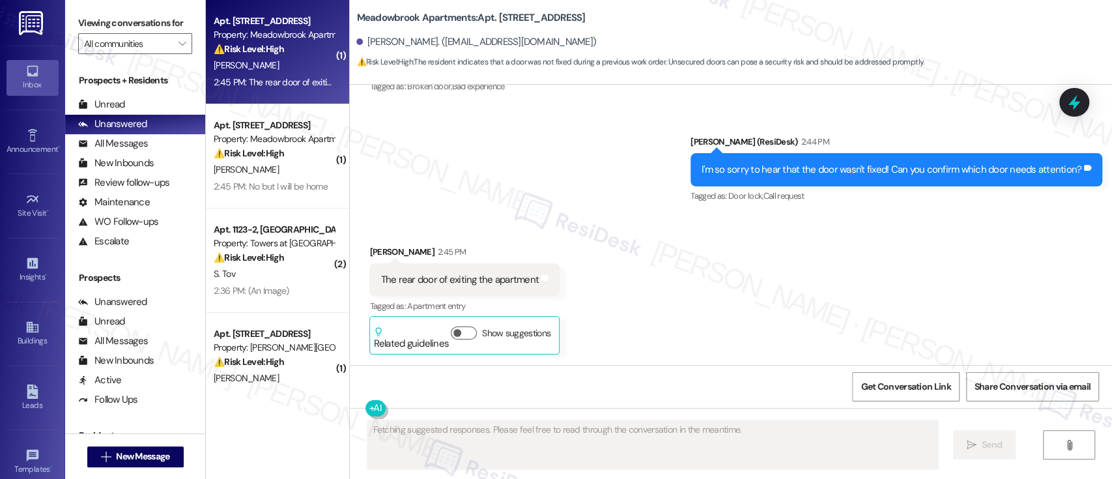
scroll to position [7518, 0]
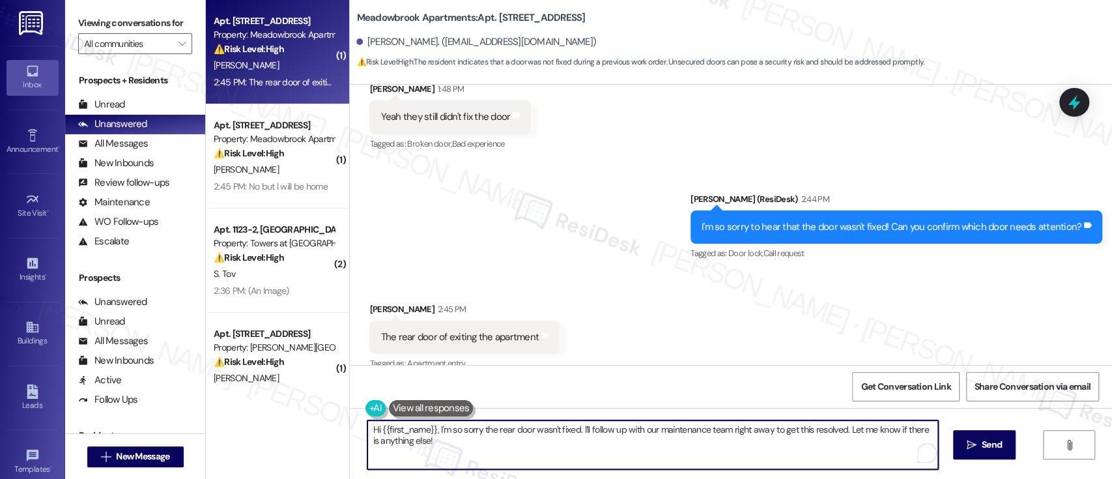
drag, startPoint x: 569, startPoint y: 432, endPoint x: 334, endPoint y: 429, distance: 235.9
click at [334, 429] on div "( 1 ) Apt. [STREET_ADDRESS] Property: Meadowbrook Apartments ⚠️ Risk Level: Hig…" at bounding box center [659, 239] width 906 height 479
type textarea "Got it. I'll follow up with our maintenance team right away to get this resolve…"
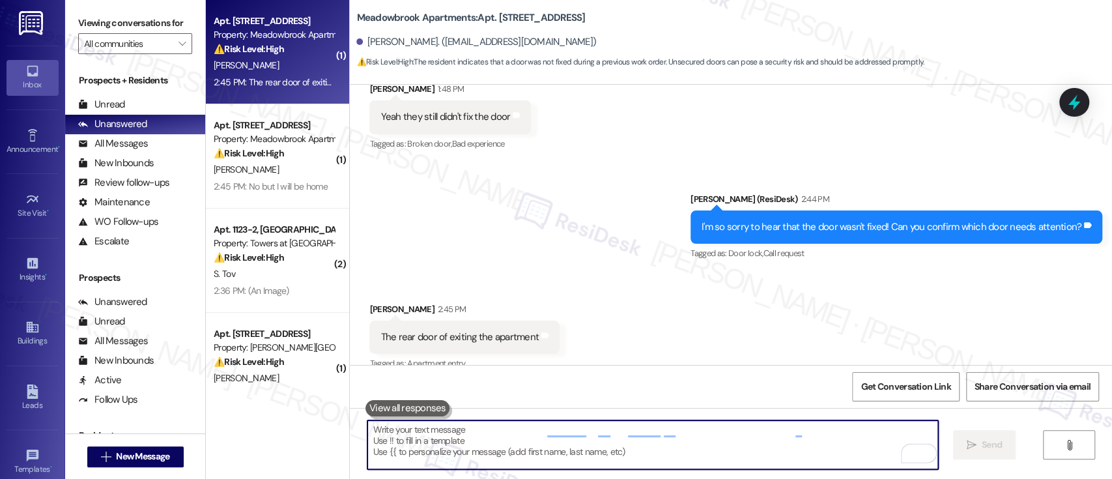
scroll to position [7517, 0]
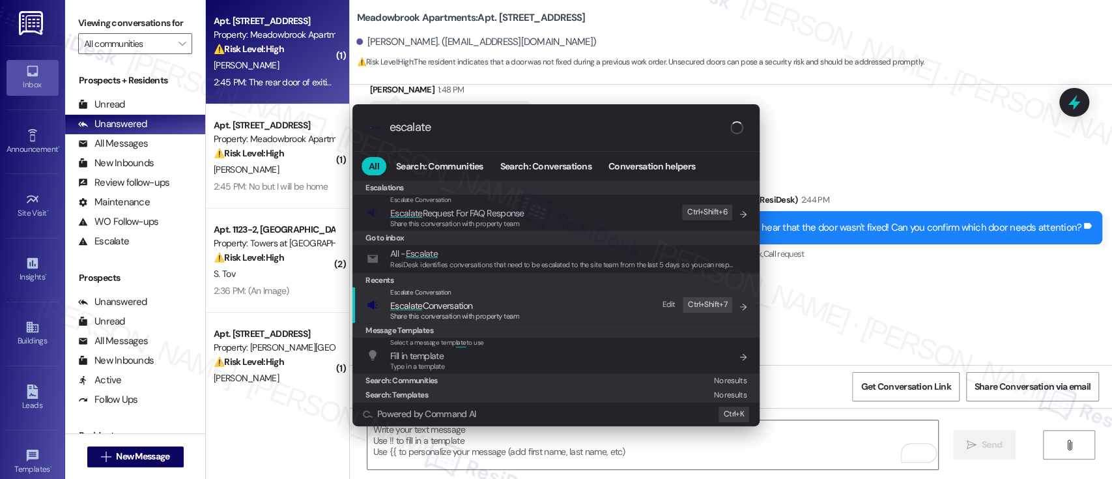
type input "escalate"
click at [483, 307] on span "Escalate Conversation" at bounding box center [454, 305] width 129 height 14
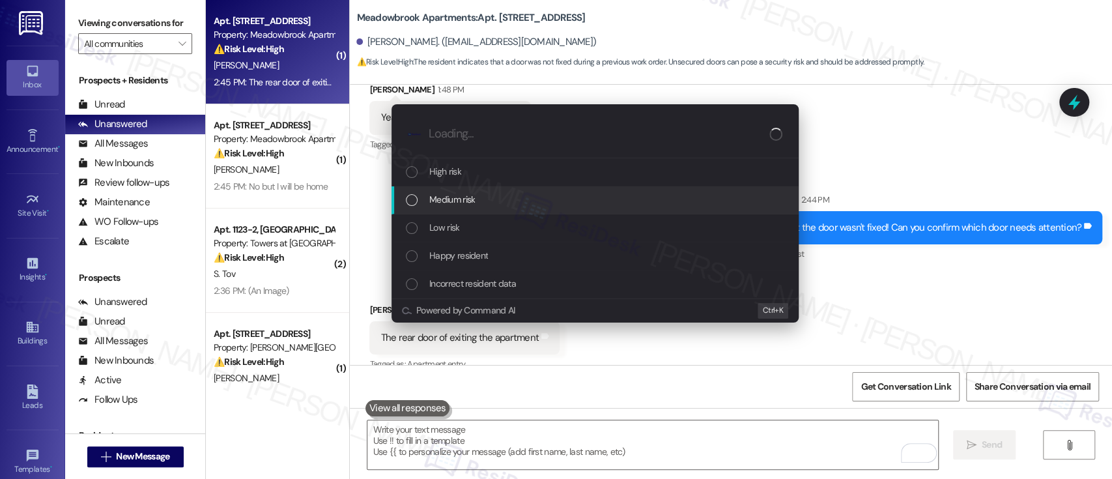
click at [464, 195] on span "Medium risk" at bounding box center [452, 199] width 46 height 14
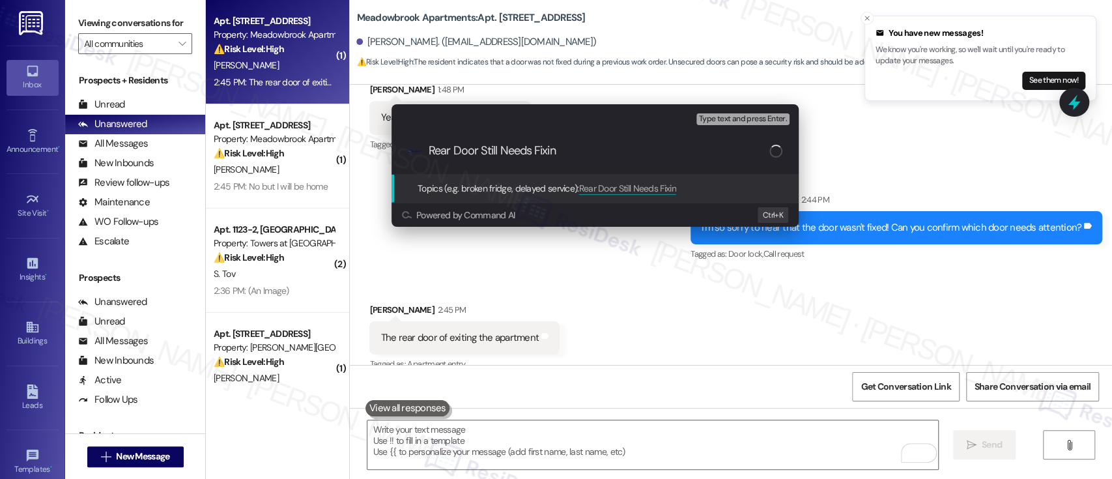
type input "Rear Door Still Needs Fixing"
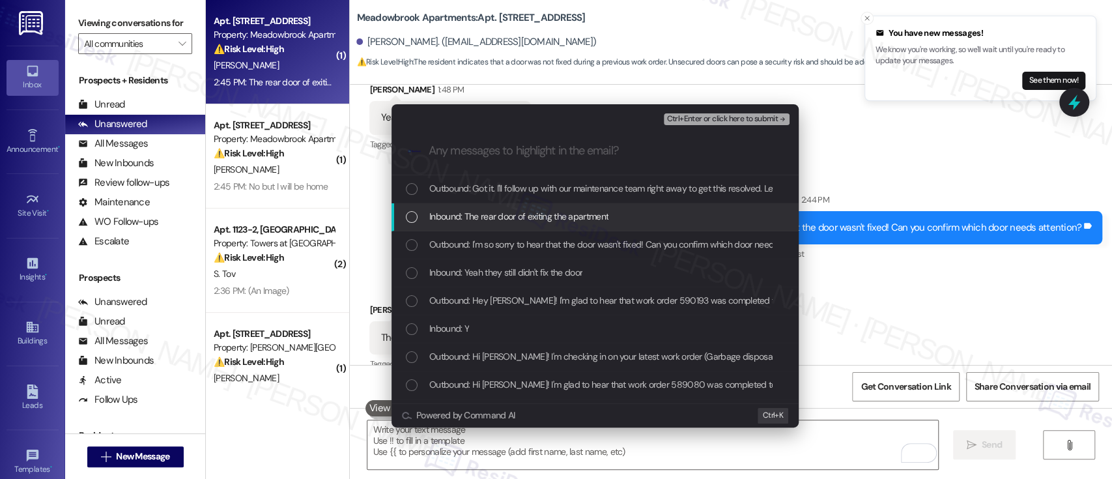
click at [470, 225] on div "Inbound: The rear door of exiting the apartment" at bounding box center [595, 217] width 407 height 28
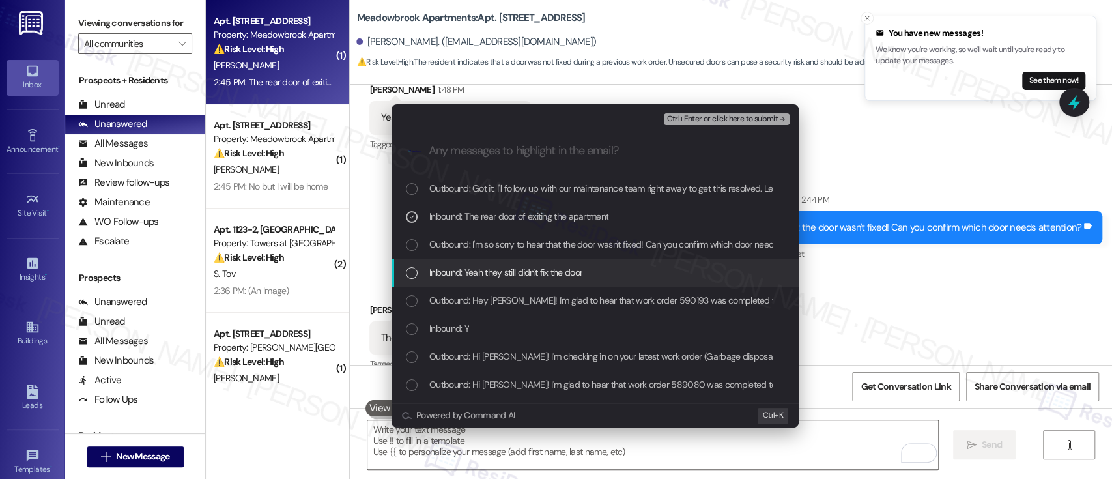
click at [480, 268] on span "Inbound: Yeah they still didn't fix the door" at bounding box center [505, 272] width 153 height 14
click at [480, 269] on span "Inbound: Yeah they still didn't fix the door" at bounding box center [505, 272] width 153 height 14
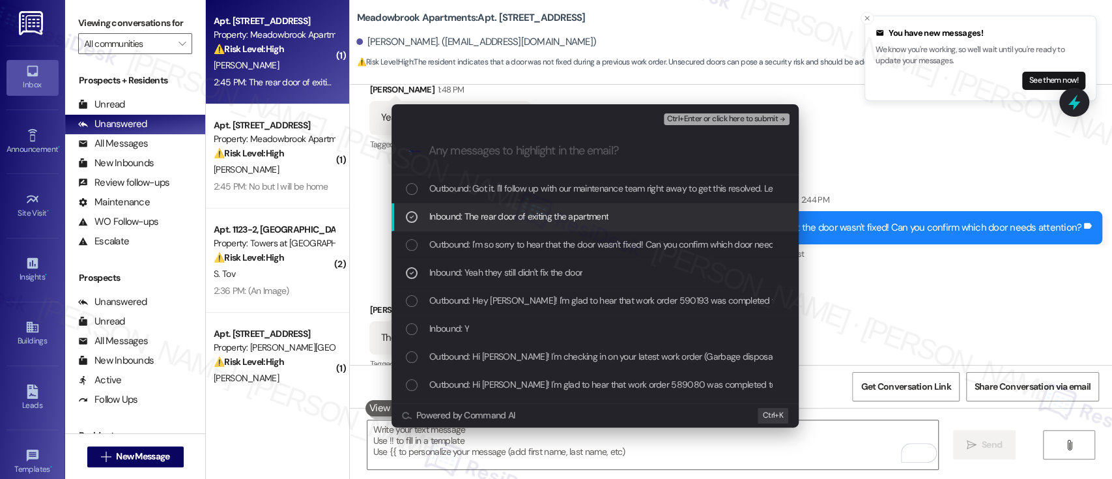
click at [743, 113] on button "Ctrl+Enter or click here to submit" at bounding box center [727, 119] width 126 height 12
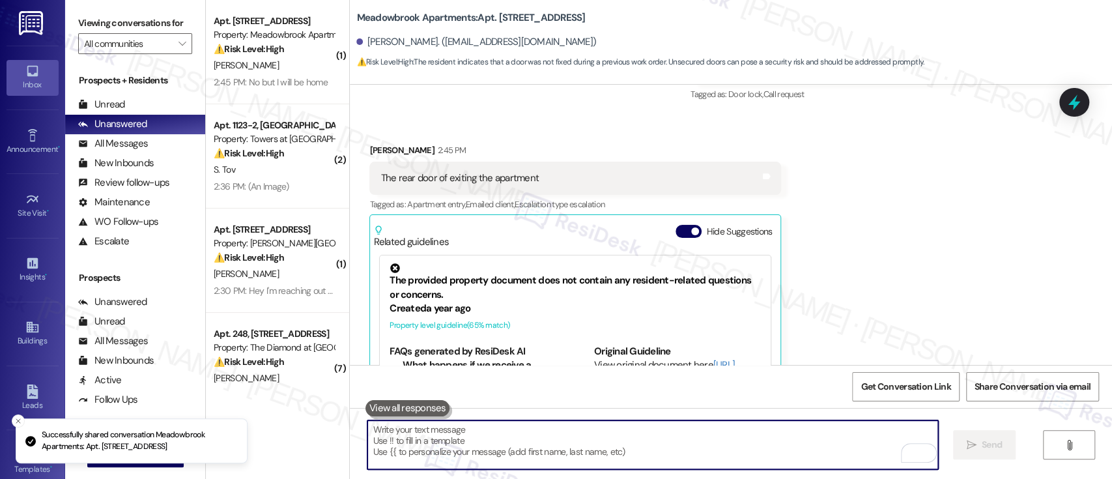
scroll to position [7709, 0]
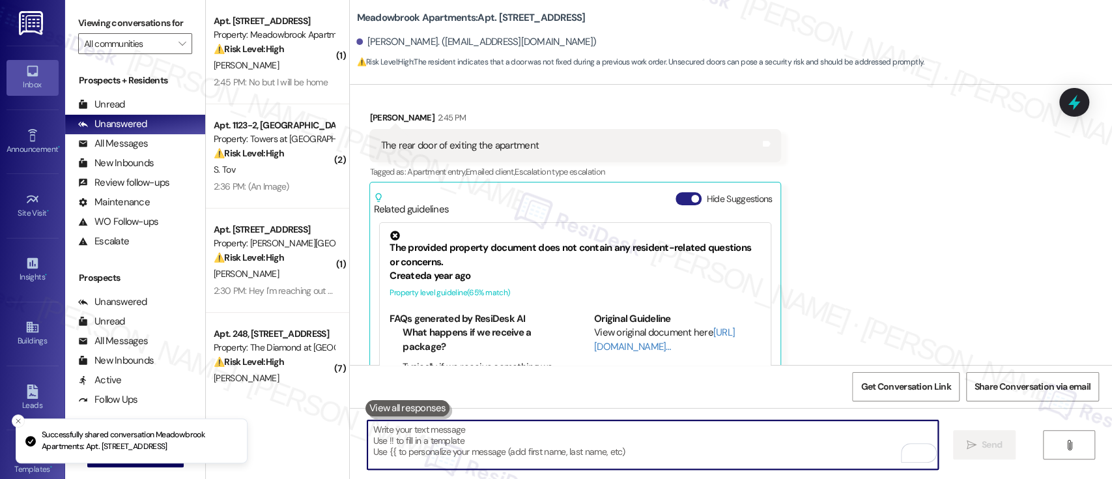
click at [680, 192] on button "Hide Suggestions" at bounding box center [689, 198] width 26 height 13
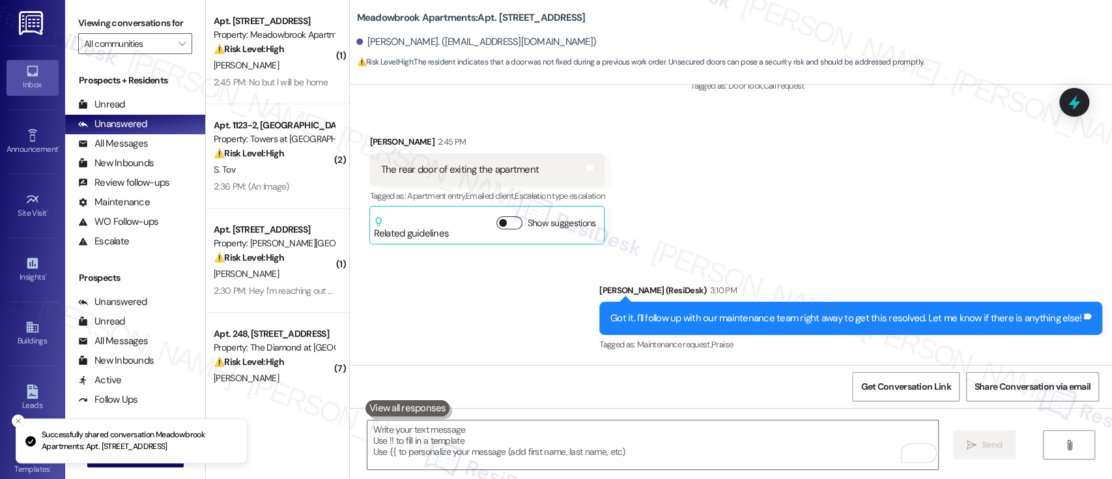
scroll to position [7628, 0]
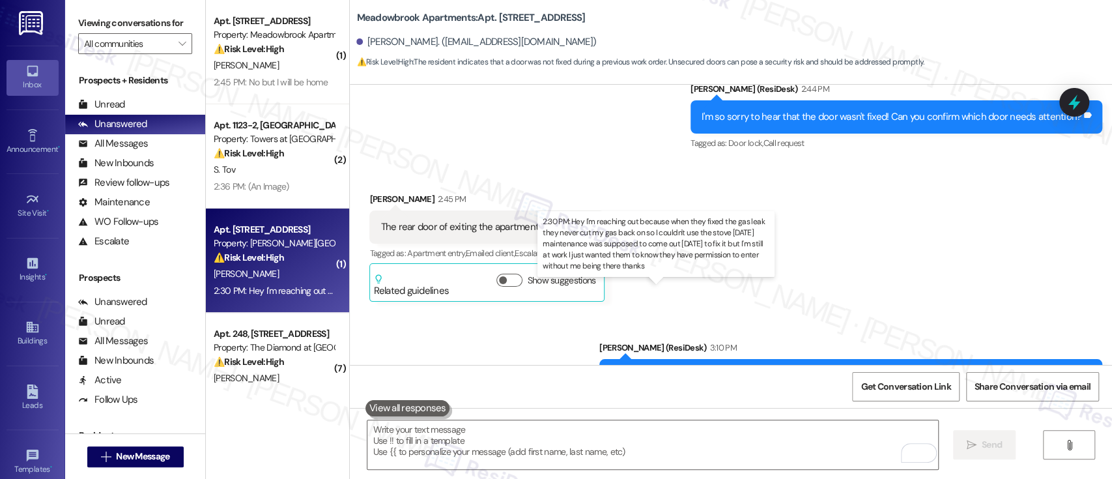
click at [302, 290] on div "2:30 PM: Hey I'm reaching out because when they fixed the gas leak they never c…" at bounding box center [774, 291] width 1121 height 12
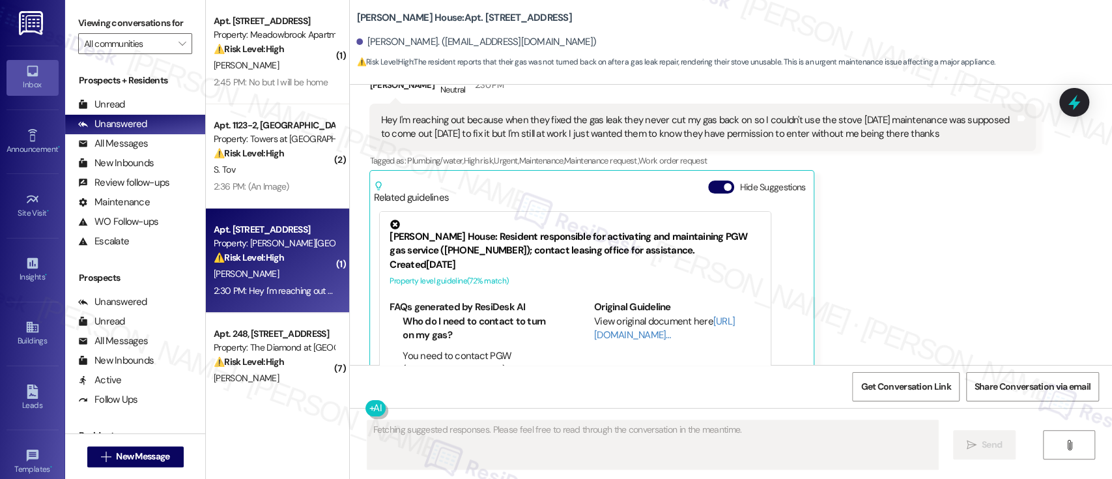
scroll to position [87, 0]
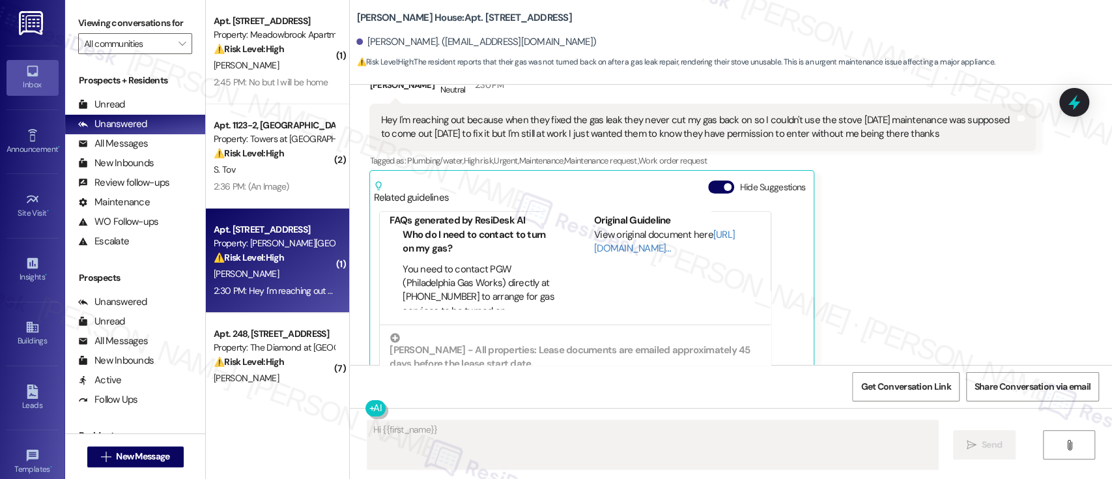
click at [444, 17] on b "Joshua House: Apt. K0204, 2607 Welsh Rd" at bounding box center [463, 18] width 215 height 14
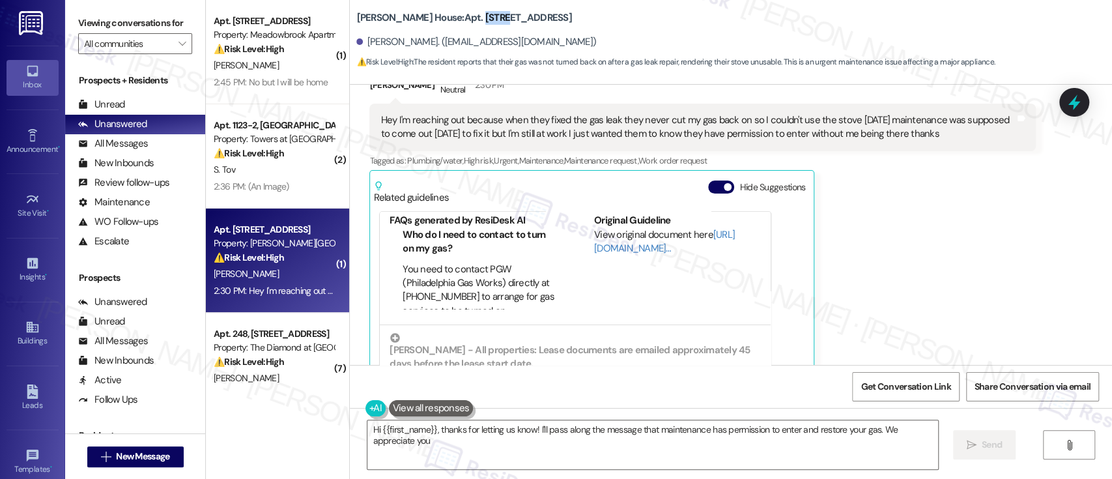
copy b "K0204"
click at [713, 180] on button "Hide Suggestions" at bounding box center [721, 186] width 26 height 13
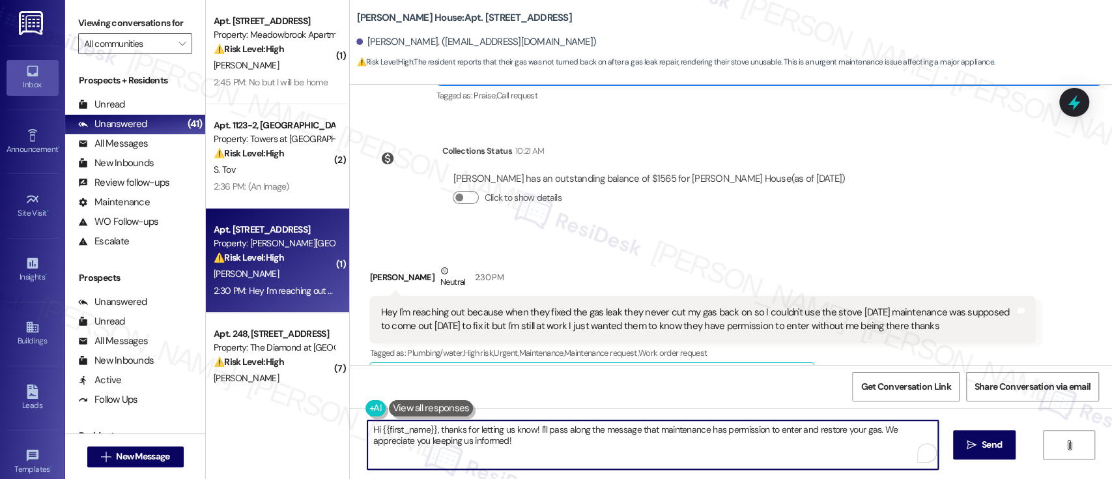
drag, startPoint x: 532, startPoint y: 433, endPoint x: 549, endPoint y: 456, distance: 28.4
click at [549, 455] on textarea "Hi {{first_name}}, thanks for letting us know! I'll pass along the message that…" at bounding box center [652, 444] width 570 height 49
type textarea "Hi {{first_name}}, thanks for letting us know! The work order has already been …"
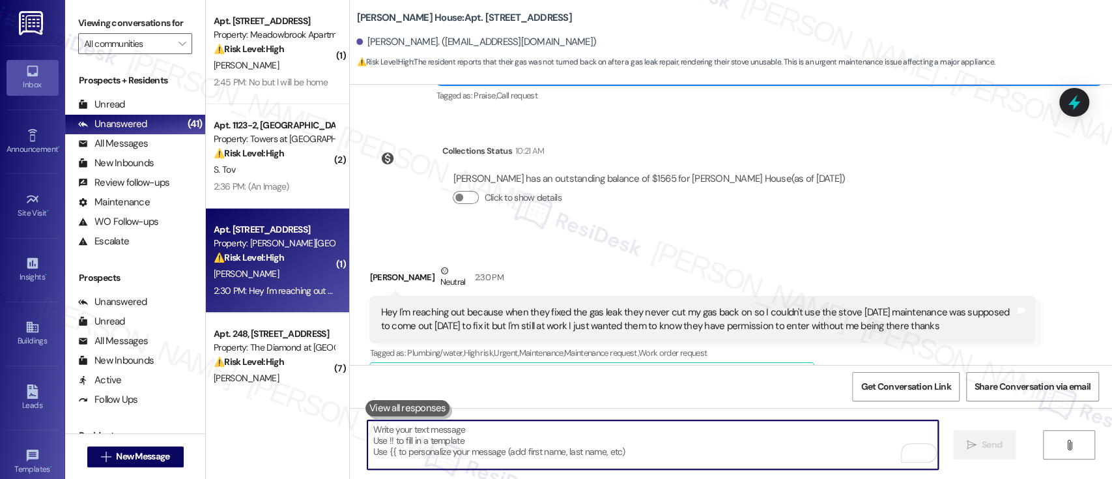
scroll to position [11916, 0]
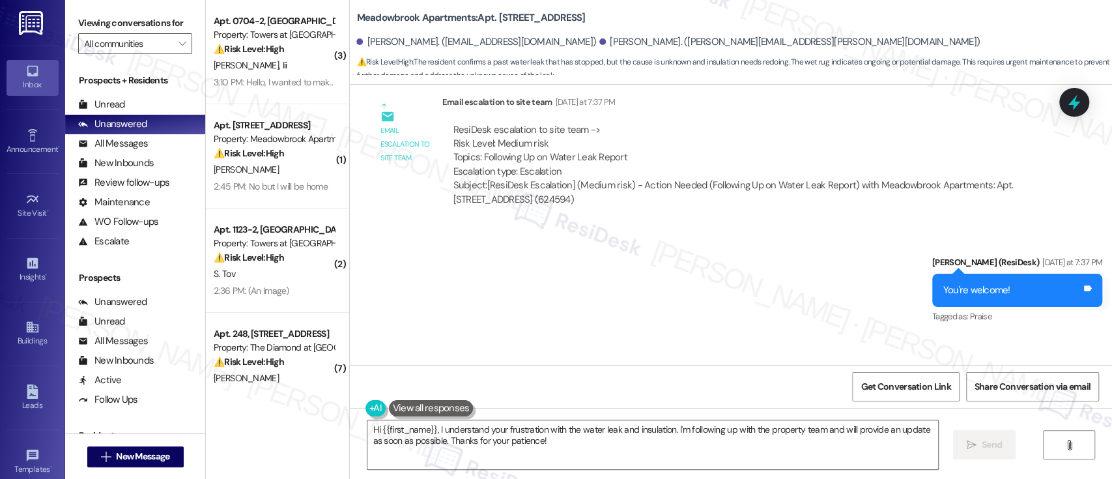
scroll to position [5188, 0]
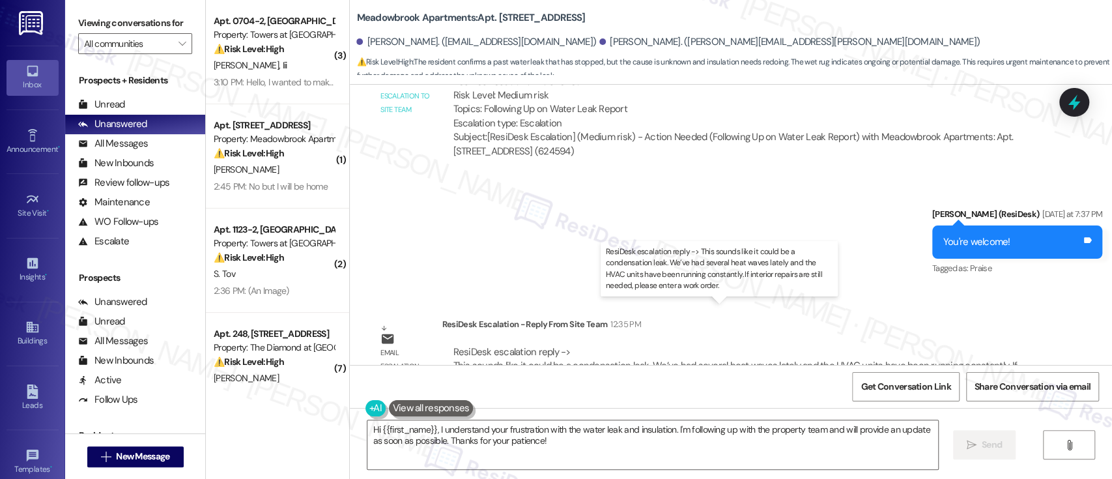
click at [959, 345] on div "ResiDesk escalation reply -> This sounds like it could be a condensation leak. …" at bounding box center [735, 365] width 564 height 41
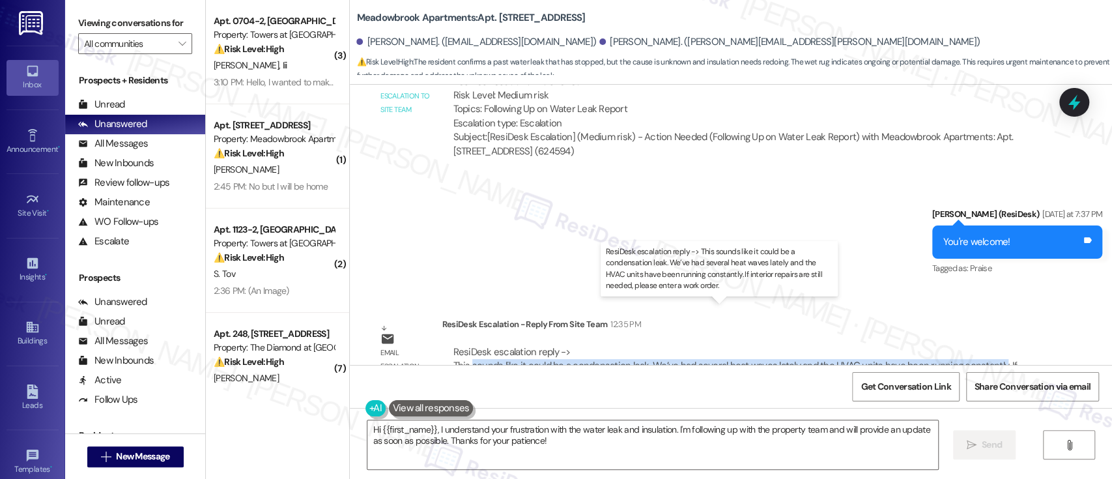
drag, startPoint x: 985, startPoint y: 322, endPoint x: 463, endPoint y: 322, distance: 521.3
click at [463, 345] on div "ResiDesk escalation reply -> This sounds like it could be a condensation leak. …" at bounding box center [735, 365] width 564 height 41
copy div "sounds like it could be a condensation leak. We’ve had several heat waves latel…"
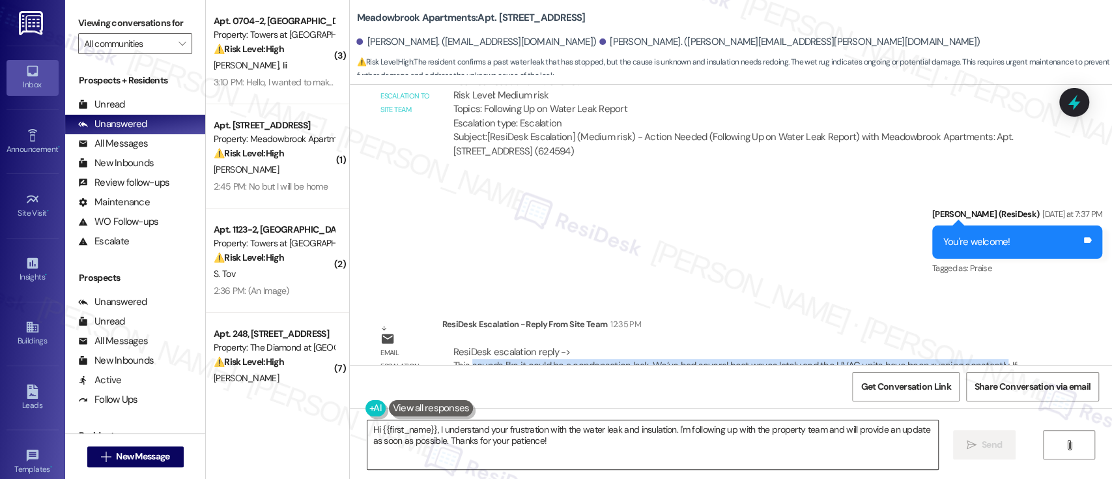
click at [379, 427] on textarea "Hi {{first_name}}, I understand your frustration with the water leak and insula…" at bounding box center [652, 444] width 570 height 49
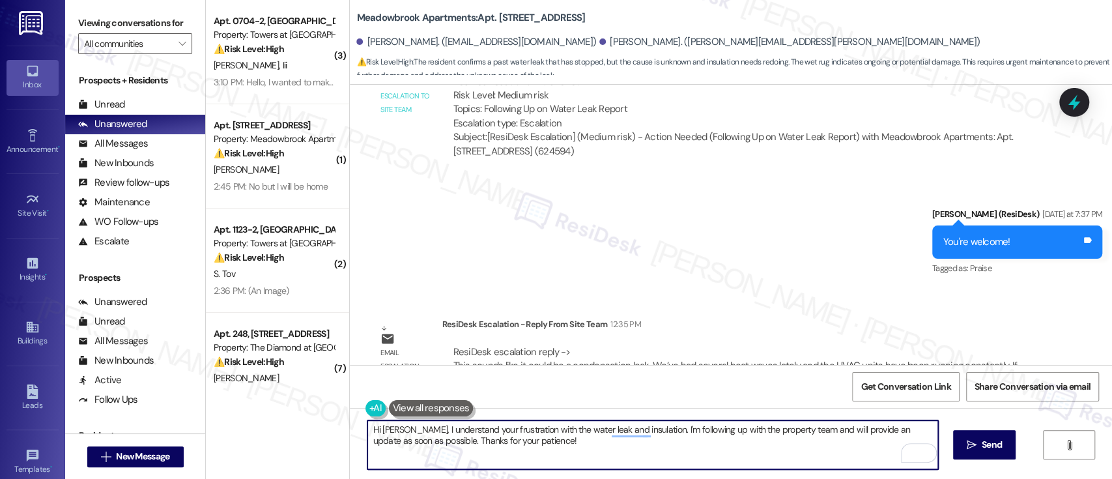
click at [524, 440] on textarea "Hi Audrey, I understand your frustration with the water leak and insulation. I'…" at bounding box center [652, 444] width 570 height 49
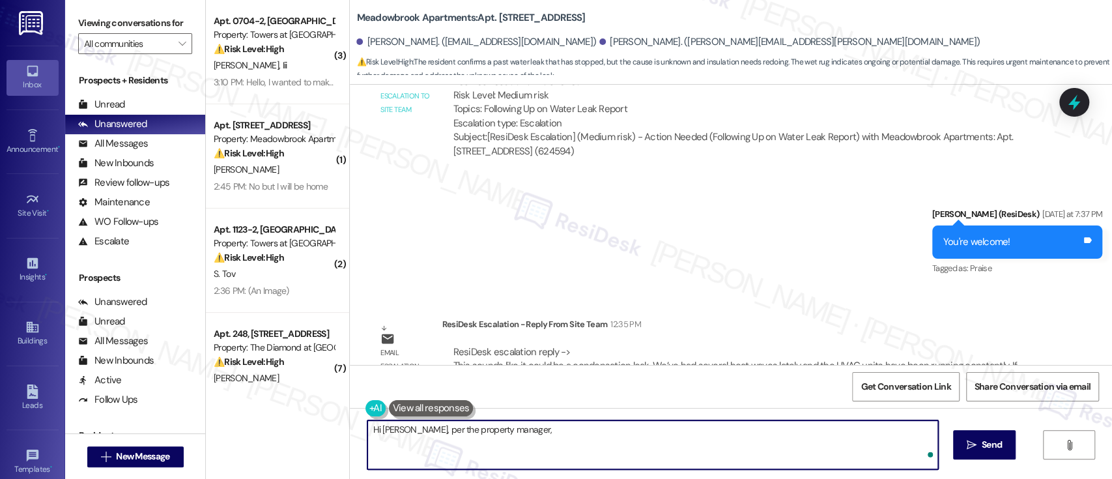
paste textarea "sounds like it could be a condensation leak. We’ve had several heat waves latel…"
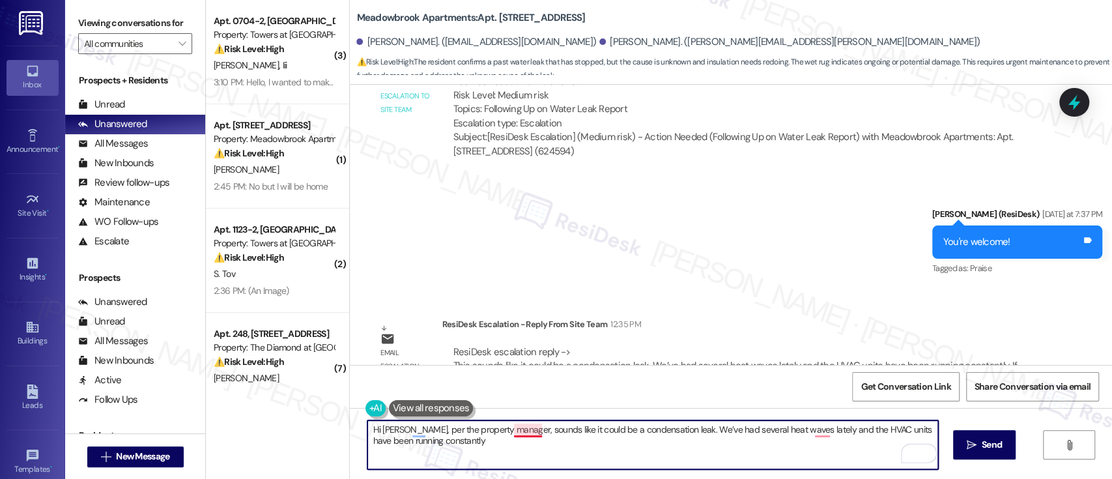
click at [508, 428] on textarea "Hi Audrey, per the property manager, sounds like it could be a condensation lea…" at bounding box center [652, 444] width 570 height 49
click at [679, 429] on textarea "Hi Audrey, per the property manager, it sounds like it could be a condensation …" at bounding box center [652, 444] width 570 height 49
click at [715, 429] on textarea "Hi Audrey, per the property manager, it sounds like it could be a condensation …" at bounding box center [652, 444] width 570 height 49
click at [510, 457] on textarea "Hi Audrey, per the property manager, it sounds like it could be a condensation …" at bounding box center [652, 444] width 570 height 49
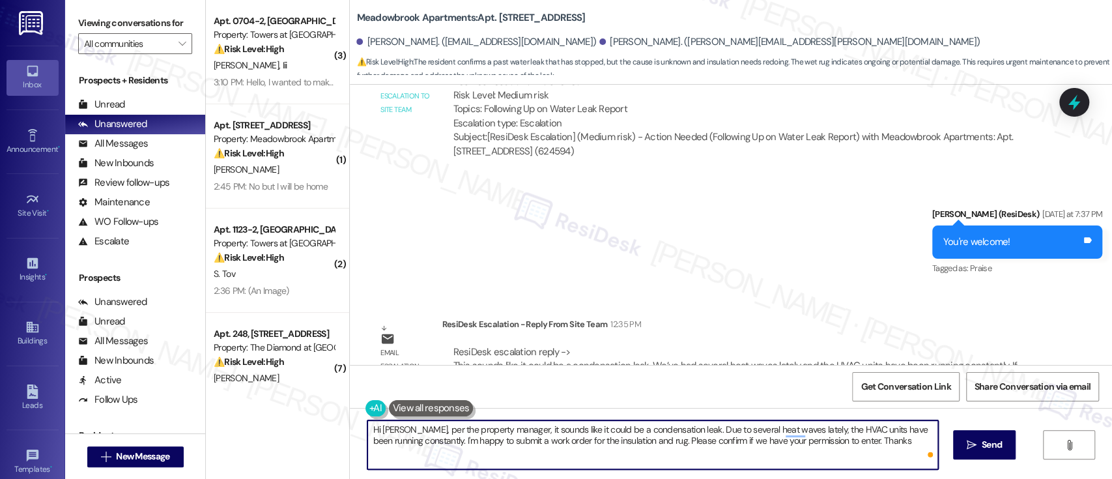
type textarea "Hi [PERSON_NAME], per the property manager, it sounds like it could be a conden…"
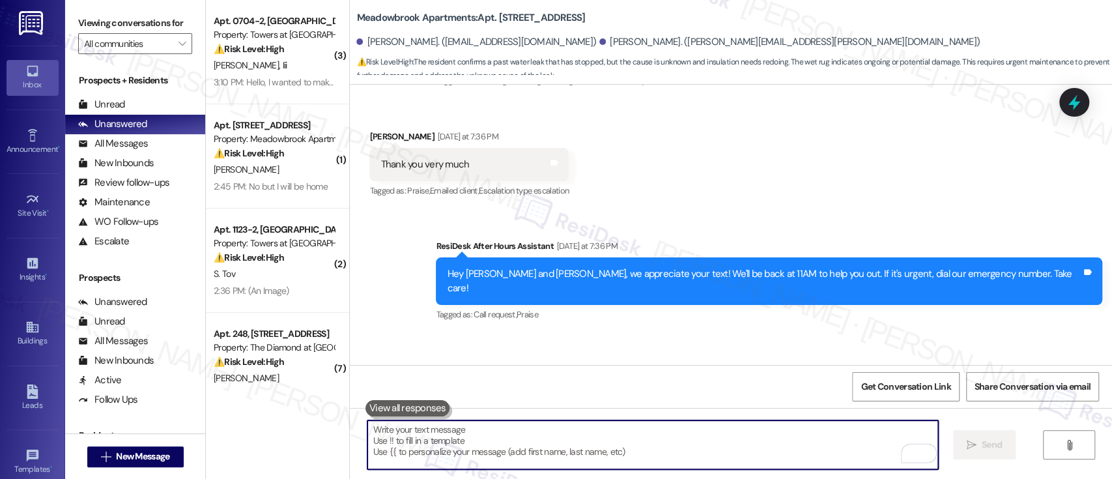
scroll to position [4723, 0]
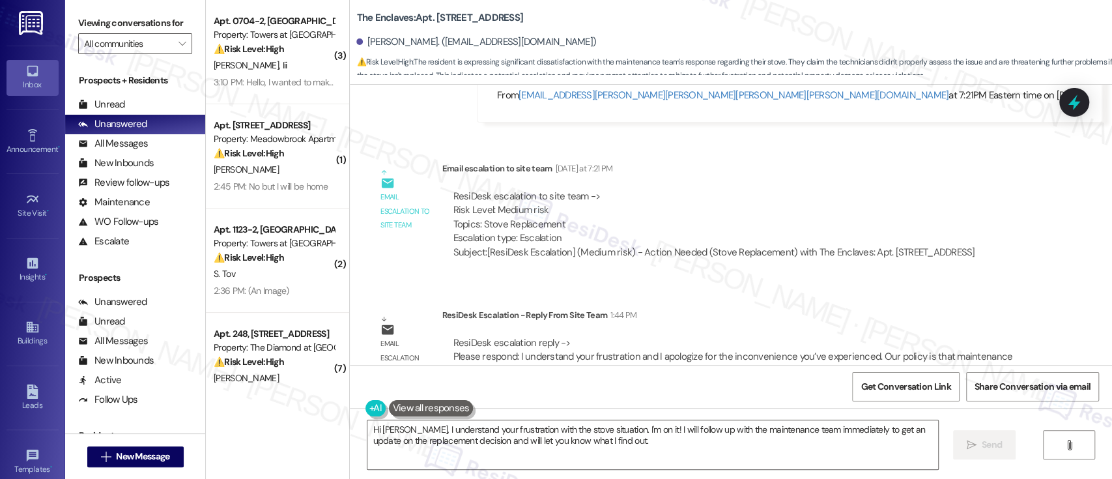
scroll to position [3212, 0]
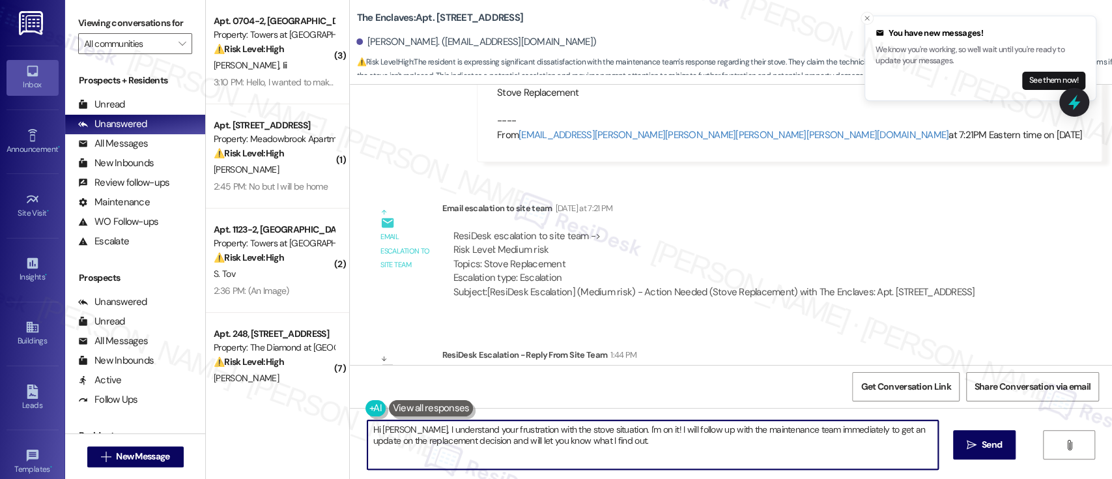
drag, startPoint x: 607, startPoint y: 433, endPoint x: 612, endPoint y: 455, distance: 22.9
click at [612, 455] on textarea "Hi [PERSON_NAME], I understand your frustration with the stove situation. I'm o…" at bounding box center [652, 444] width 570 height 49
paste textarea "understand your frustration and I apologize for the inconvenience you've experi…"
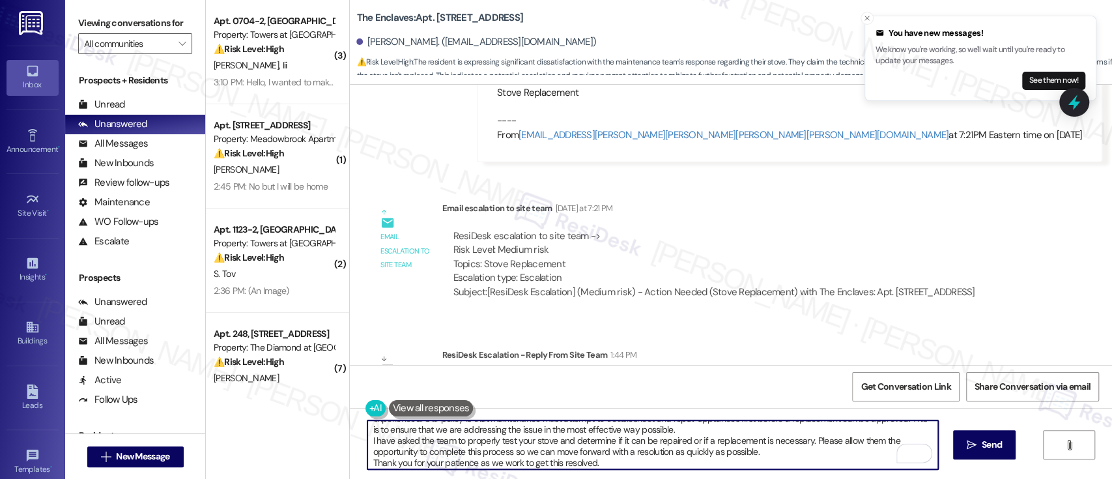
scroll to position [0, 0]
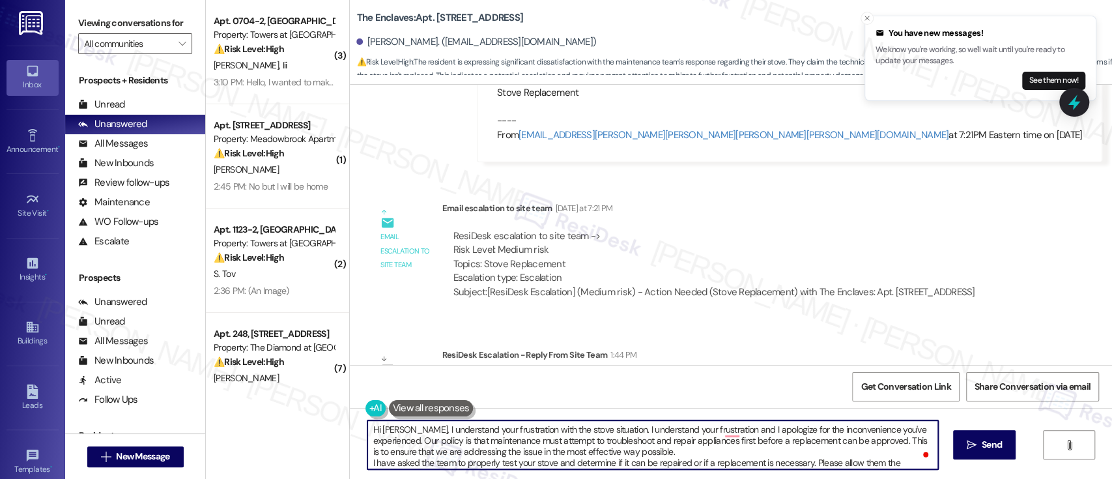
click at [406, 430] on textarea "Hi [PERSON_NAME], I understand your frustration with the stove situation. I und…" at bounding box center [652, 444] width 570 height 49
click at [411, 442] on textarea "Hi [PERSON_NAME], I understand your frustration with the stove situation. I und…" at bounding box center [652, 444] width 570 height 49
click at [556, 430] on textarea "Hi [PERSON_NAME], I just received a response from our onsite team. Our policy i…" at bounding box center [652, 444] width 570 height 49
click at [367, 456] on textarea "Hi [PERSON_NAME], I just received a response from our on-site team. Our policy …" at bounding box center [652, 444] width 570 height 49
type textarea "Hi [PERSON_NAME], I just received a response from our on-site team. Our policy …"
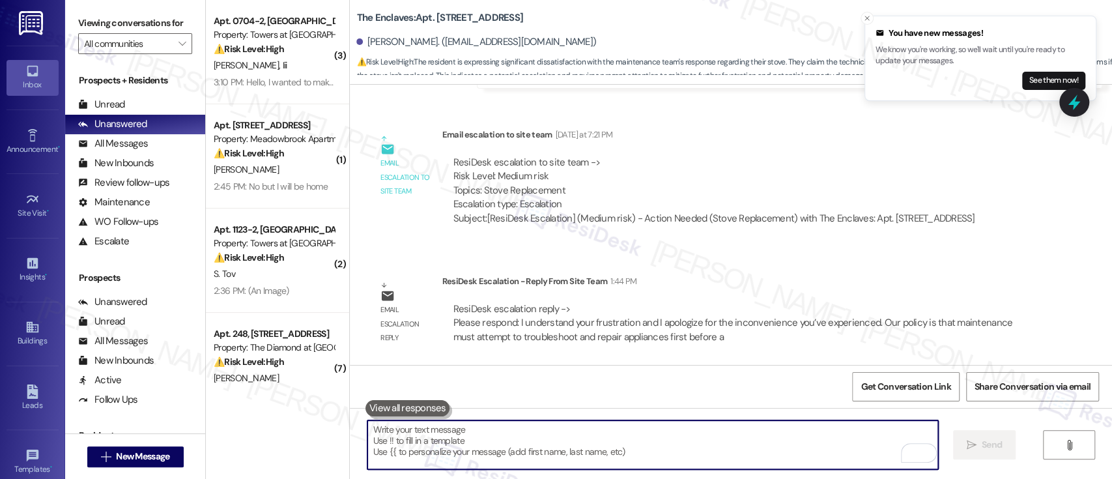
scroll to position [3320, 0]
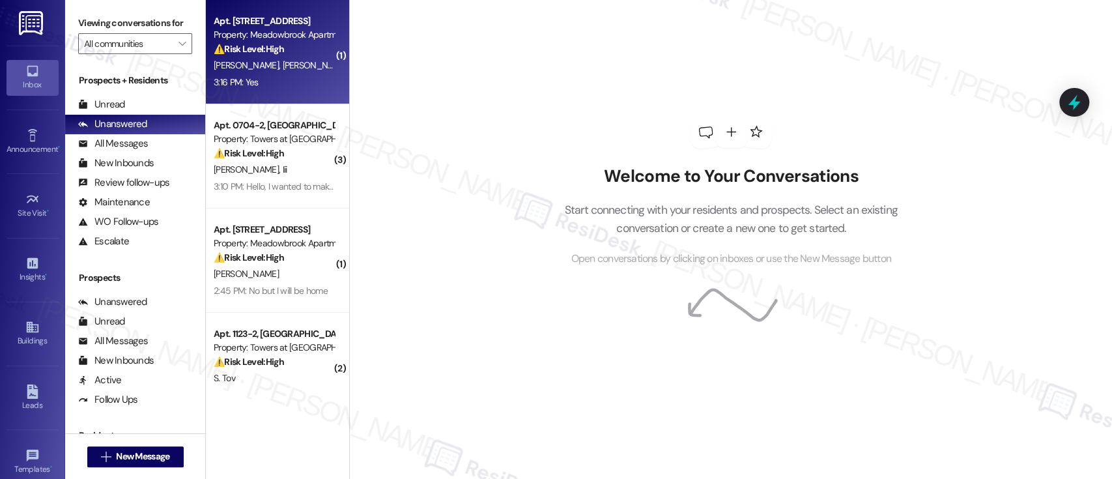
click at [329, 76] on div "Apt. [STREET_ADDRESS] Property: Meadowbrook Apartments ⚠️ Risk Level: High The …" at bounding box center [277, 52] width 143 height 104
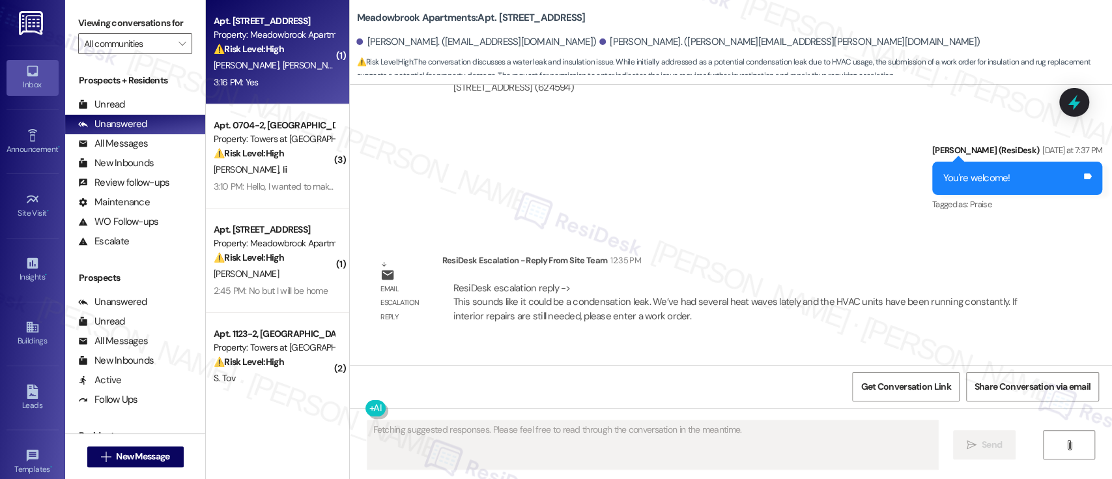
scroll to position [5403, 0]
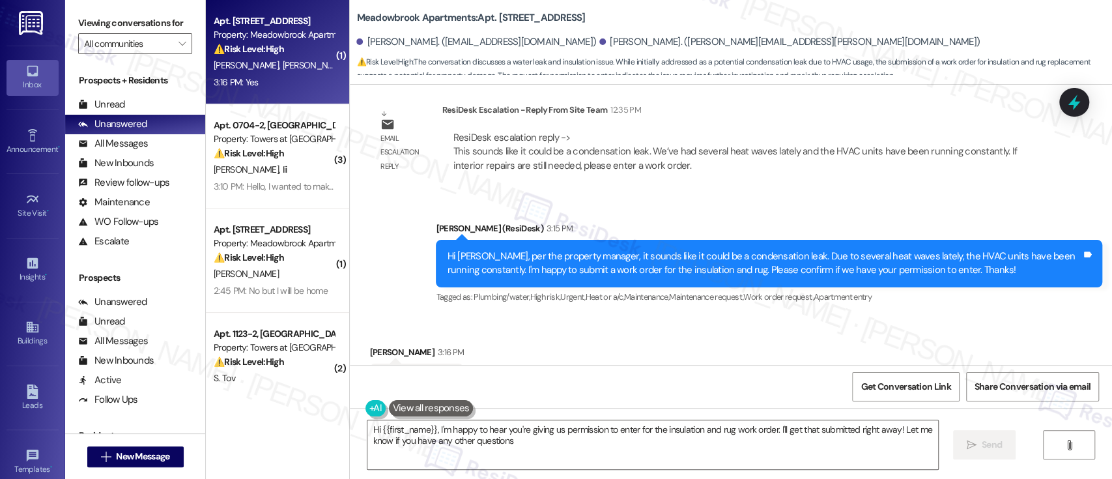
type textarea "Hi {{first_name}}, I'm happy to hear you're giving us permission to enter for t…"
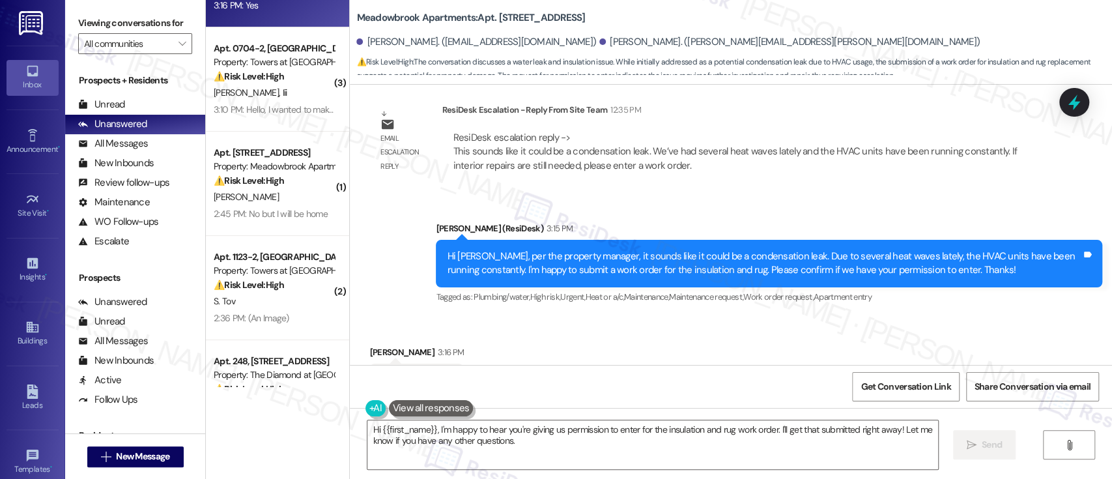
scroll to position [89, 0]
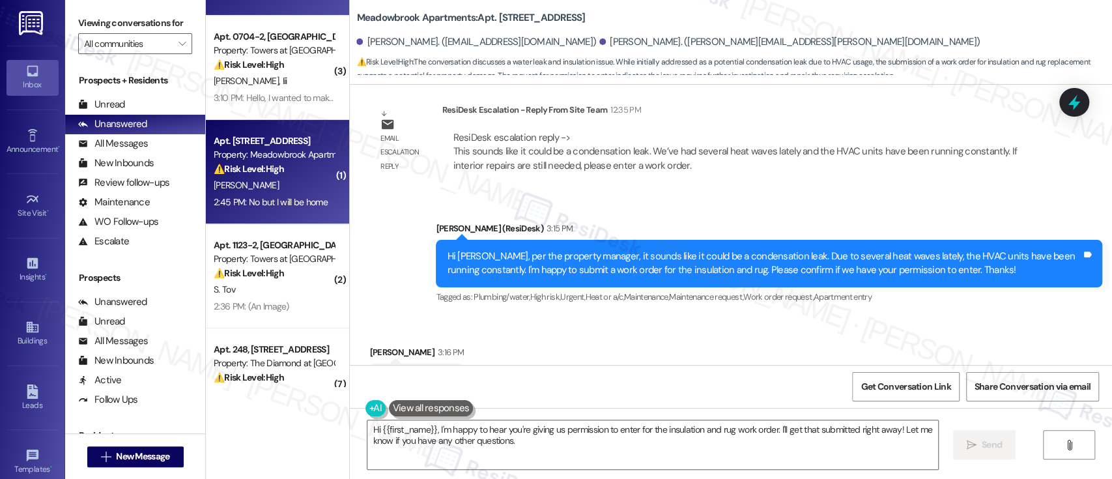
click at [288, 197] on div "2:45 PM: No but I will be home 2:45 PM: No but I will be home" at bounding box center [271, 202] width 114 height 12
type textarea "Fetching suggested responses. Please feel free to read through the conversation…"
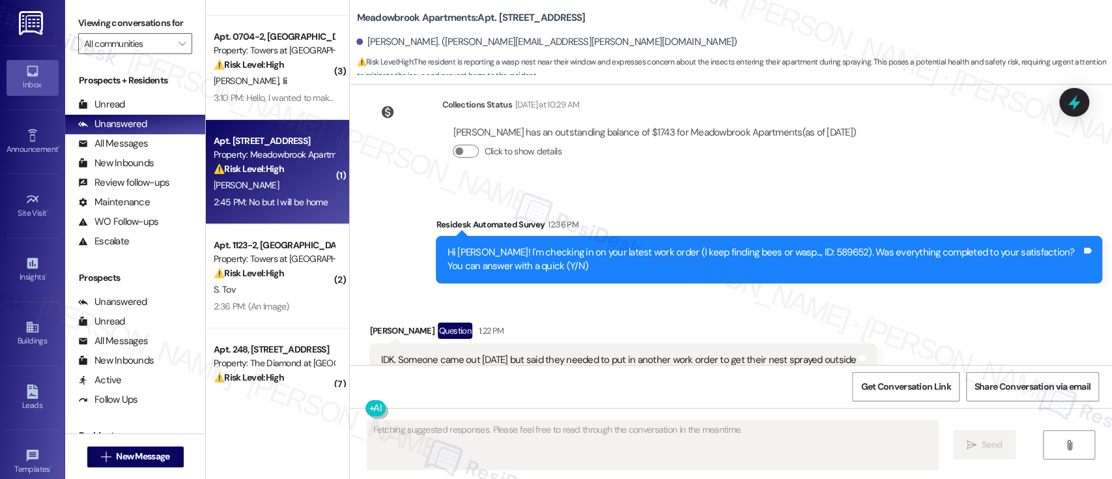
scroll to position [4285, 0]
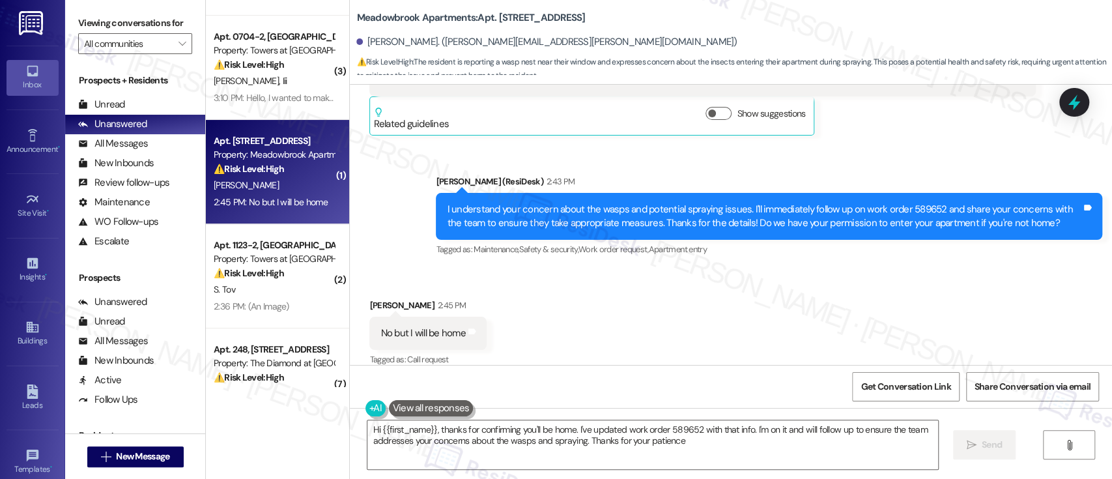
type textarea "Hi {{first_name}}, thanks for confirming you'll be home. I've updated work orde…"
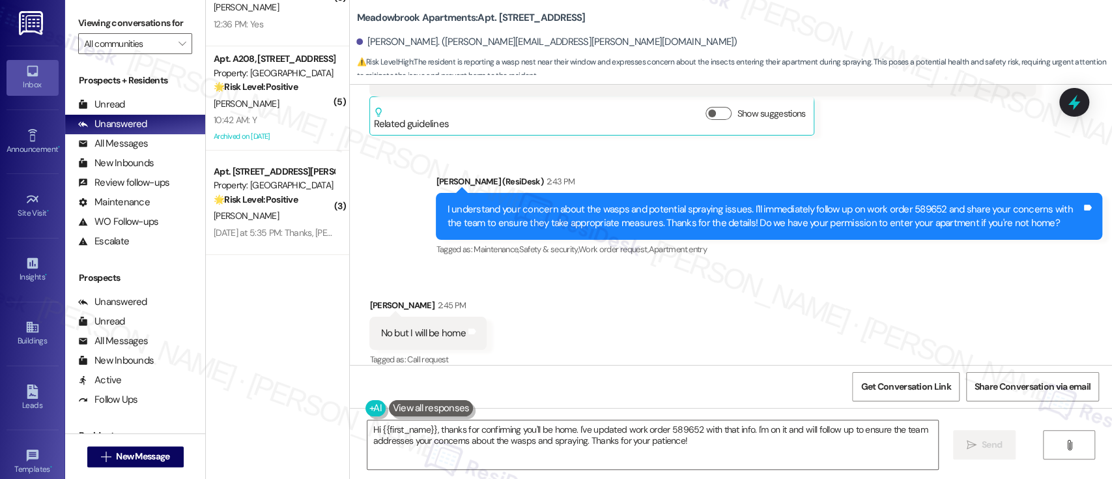
scroll to position [3888, 0]
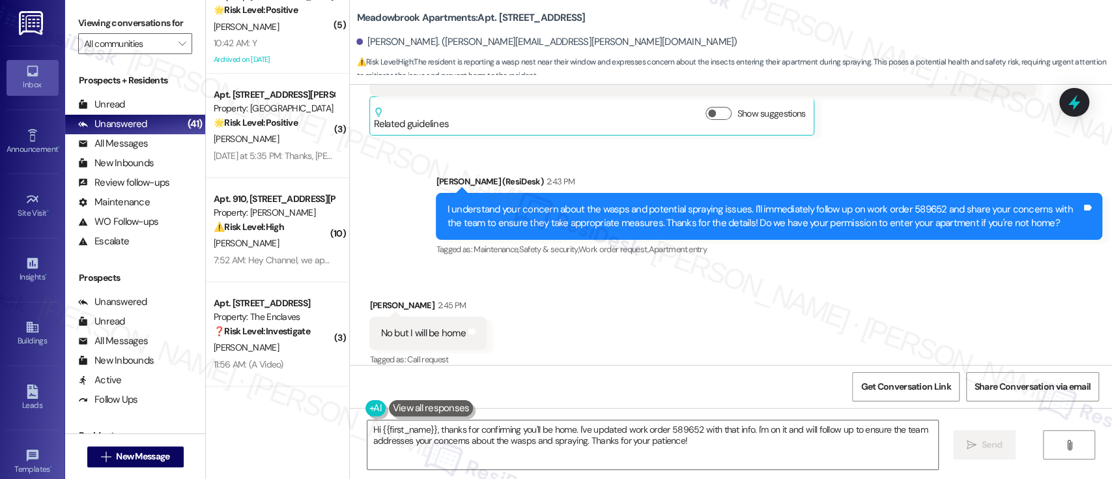
click at [789, 321] on div "Received via SMS [PERSON_NAME] 2:45 PM No but I will be home Tags and notes Tag…" at bounding box center [731, 324] width 762 height 110
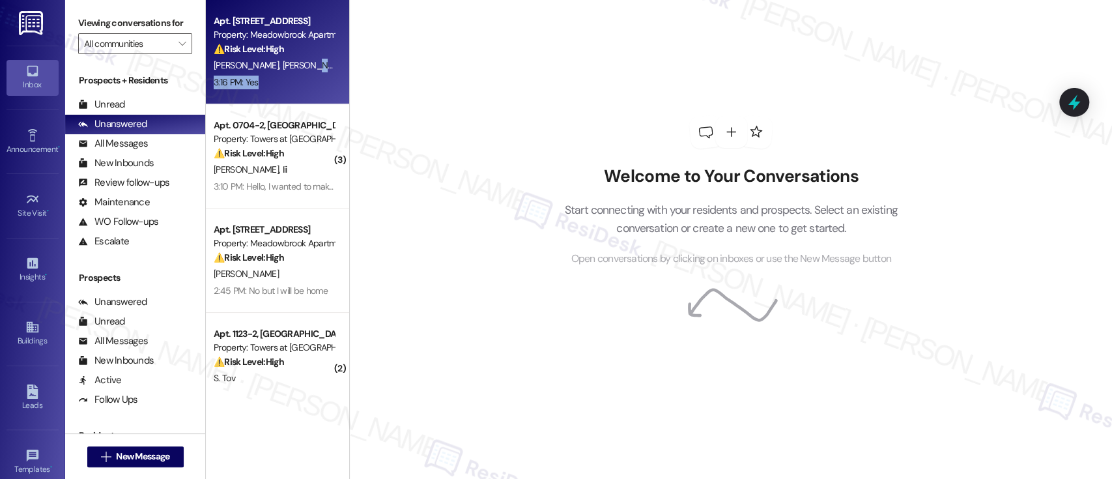
click at [282, 75] on div "Apt. [STREET_ADDRESS] Property: Meadowbrook Apartments ⚠️ Risk Level: High The …" at bounding box center [277, 52] width 143 height 104
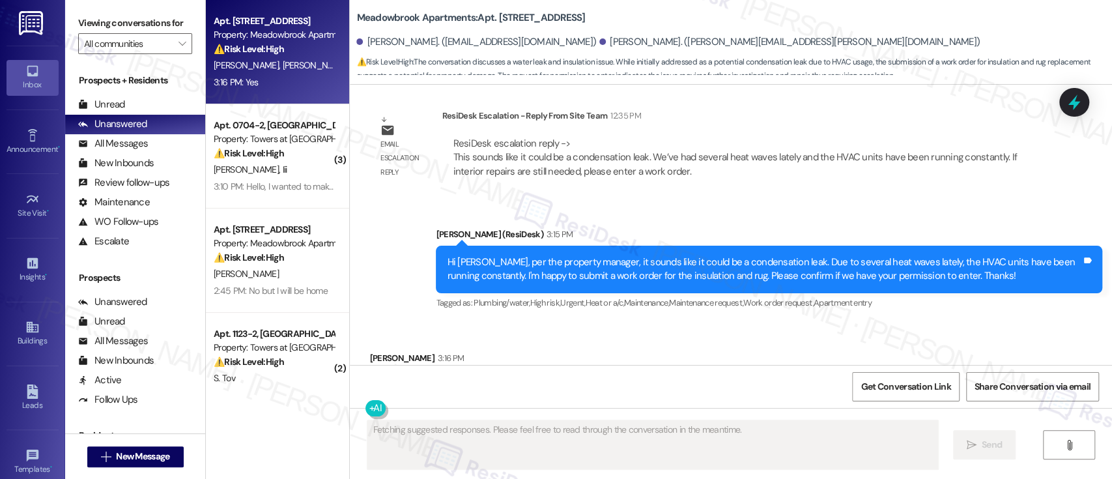
scroll to position [5403, 0]
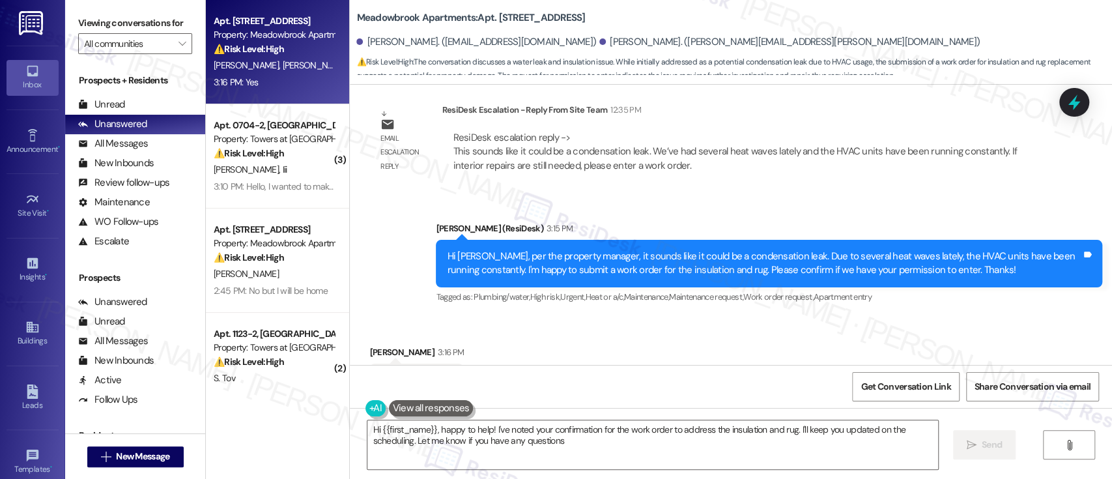
type textarea "Hi {{first_name}}, happy to help! I've noted your confirmation for the work ord…"
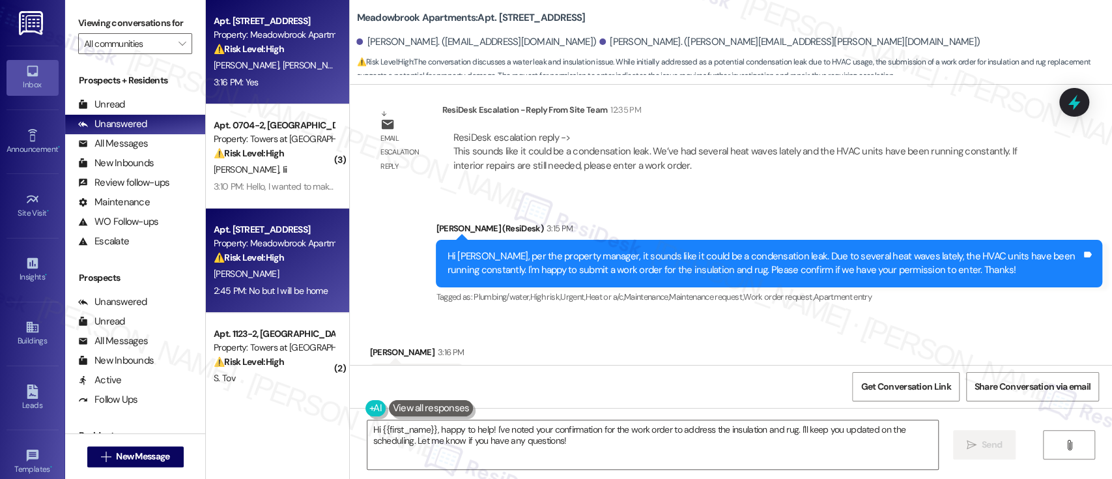
click at [309, 263] on div "⚠️ Risk Level: High The resident is reporting a wasp nest near their window and…" at bounding box center [274, 258] width 121 height 14
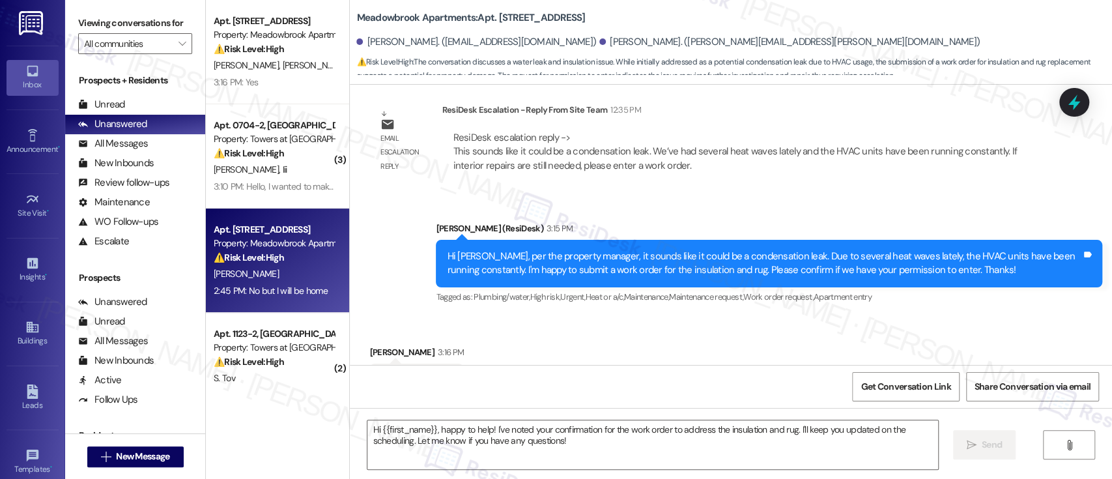
type textarea "Fetching suggested responses. Please feel free to read through the conversation…"
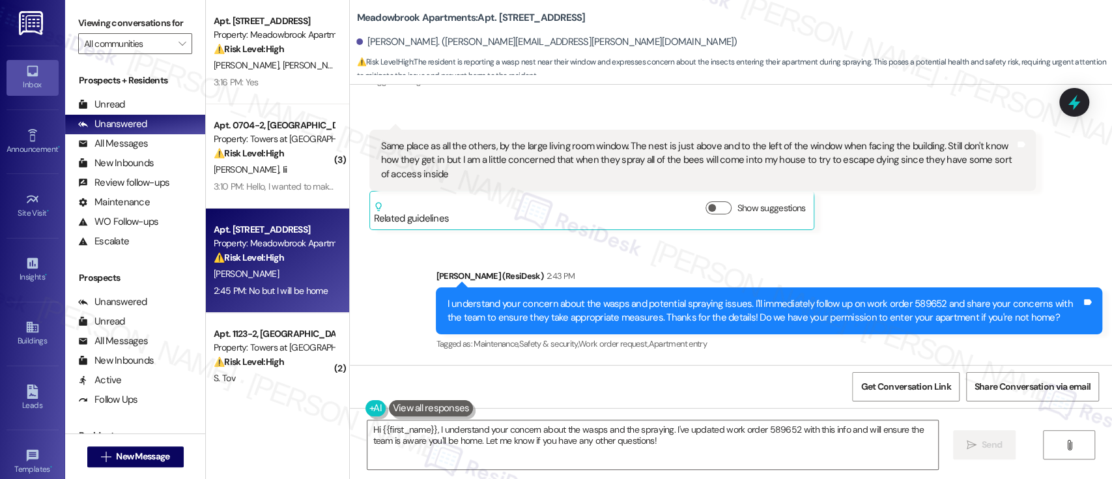
scroll to position [4113, 0]
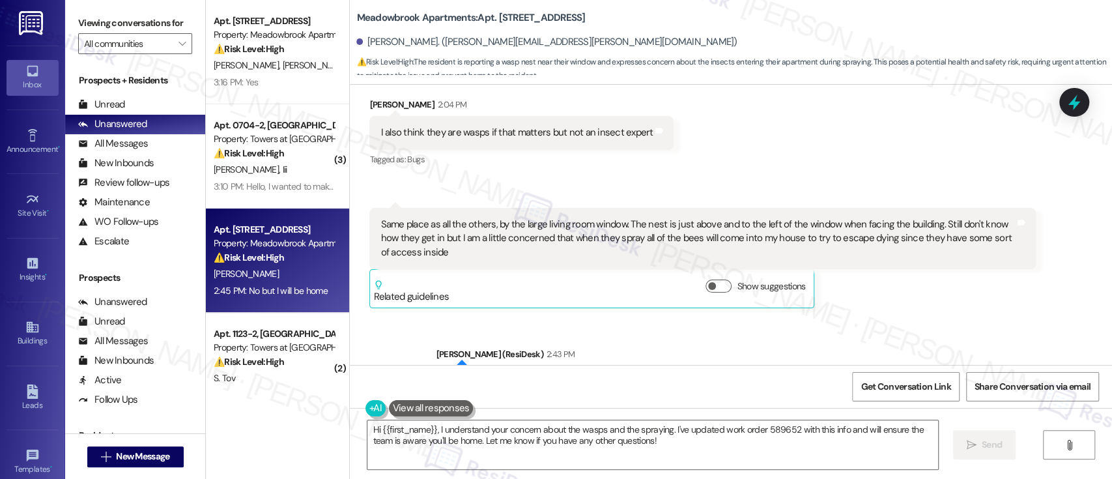
click at [949, 303] on div "Received via SMS 2:04 PM [PERSON_NAME] 2:04 PM Same place as all the others, by…" at bounding box center [703, 258] width 686 height 120
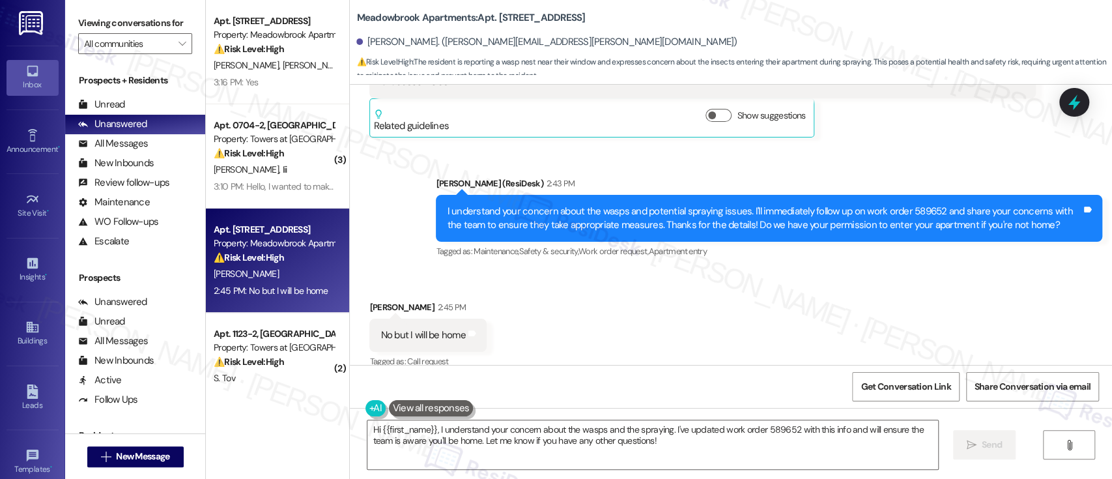
scroll to position [4286, 0]
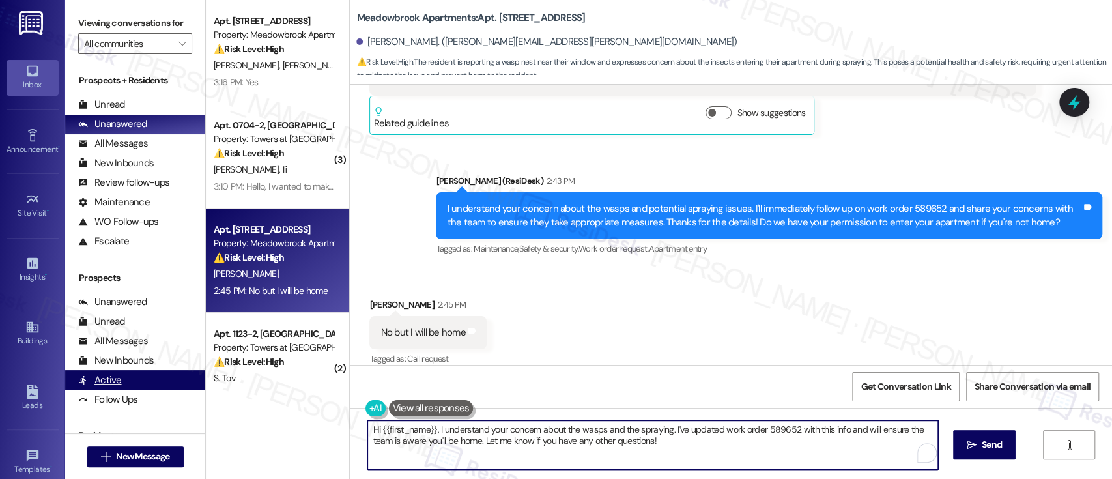
drag, startPoint x: 663, startPoint y: 433, endPoint x: 143, endPoint y: 388, distance: 521.9
click at [139, 405] on div "Viewing conversations for All communities  Prospects + Residents Unread (0) Un…" at bounding box center [588, 239] width 1047 height 479
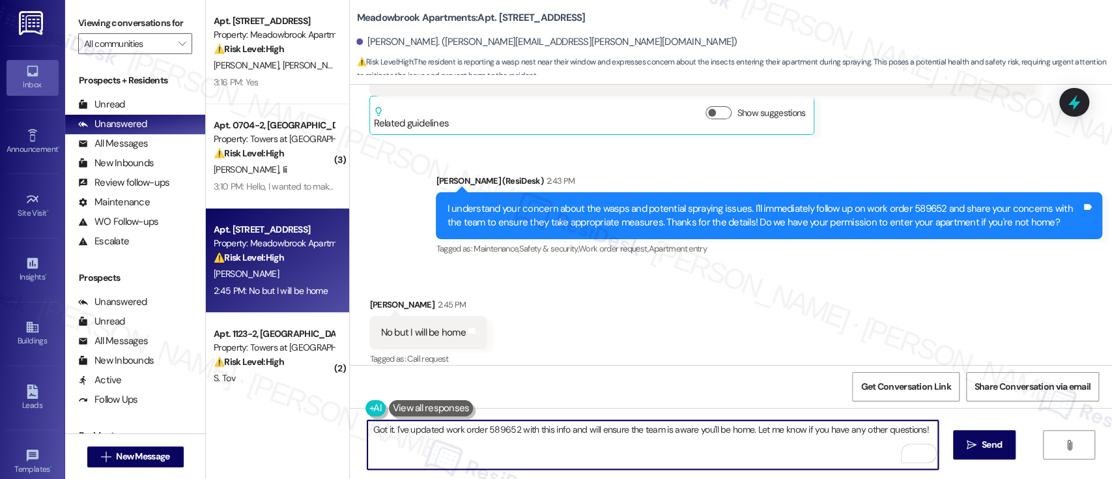
click at [437, 430] on textarea "Got it. I've updated work order 589652 with this info and will ensure the team …" at bounding box center [652, 444] width 570 height 49
click at [509, 432] on textarea "Got it. I've updated the work order 589652 with this info and will ensure the t…" at bounding box center [652, 444] width 570 height 49
type textarea "Got it. I've updated the work order with this info and will ensure the team is …"
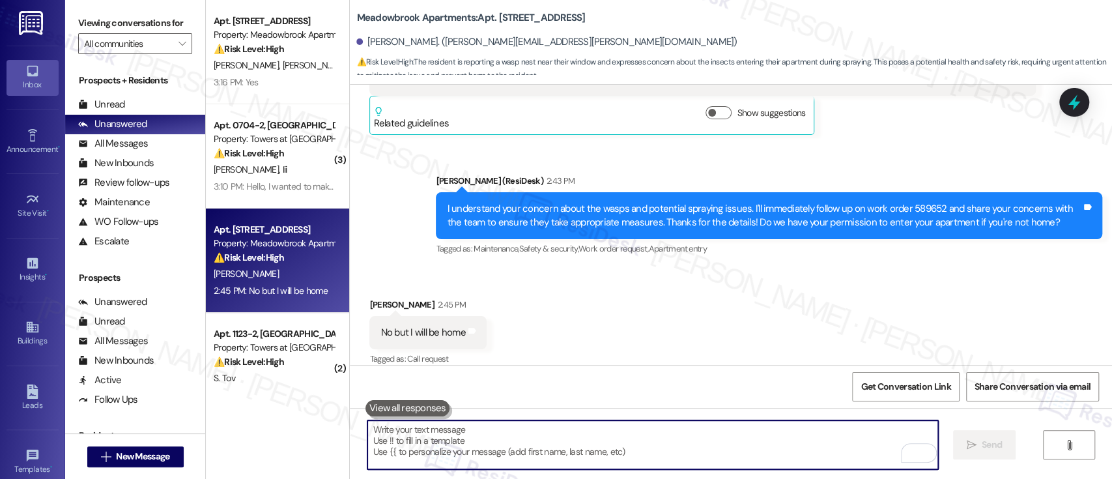
scroll to position [4285, 0]
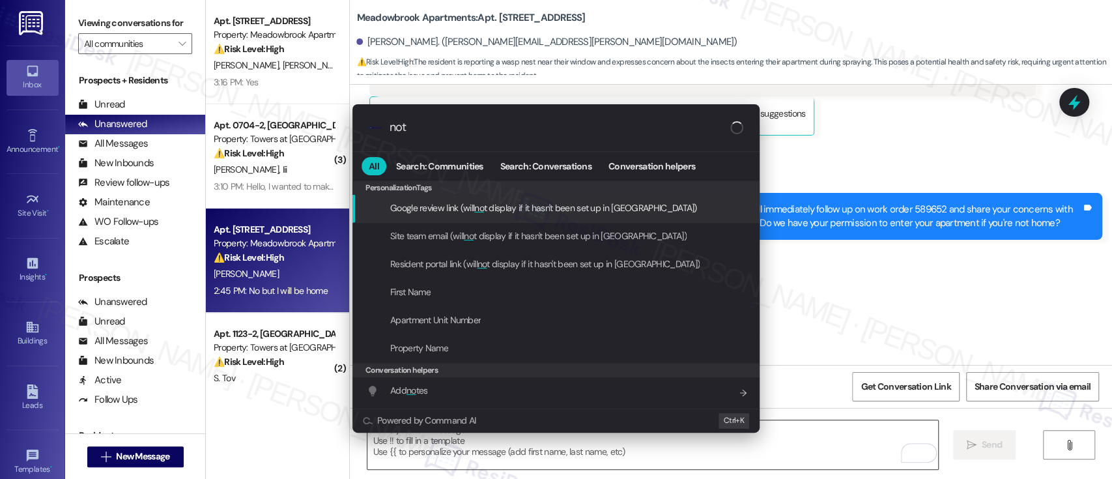
type input "note"
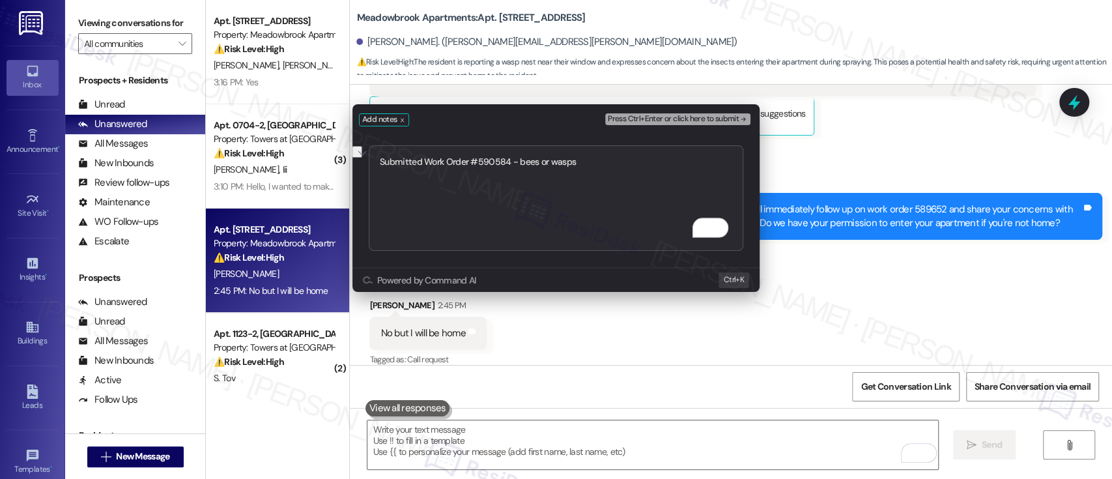
type textarea "Submitted Work Order #590584 - bees or wasps"
click at [714, 122] on span "Press Ctrl+Enter or click here to submit" at bounding box center [673, 119] width 131 height 9
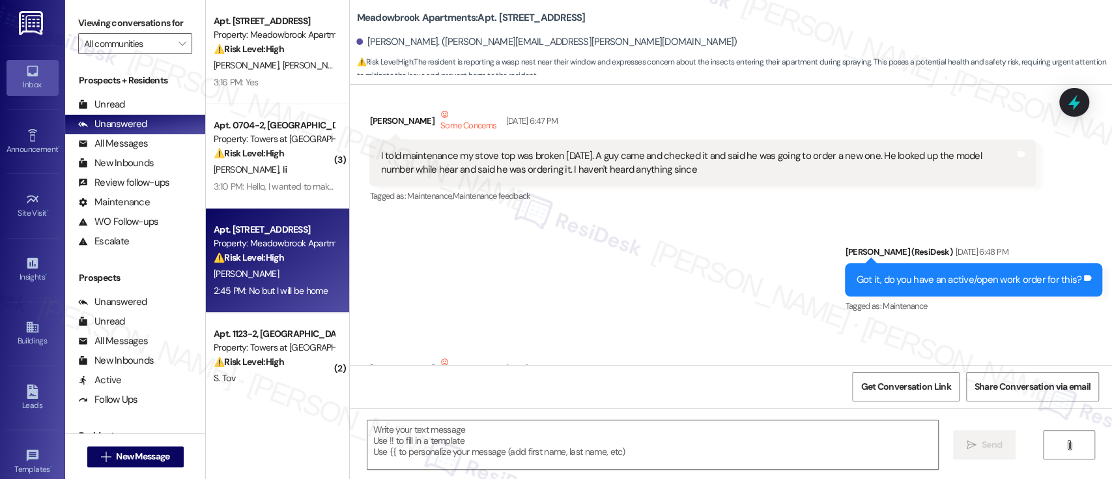
type textarea "Fetching suggested responses. Please feel free to read through the conversation…"
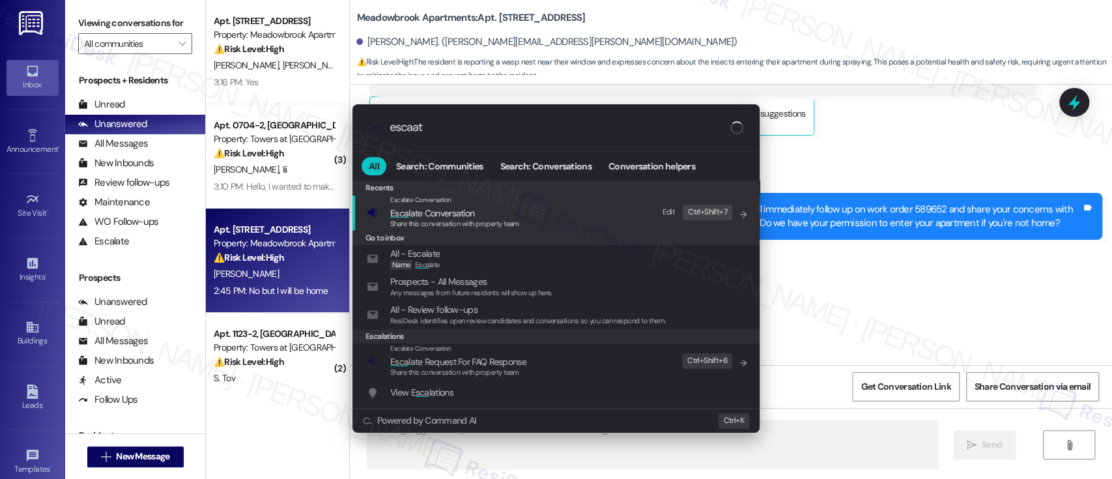
type input "escaate"
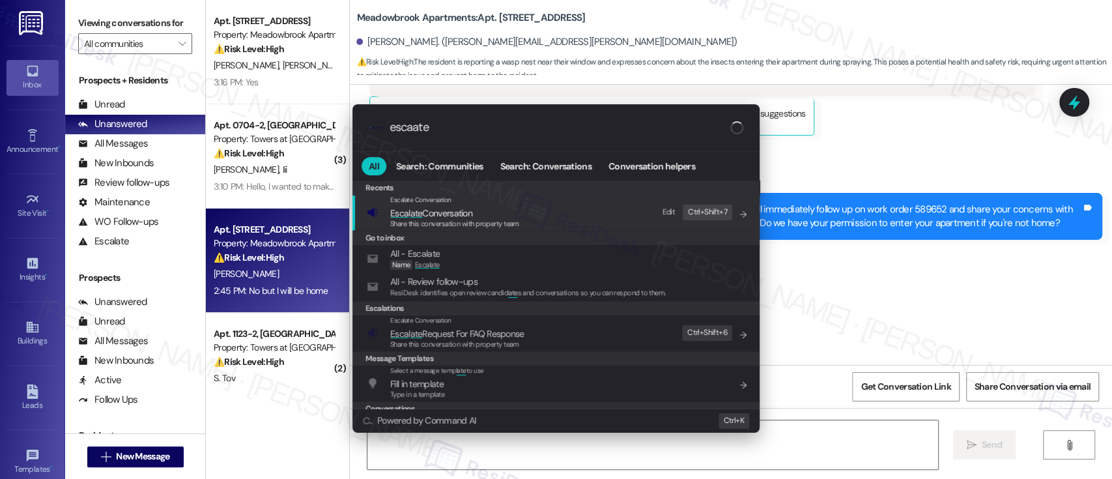
type textarea "Hi {{first_name}}"
type input "escaate"
type textarea "Hi {{first_name}}, I'm"
click at [500, 207] on span "Esca l ate Conversation" at bounding box center [454, 213] width 129 height 14
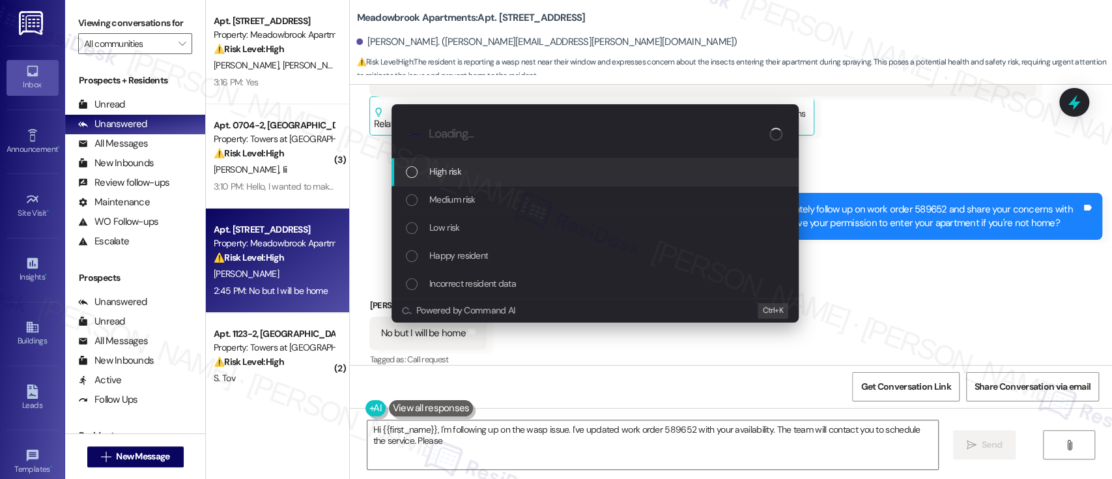
click at [495, 203] on div "Medium risk" at bounding box center [596, 199] width 381 height 14
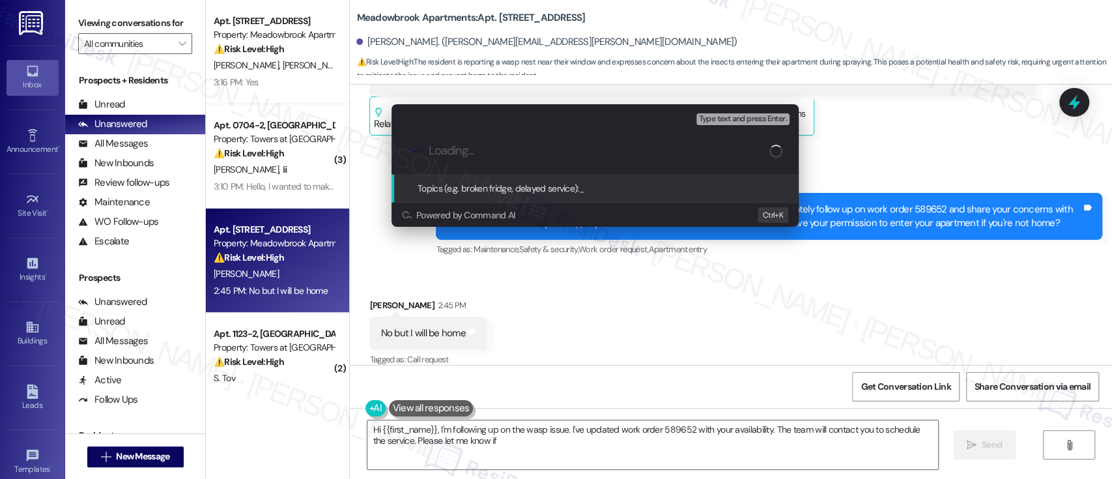
type textarea "Hi {{first_name}}, I'm following up on the wasp issue. I've updated work order …"
paste input "Submitted Work Order #590584 - bees or wasps"
type input "Submitted Work Order #590584 - bees or wasps"
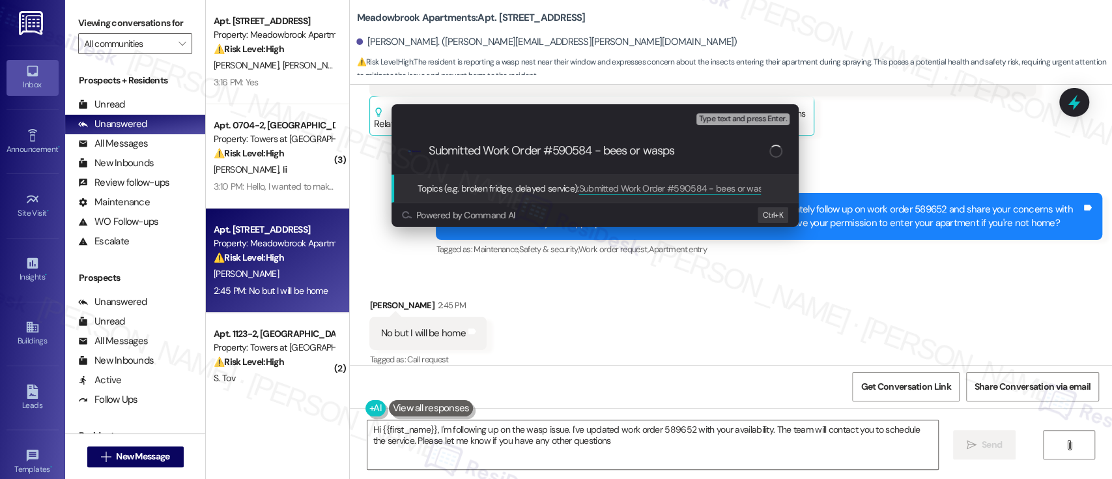
type textarea "Hi {{first_name}}, I'm following up on the wasp issue. I've updated work order …"
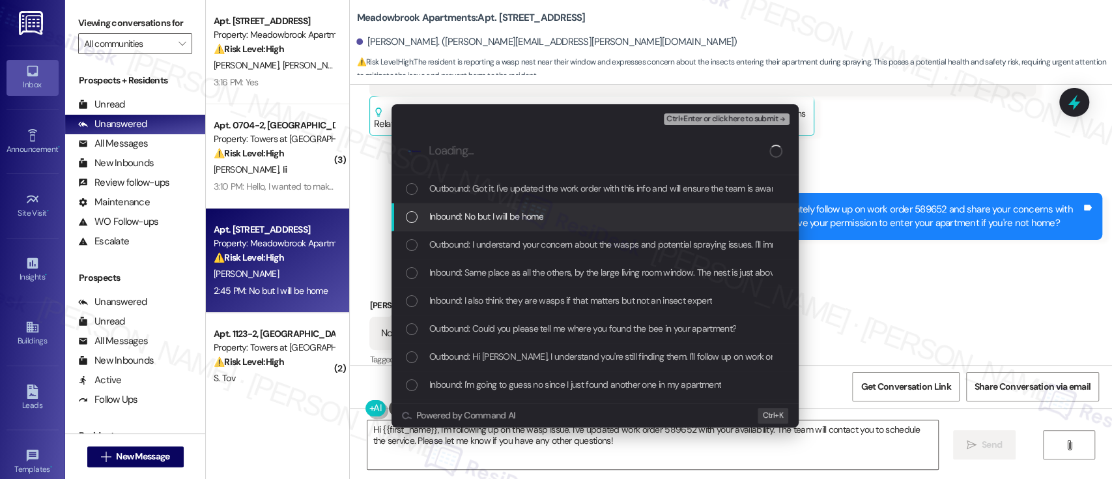
click at [486, 209] on div "Inbound: No but I will be home" at bounding box center [595, 217] width 407 height 28
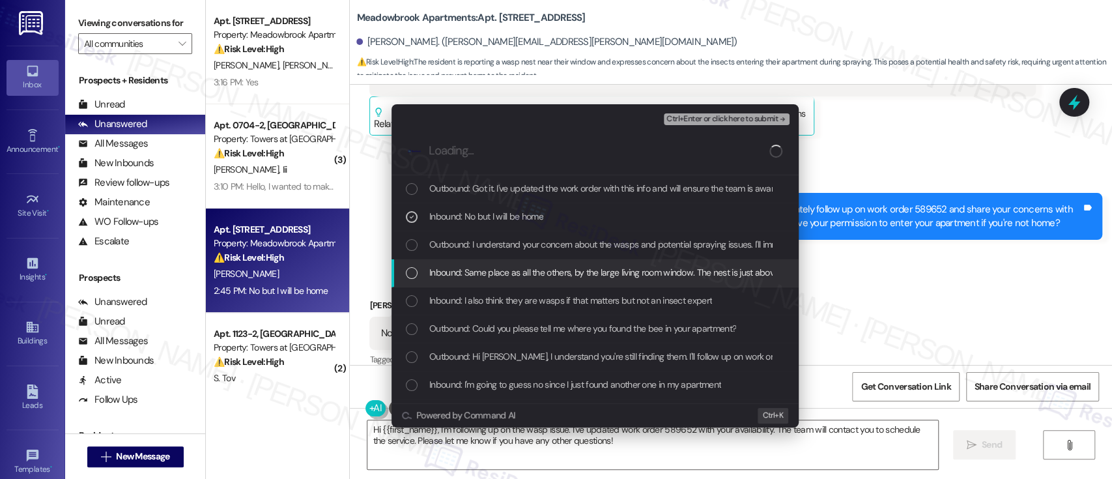
click at [502, 268] on span "Inbound: Same place as all the others, by the large living room window. The nes…" at bounding box center [1057, 272] width 1257 height 14
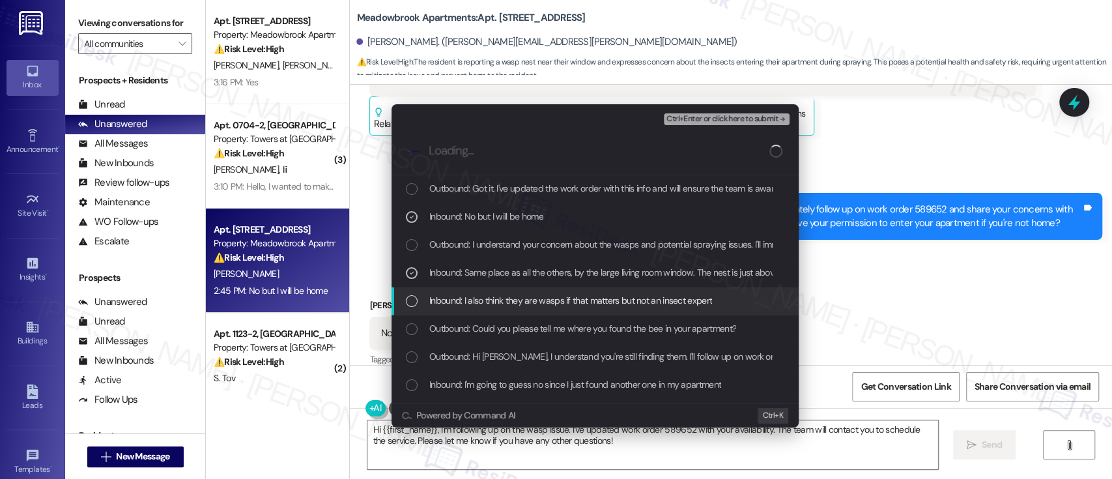
click at [522, 296] on span "Inbound: I also think they are wasps if that matters but not an insect expert" at bounding box center [570, 300] width 283 height 14
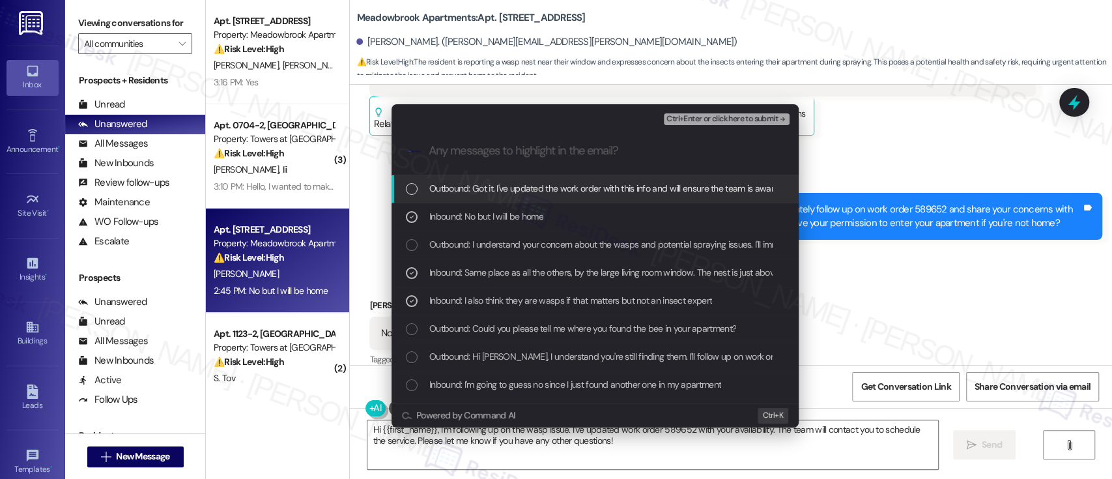
click at [527, 378] on span "Inbound: I'm going to guess no since I just found another one in my apartment" at bounding box center [575, 384] width 292 height 14
click at [725, 121] on span "Ctrl+Enter or click here to submit" at bounding box center [722, 119] width 111 height 9
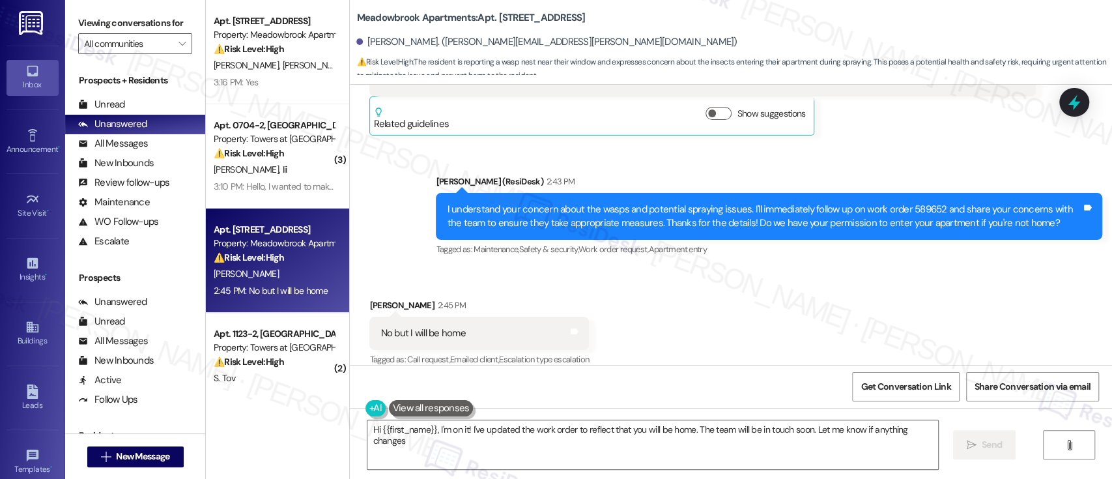
type textarea "Hi {{first_name}}, I'm on it! I've updated the work order to reflect that you w…"
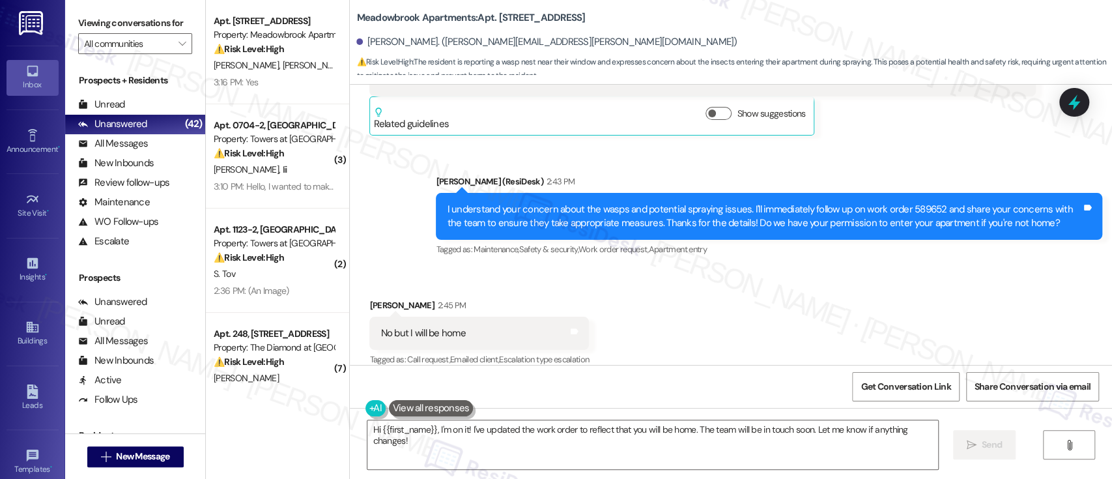
click at [743, 276] on div "Received via SMS [PERSON_NAME] 2:45 PM No but I will be home Tags and notes Tag…" at bounding box center [731, 324] width 762 height 110
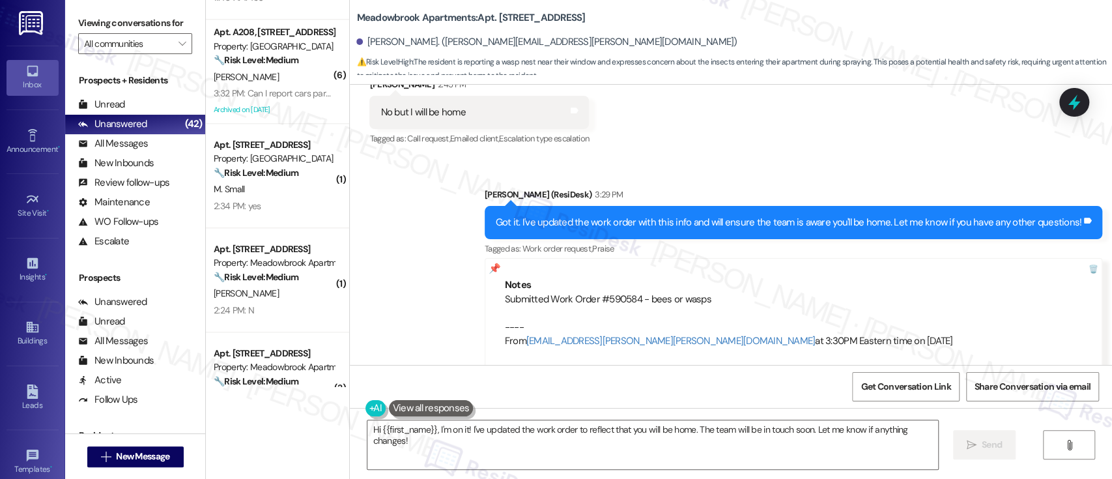
scroll to position [926, 0]
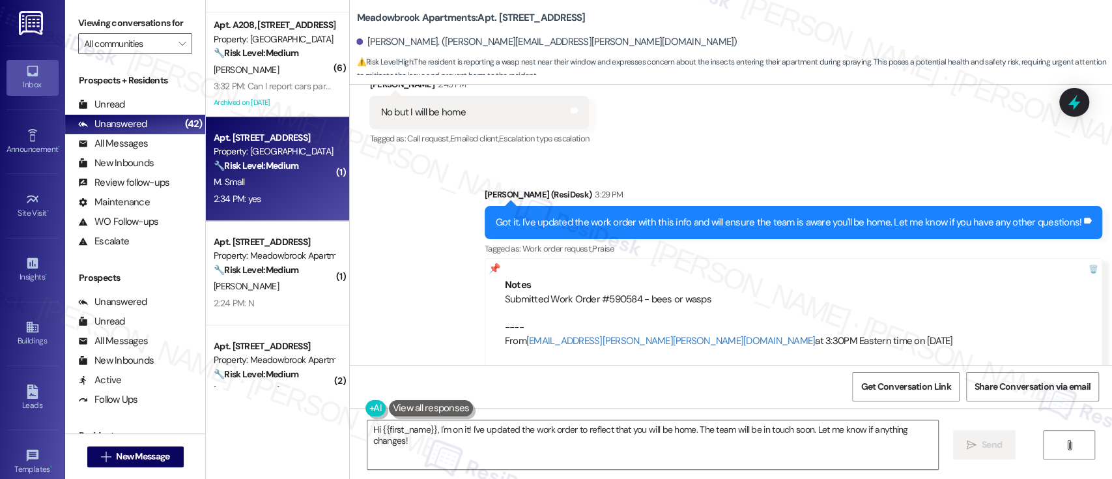
click at [262, 161] on strong "🔧 Risk Level: Medium" at bounding box center [256, 166] width 85 height 12
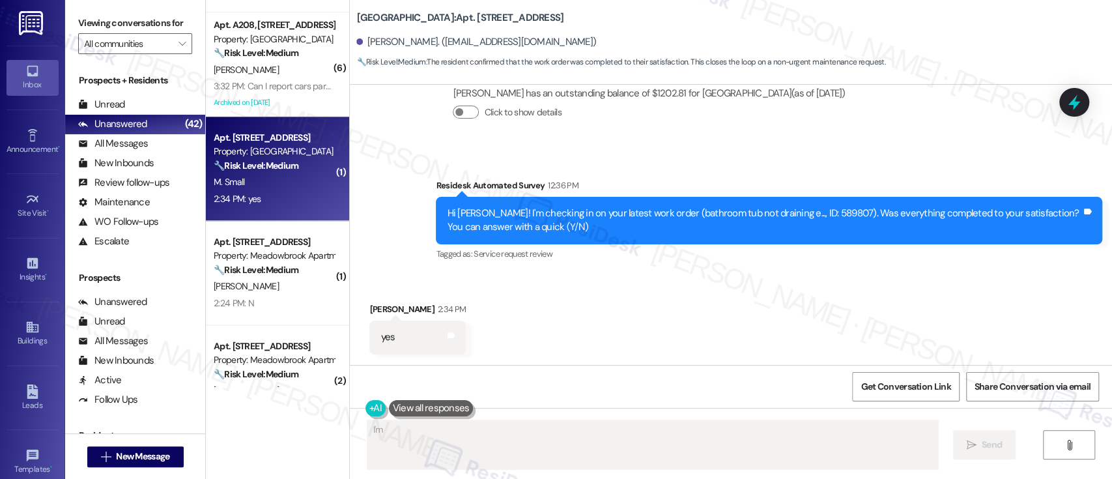
scroll to position [2612, 0]
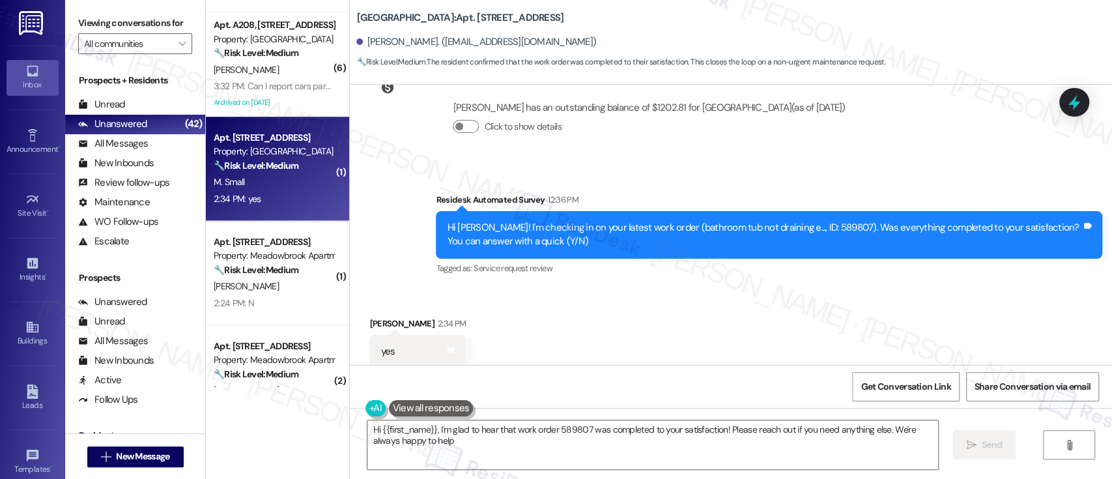
type textarea "Hi {{first_name}}, I'm glad to hear that work order 589807 was completed to you…"
click at [703, 450] on textarea "Hi {{first_name}}, I'm glad to hear that work order 589807 was completed to you…" at bounding box center [652, 444] width 570 height 49
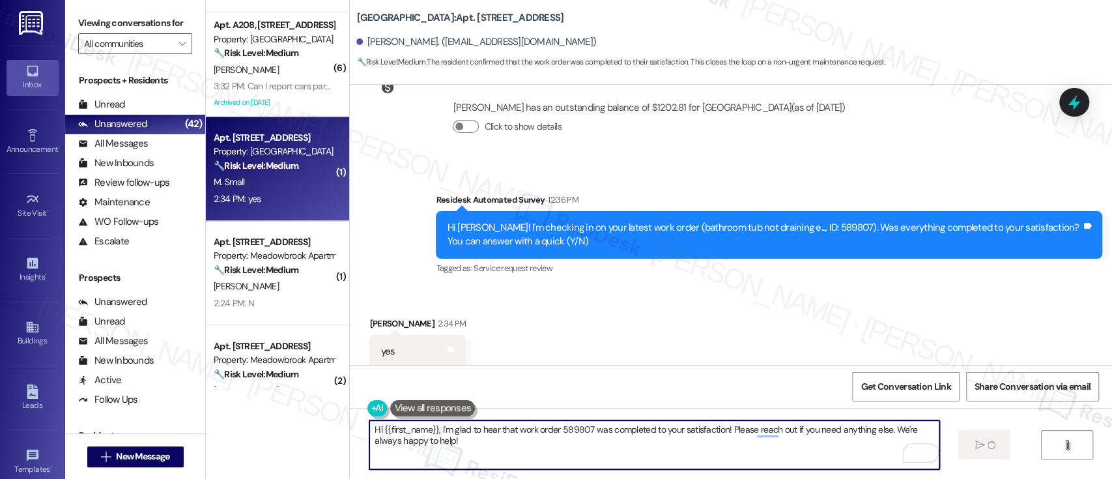
scroll to position [2525, 0]
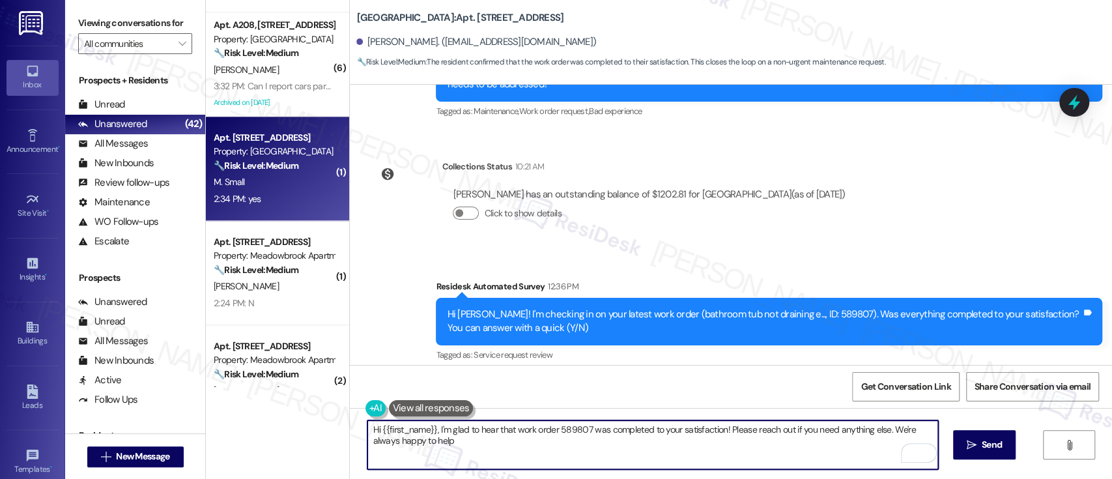
type textarea "Hi {{first_name}}, I'm glad to hear that work order 589807 was completed to you…"
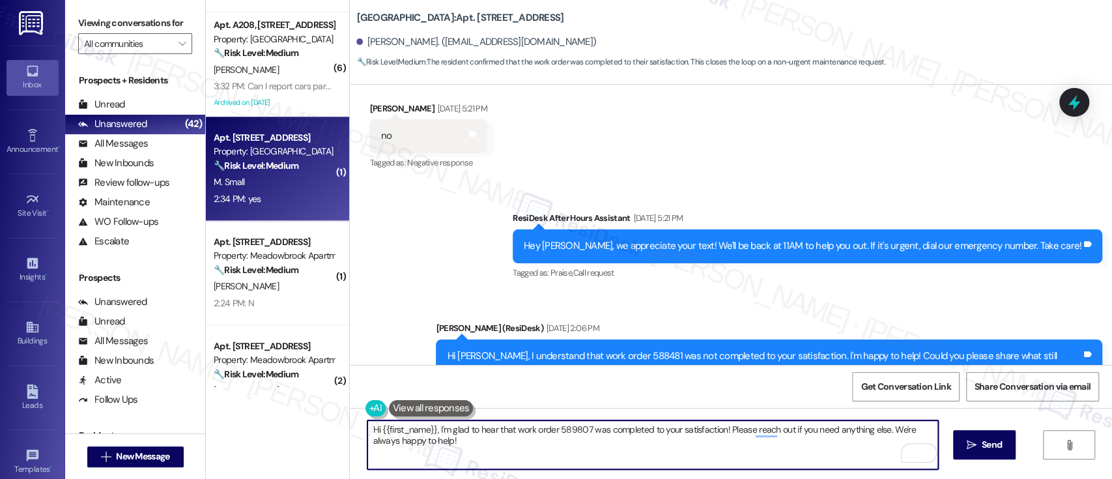
scroll to position [2667, 0]
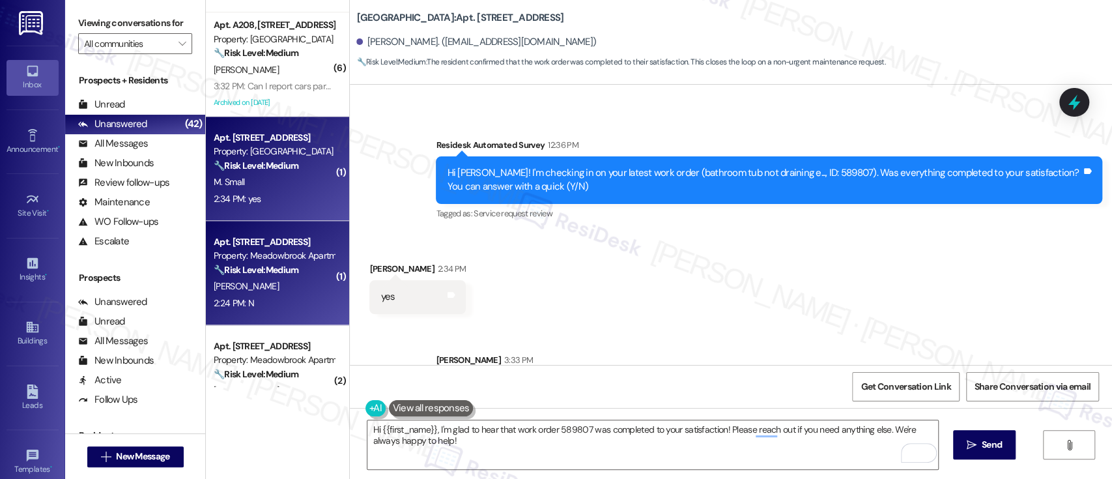
click at [236, 284] on span "[PERSON_NAME]" at bounding box center [246, 286] width 65 height 12
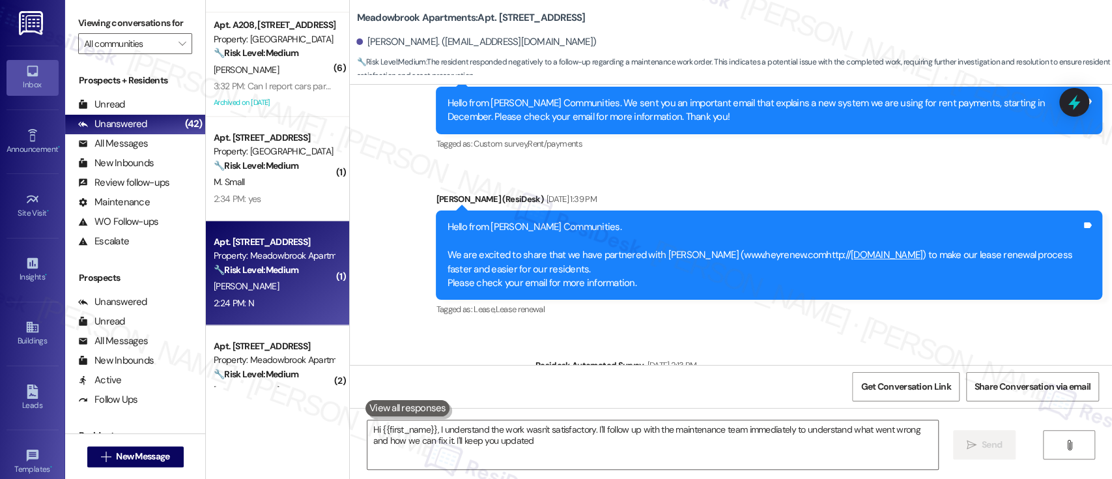
type textarea "Hi {{first_name}}, I understand the work wasn't satisfactory. I'll follow up wi…"
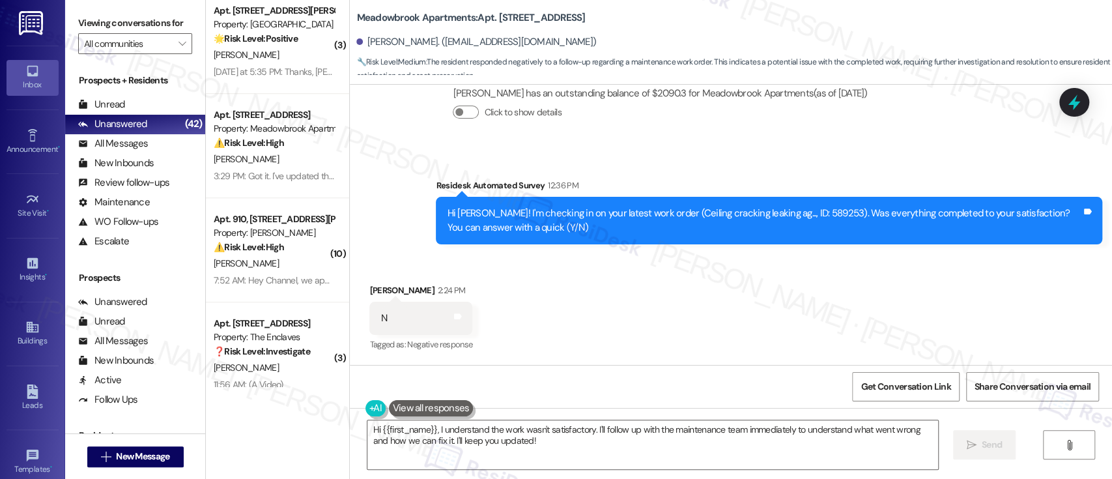
scroll to position [3992, 0]
